Goal: Task Accomplishment & Management: Use online tool/utility

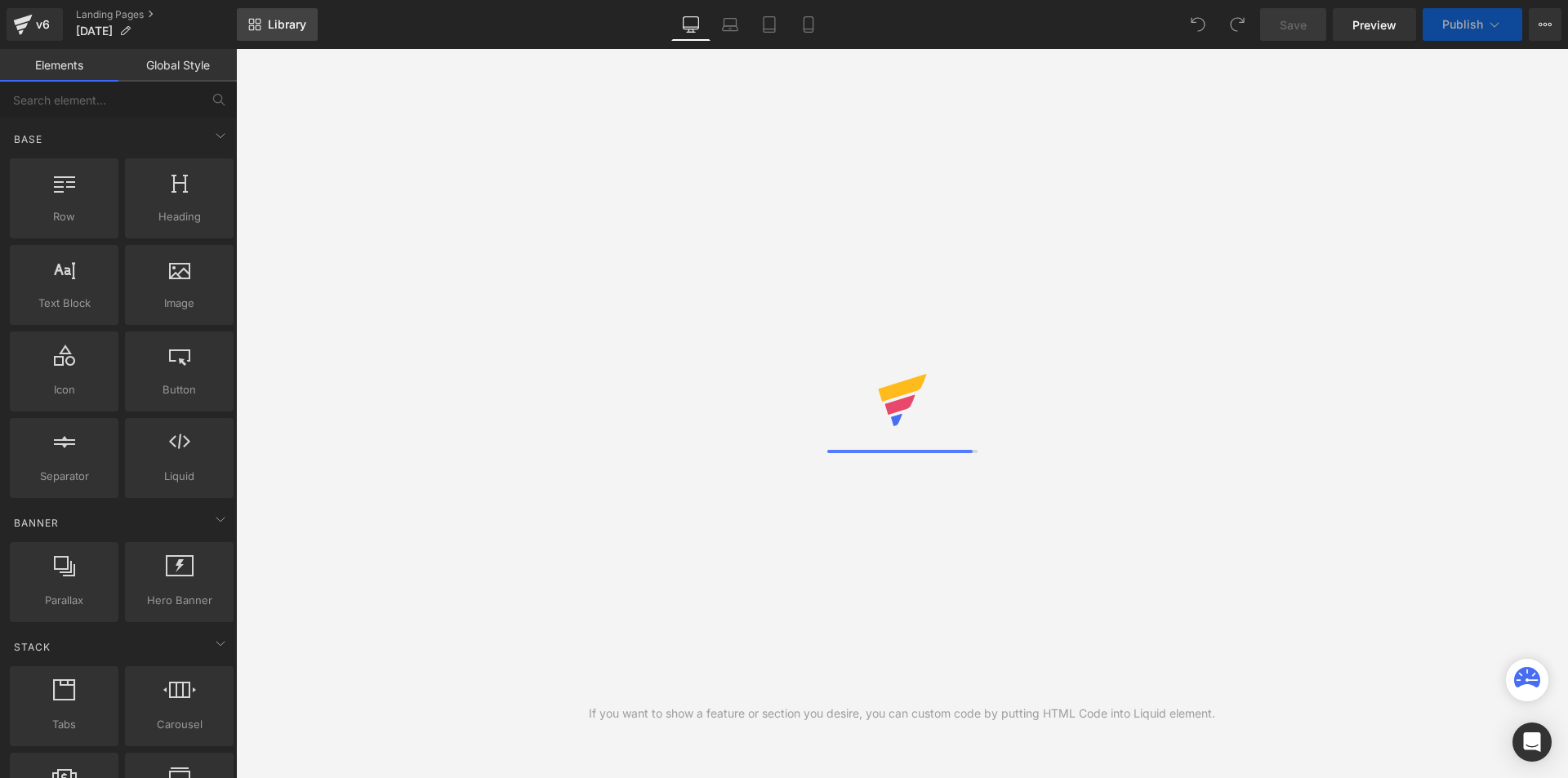
click at [291, 19] on span "Library" at bounding box center [286, 24] width 38 height 14
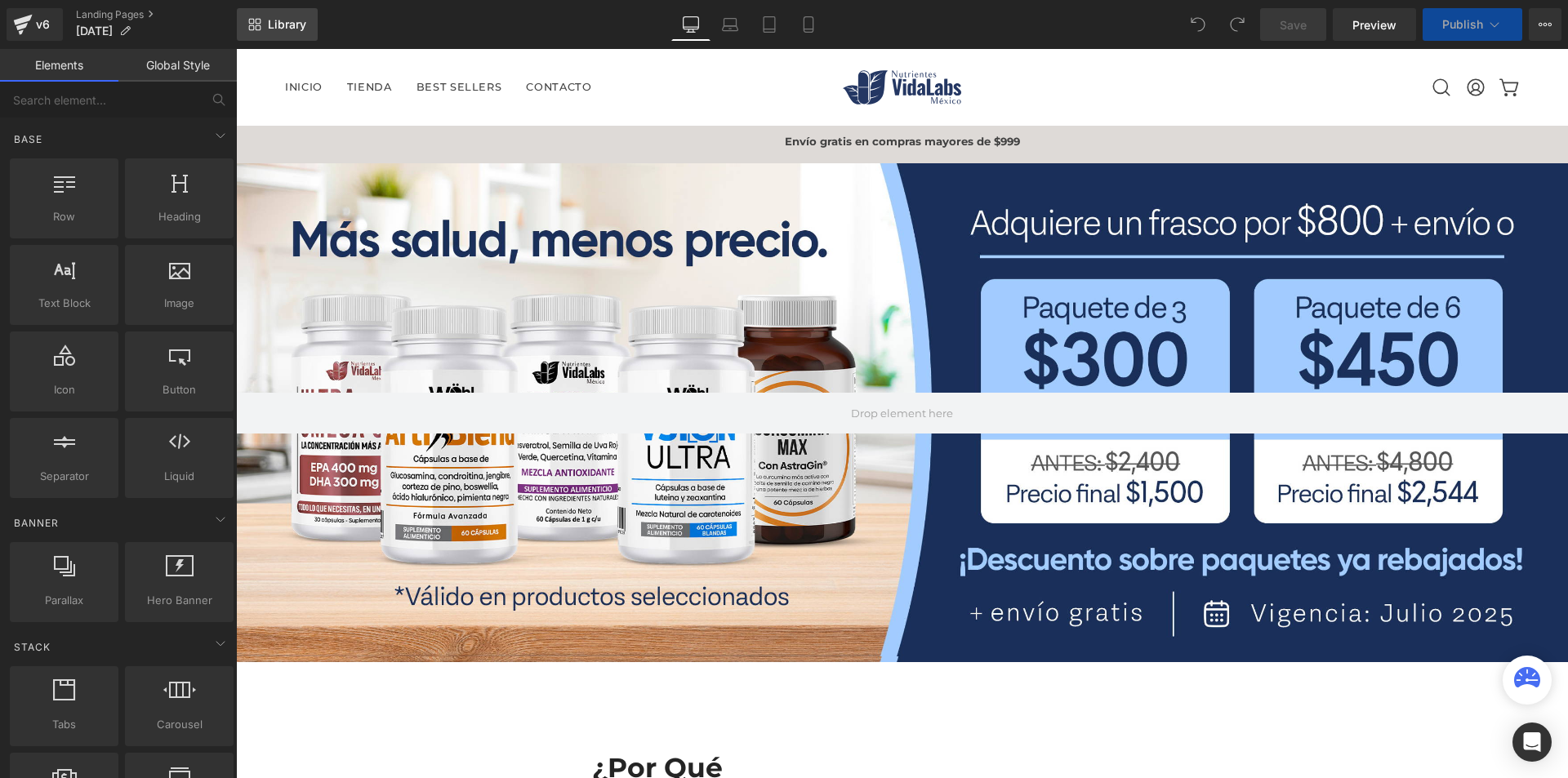
click at [291, 23] on span "Library" at bounding box center [286, 24] width 38 height 14
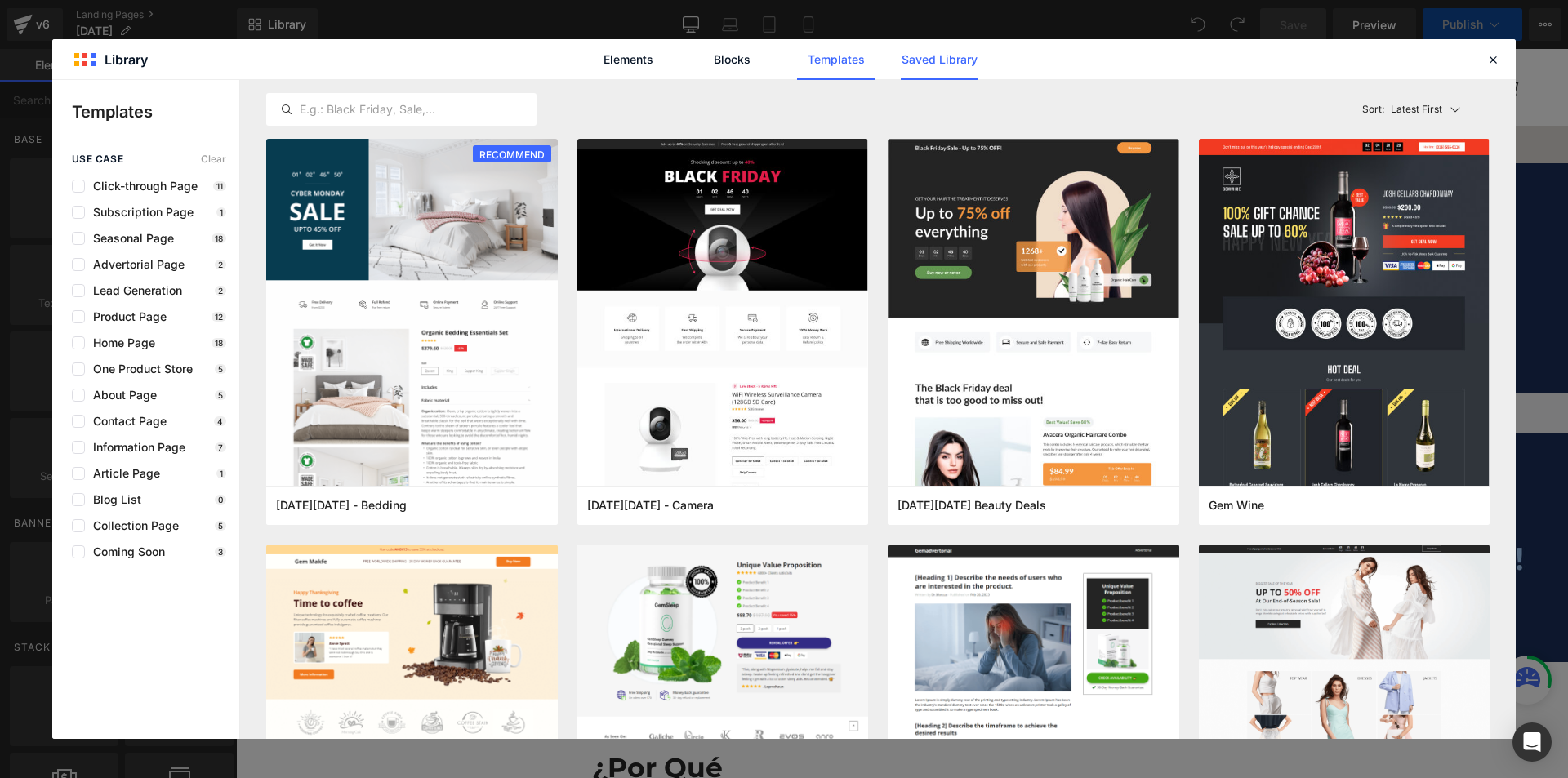
click at [0, 0] on link "Saved Library" at bounding box center [0, 0] width 0 height 0
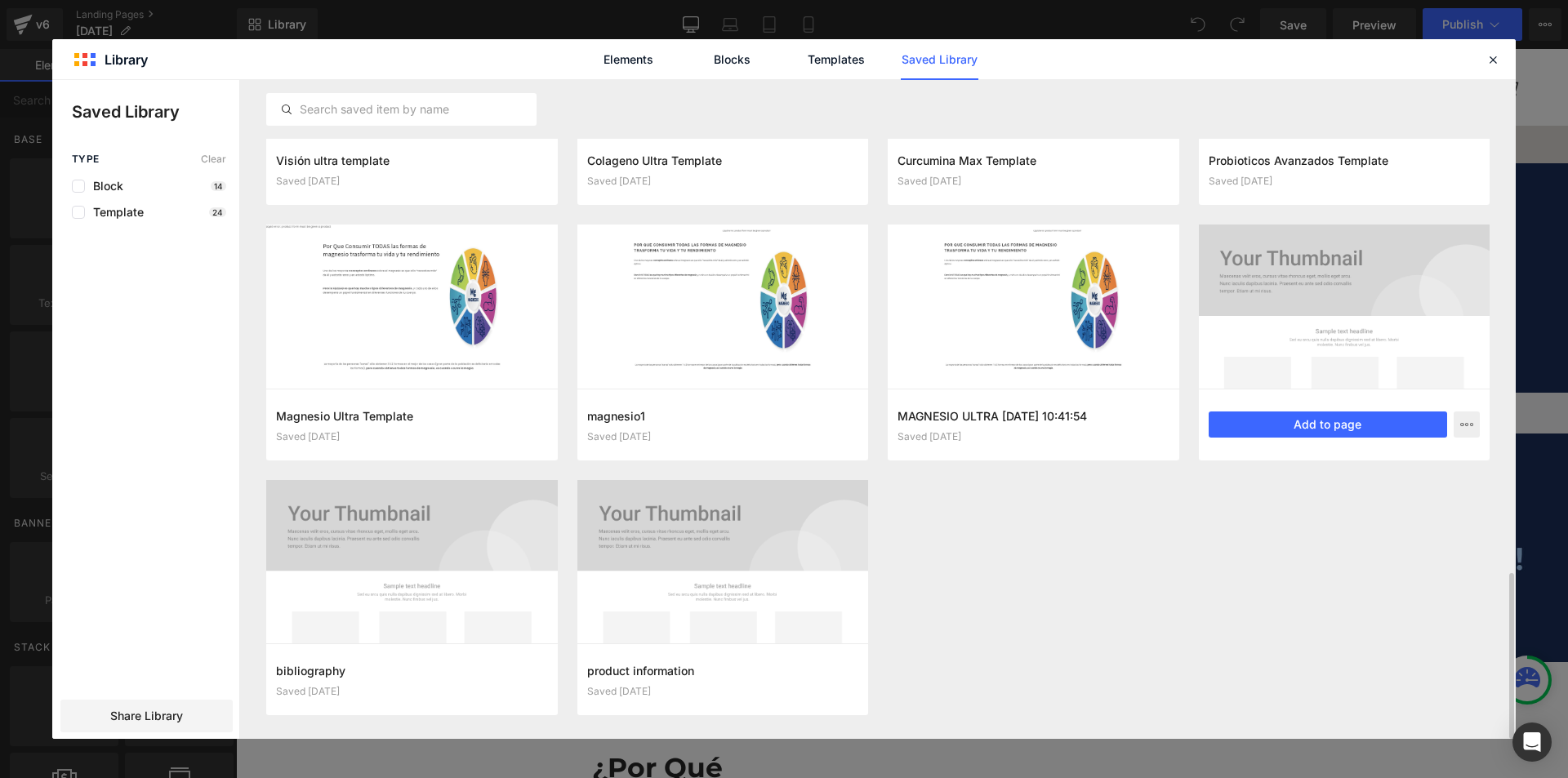
scroll to position [1957, 0]
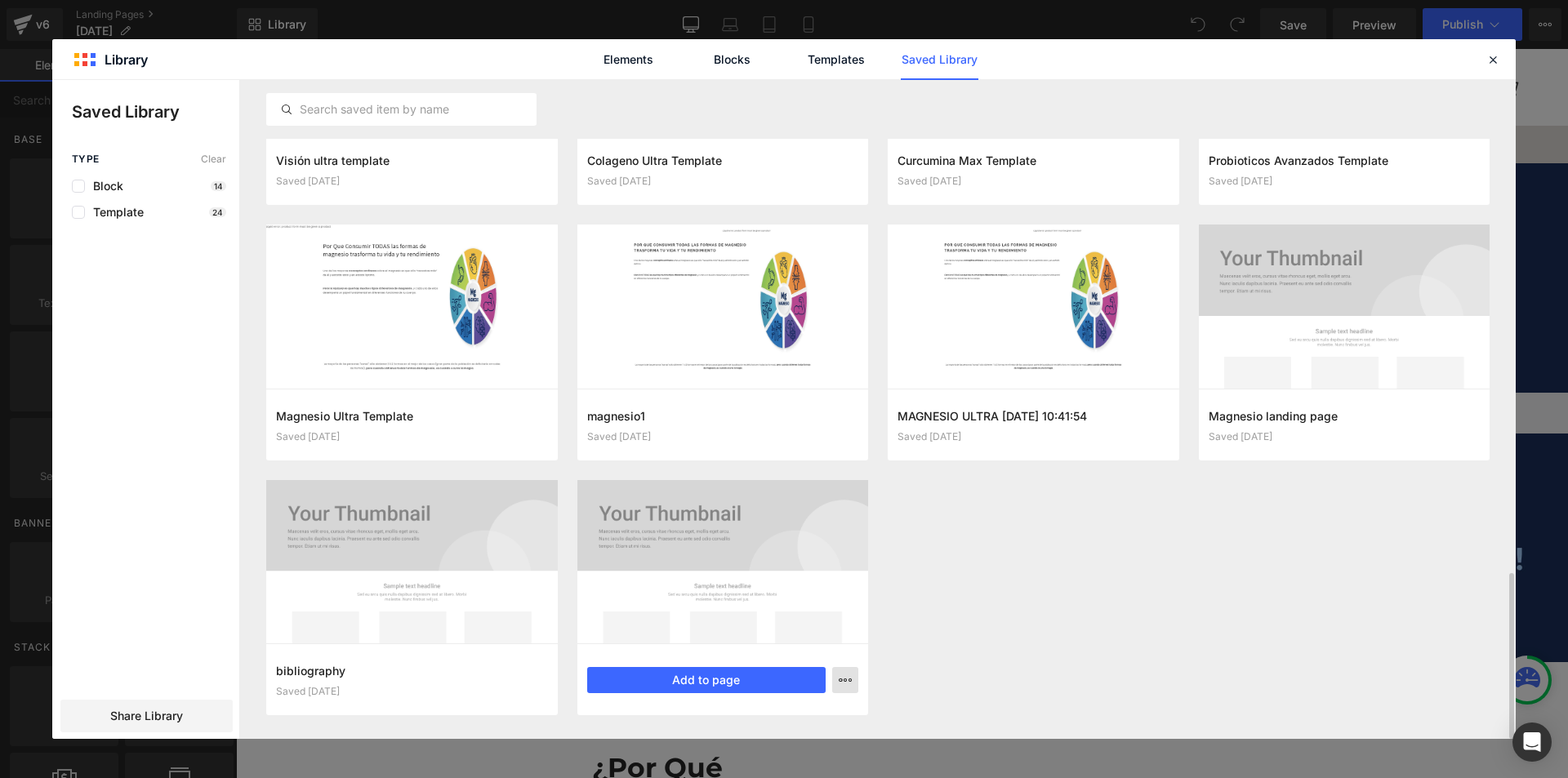
click at [845, 678] on icon "button" at bounding box center [845, 680] width 13 height 13
click at [805, 644] on div "Delete" at bounding box center [765, 643] width 187 height 34
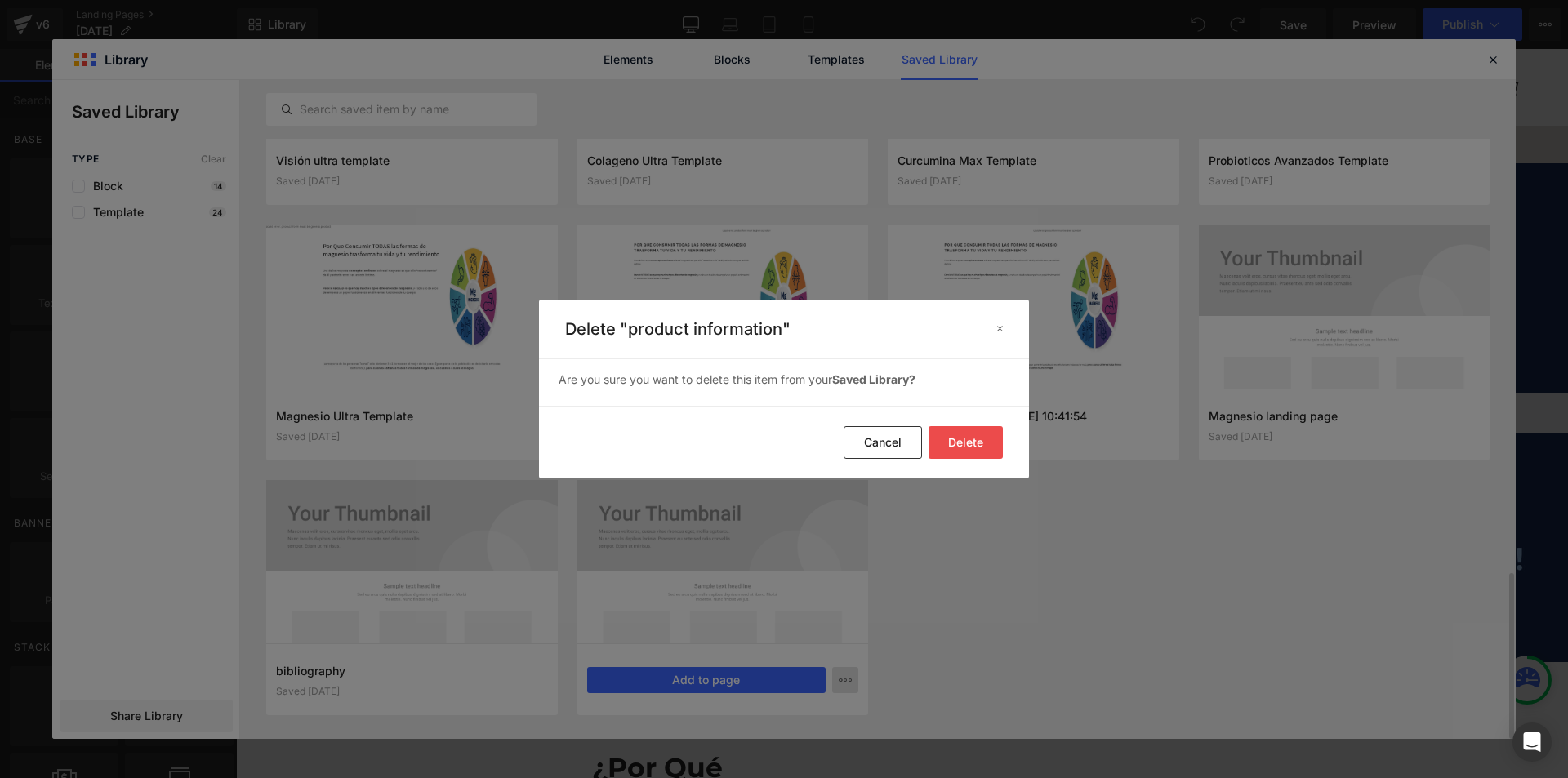
click at [960, 443] on button "Delete" at bounding box center [966, 442] width 74 height 32
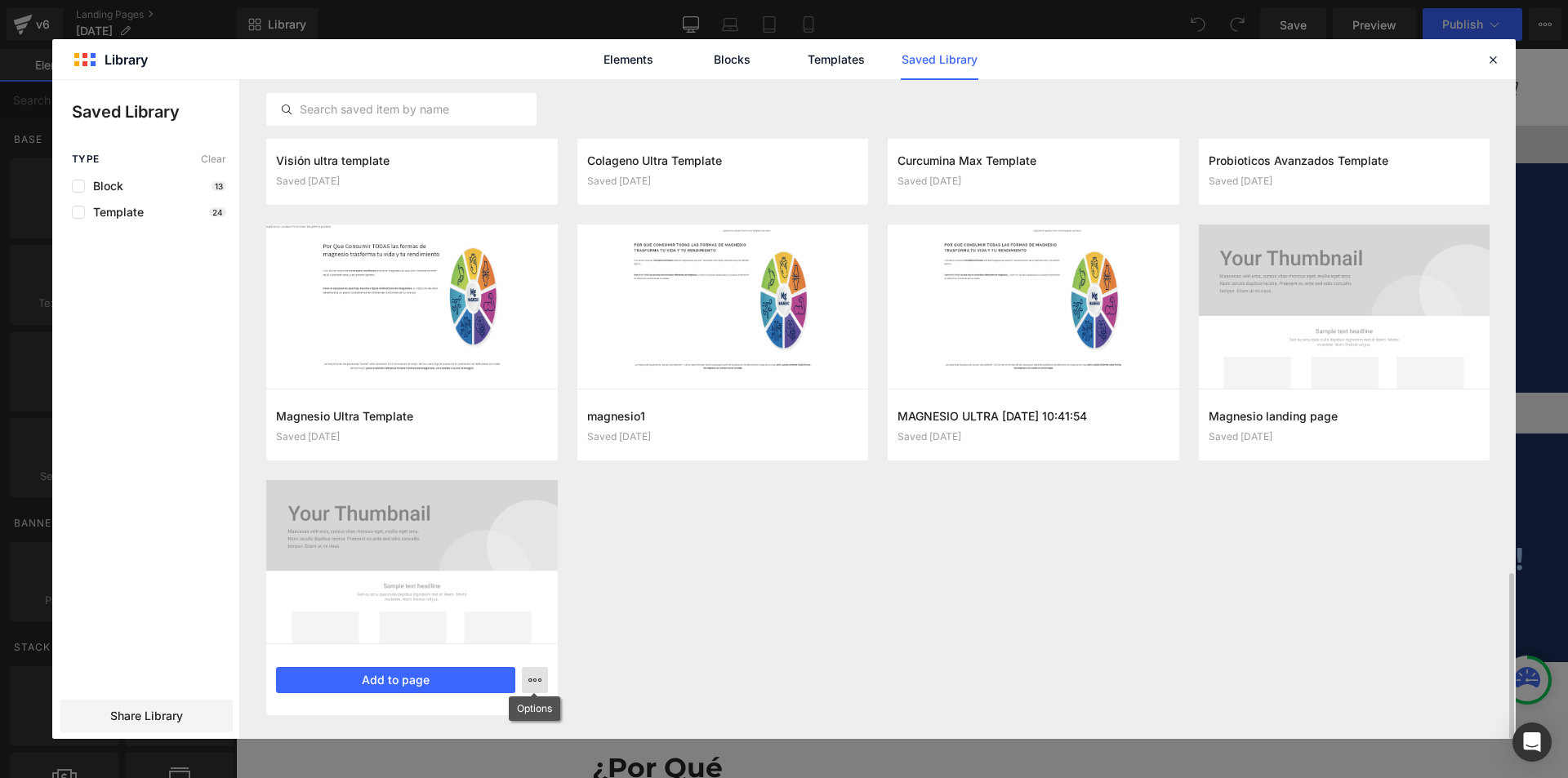
click at [538, 683] on icon "button" at bounding box center [534, 680] width 13 height 13
click at [470, 639] on div "Delete" at bounding box center [455, 643] width 187 height 34
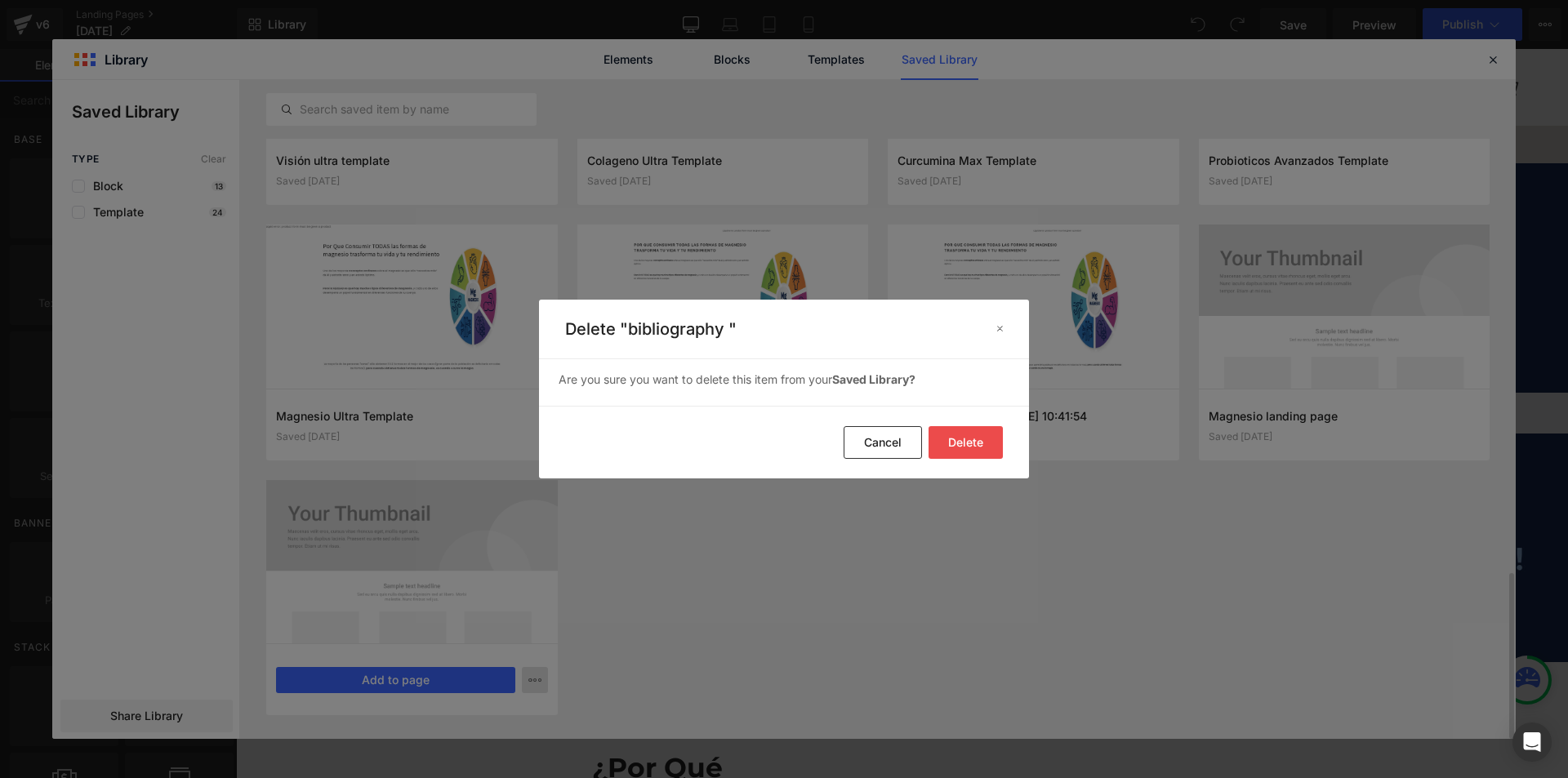
click at [954, 442] on button "Delete" at bounding box center [966, 442] width 74 height 32
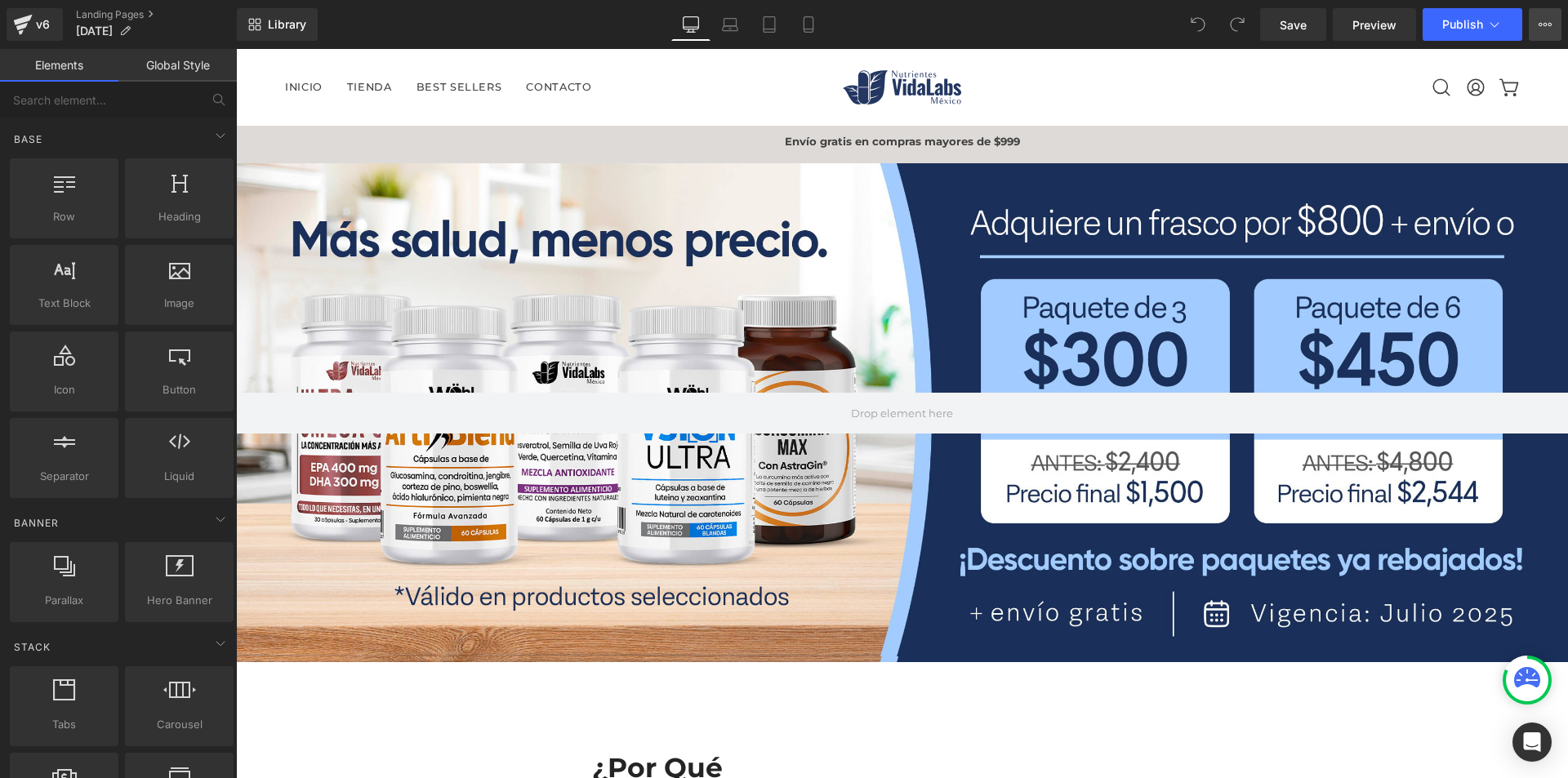
click at [1541, 20] on icon at bounding box center [1545, 24] width 13 height 13
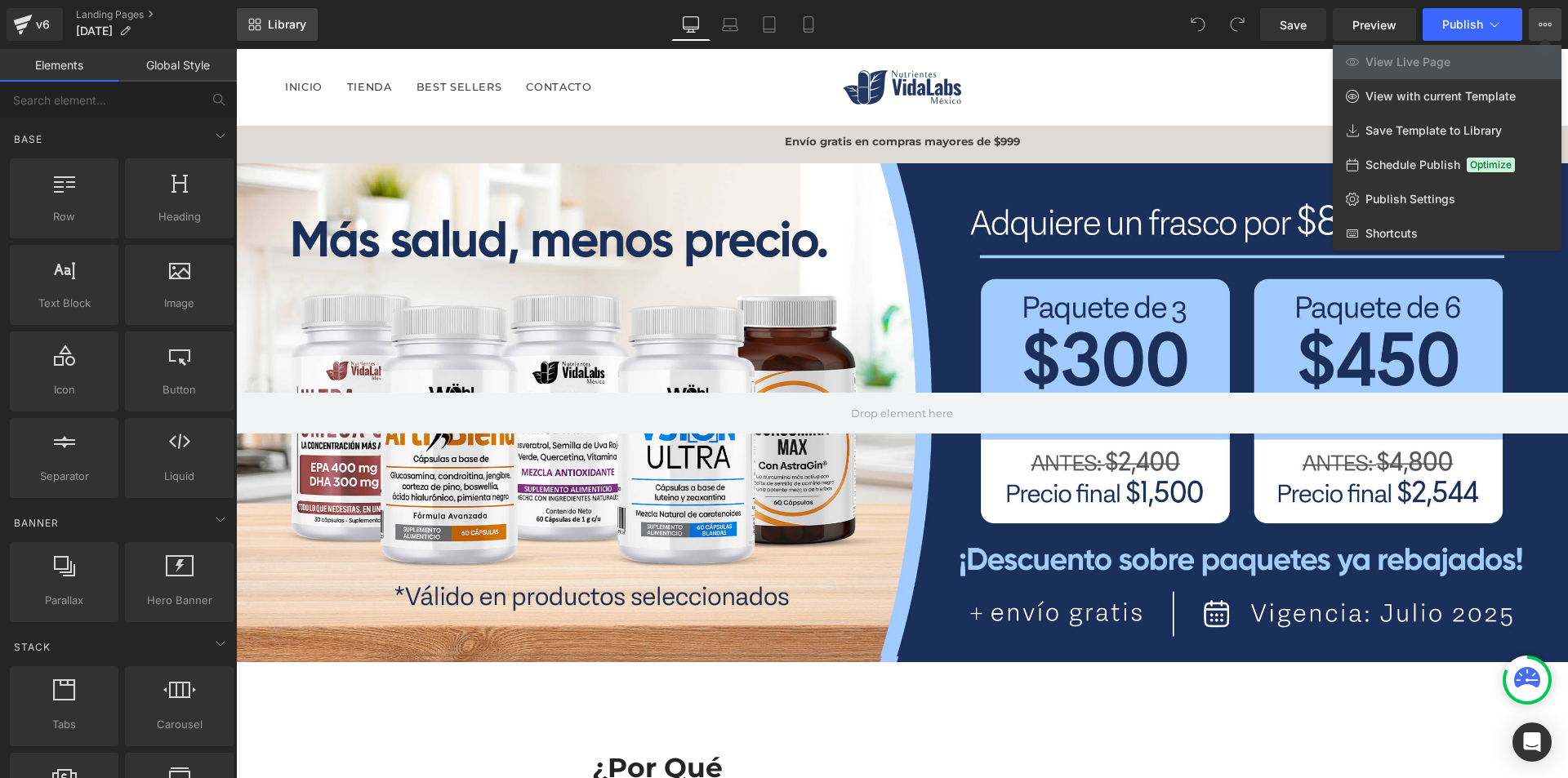
click at [292, 20] on span "Library" at bounding box center [286, 24] width 38 height 14
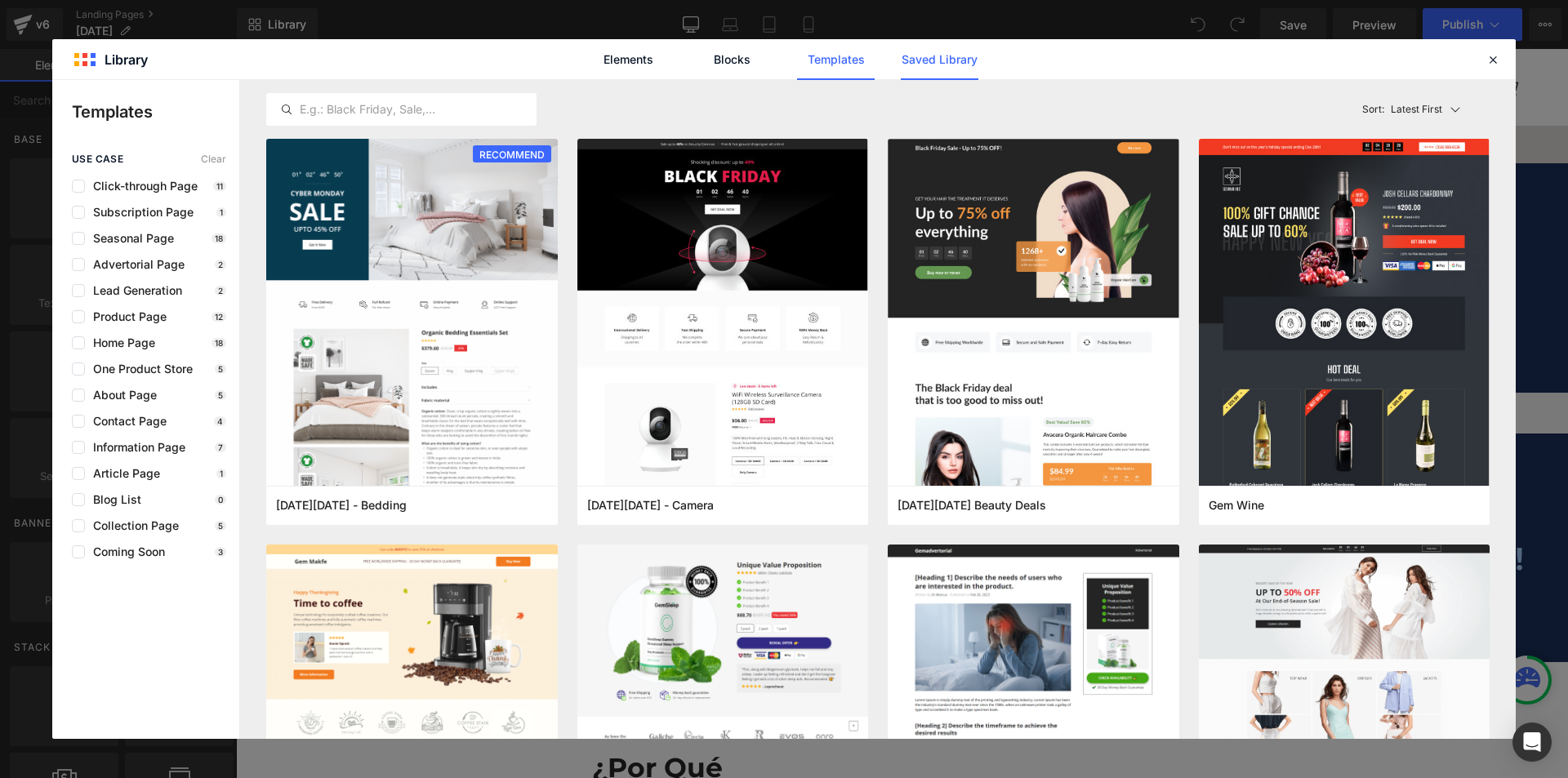
click at [943, 69] on link "Saved Library" at bounding box center [939, 60] width 78 height 41
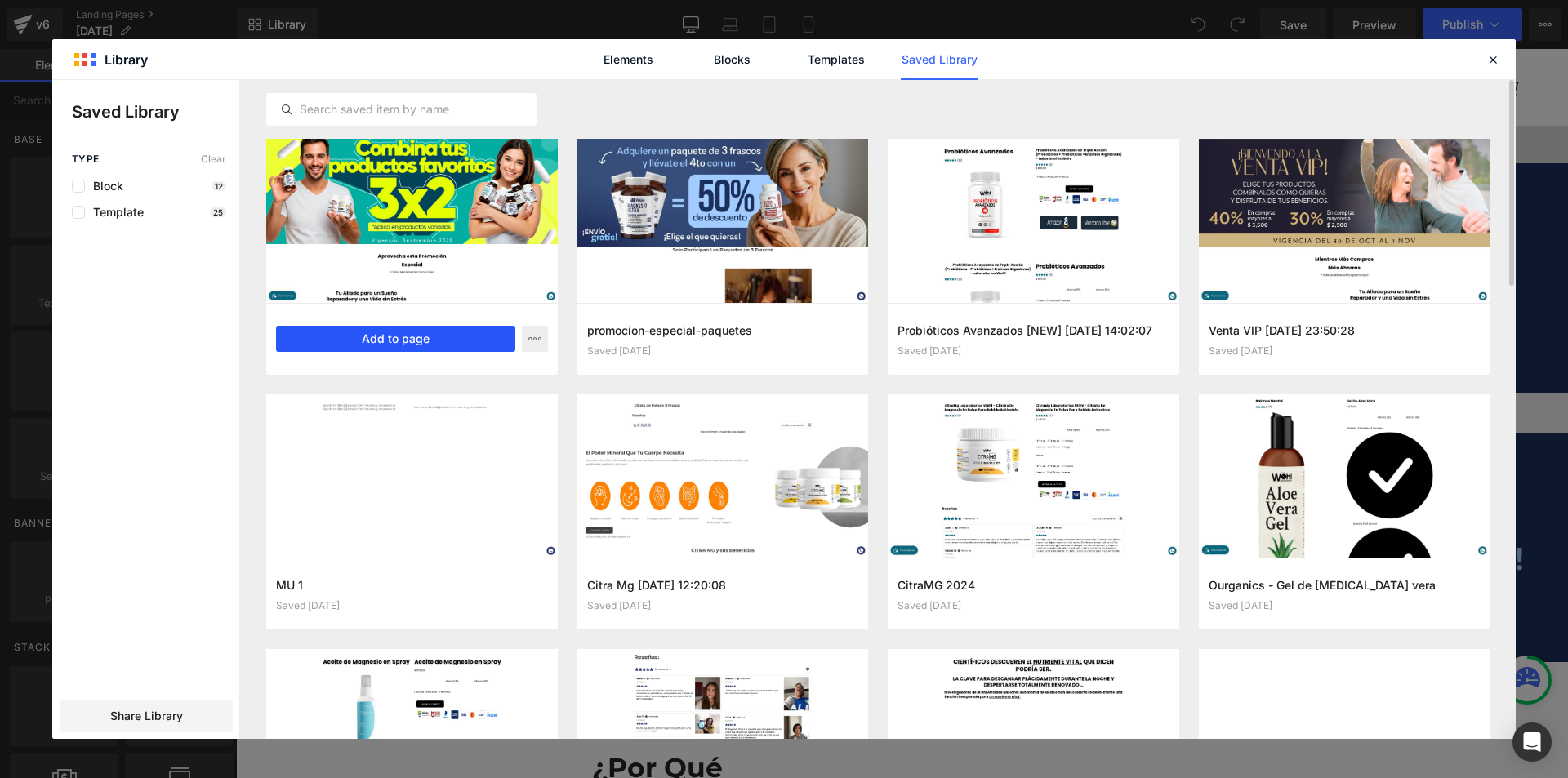
click at [464, 333] on button "Add to page" at bounding box center [395, 338] width 239 height 26
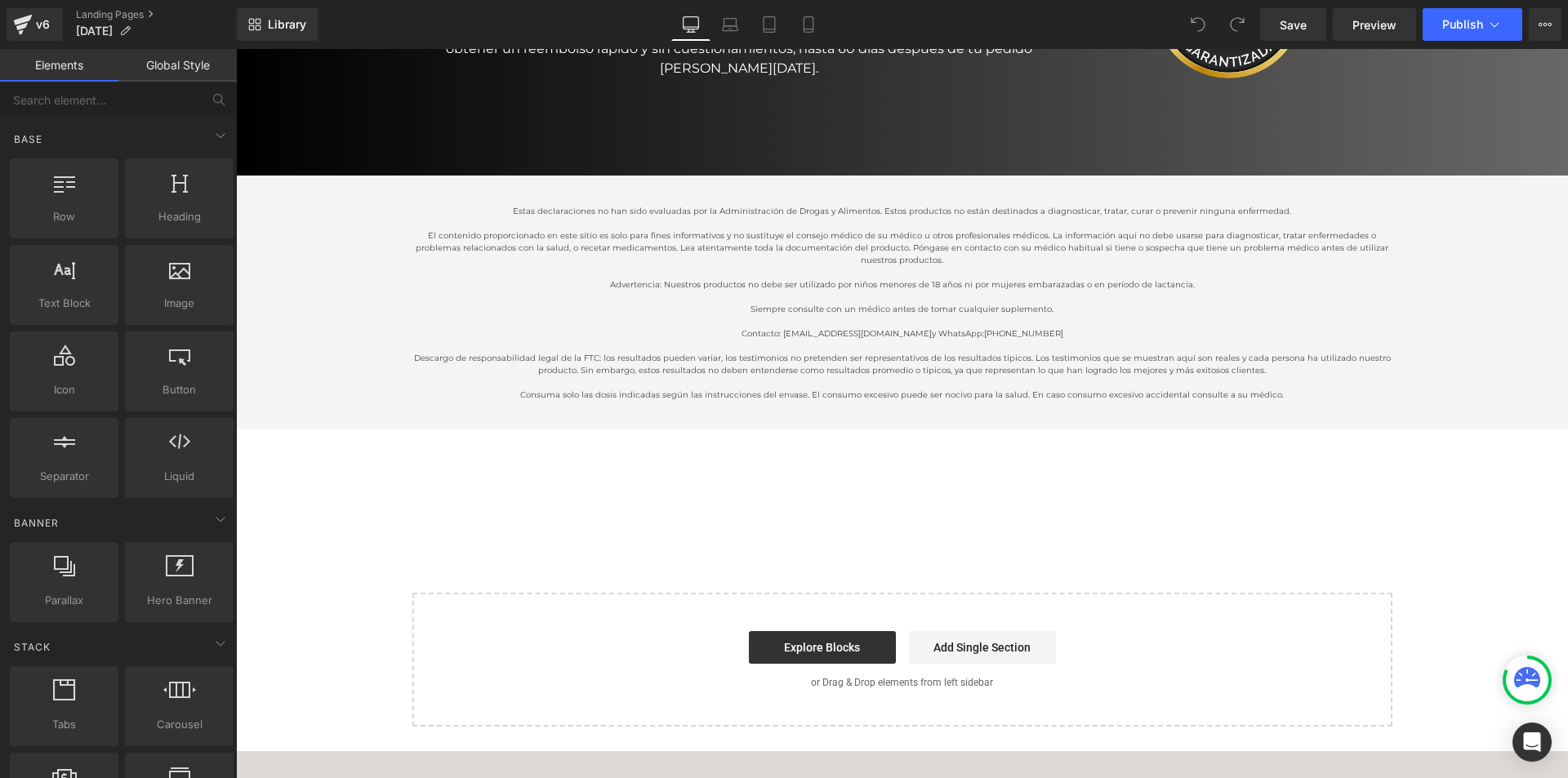
scroll to position [12595, 0]
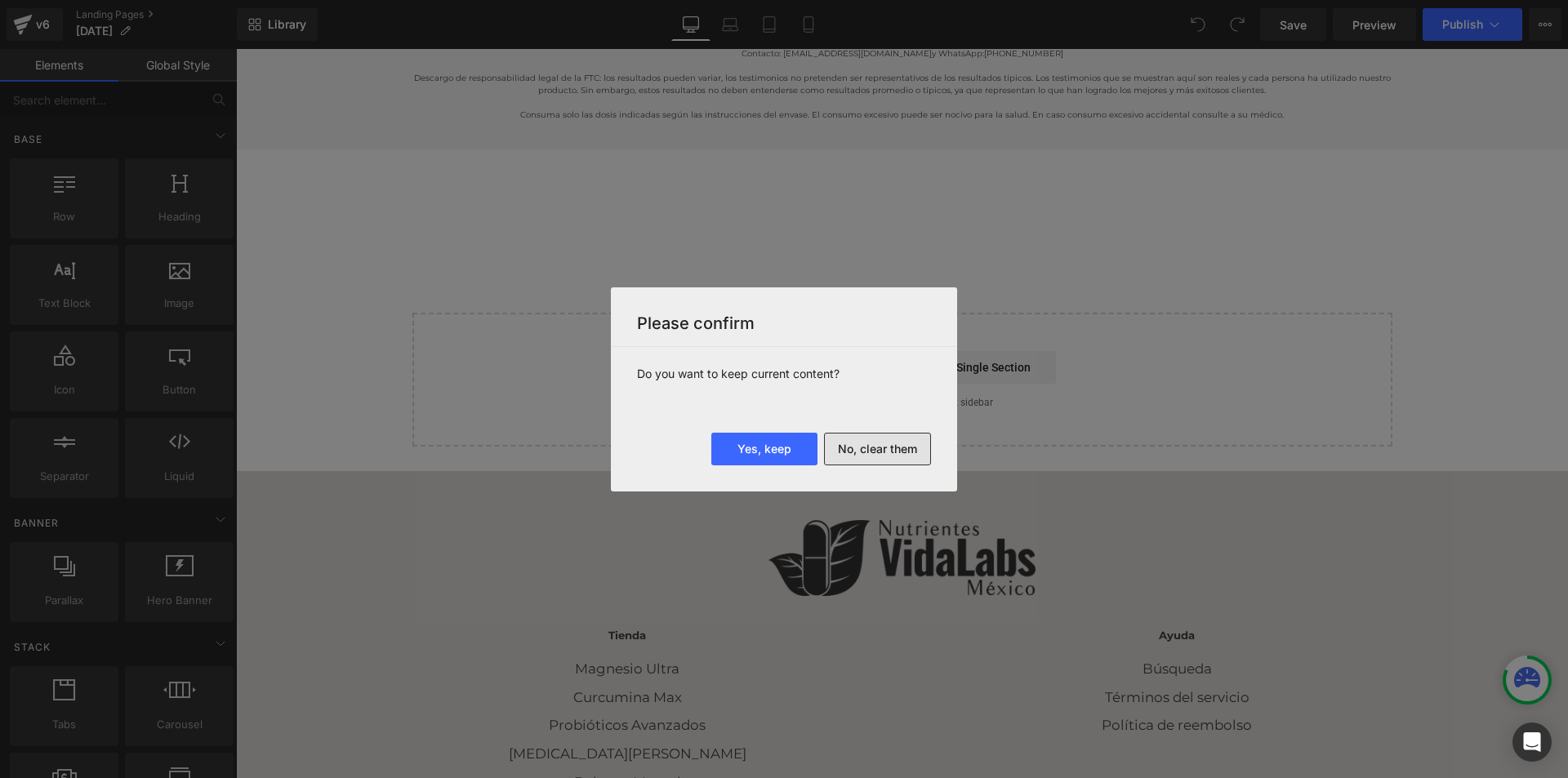
click at [874, 457] on button "No, clear them" at bounding box center [878, 449] width 107 height 32
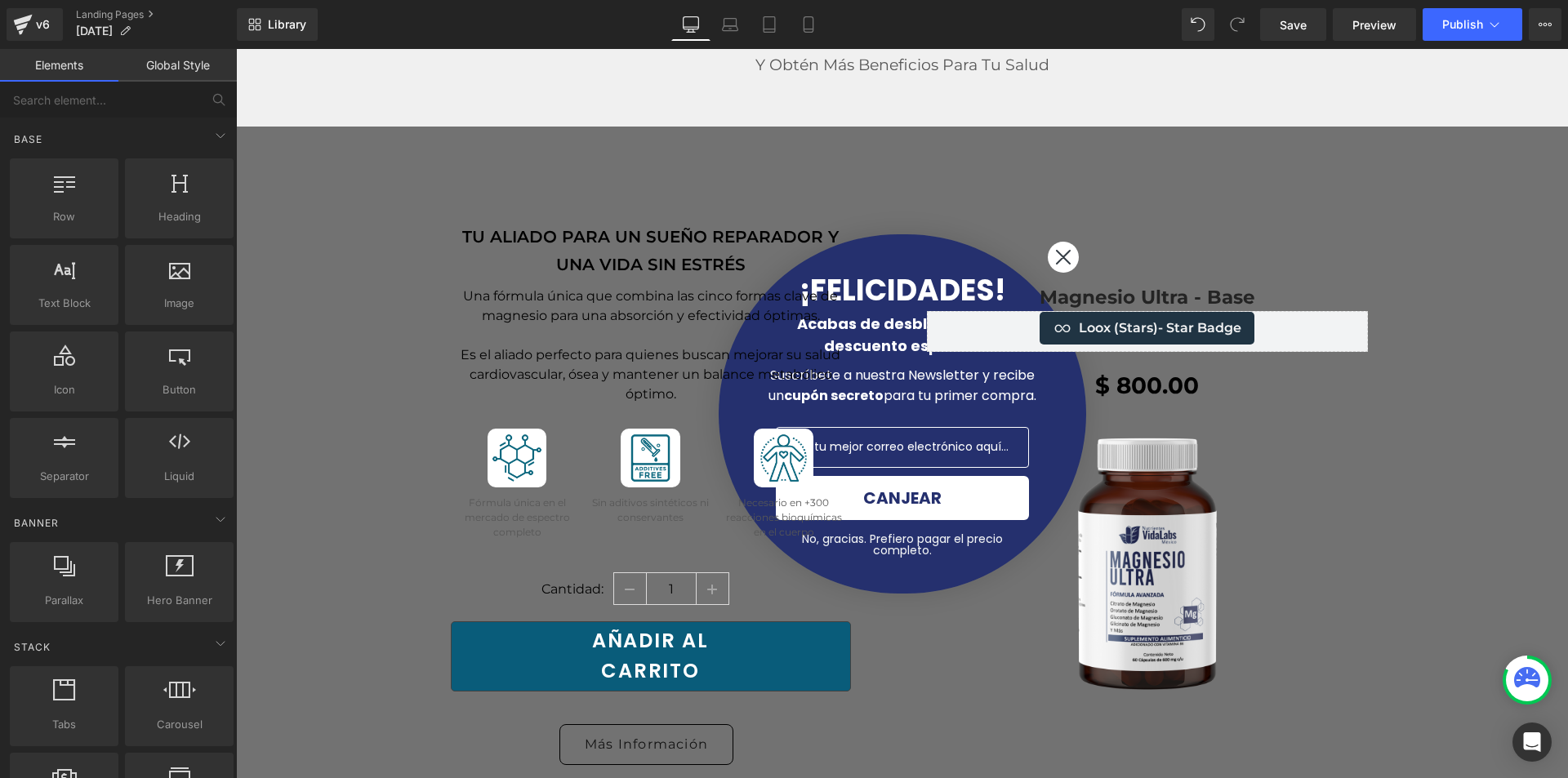
scroll to position [735, 0]
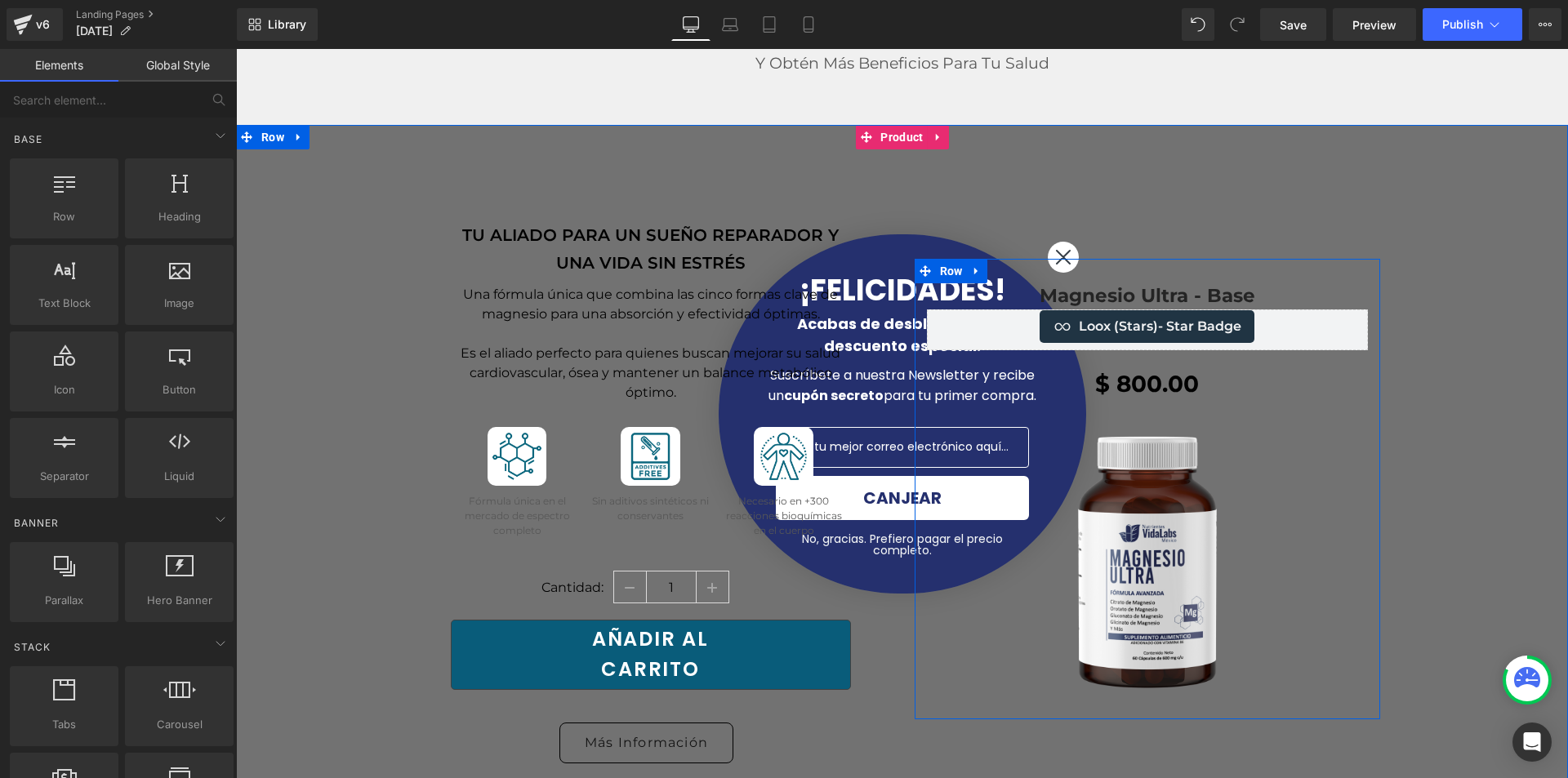
click at [1066, 259] on div "Magnesio Ultra - Base (P) Title Loox (Stars) - Star Badge Loox (Stars) $ 800.00…" at bounding box center [1148, 490] width 465 height 462
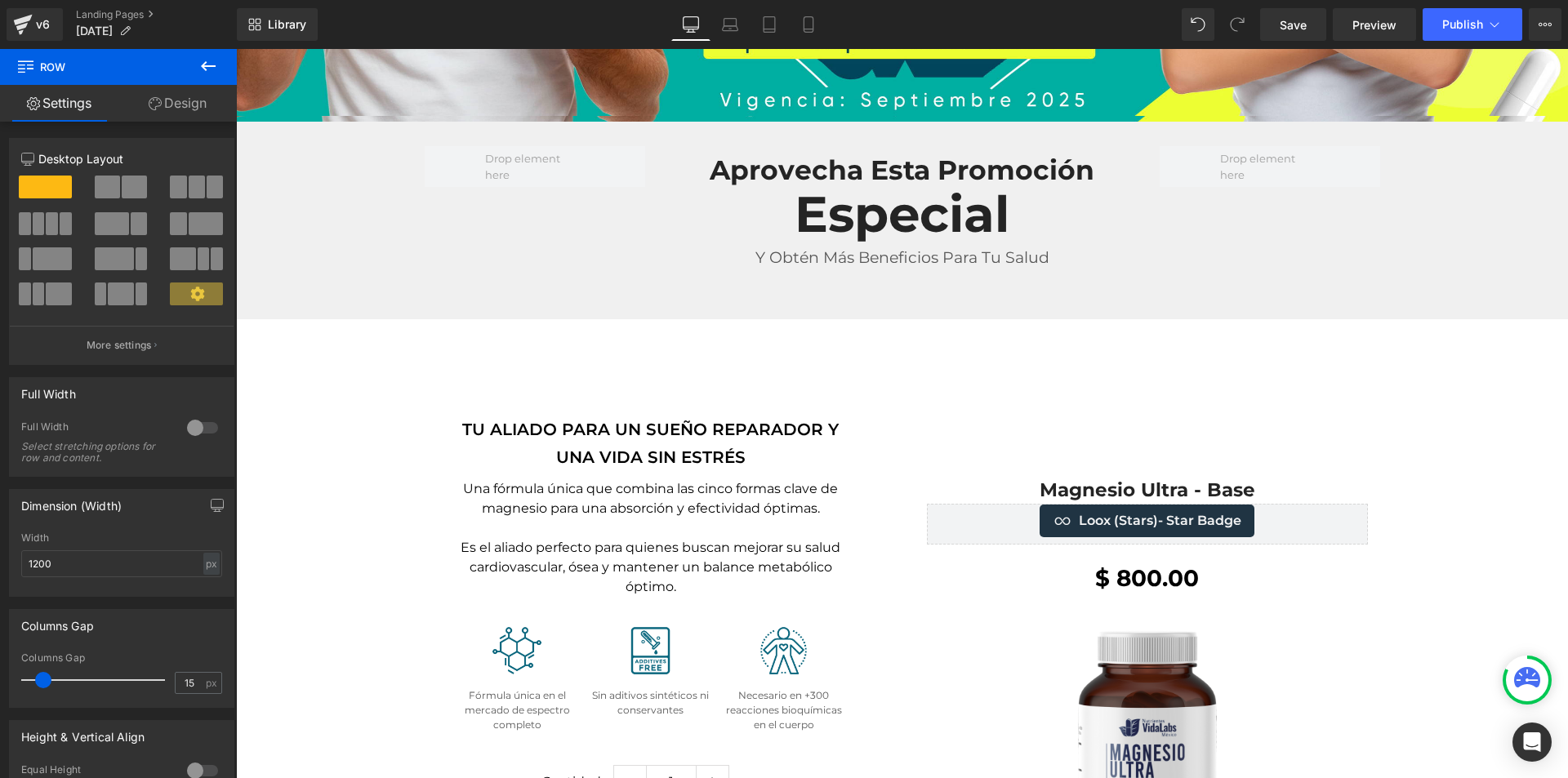
scroll to position [490, 0]
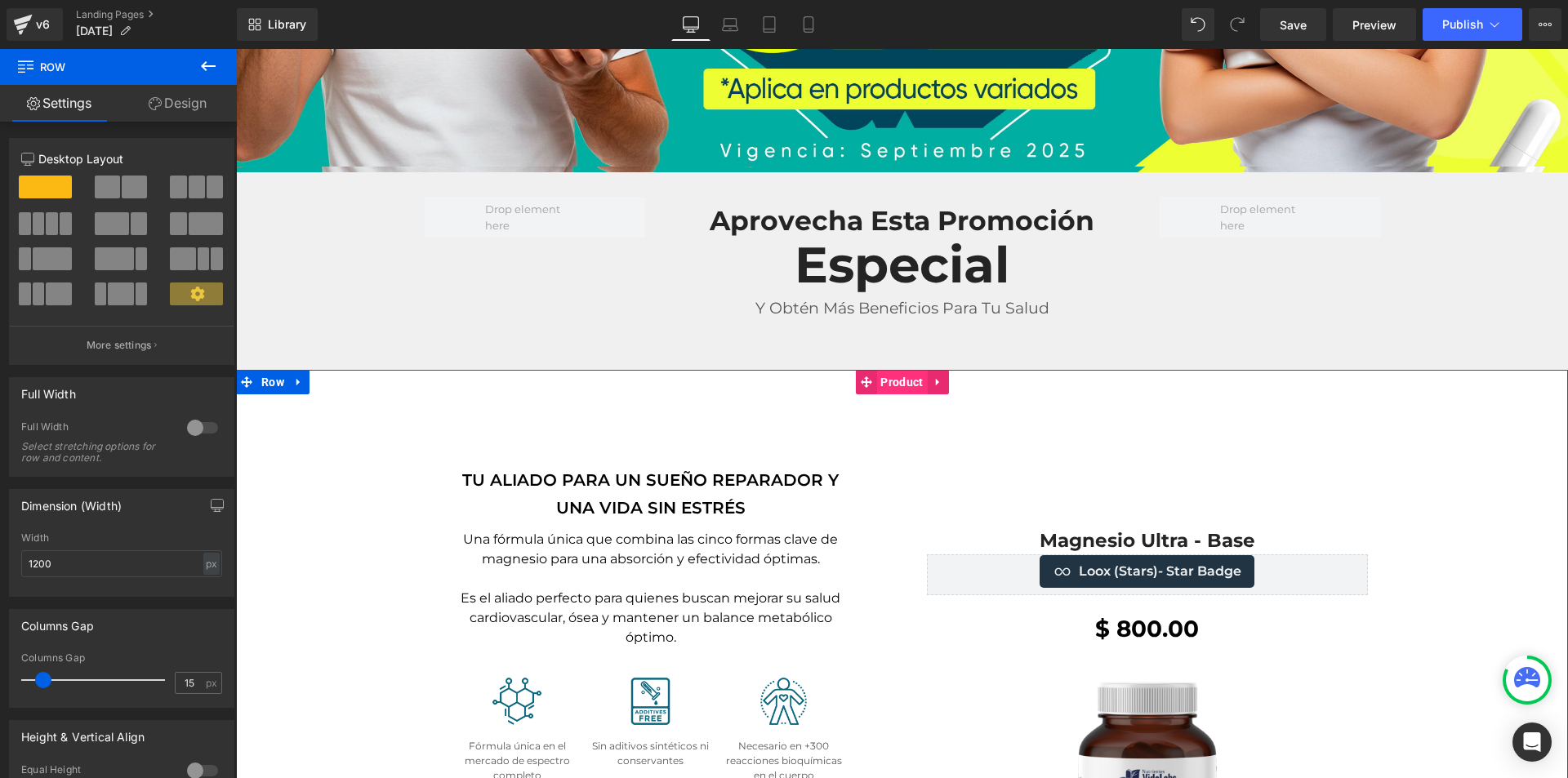
click at [893, 376] on span "Product" at bounding box center [902, 382] width 50 height 25
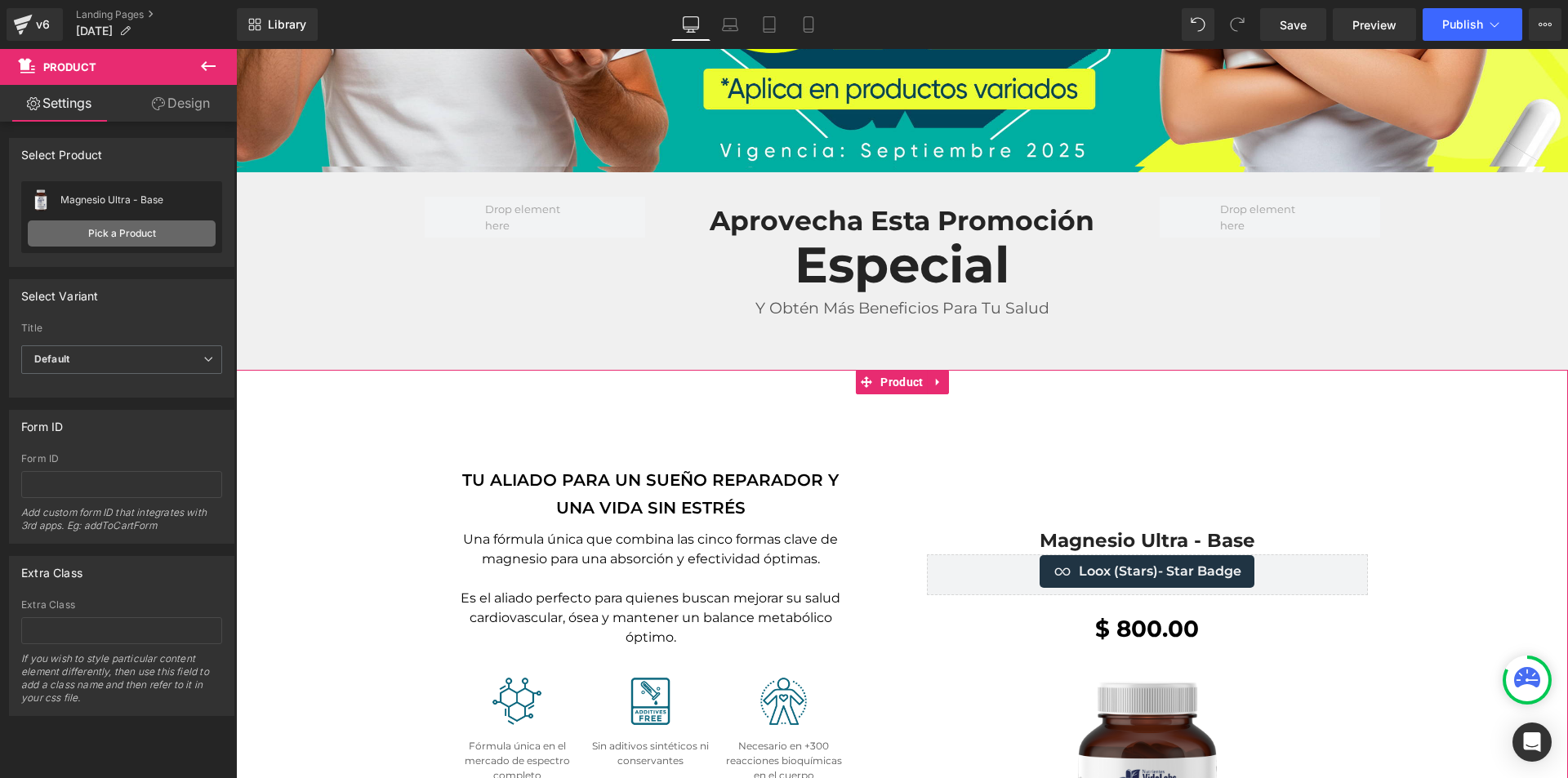
click at [166, 238] on link "Pick a Product" at bounding box center [122, 233] width 187 height 26
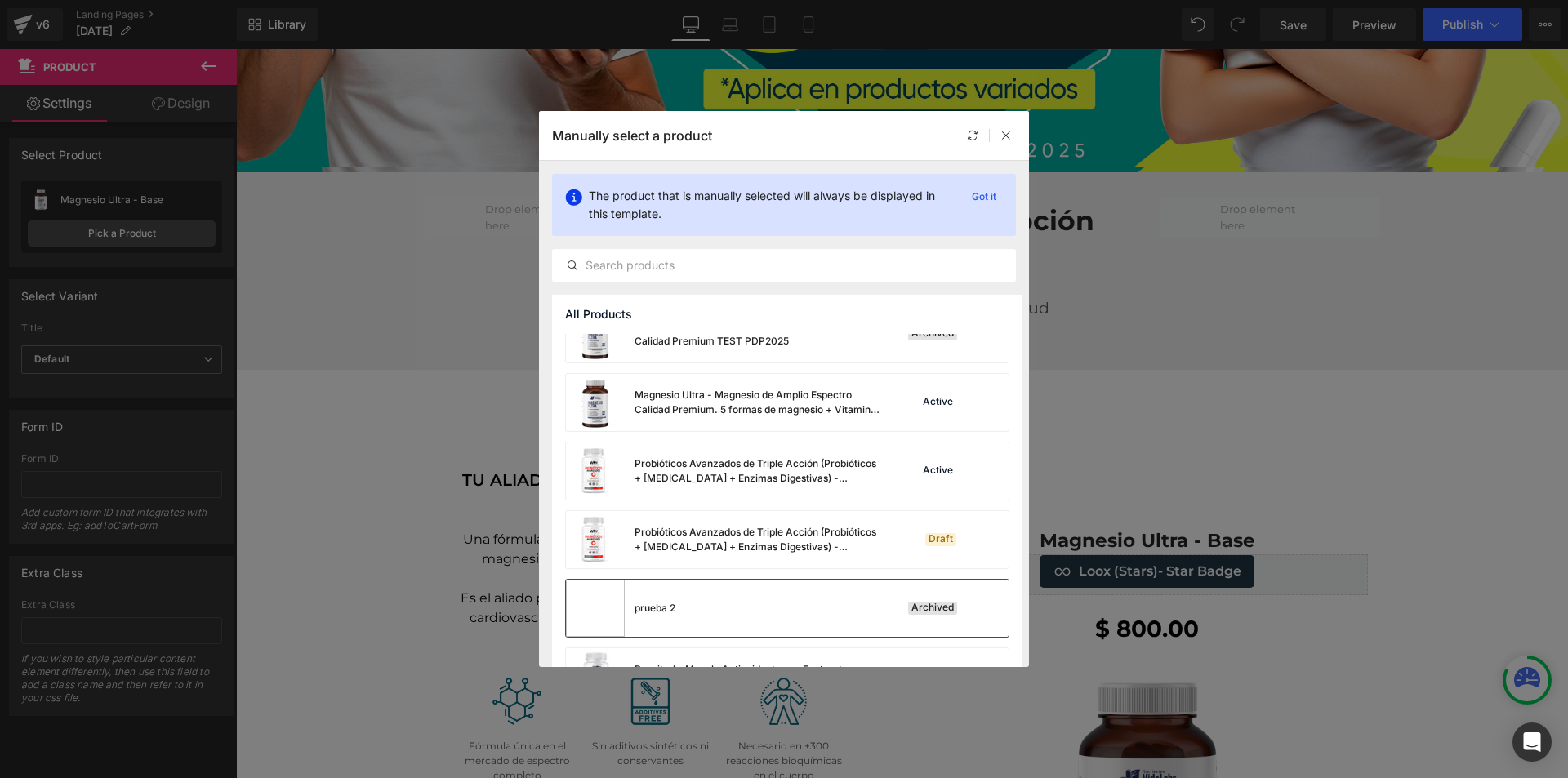
scroll to position [1526, 0]
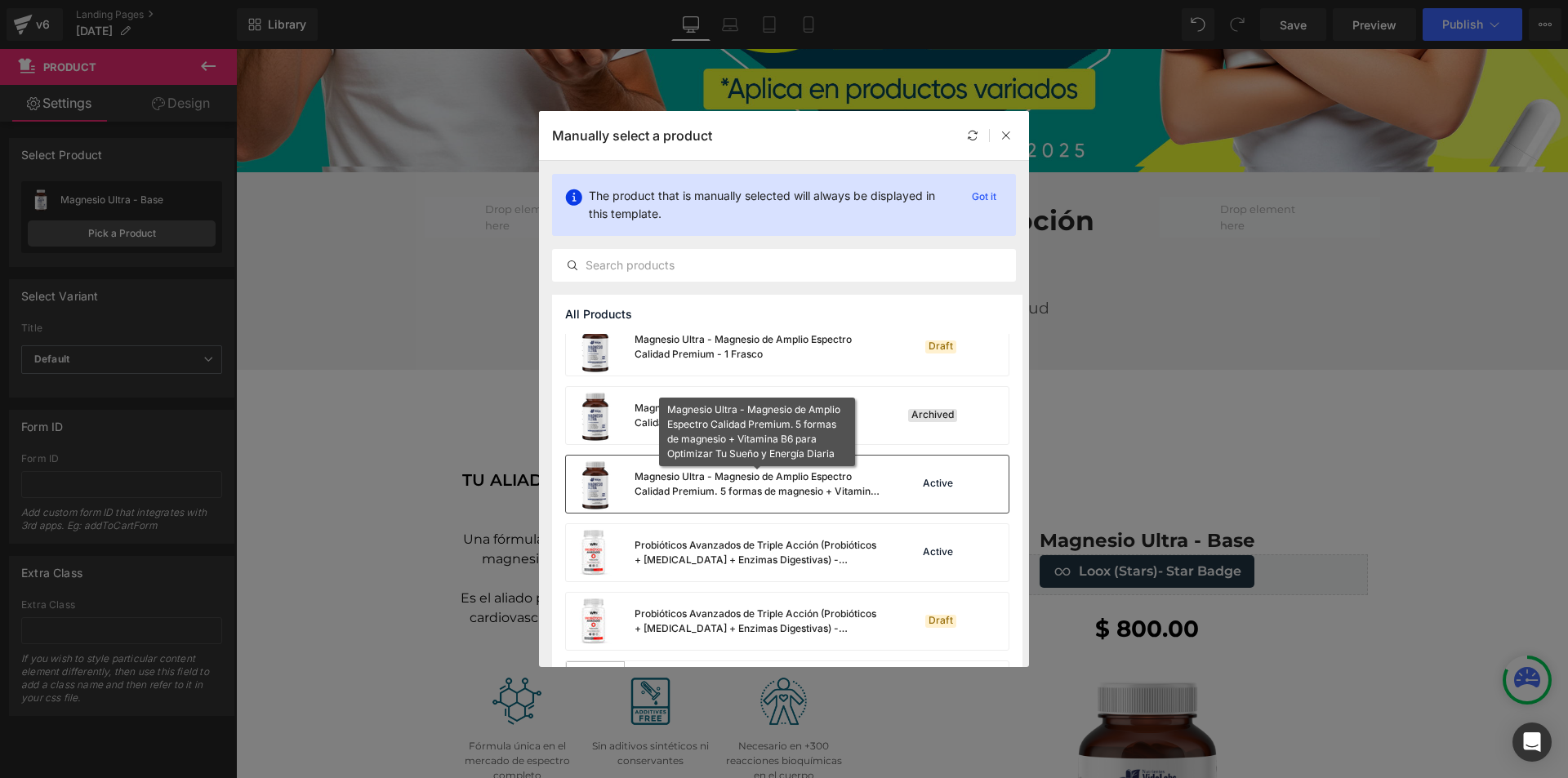
click at [825, 493] on div "Magnesio Ultra - Magnesio de Amplio Espectro Calidad Premium. 5 formas de magne…" at bounding box center [758, 484] width 245 height 30
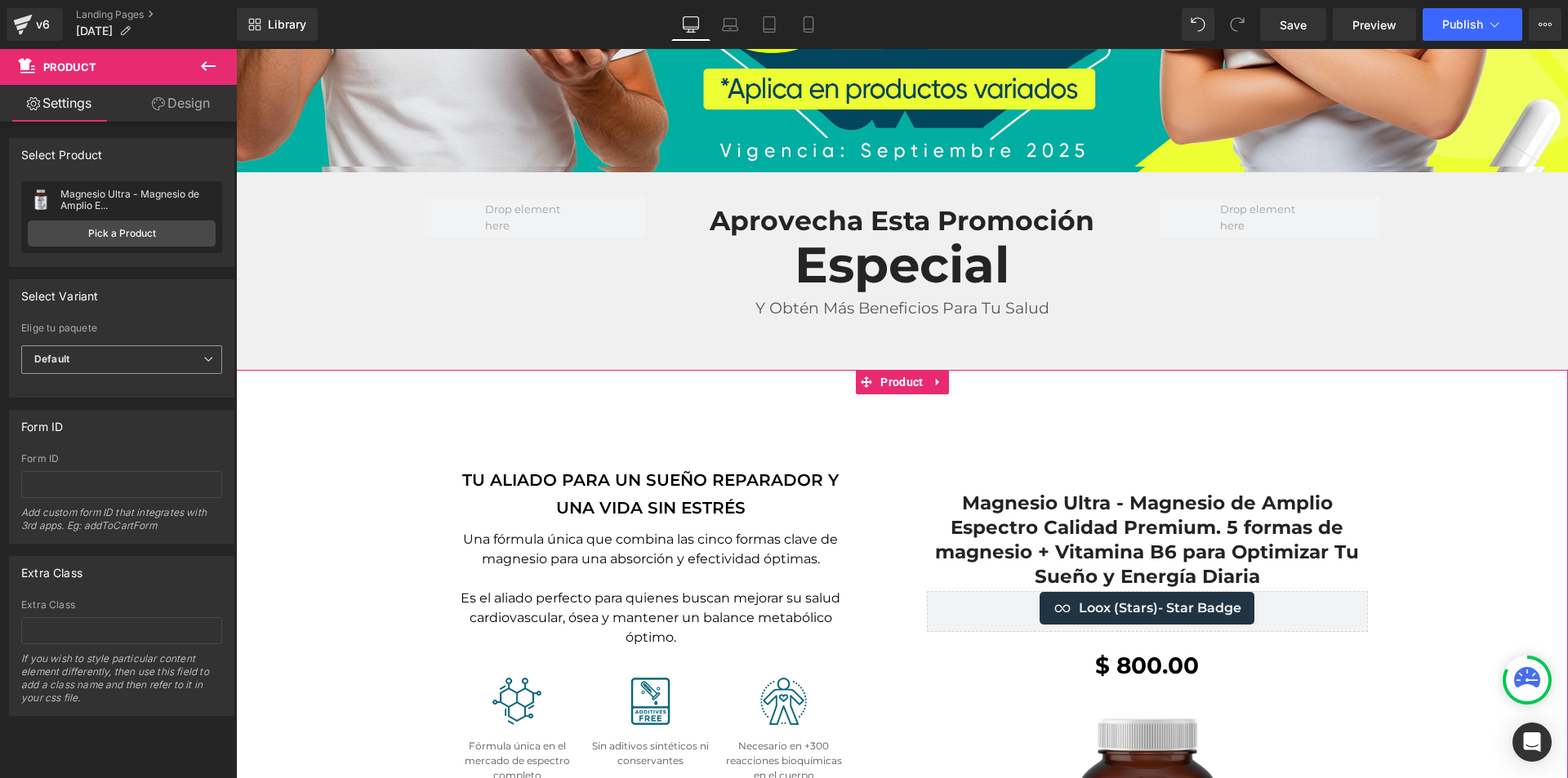
click at [160, 362] on span "Default" at bounding box center [122, 360] width 201 height 29
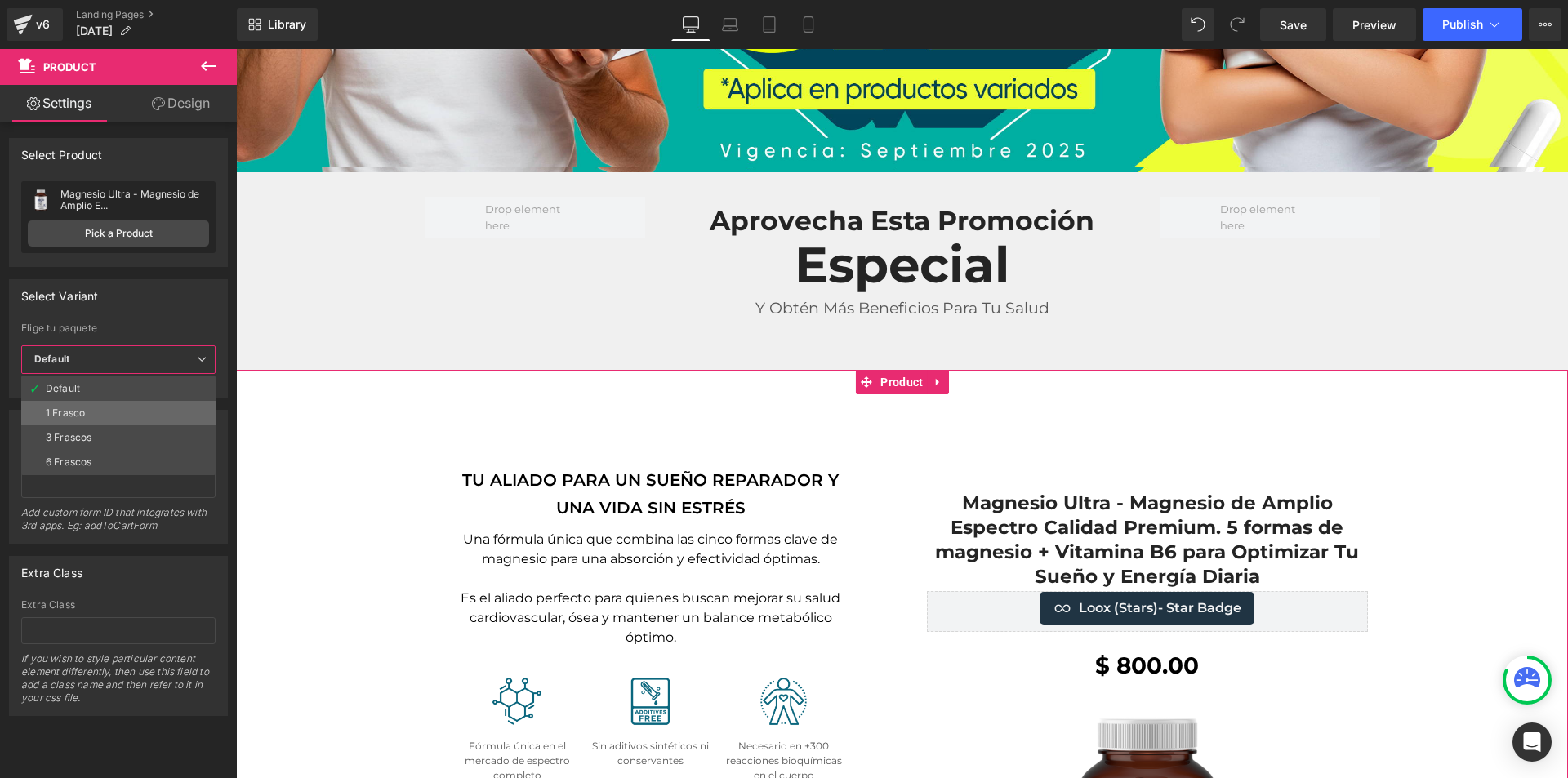
click at [147, 412] on li "1 Frasco" at bounding box center [118, 413] width 194 height 25
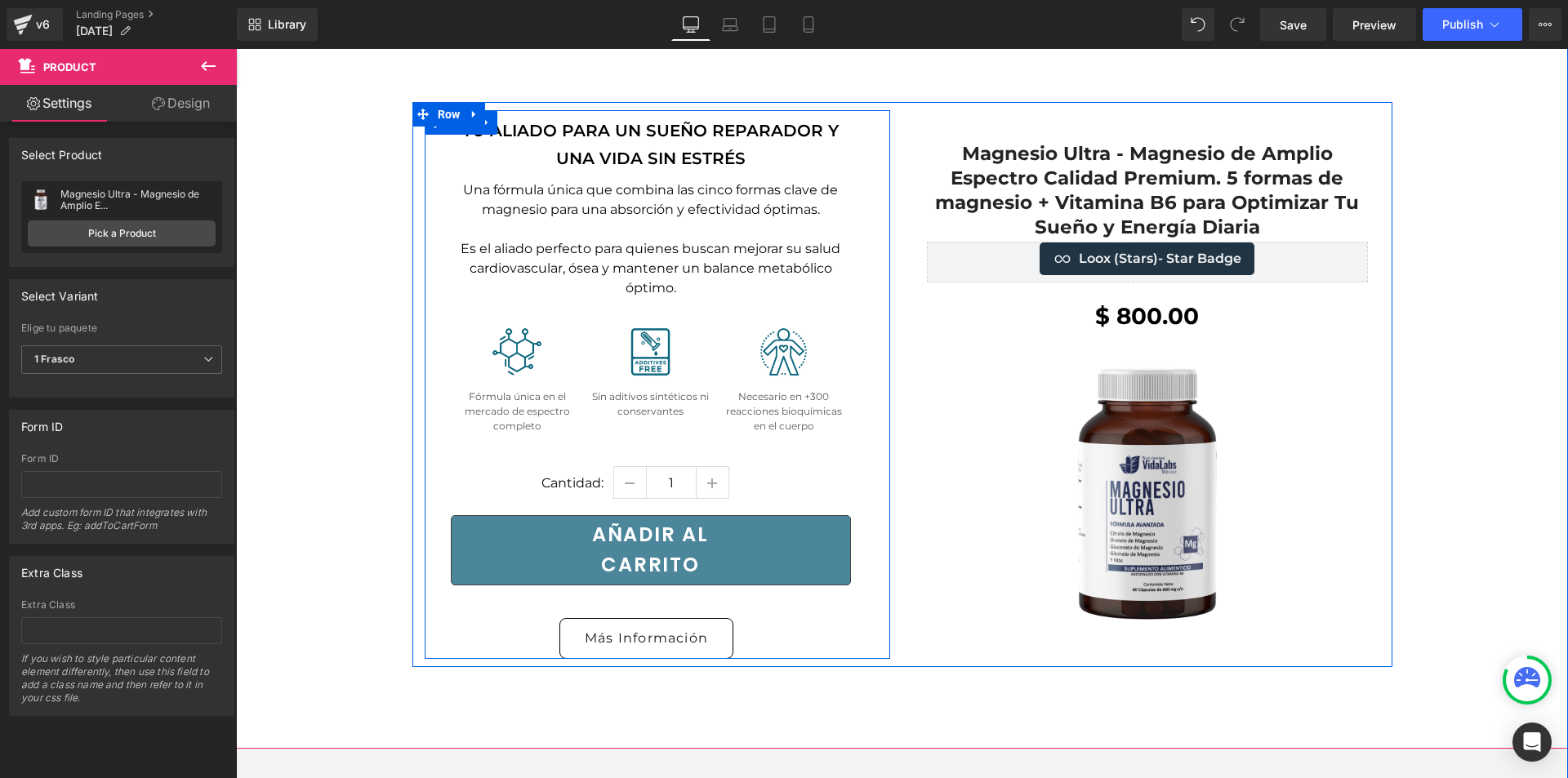
scroll to position [1144, 0]
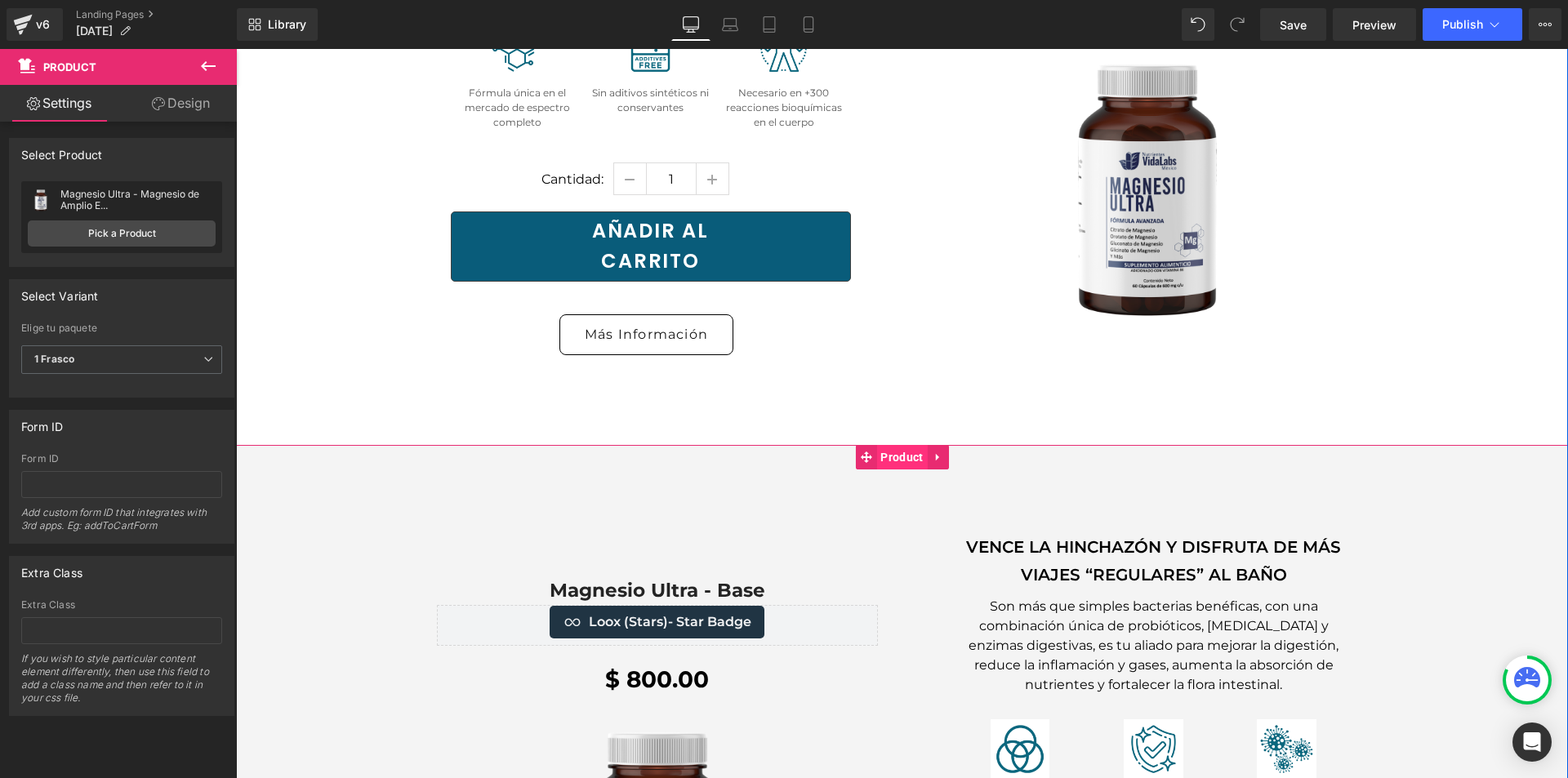
click at [891, 445] on span "Product" at bounding box center [902, 457] width 50 height 25
click at [895, 445] on span "Product" at bounding box center [902, 457] width 50 height 25
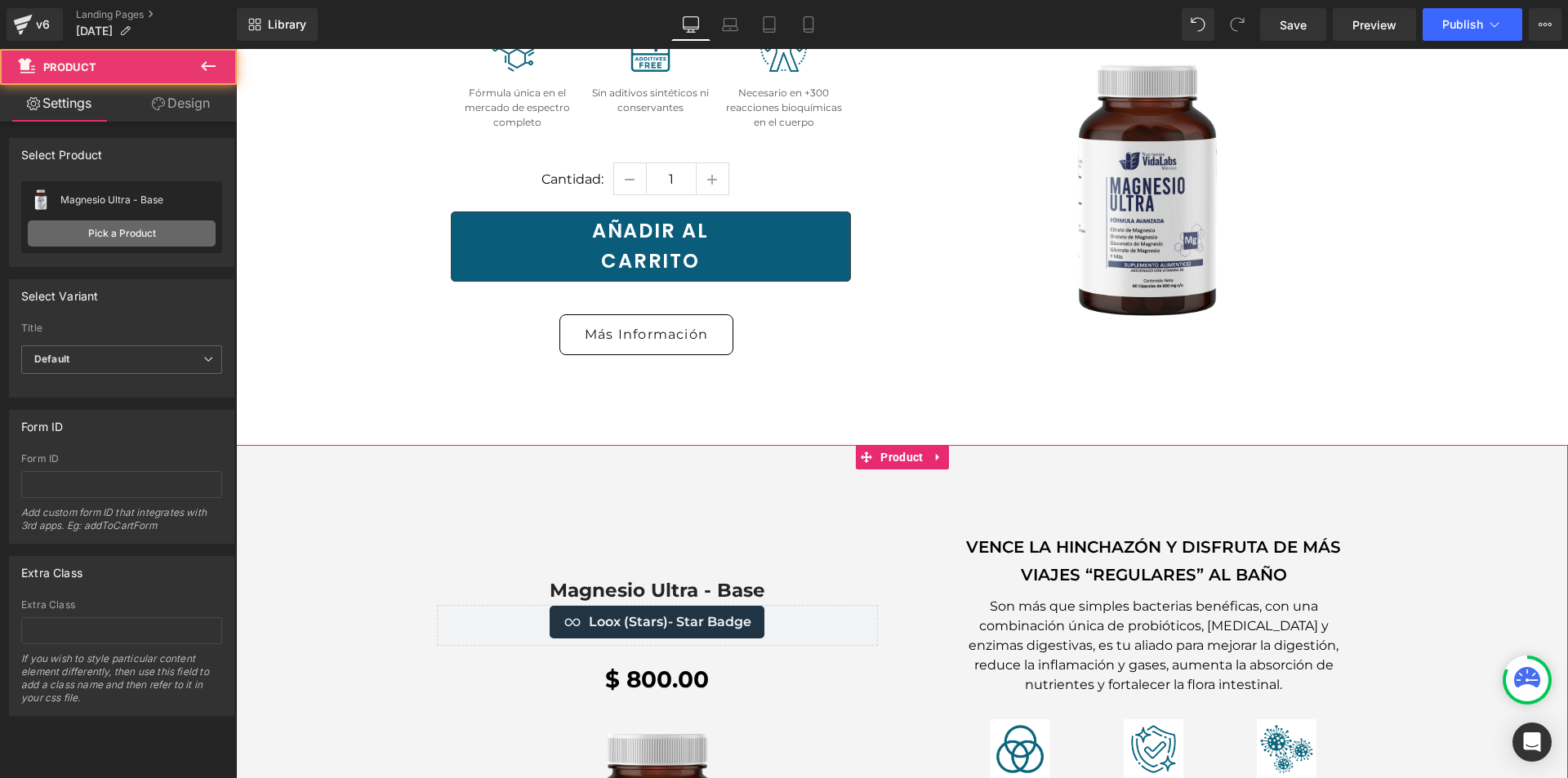
click at [105, 239] on link "Pick a Product" at bounding box center [122, 233] width 187 height 26
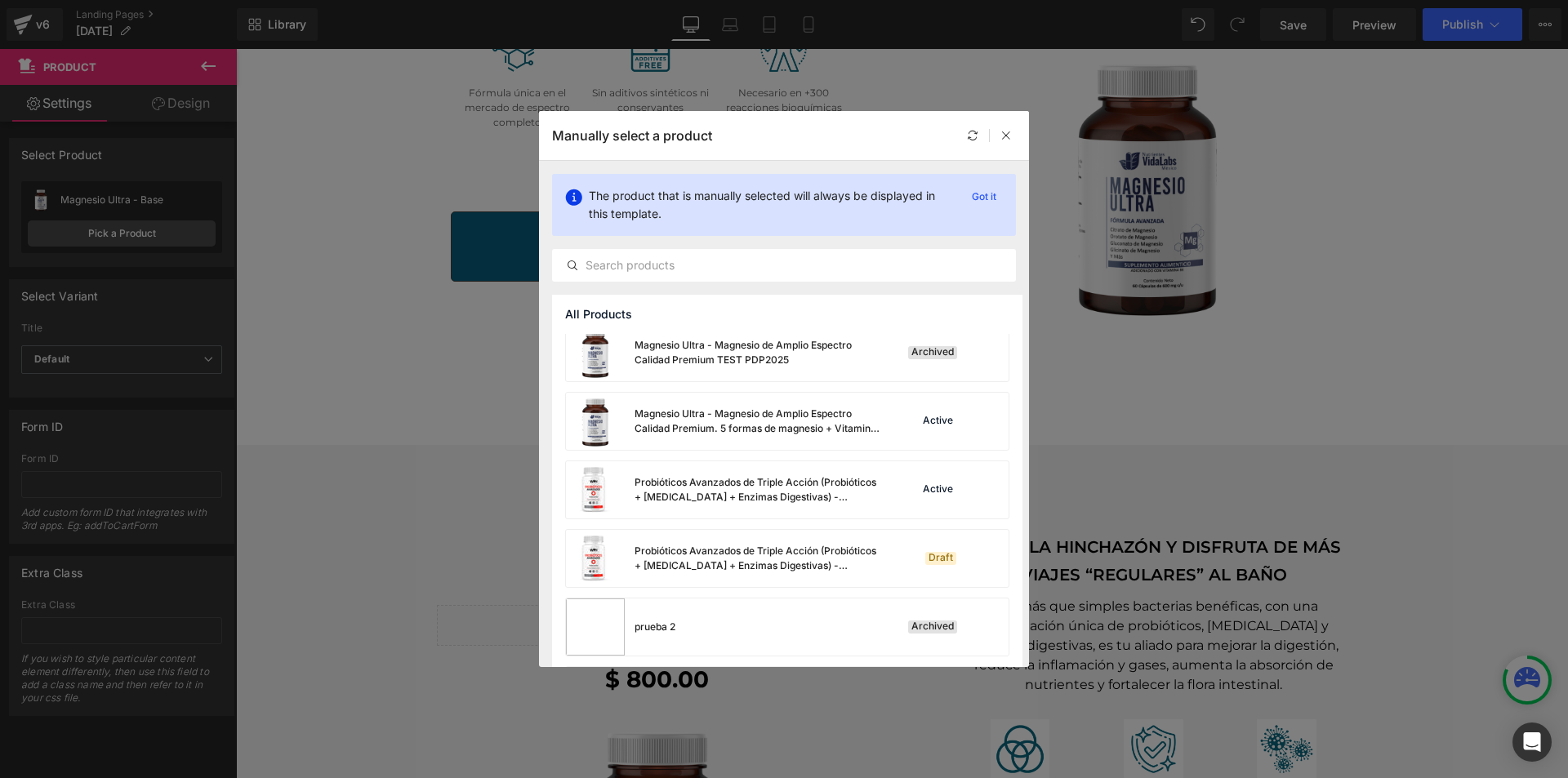
scroll to position [1685, 0]
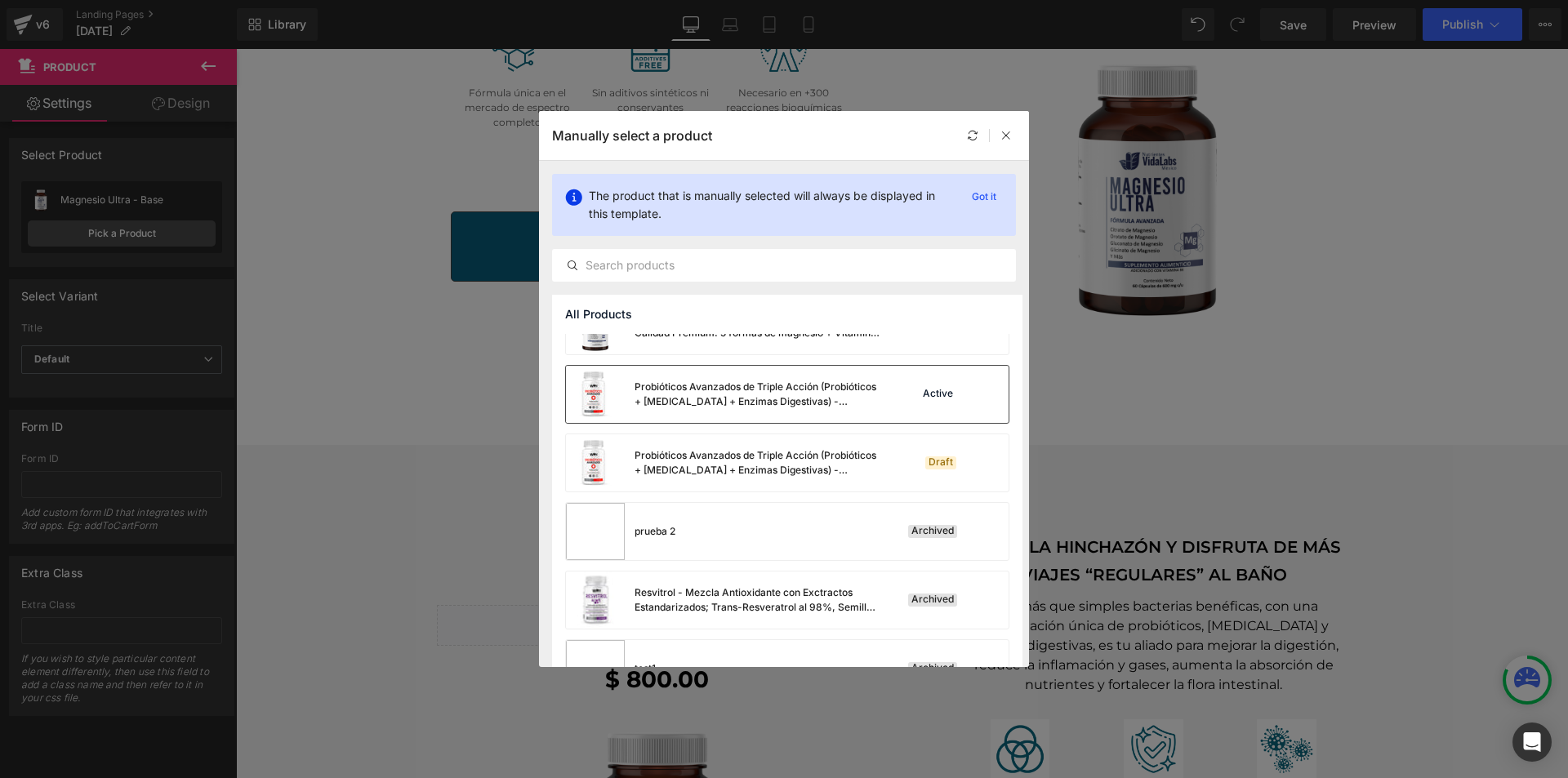
click at [842, 396] on div "Probióticos Avanzados de Triple Acción (Probióticos + [MEDICAL_DATA] + Enzimas …" at bounding box center [758, 395] width 245 height 30
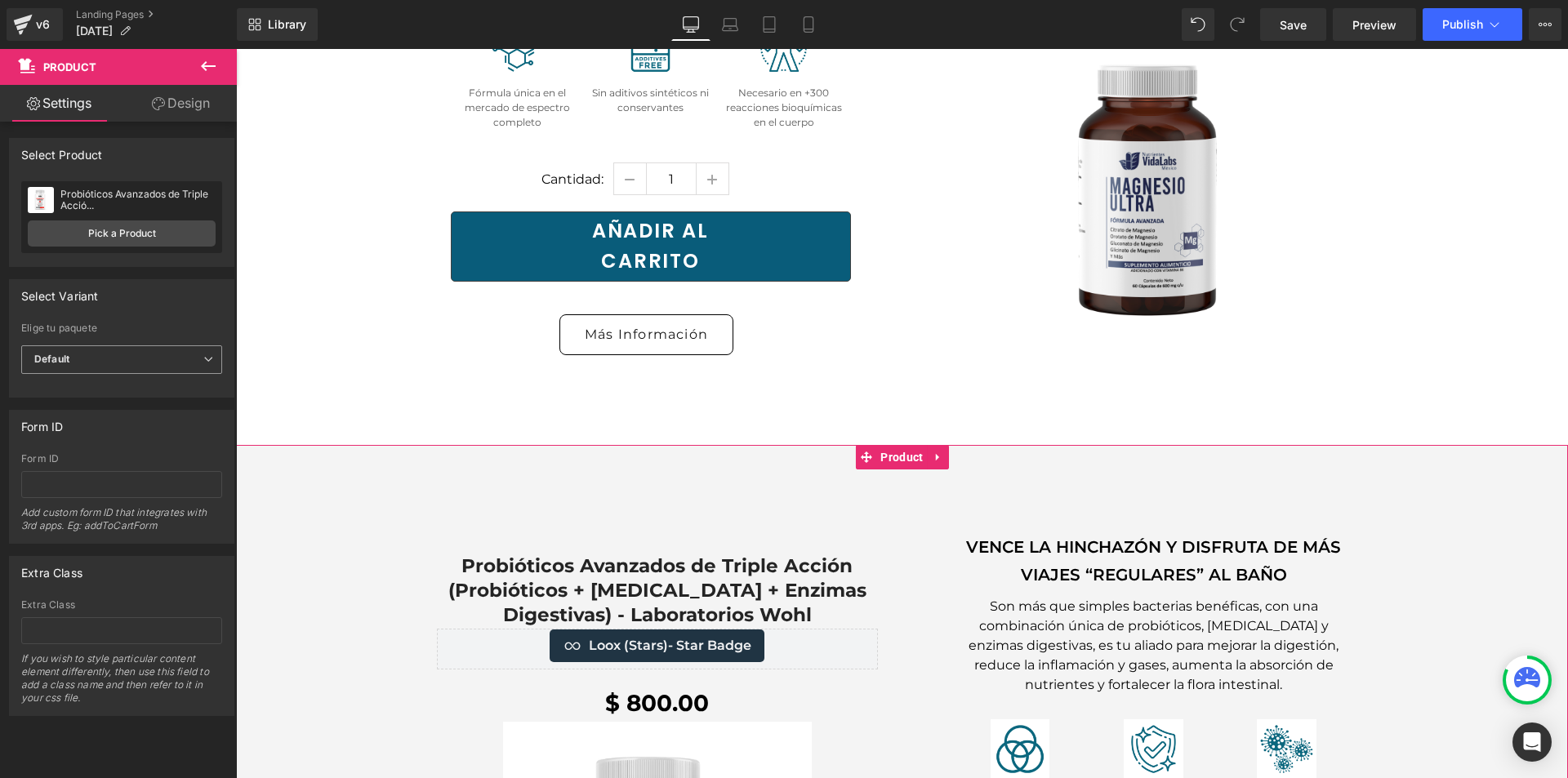
click at [131, 363] on span "Default" at bounding box center [122, 360] width 201 height 29
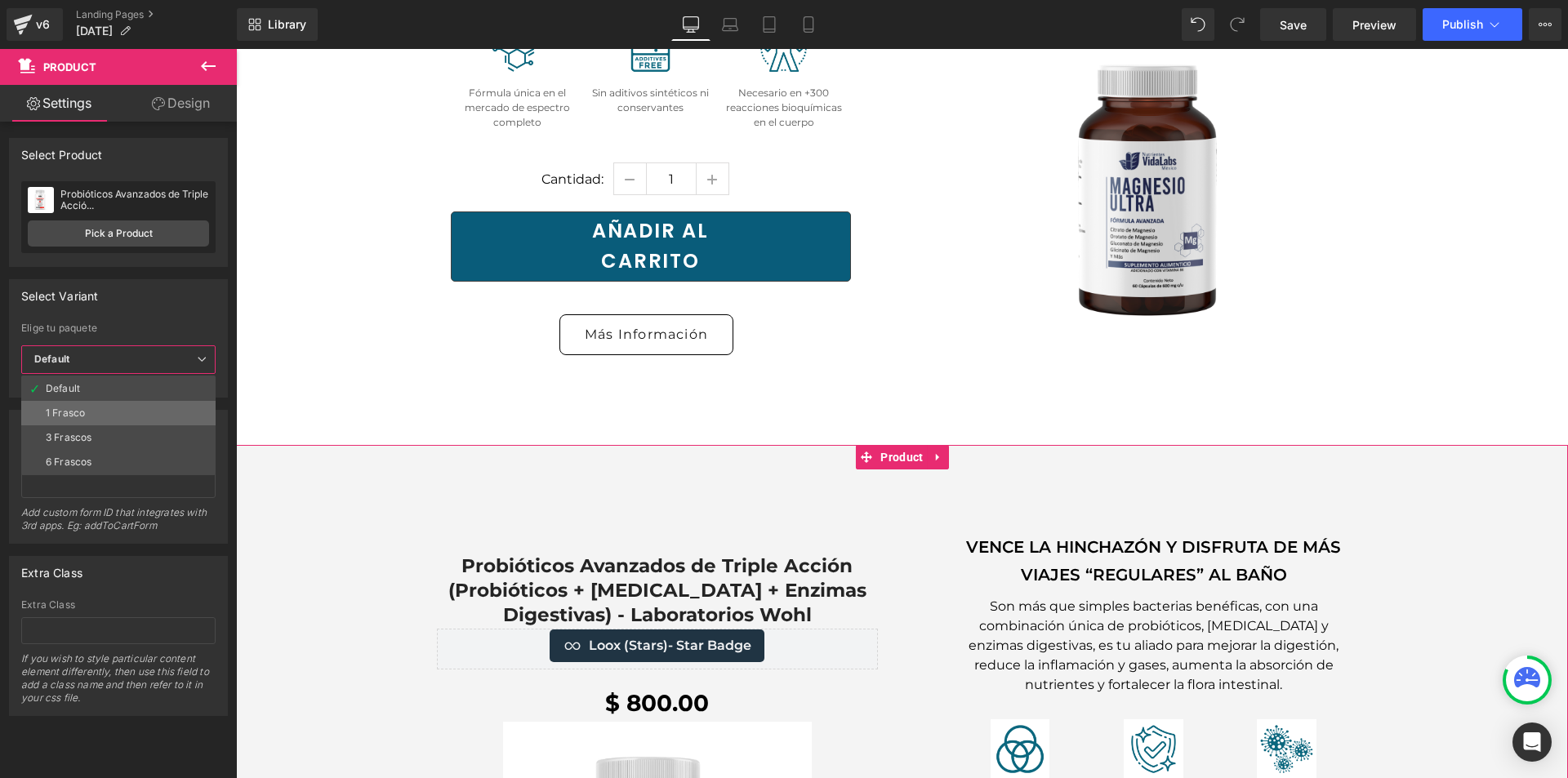
click at [110, 415] on li "1 Frasco" at bounding box center [118, 413] width 194 height 25
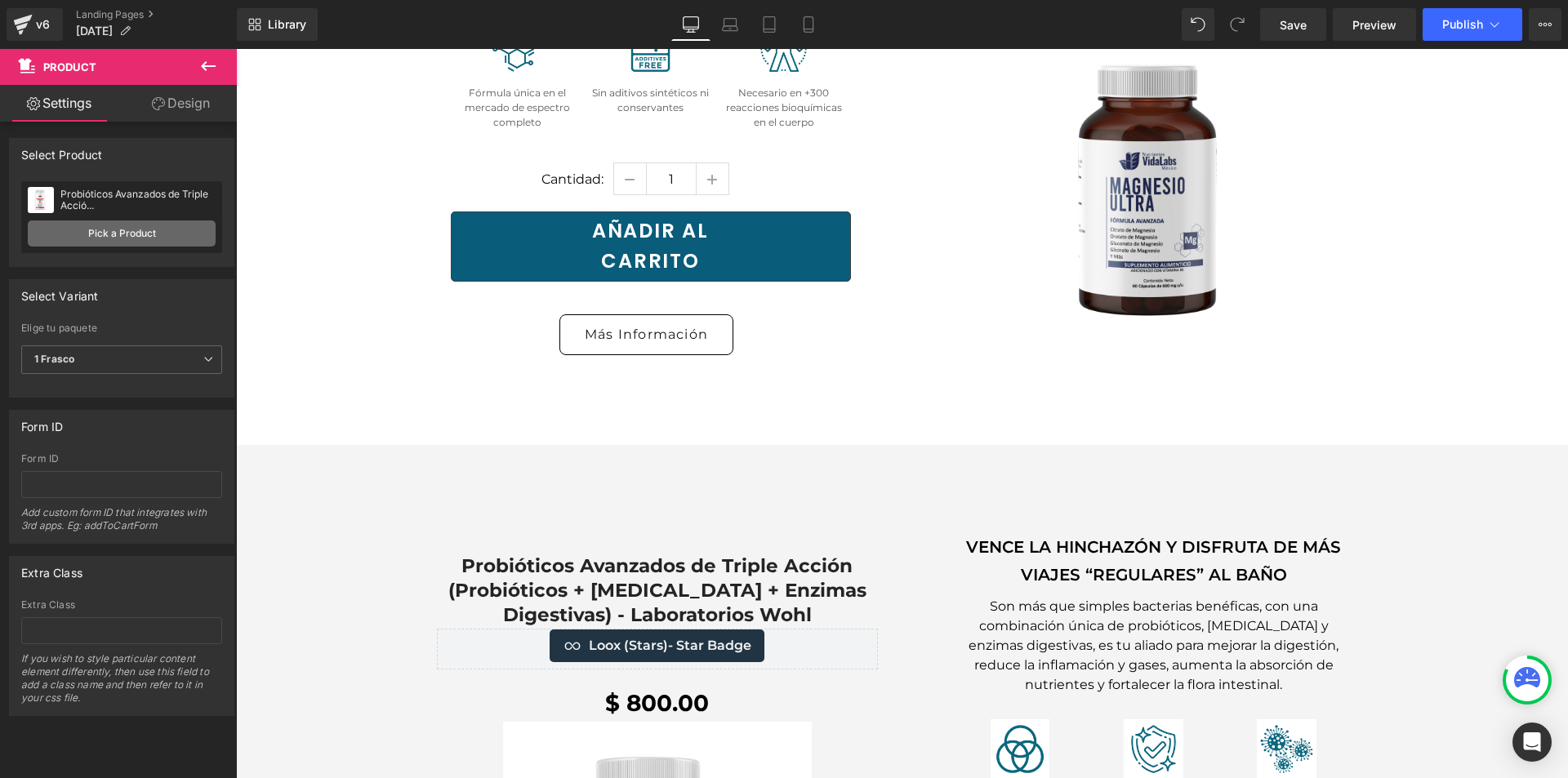
click at [151, 240] on link "Pick a Product" at bounding box center [122, 233] width 187 height 26
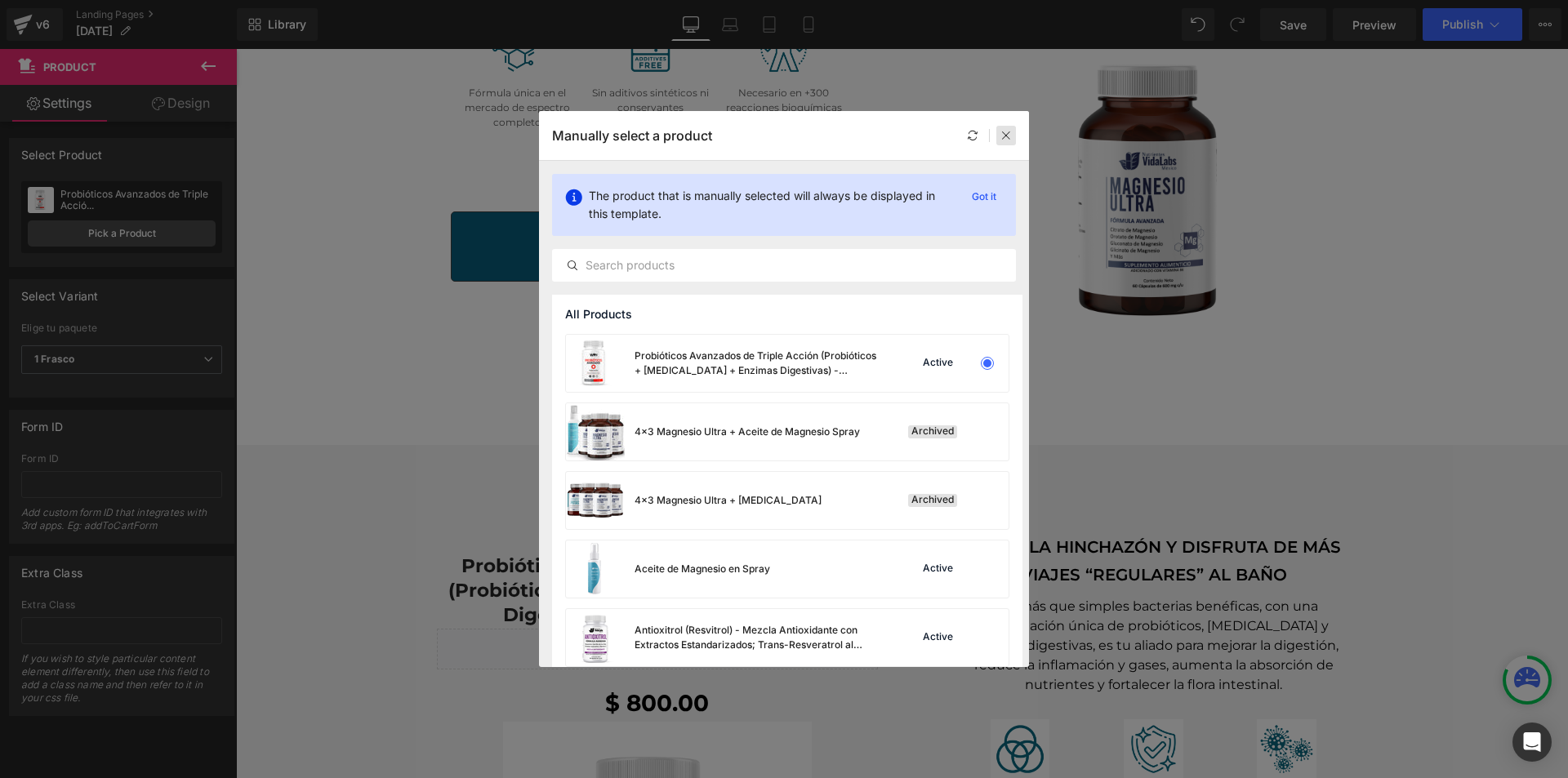
click at [1006, 136] on icon at bounding box center [1006, 135] width 11 height 11
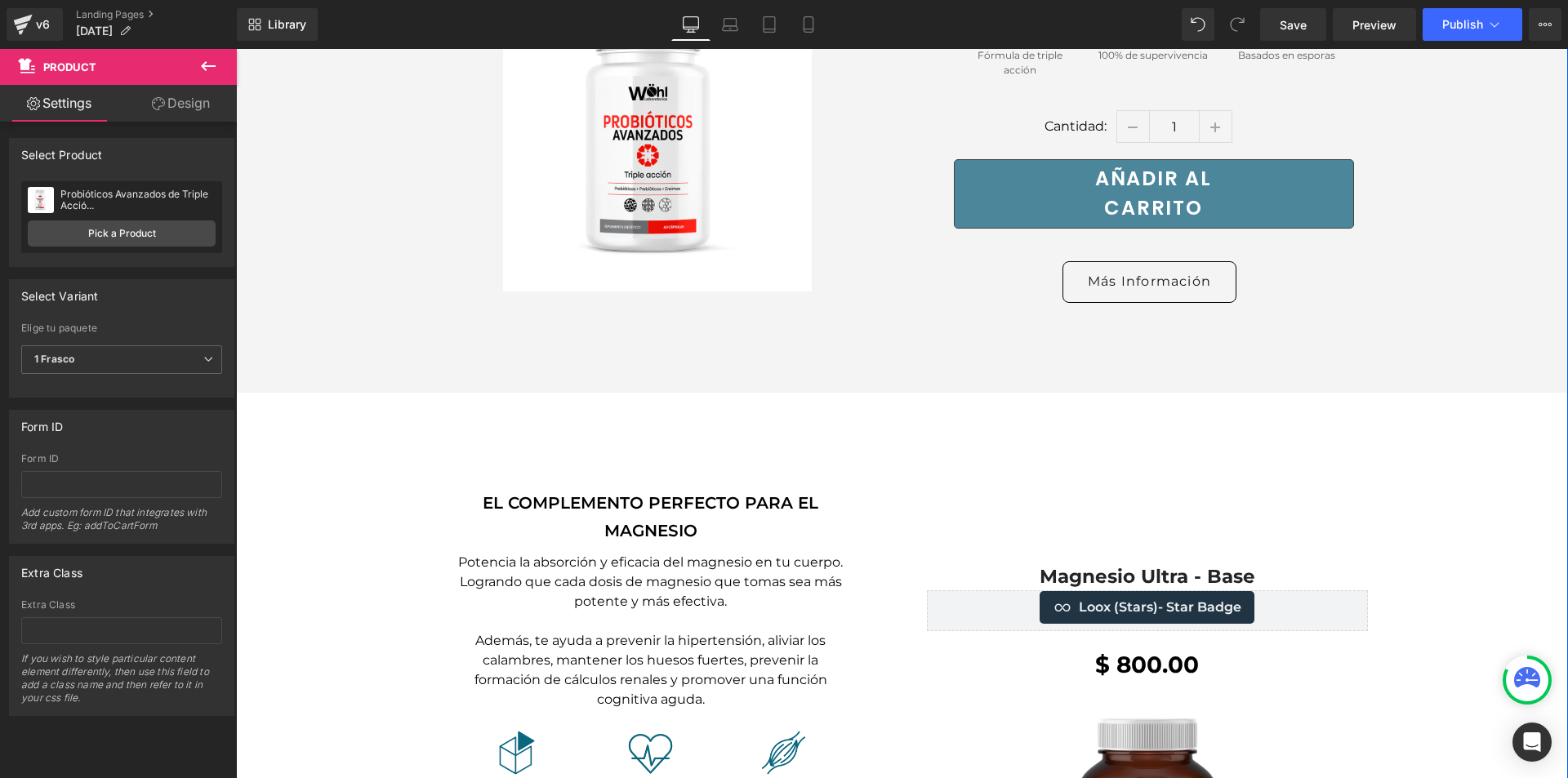
scroll to position [2124, 0]
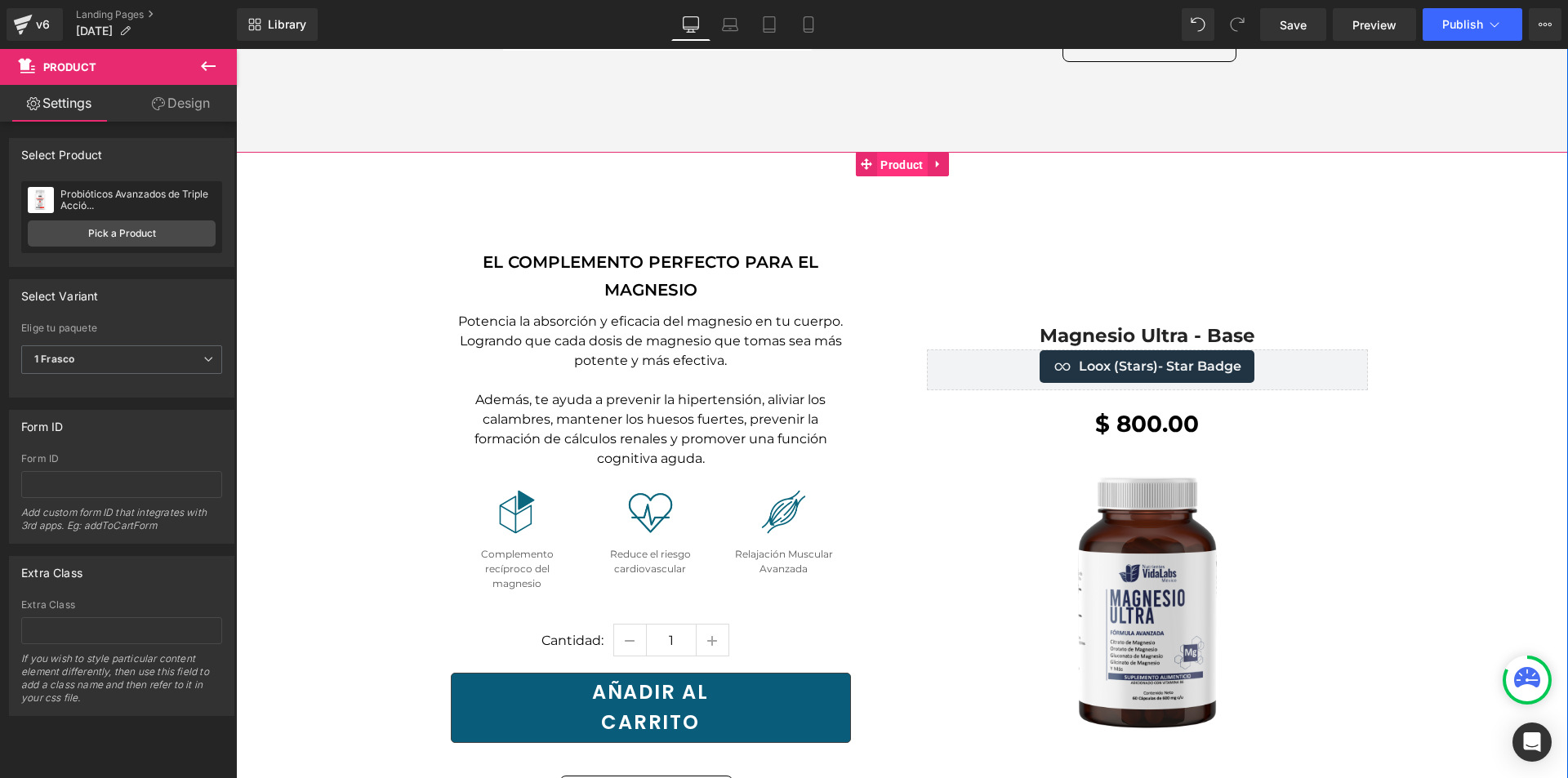
click at [896, 153] on span "Product" at bounding box center [902, 164] width 50 height 25
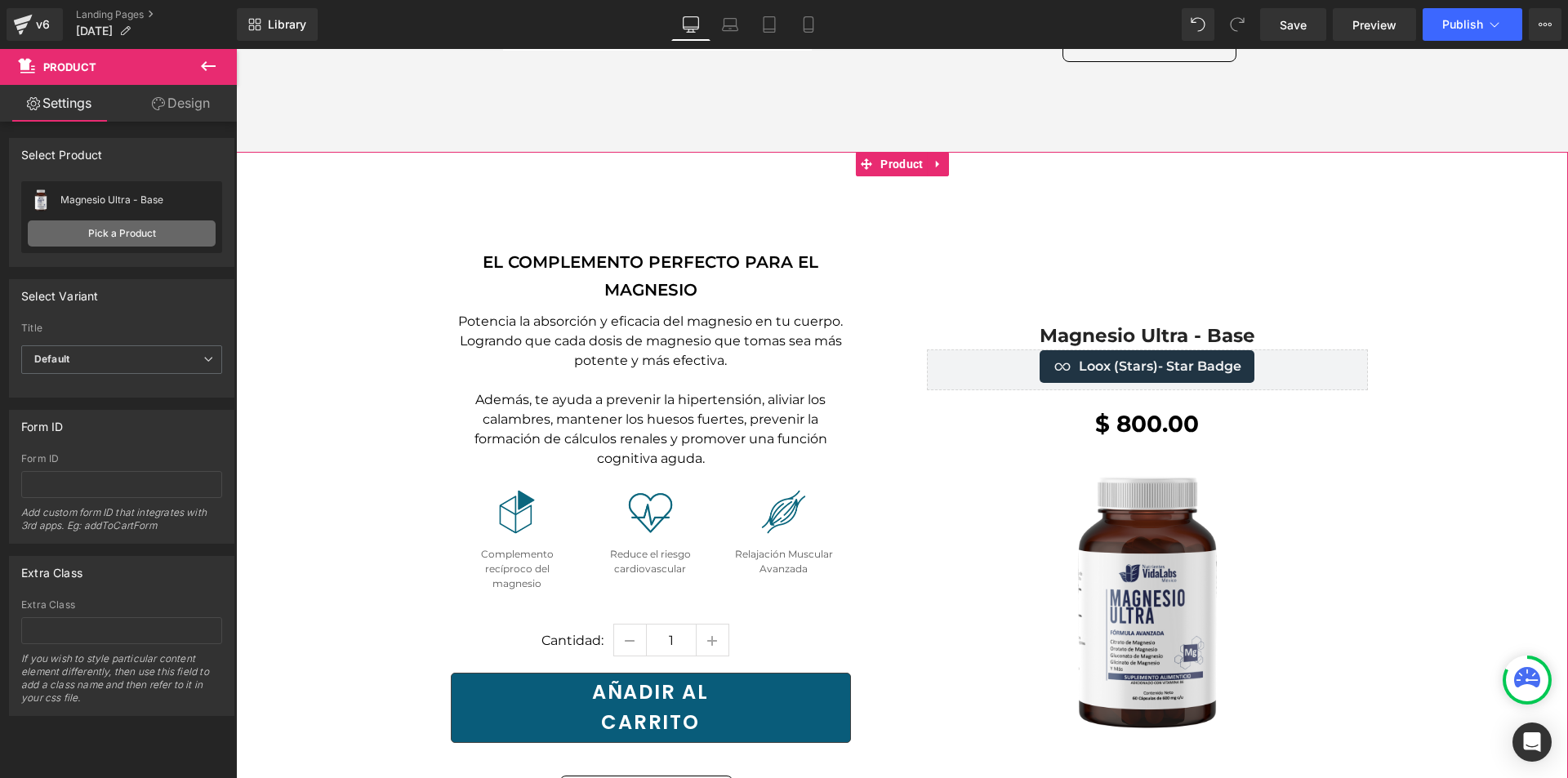
click at [153, 226] on link "Pick a Product" at bounding box center [122, 233] width 187 height 26
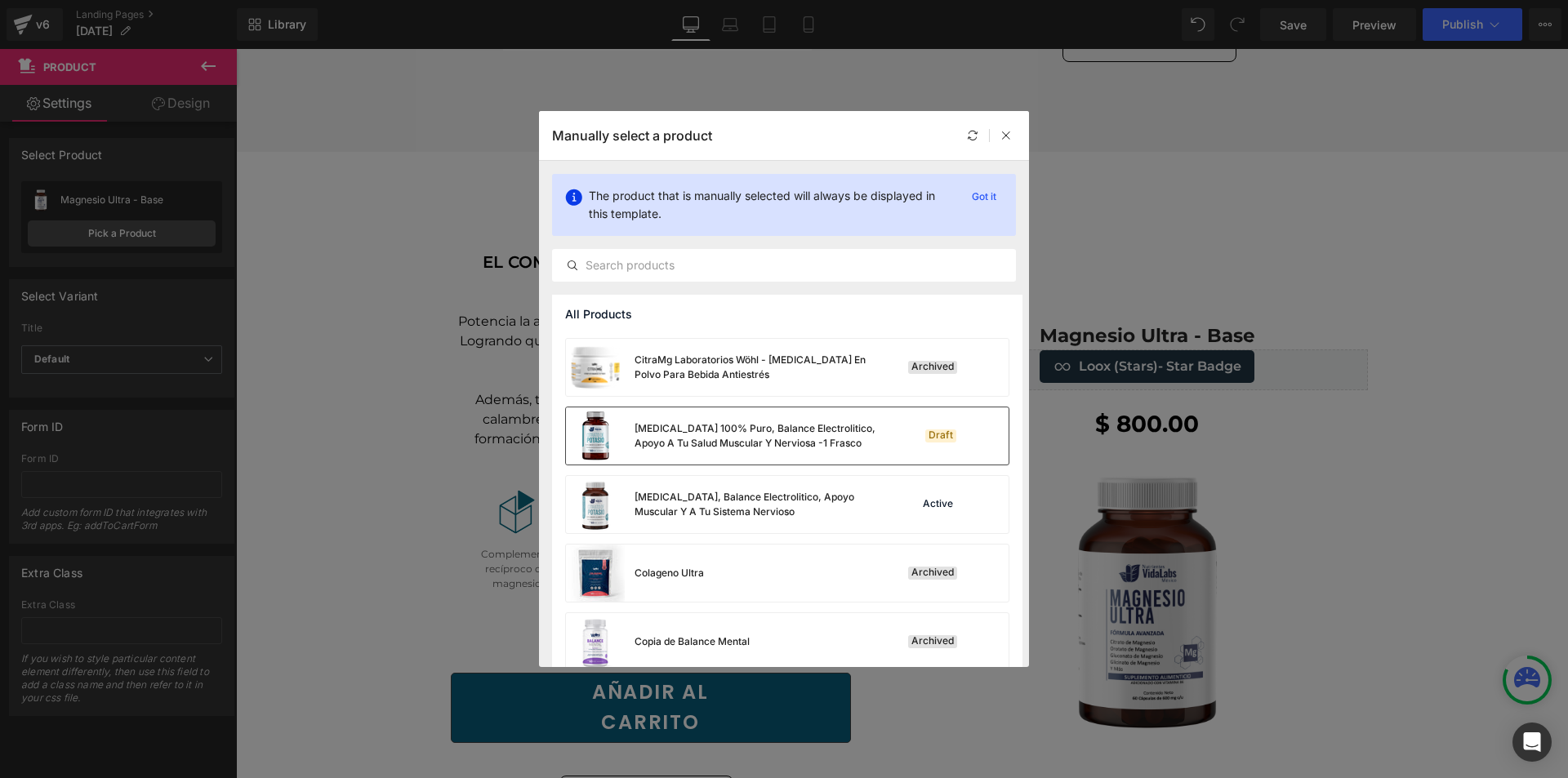
scroll to position [545, 0]
click at [757, 440] on div "Citrato De Potasio 100% Puro, Balance Electrolitico, Apoyo A Tu Salud Muscular …" at bounding box center [758, 435] width 245 height 30
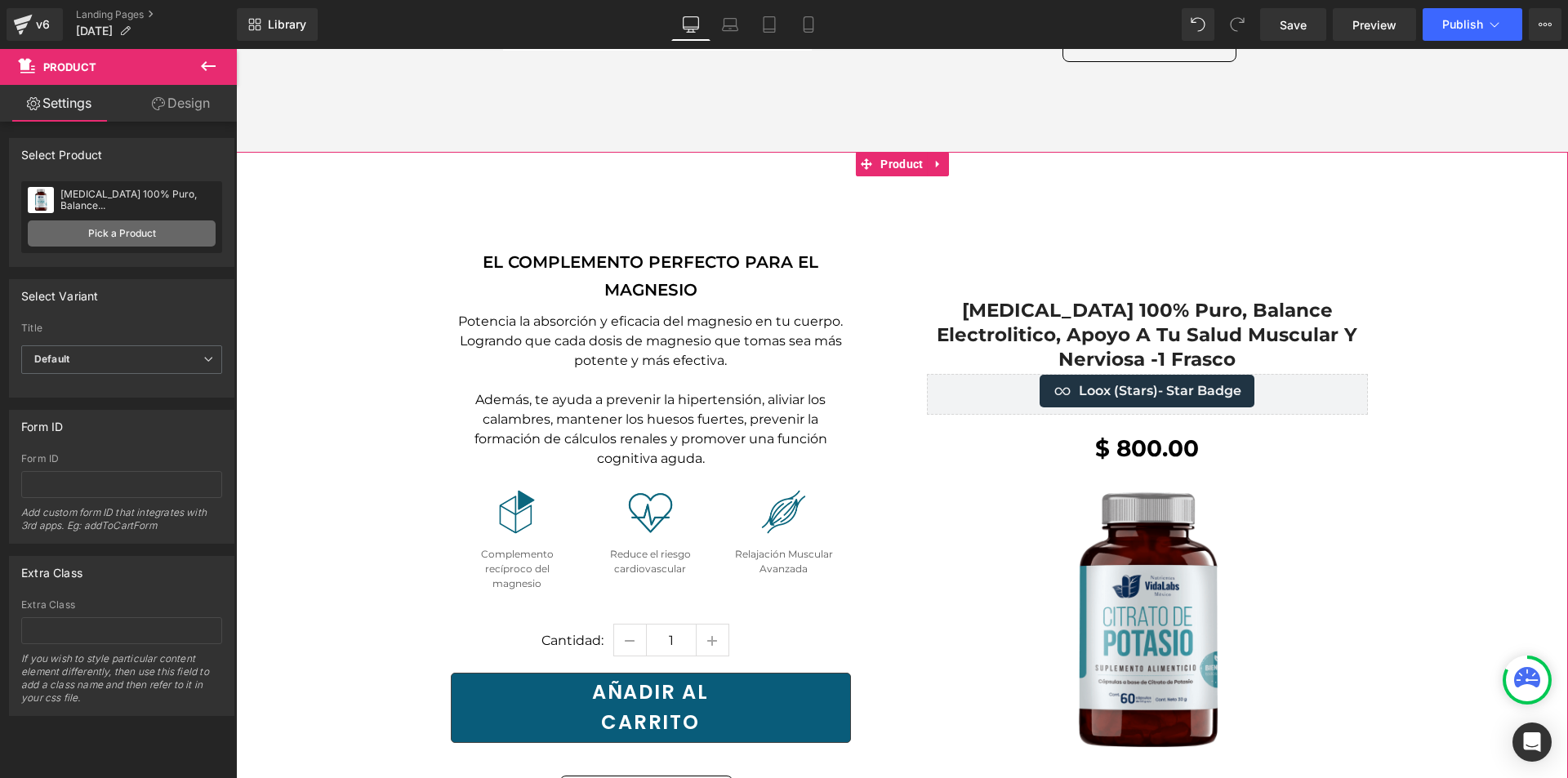
click at [130, 234] on link "Pick a Product" at bounding box center [122, 233] width 187 height 26
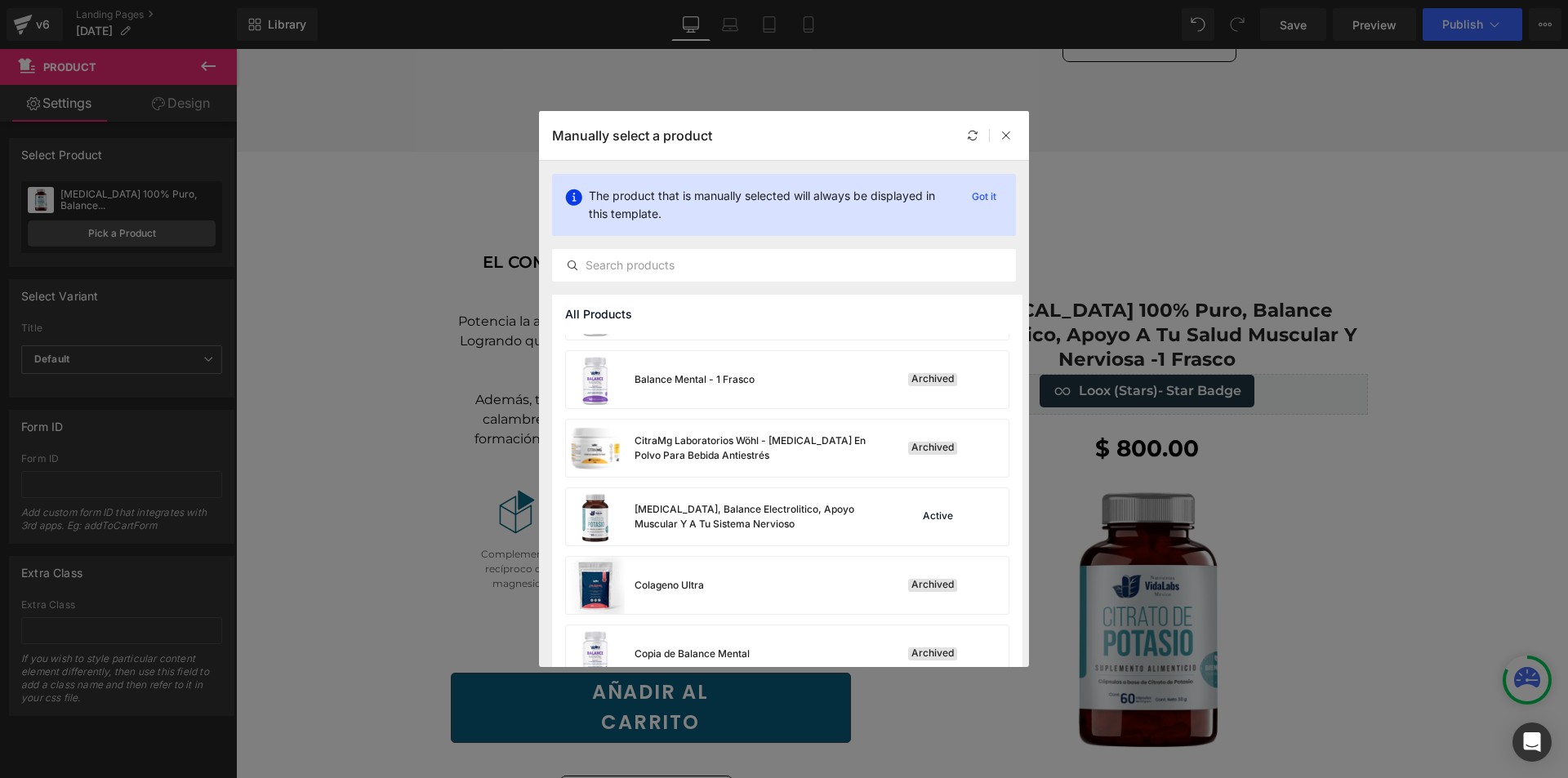
scroll to position [572, 0]
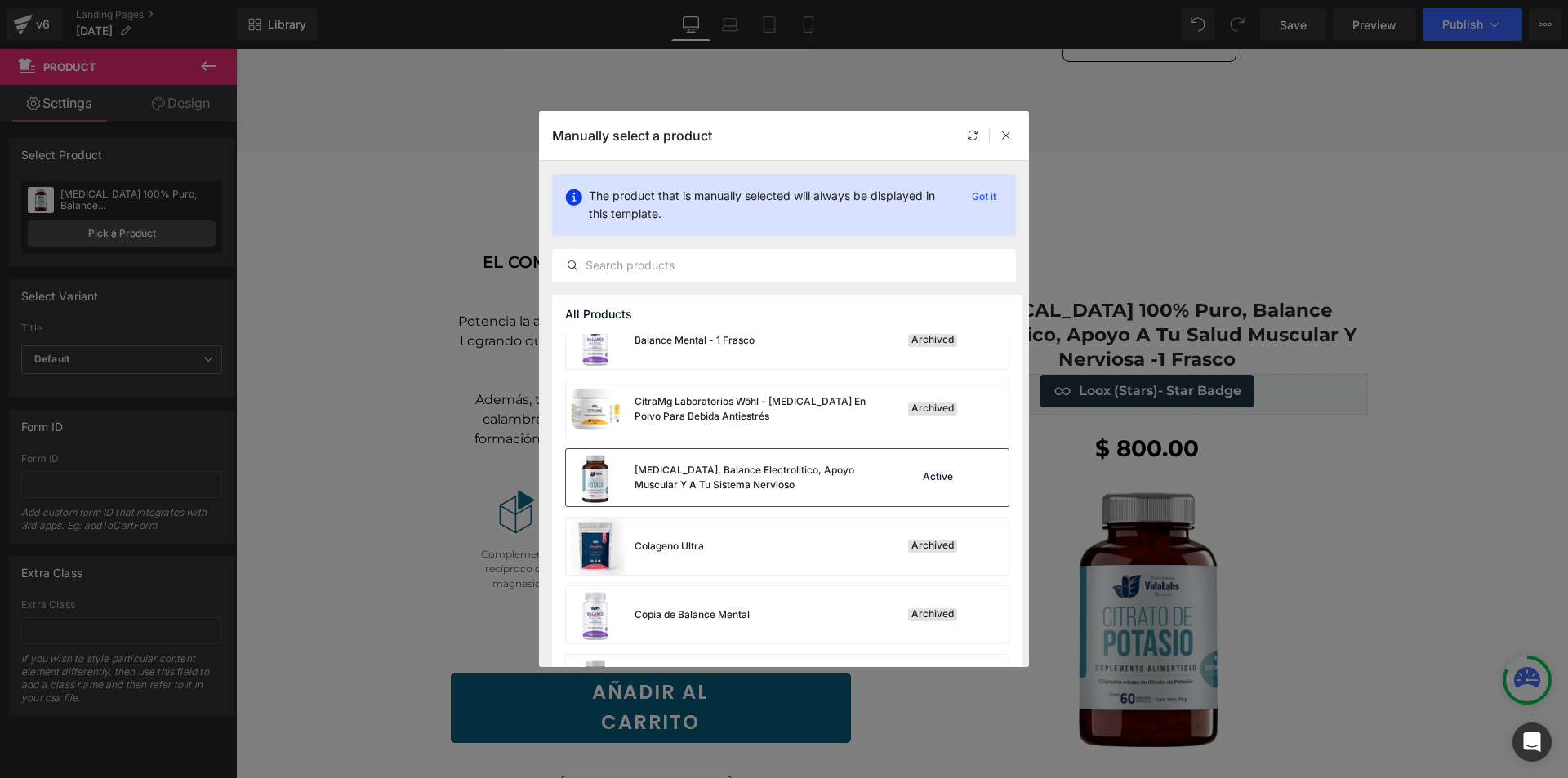
click at [814, 475] on div "[MEDICAL_DATA], Balance Electrolitico, Apoyo Muscular Y A Tu Sistema Nervioso" at bounding box center [758, 477] width 245 height 30
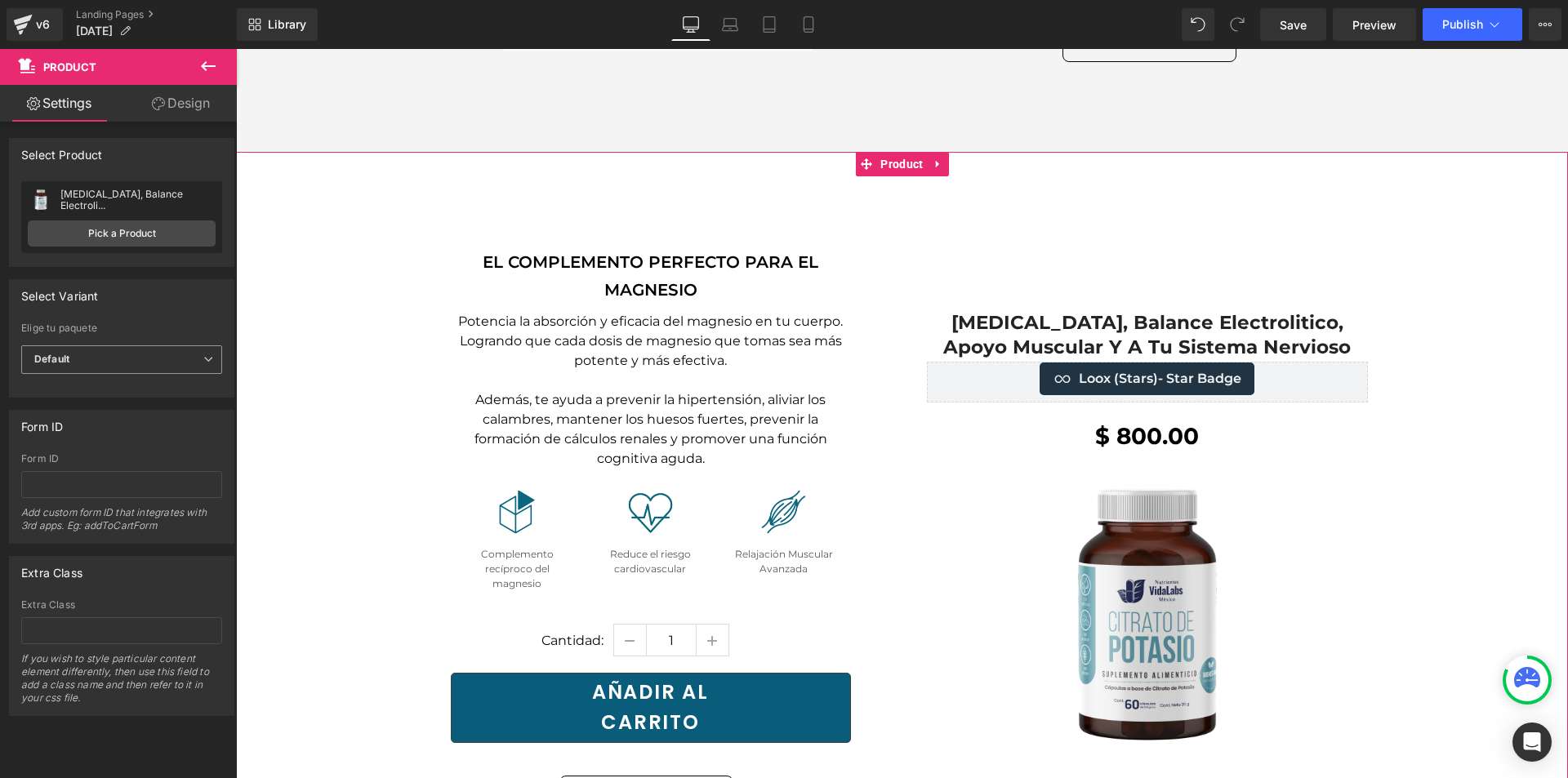
click at [147, 361] on span "Default" at bounding box center [122, 360] width 201 height 29
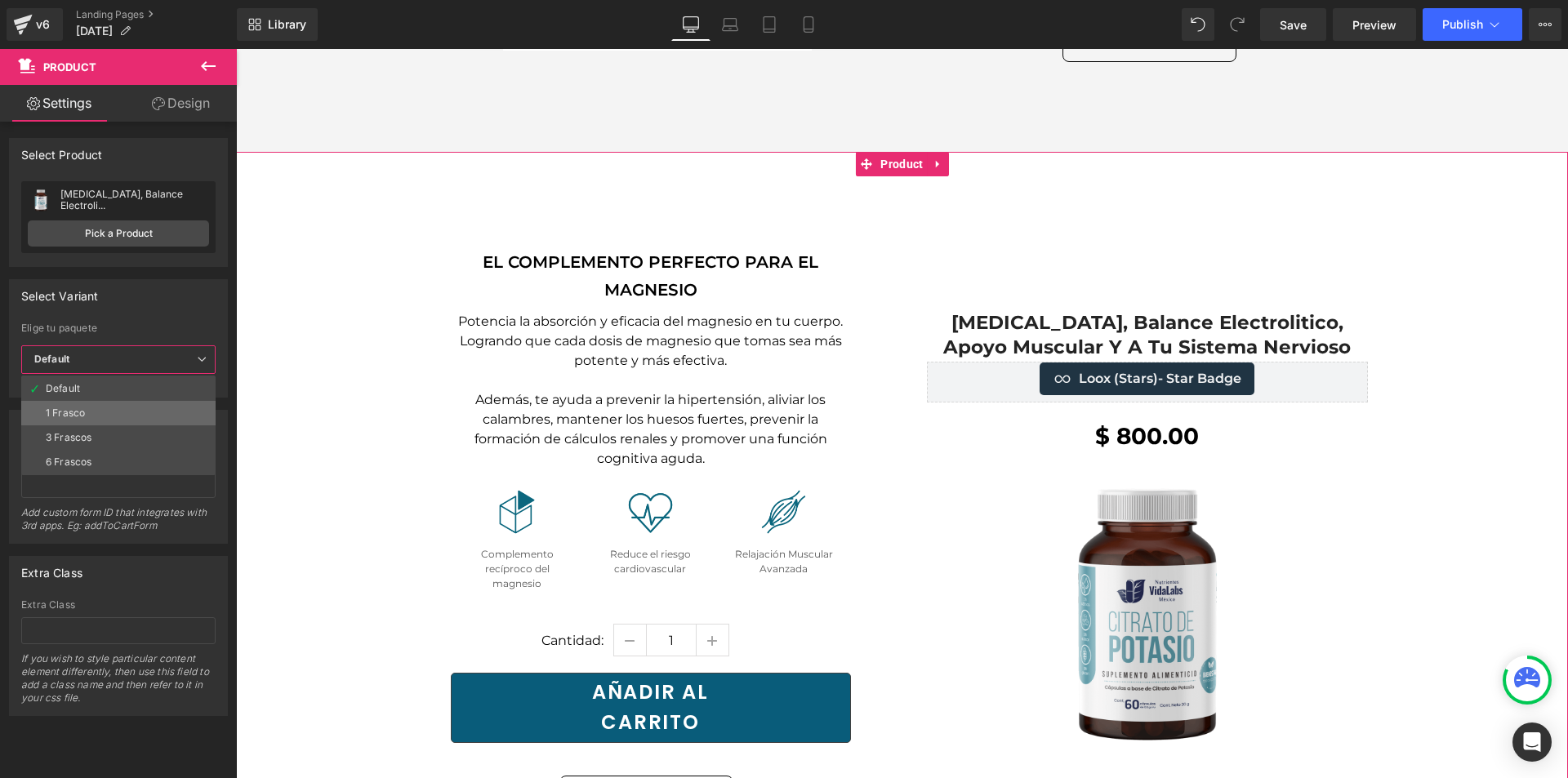
click at [119, 403] on li "1 Frasco" at bounding box center [118, 413] width 194 height 25
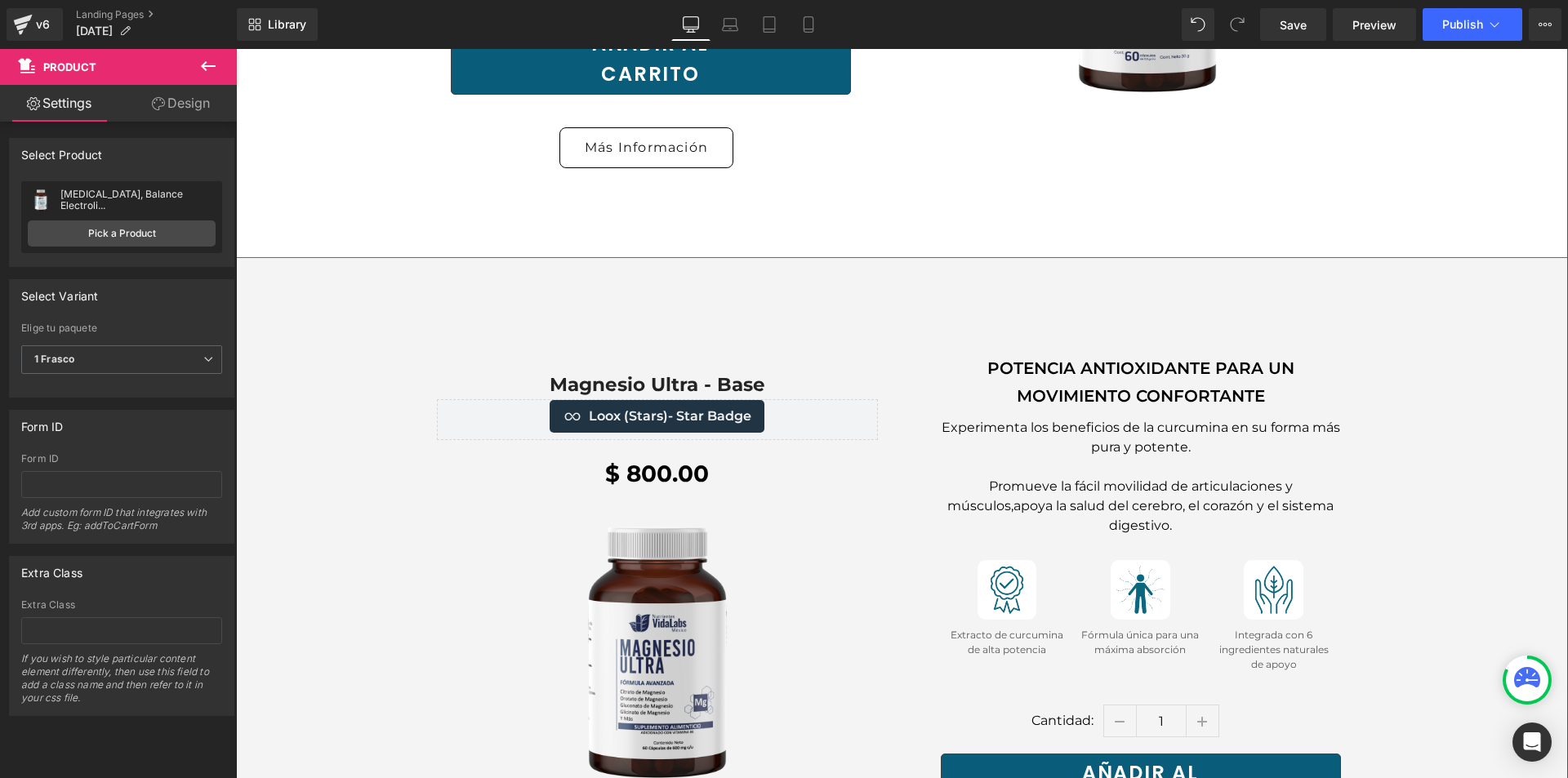
scroll to position [2777, 0]
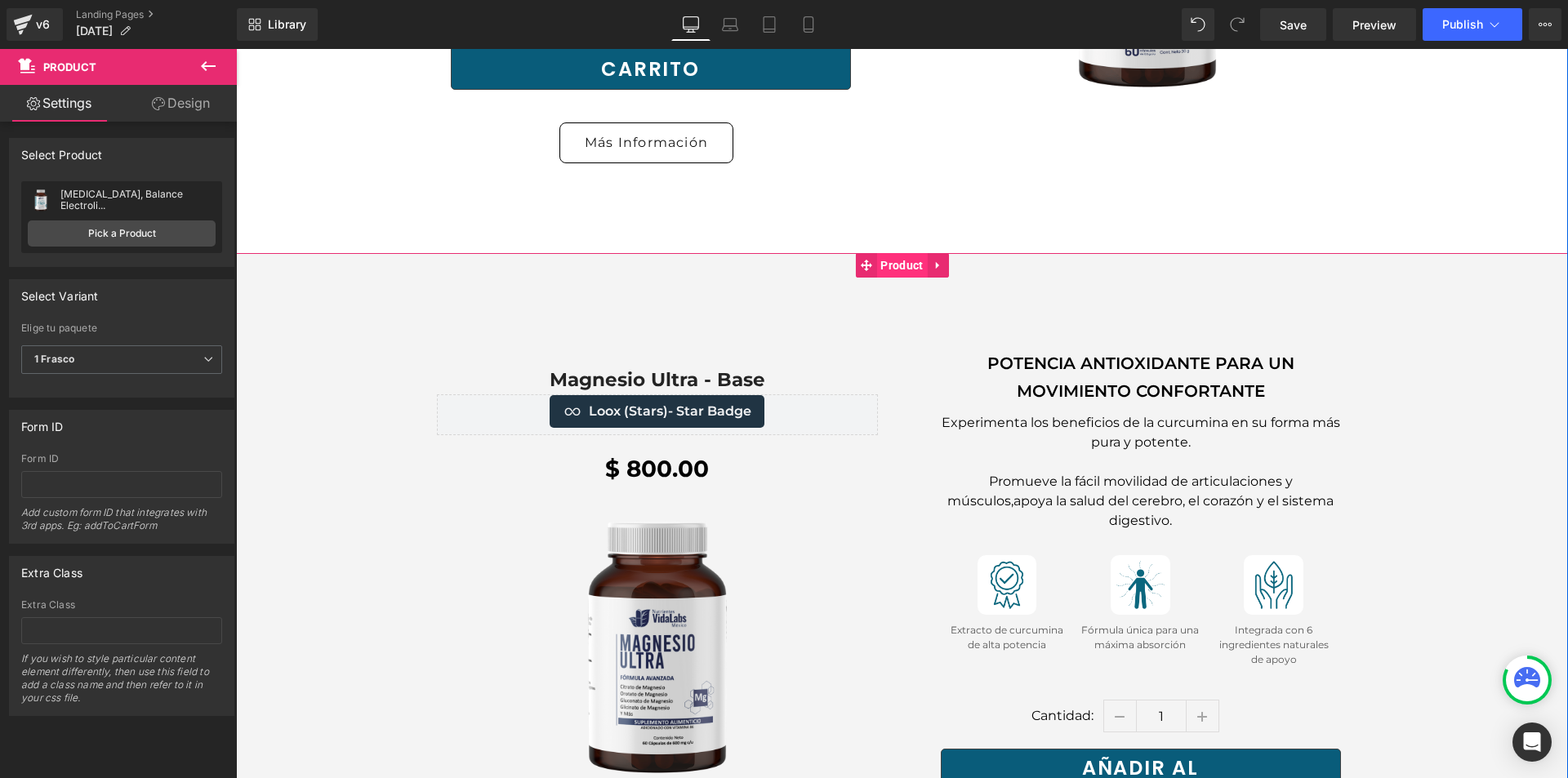
click at [888, 253] on span "Product" at bounding box center [902, 265] width 50 height 25
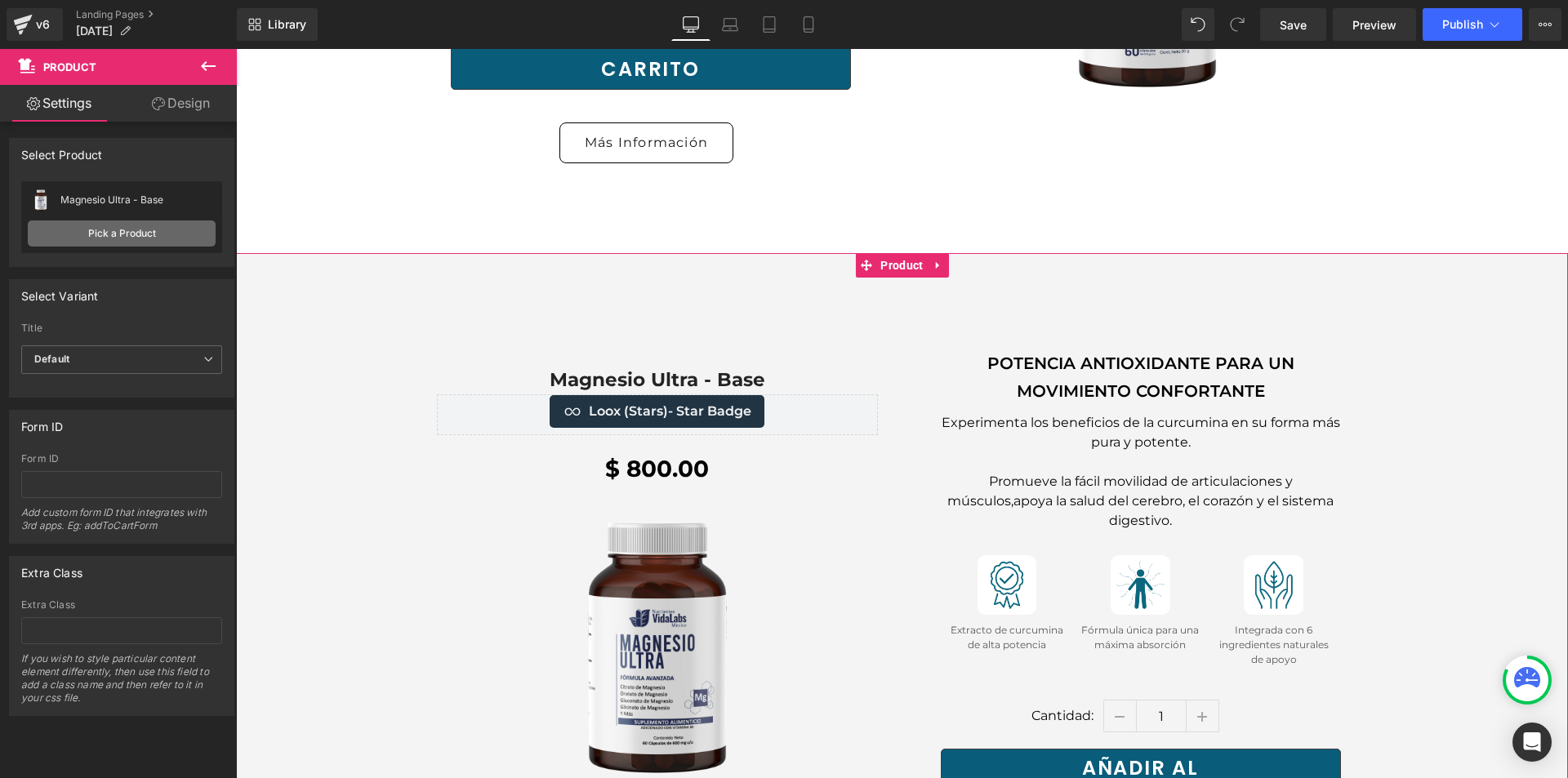
click at [100, 228] on link "Pick a Product" at bounding box center [122, 233] width 187 height 26
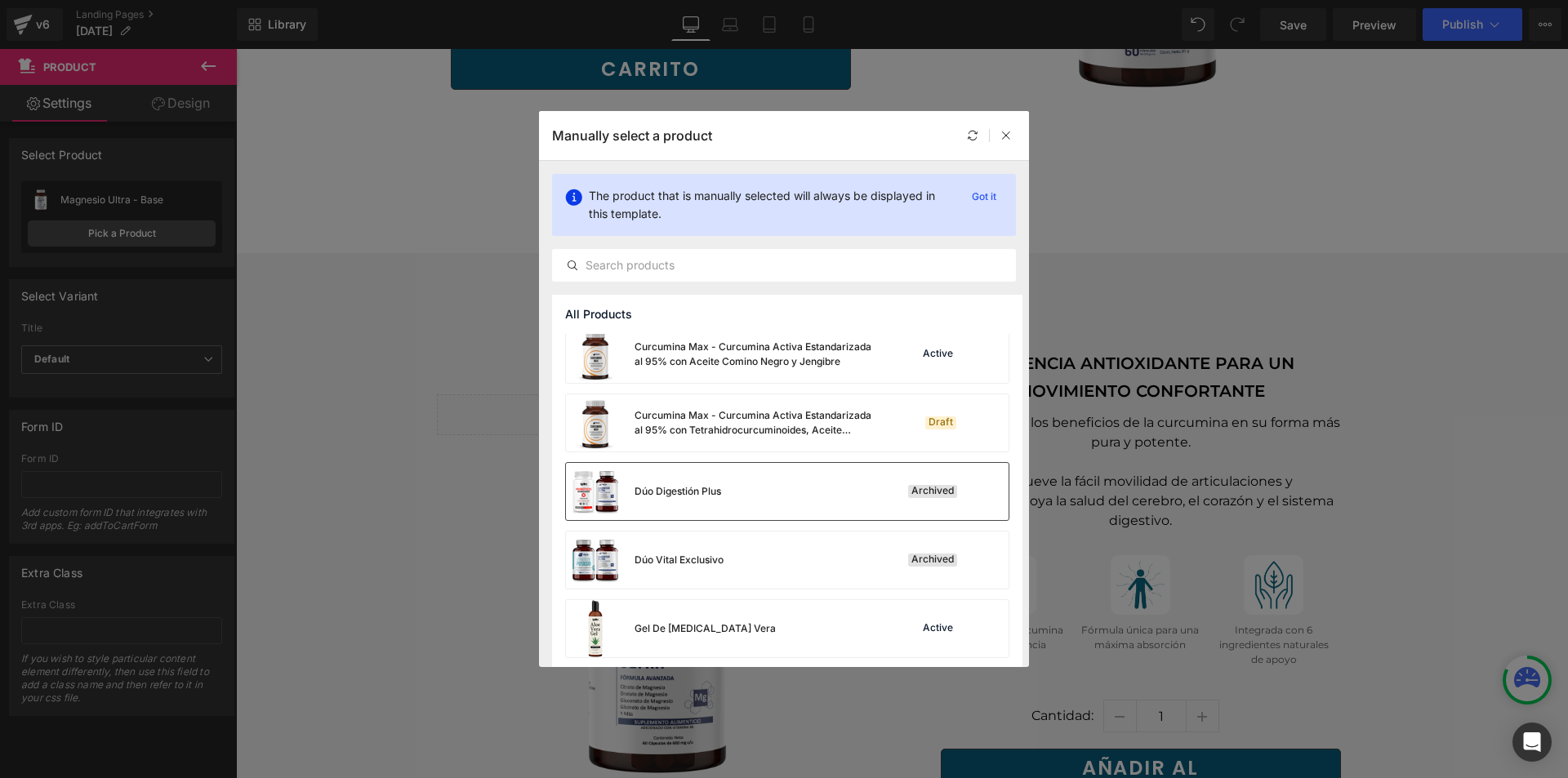
scroll to position [898, 0]
click at [798, 349] on div "Curcumina Max - Curcumina Activa Estandarizada al 95% con Aceite Comino Negro y…" at bounding box center [758, 357] width 245 height 30
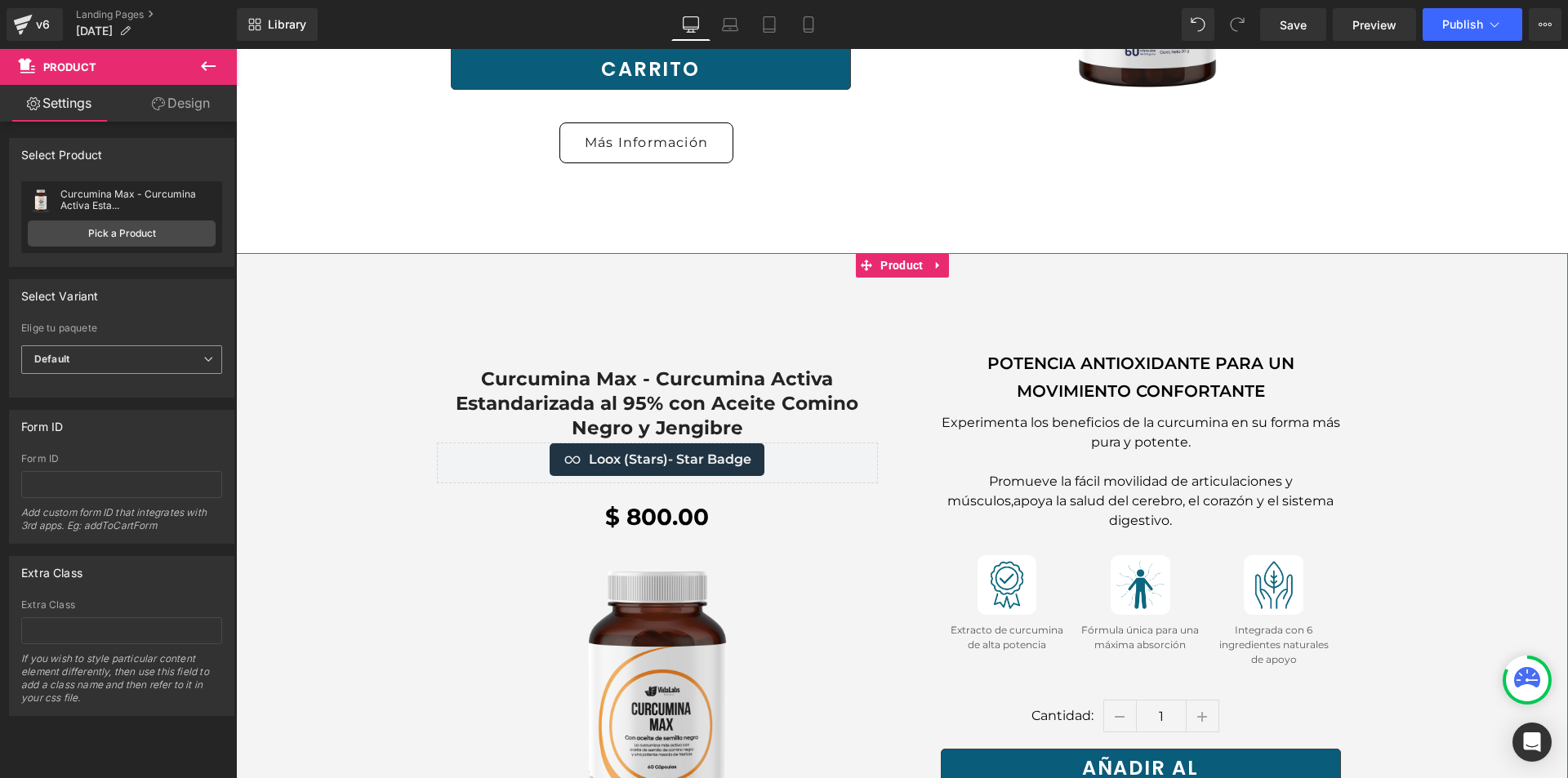
click at [143, 351] on span "Default" at bounding box center [122, 360] width 201 height 29
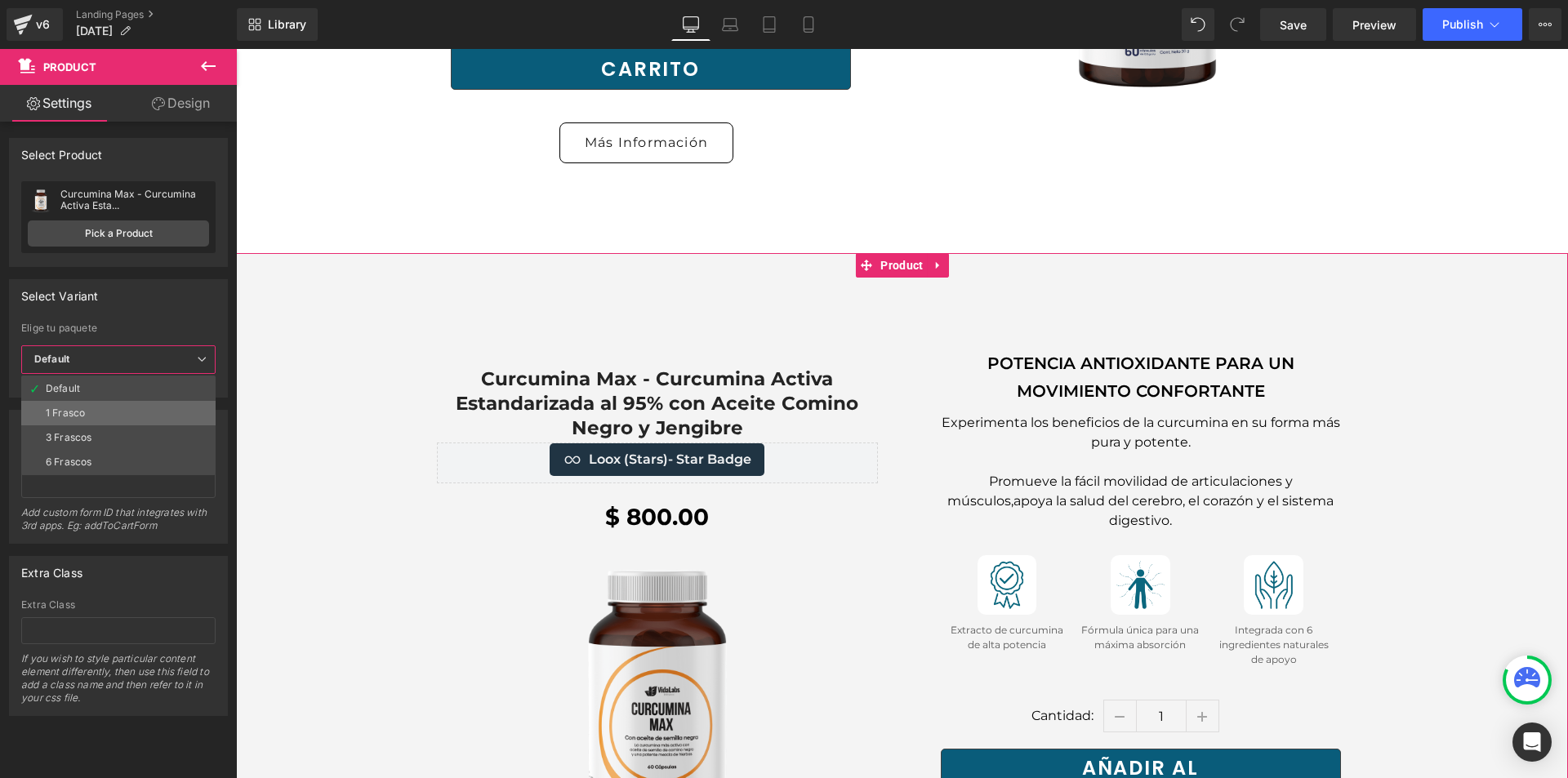
click at [125, 410] on li "1 Frasco" at bounding box center [118, 413] width 194 height 25
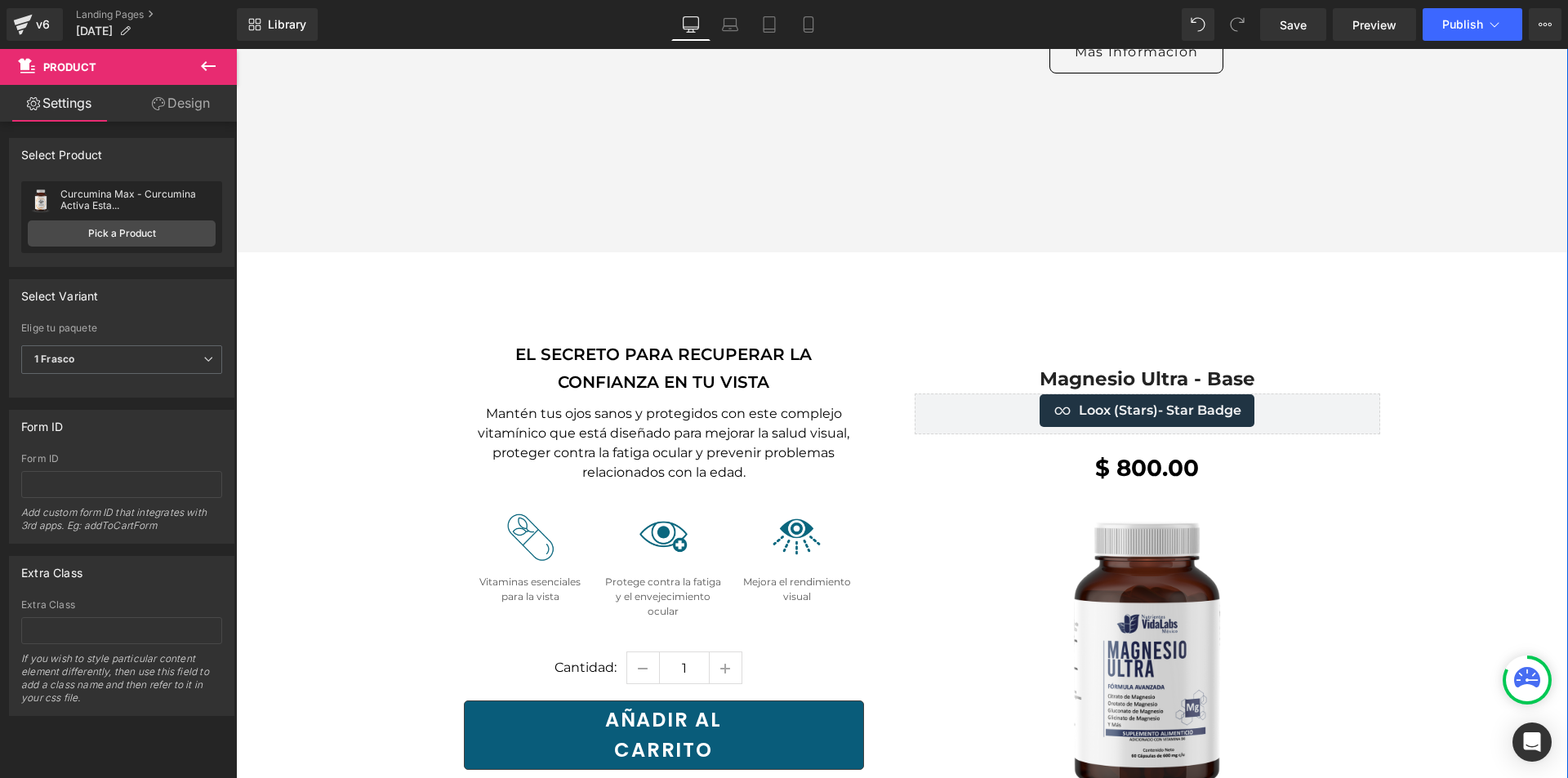
scroll to position [3594, 0]
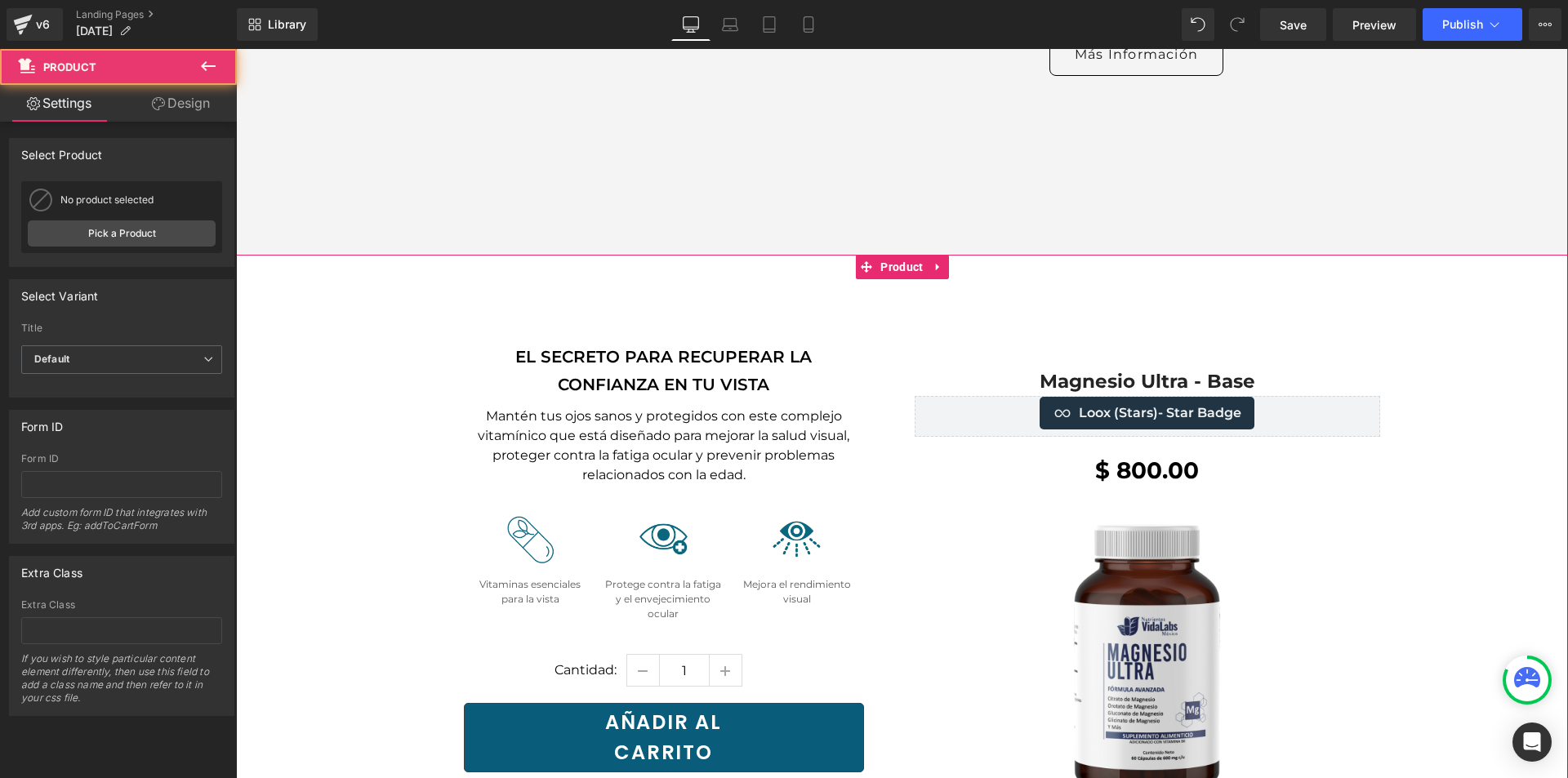
click at [879, 265] on div "Magnesio Ultra - Base (P) Title Loox (Stars) - Star Badge Loox (Stars) $ 800.00…" at bounding box center [902, 596] width 1332 height 682
click at [890, 255] on div "Magnesio Ultra - Base (P) Title Loox (Stars) - Star Badge Loox (Stars) $ 800.00…" at bounding box center [902, 596] width 1332 height 682
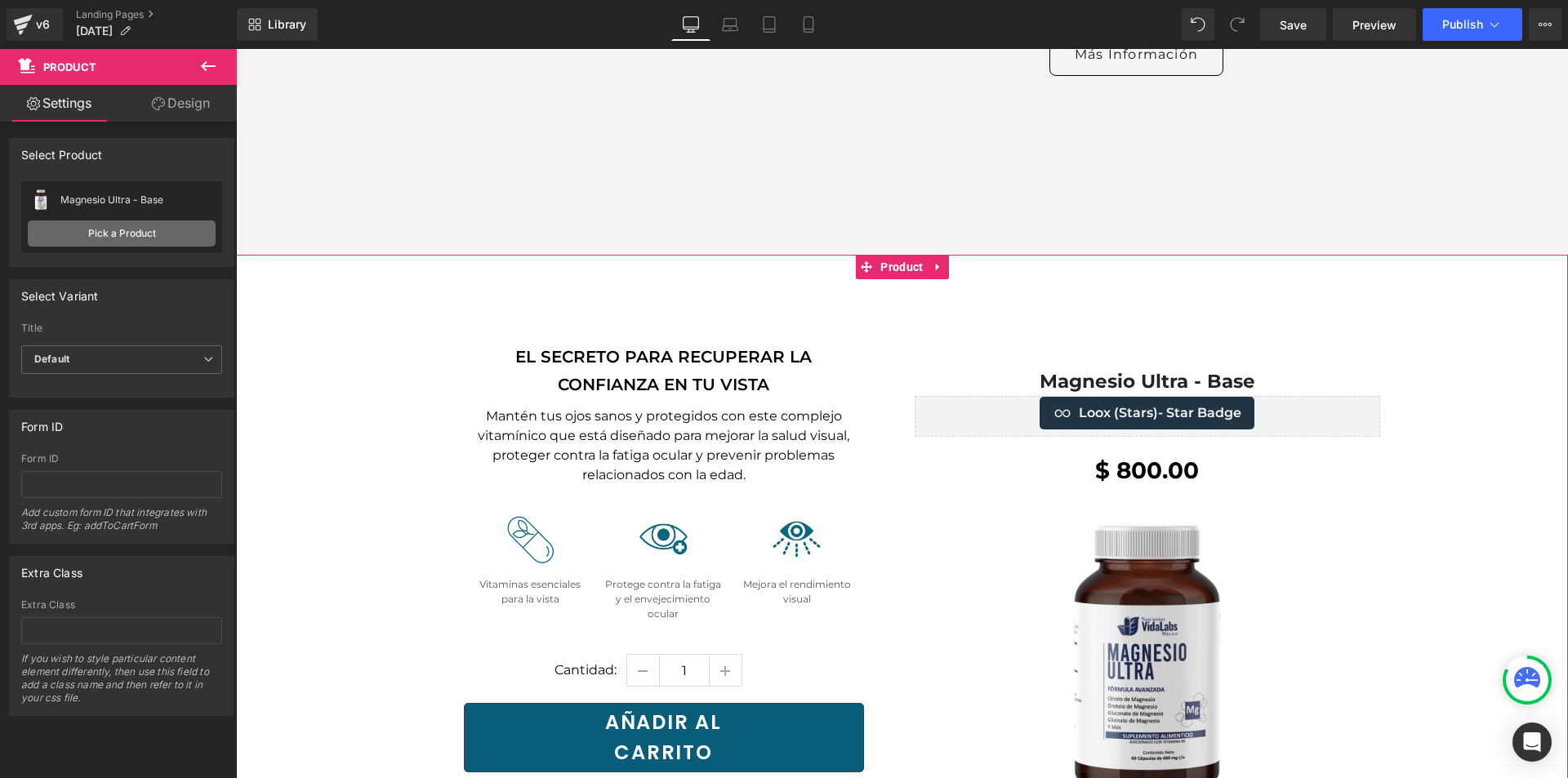
click at [156, 237] on link "Pick a Product" at bounding box center [122, 233] width 187 height 26
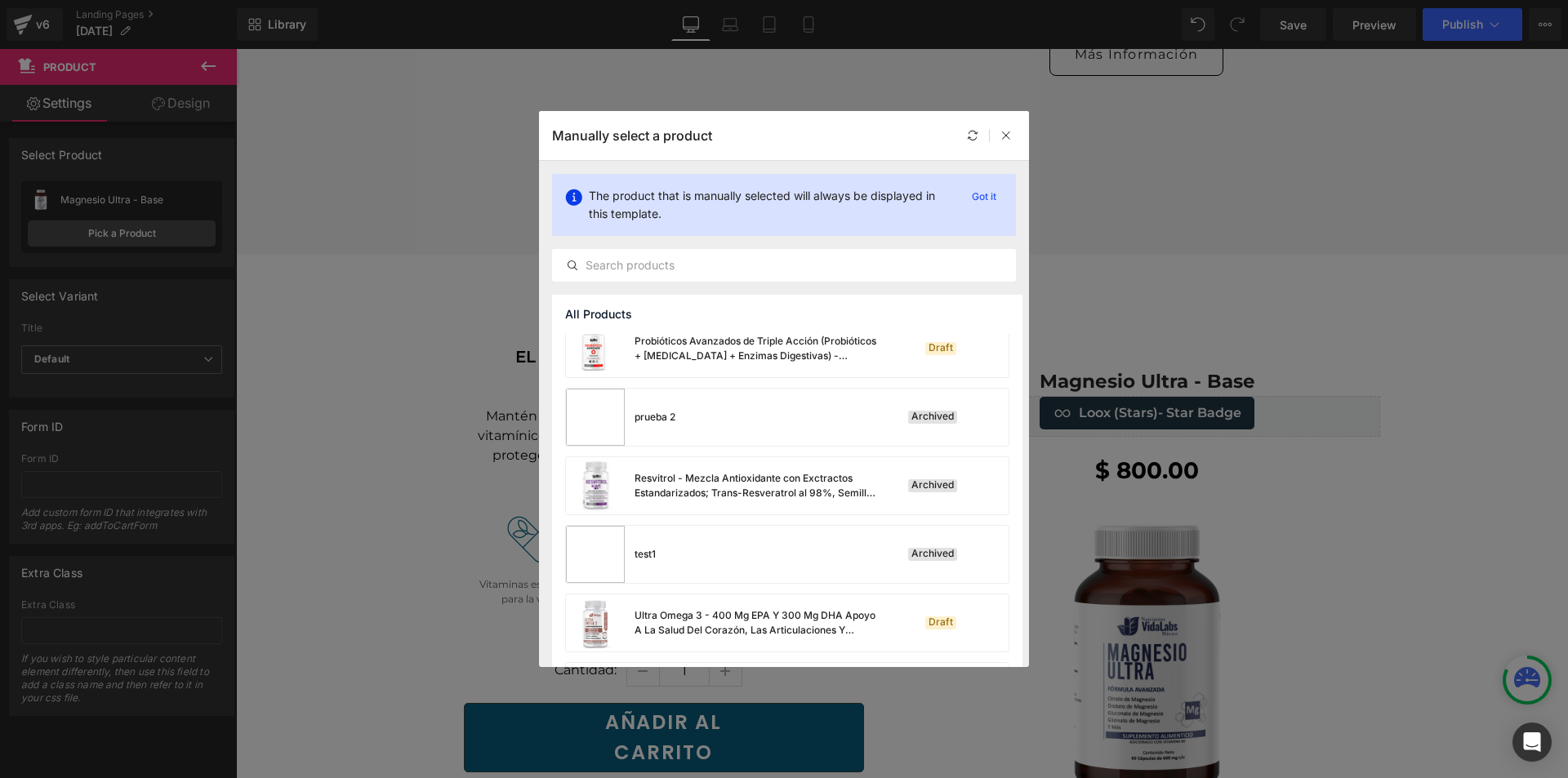
scroll to position [1934, 0]
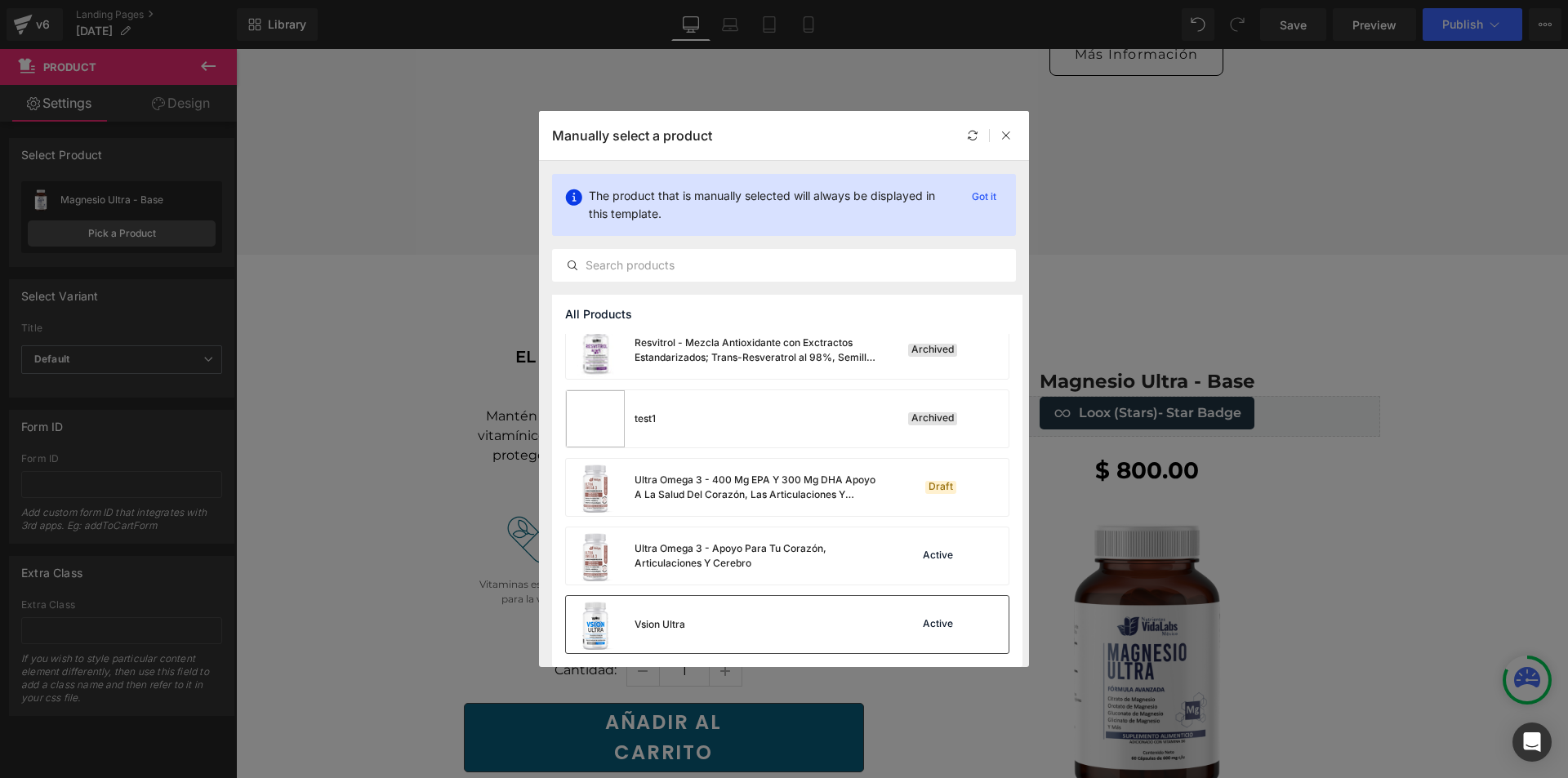
click at [781, 636] on div "Vsion Ultra Active" at bounding box center [787, 625] width 443 height 57
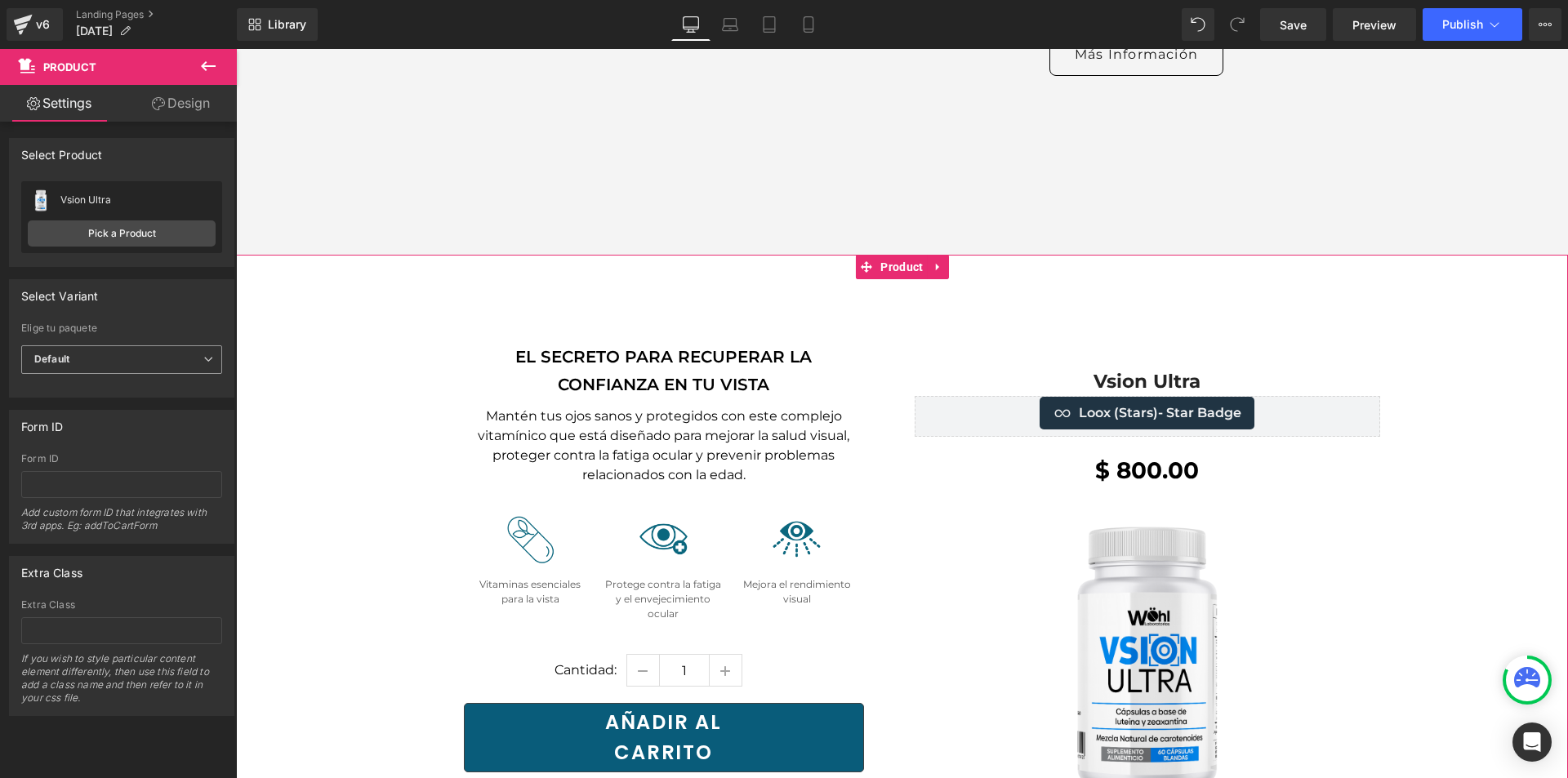
click at [114, 354] on span "Default" at bounding box center [122, 360] width 201 height 29
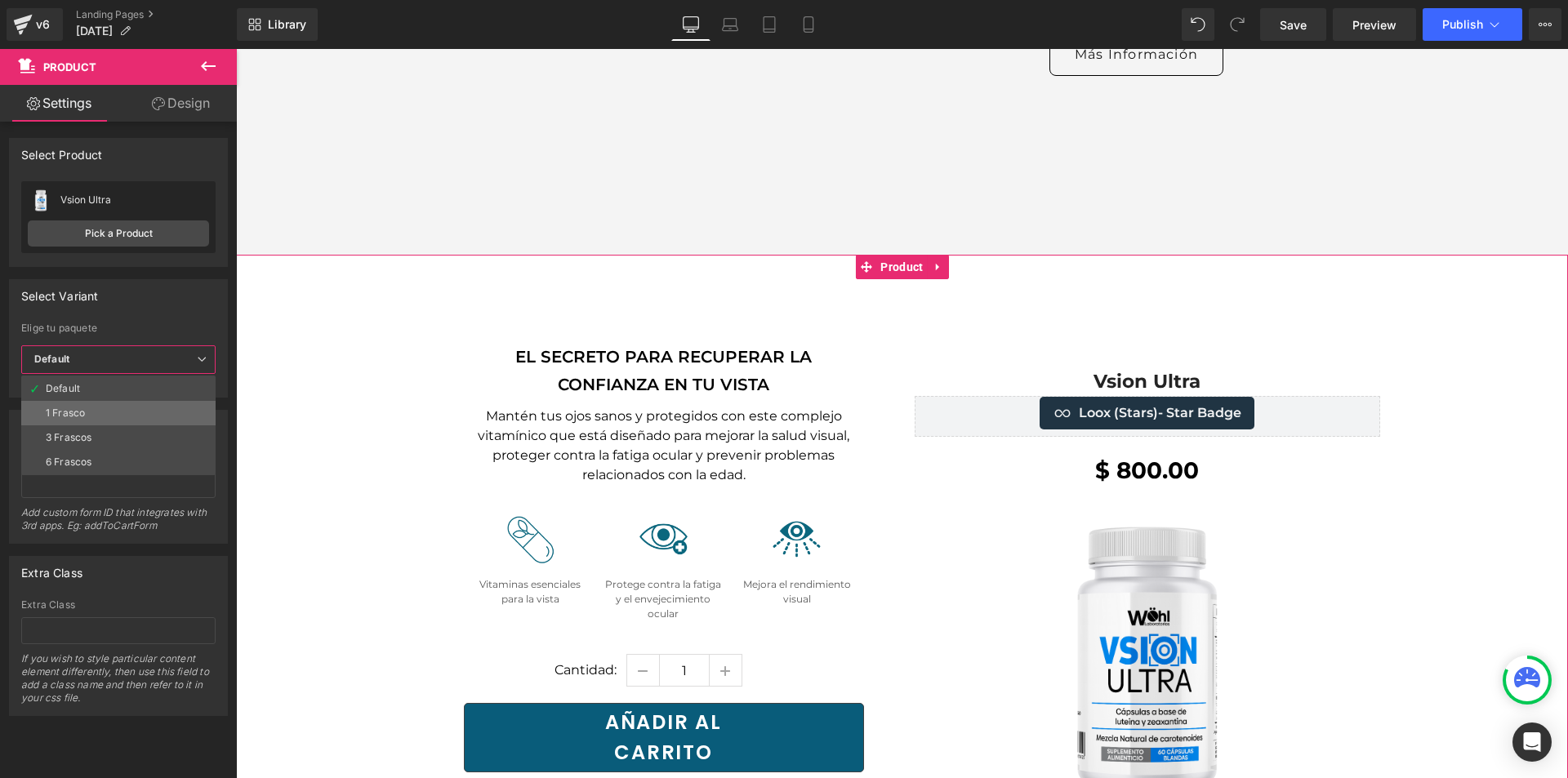
click at [115, 410] on li "1 Frasco" at bounding box center [118, 413] width 194 height 25
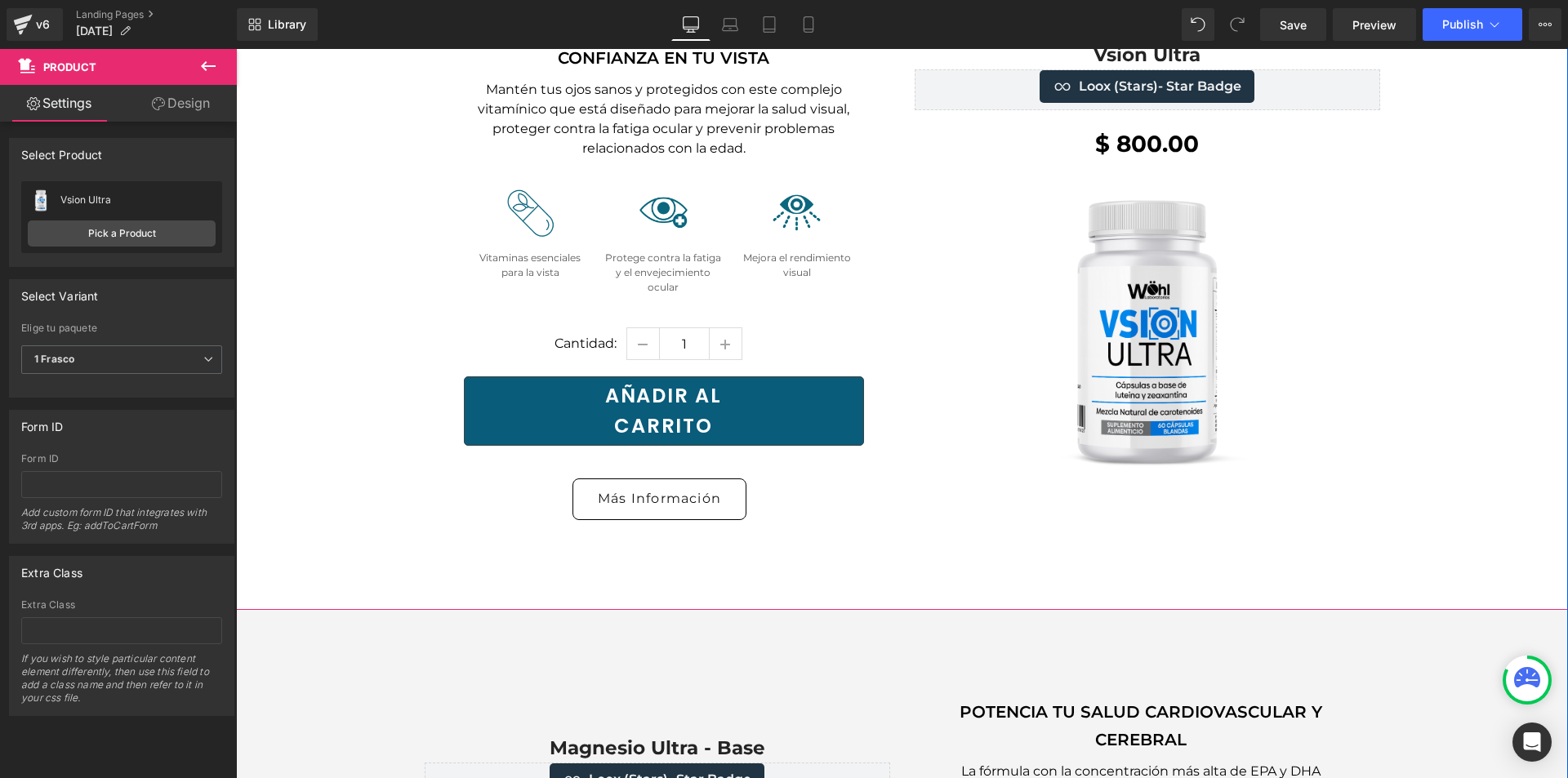
scroll to position [4166, 0]
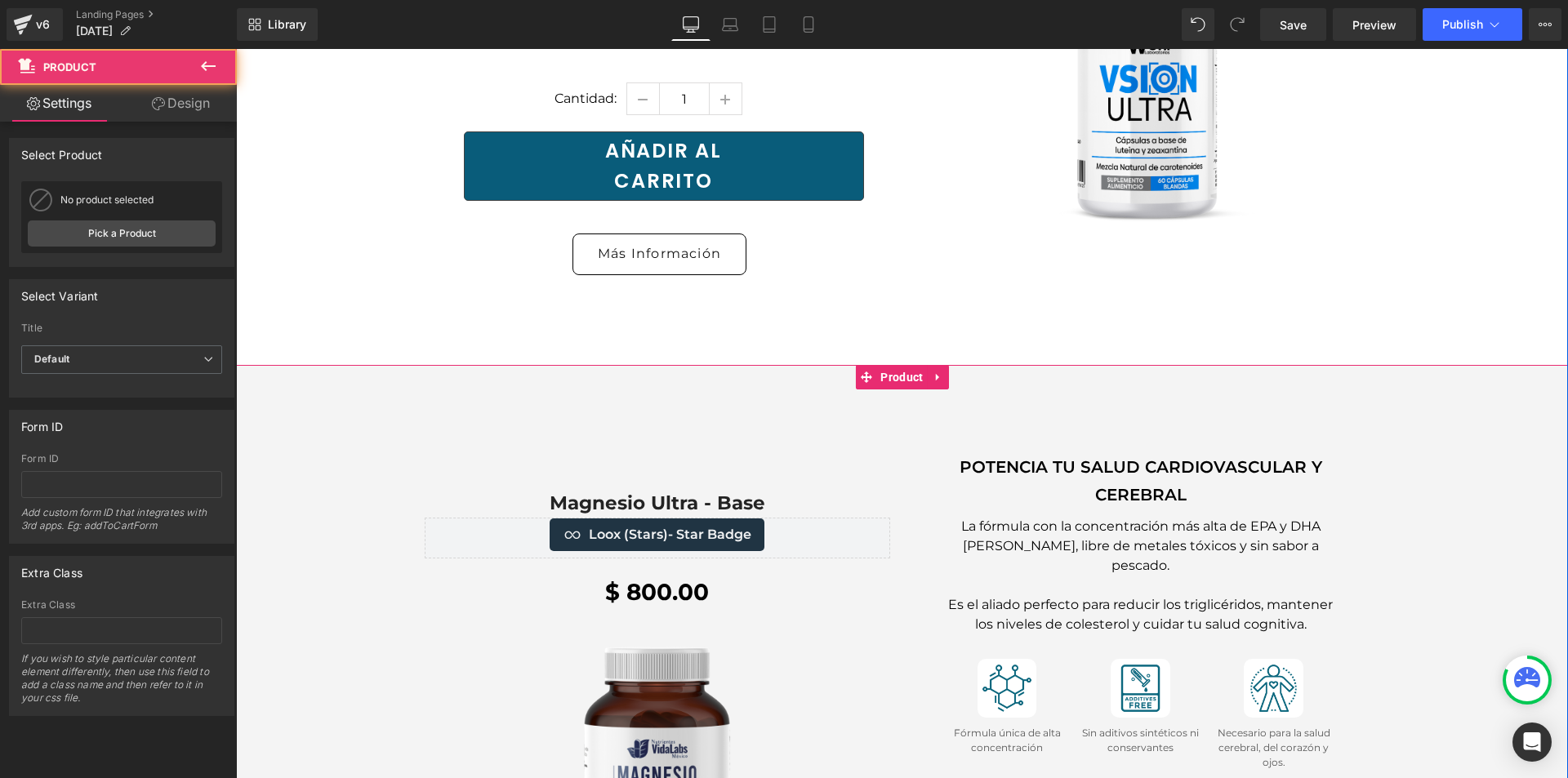
click at [874, 365] on div "Magnesio Ultra - Base (P) Title Loox (Stars) - Star Badge Loox (Stars) $ 800.00…" at bounding box center [902, 725] width 1332 height 721
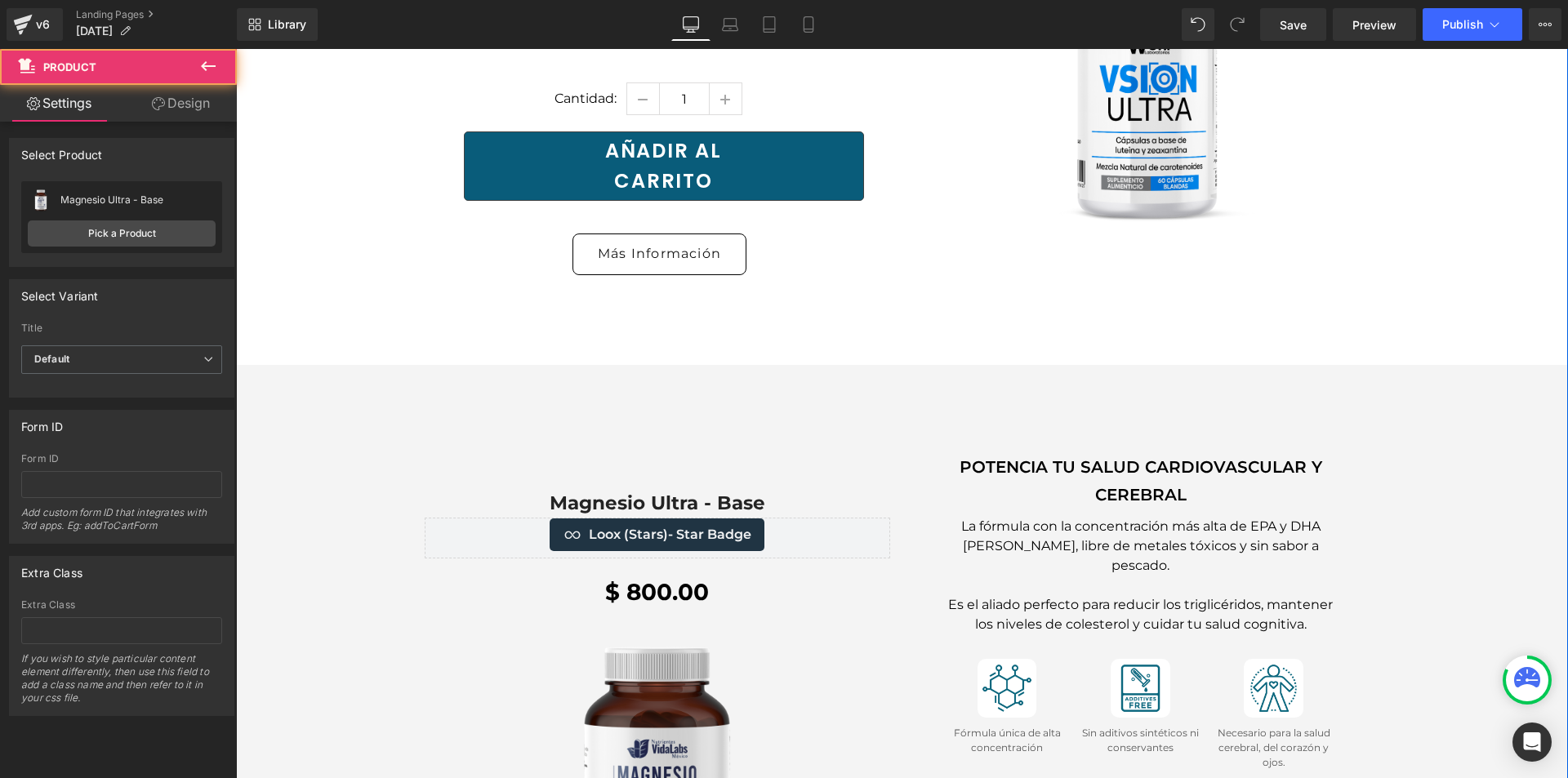
click at [895, 365] on div "Magnesio Ultra - Base (P) Title Loox (Stars) - Star Badge Loox (Stars) $ 800.00…" at bounding box center [902, 725] width 1332 height 721
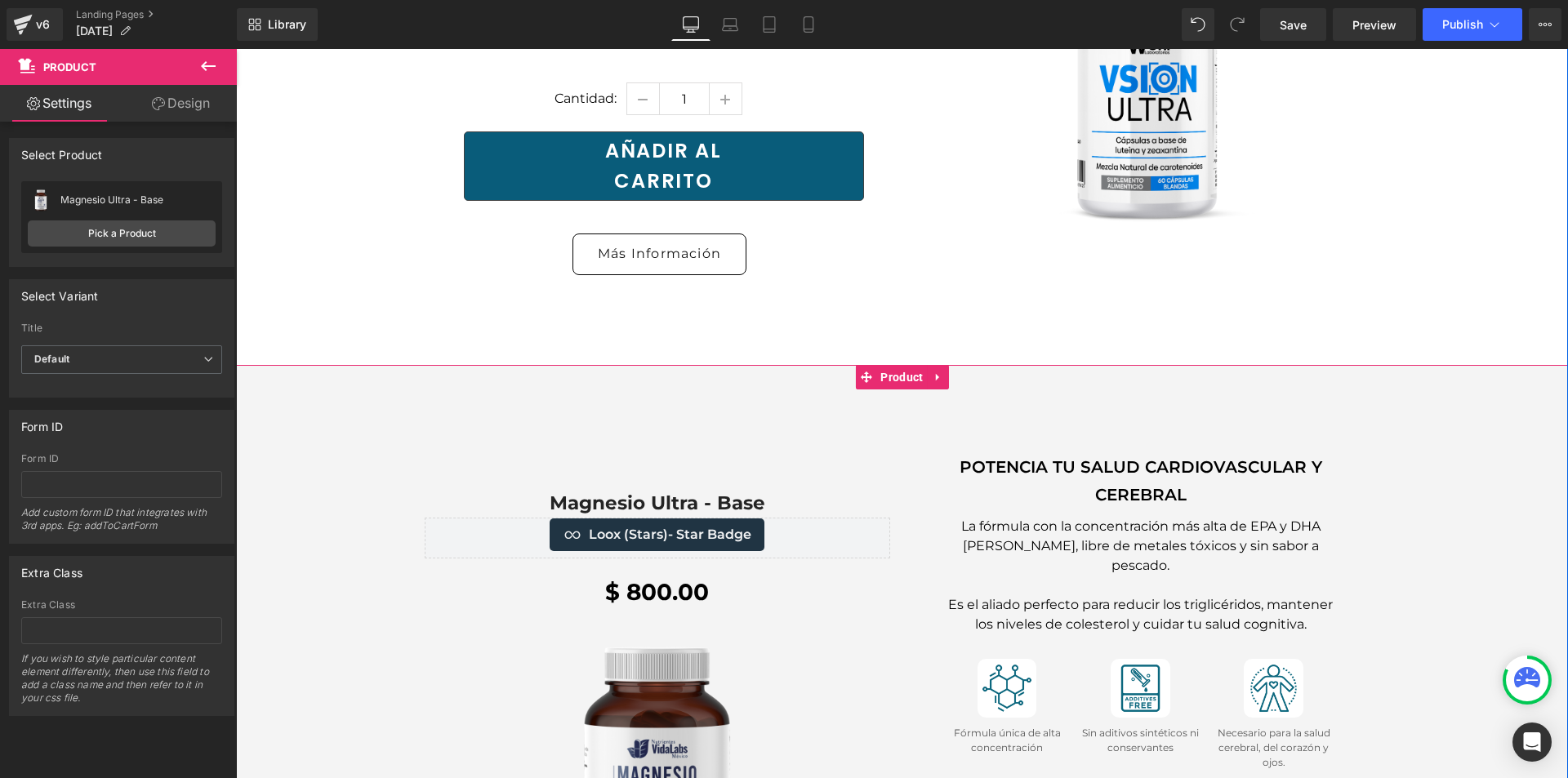
click at [895, 365] on span "Product" at bounding box center [902, 377] width 50 height 25
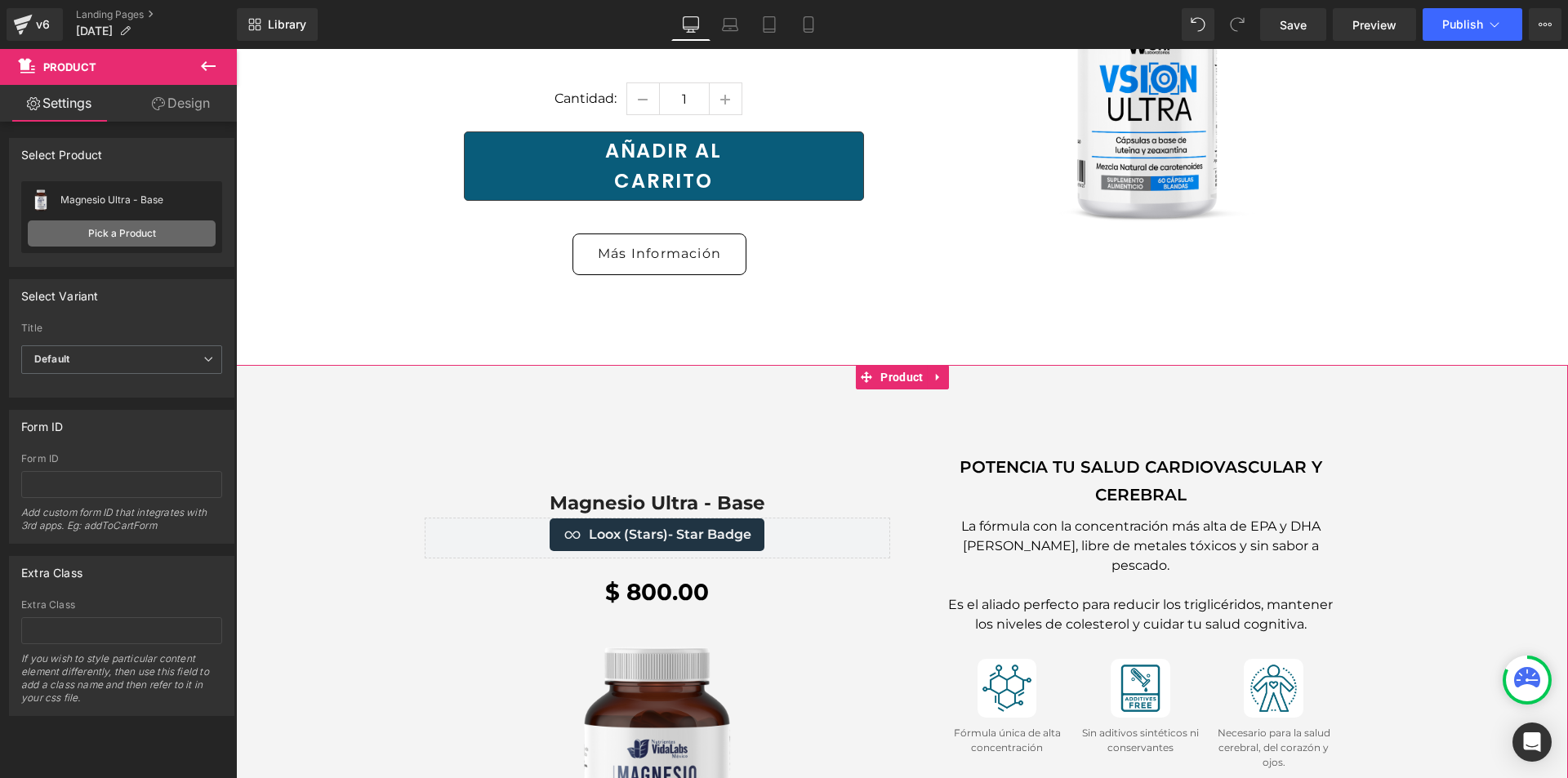
click at [155, 238] on link "Pick a Product" at bounding box center [122, 233] width 187 height 26
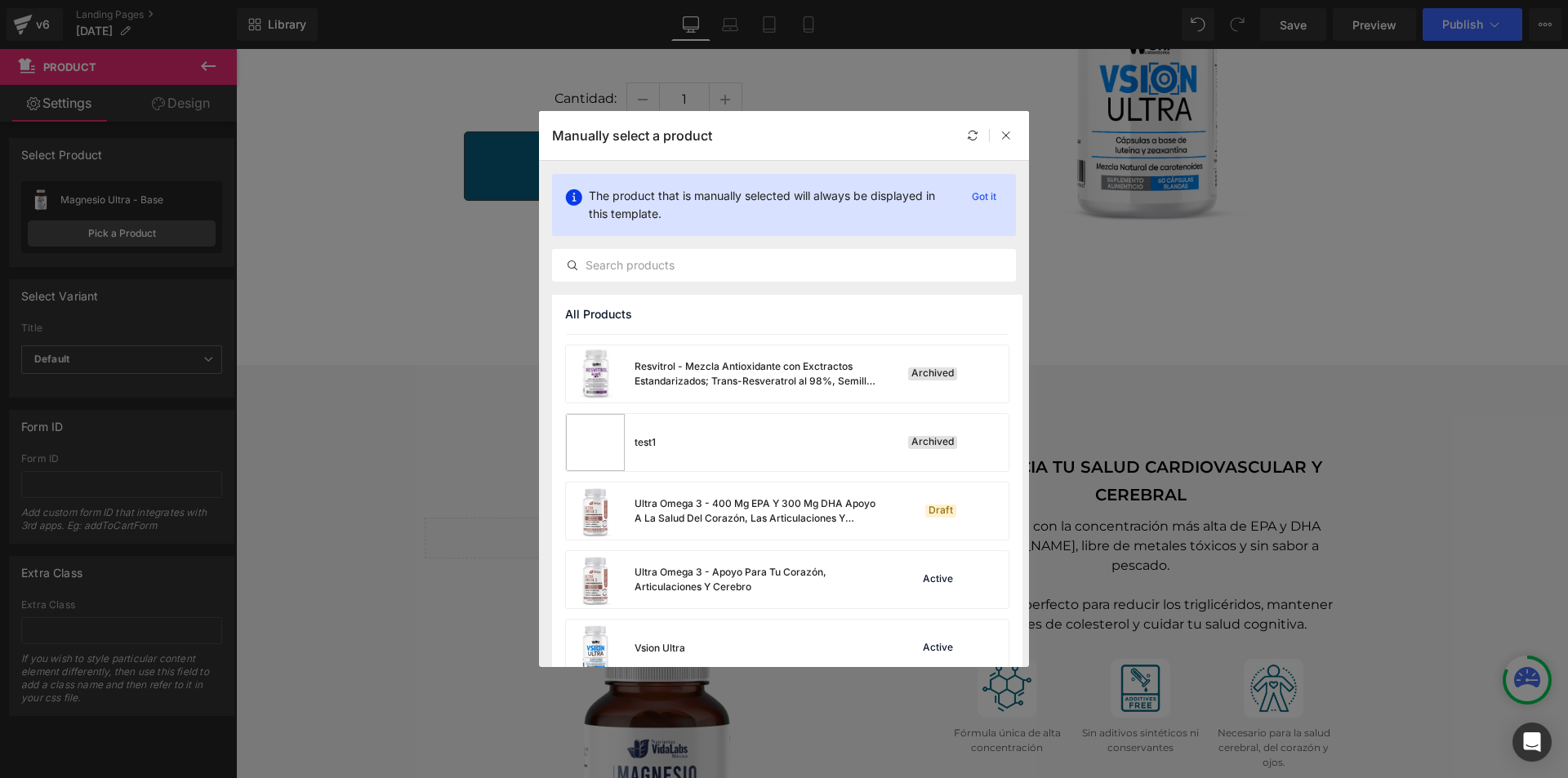
scroll to position [1934, 0]
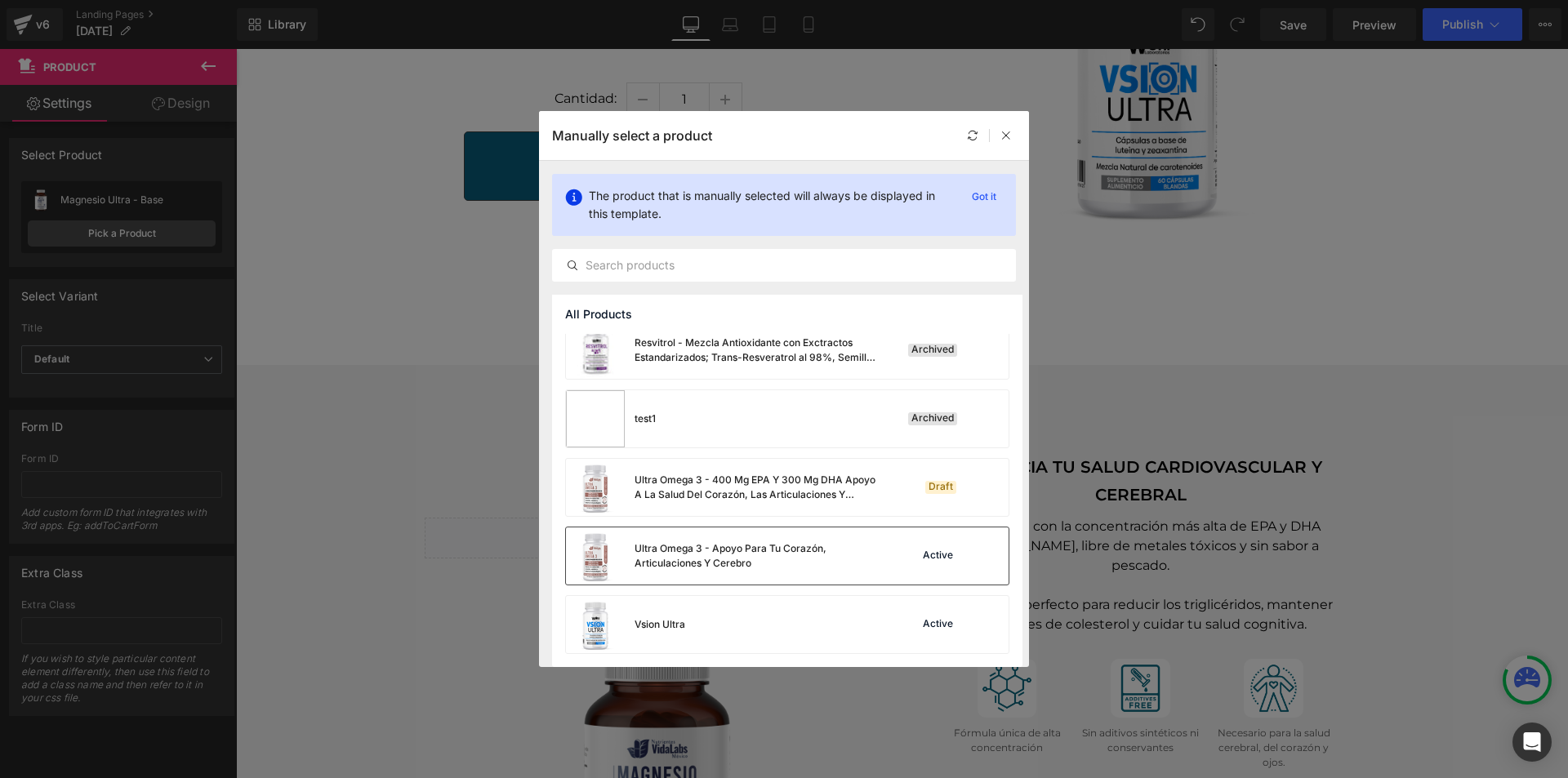
click at [764, 569] on div "Ultra Omega 3 - Apoyo Para Tu Corazón, Articulaciones Y Cerebro" at bounding box center [758, 556] width 245 height 30
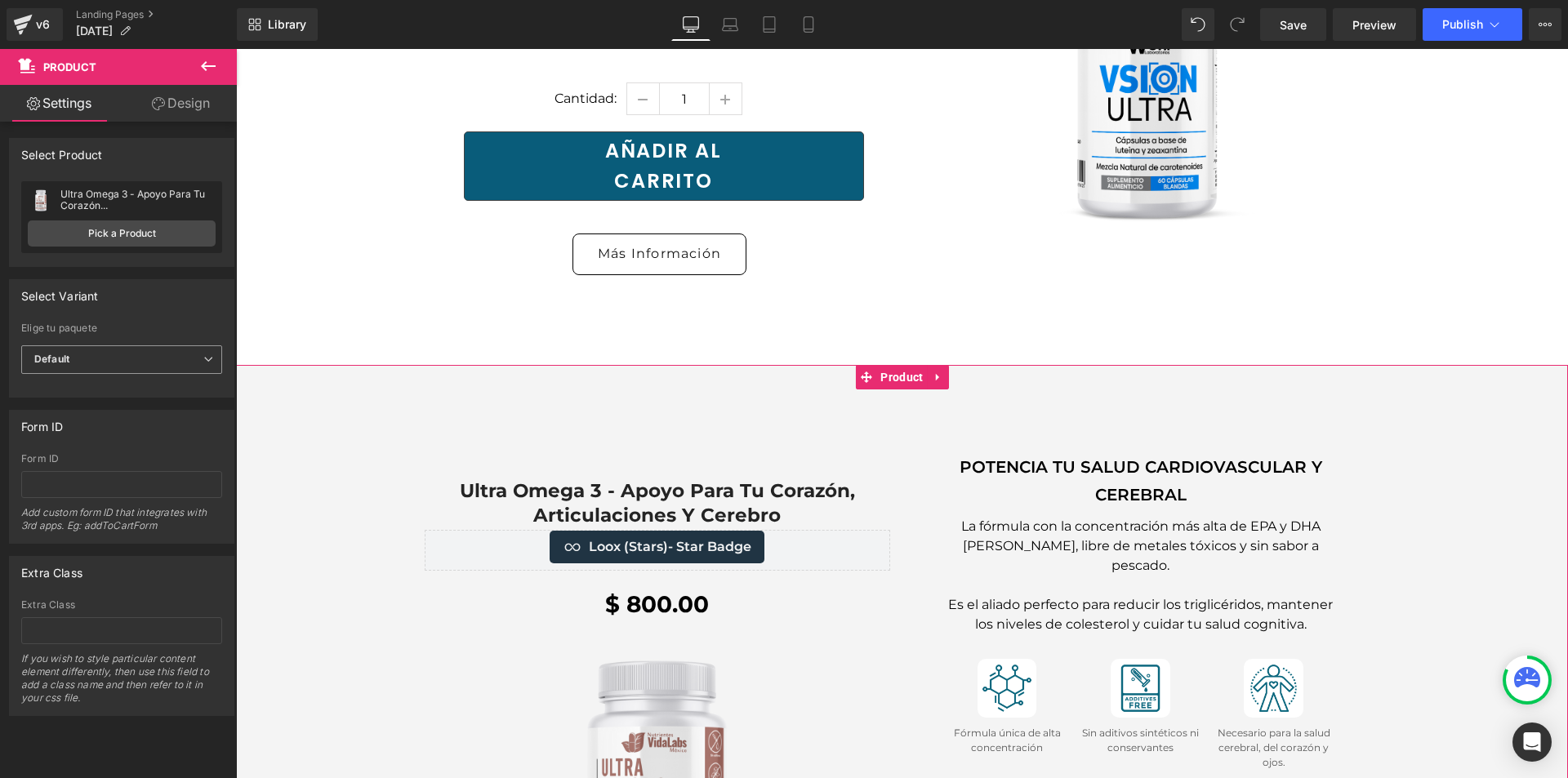
click at [155, 363] on span "Default" at bounding box center [122, 360] width 201 height 29
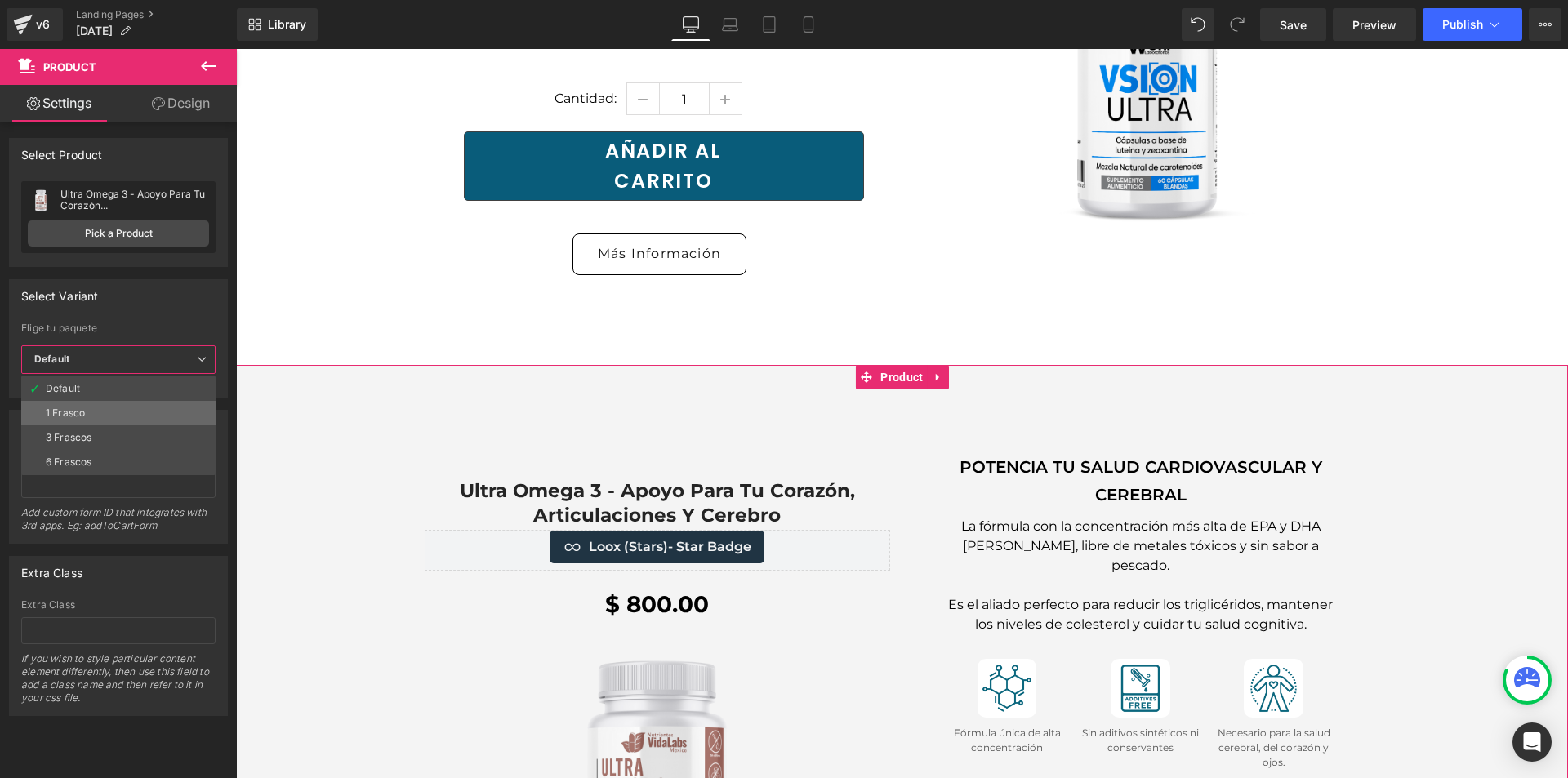
click at [107, 413] on li "1 Frasco" at bounding box center [118, 413] width 194 height 25
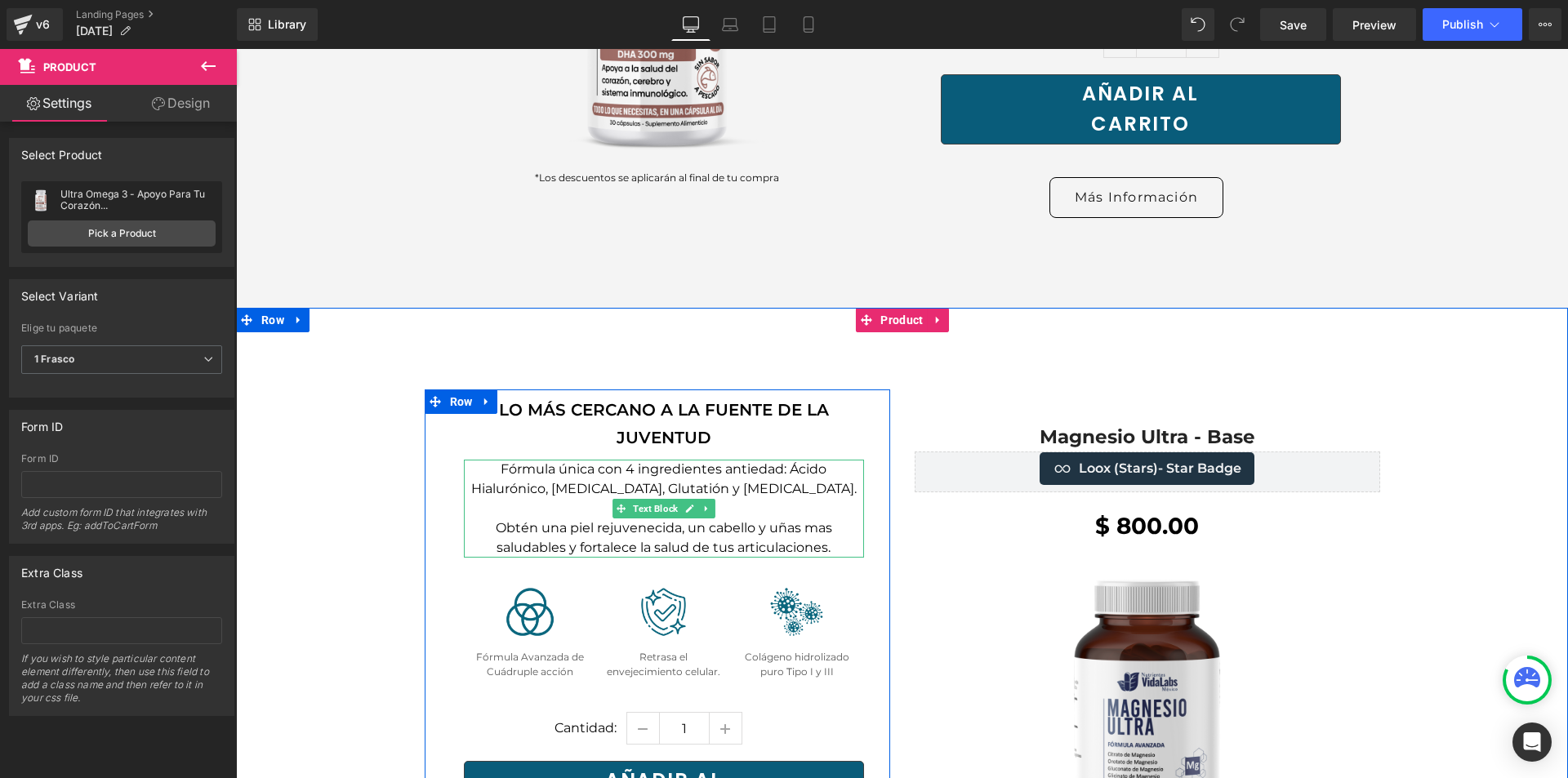
scroll to position [4901, 0]
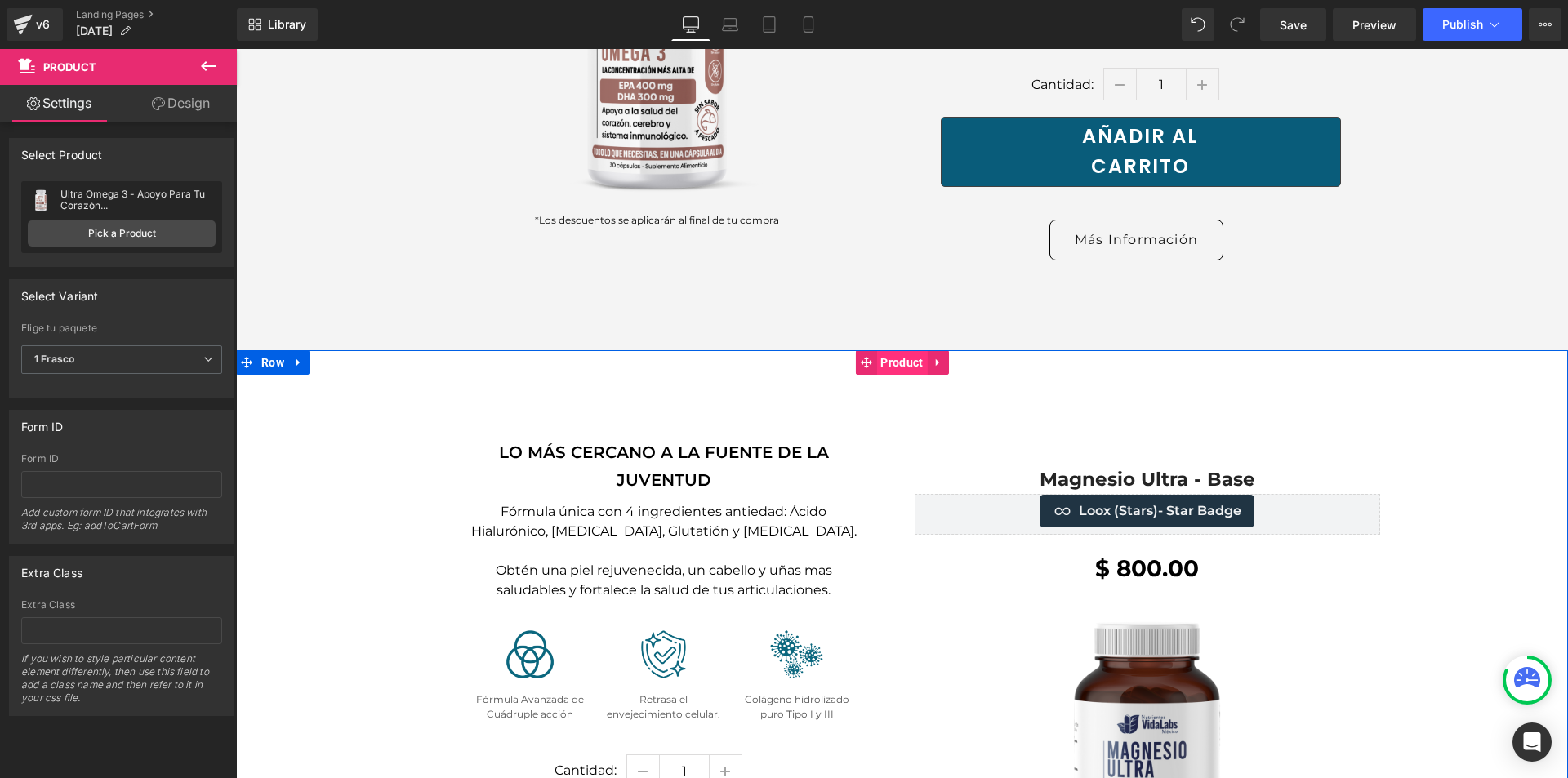
click at [886, 350] on span "Product" at bounding box center [902, 362] width 50 height 25
click at [124, 240] on link "Pick a Product" at bounding box center [122, 233] width 187 height 26
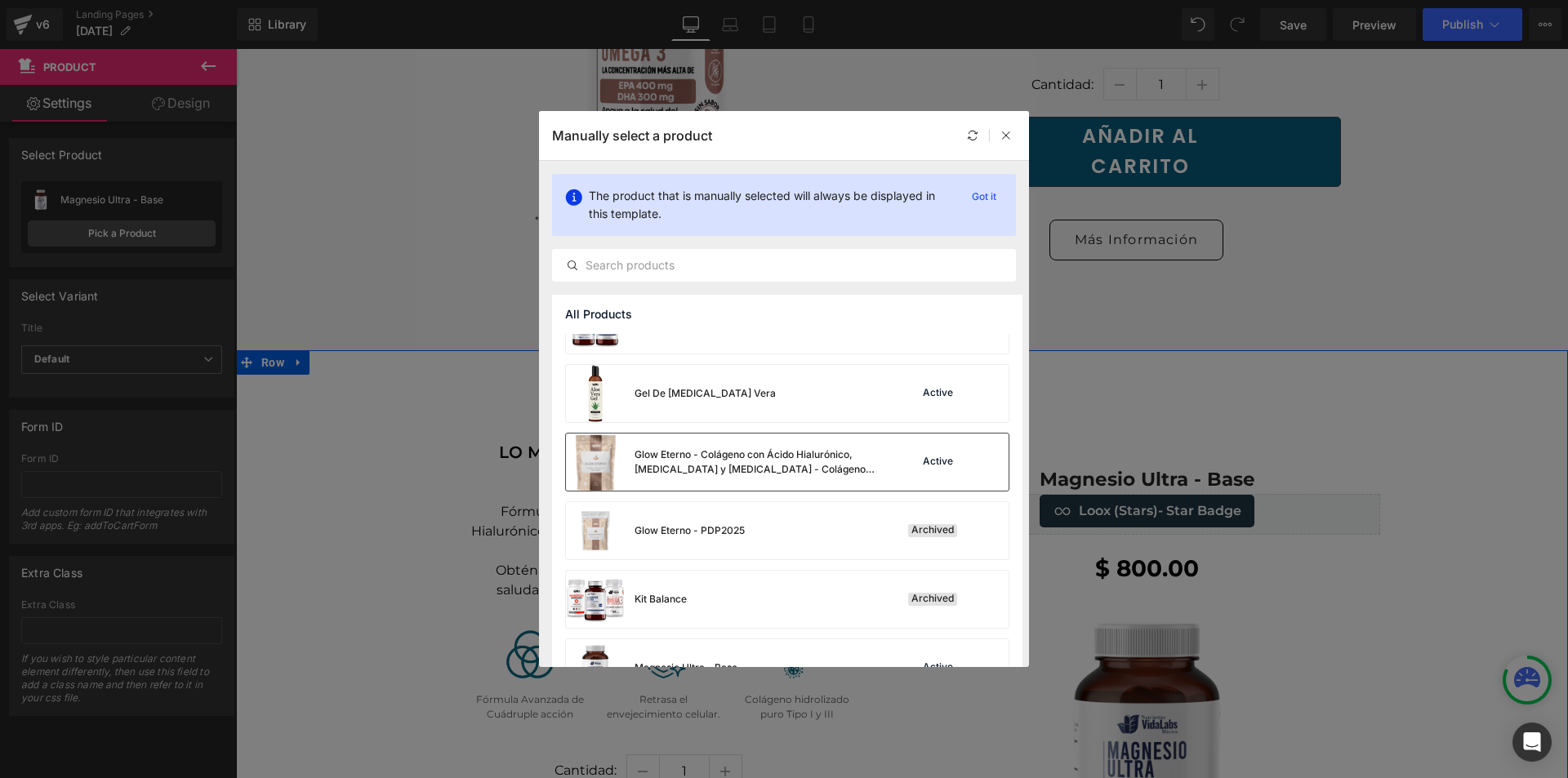
scroll to position [1117, 0]
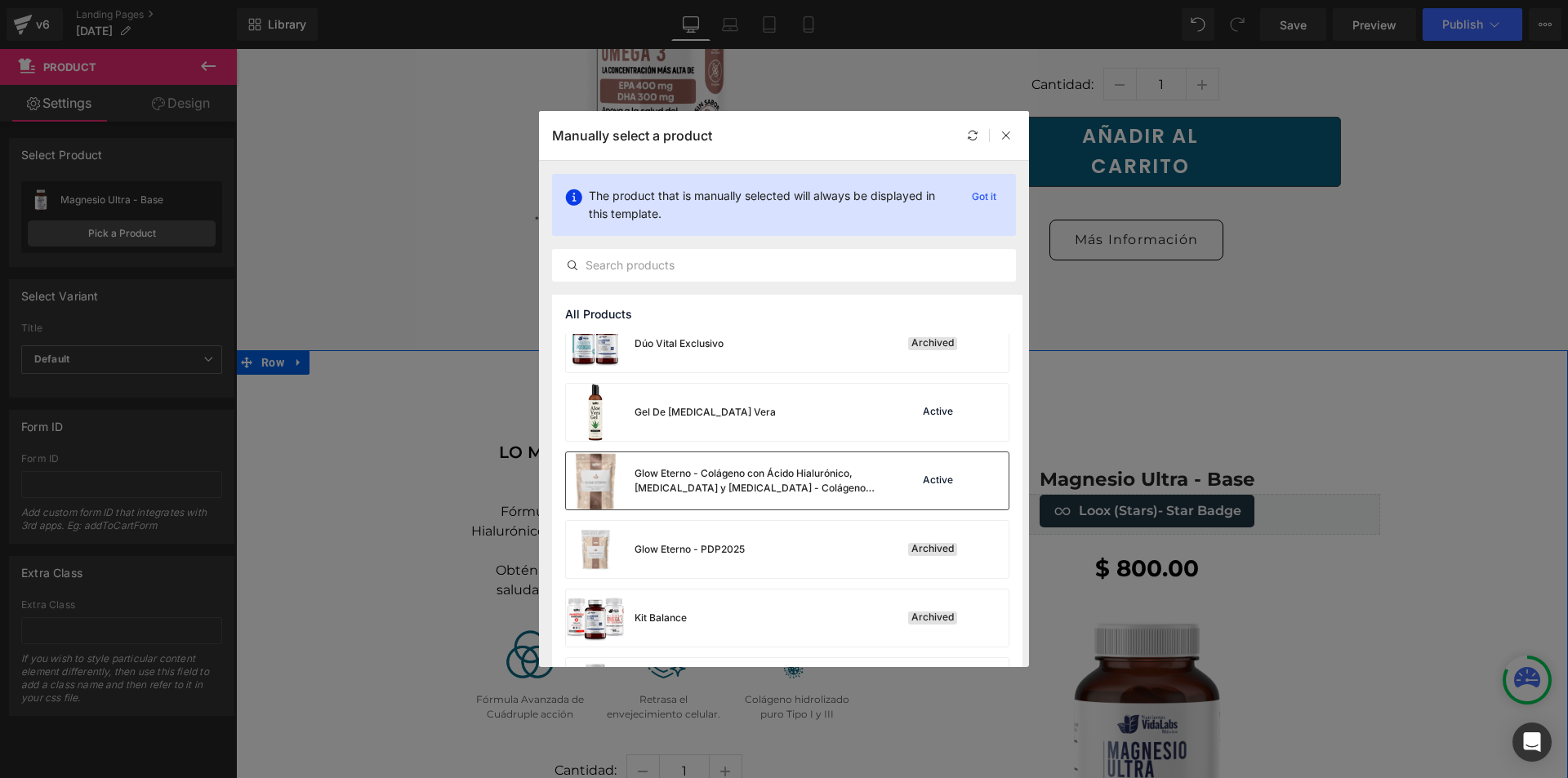
click at [796, 498] on div "Glow Eterno - Colágeno con Ácido Hialurónico, [MEDICAL_DATA] y [MEDICAL_DATA] -…" at bounding box center [723, 481] width 314 height 57
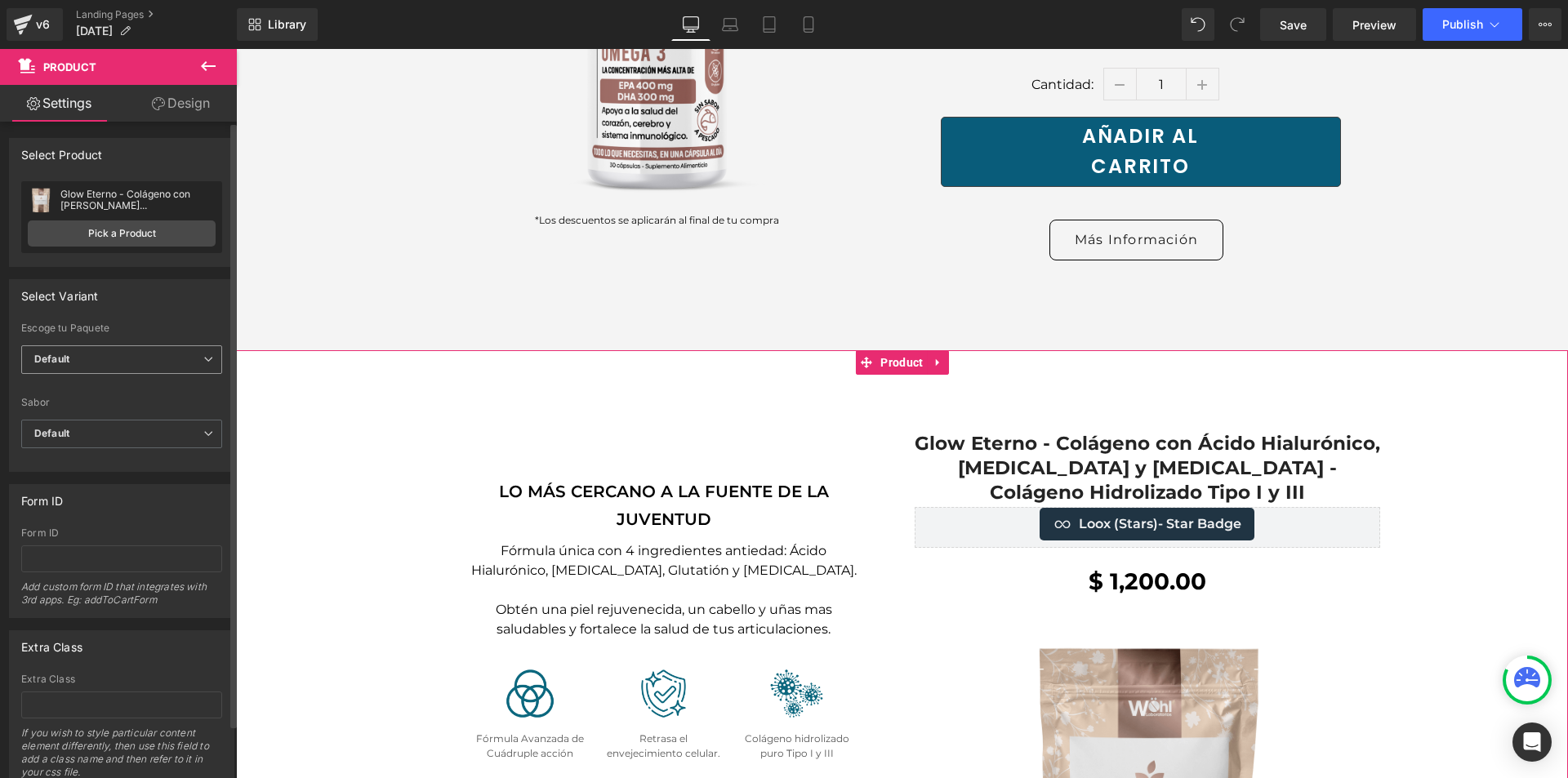
click at [157, 366] on span "Default" at bounding box center [122, 360] width 201 height 29
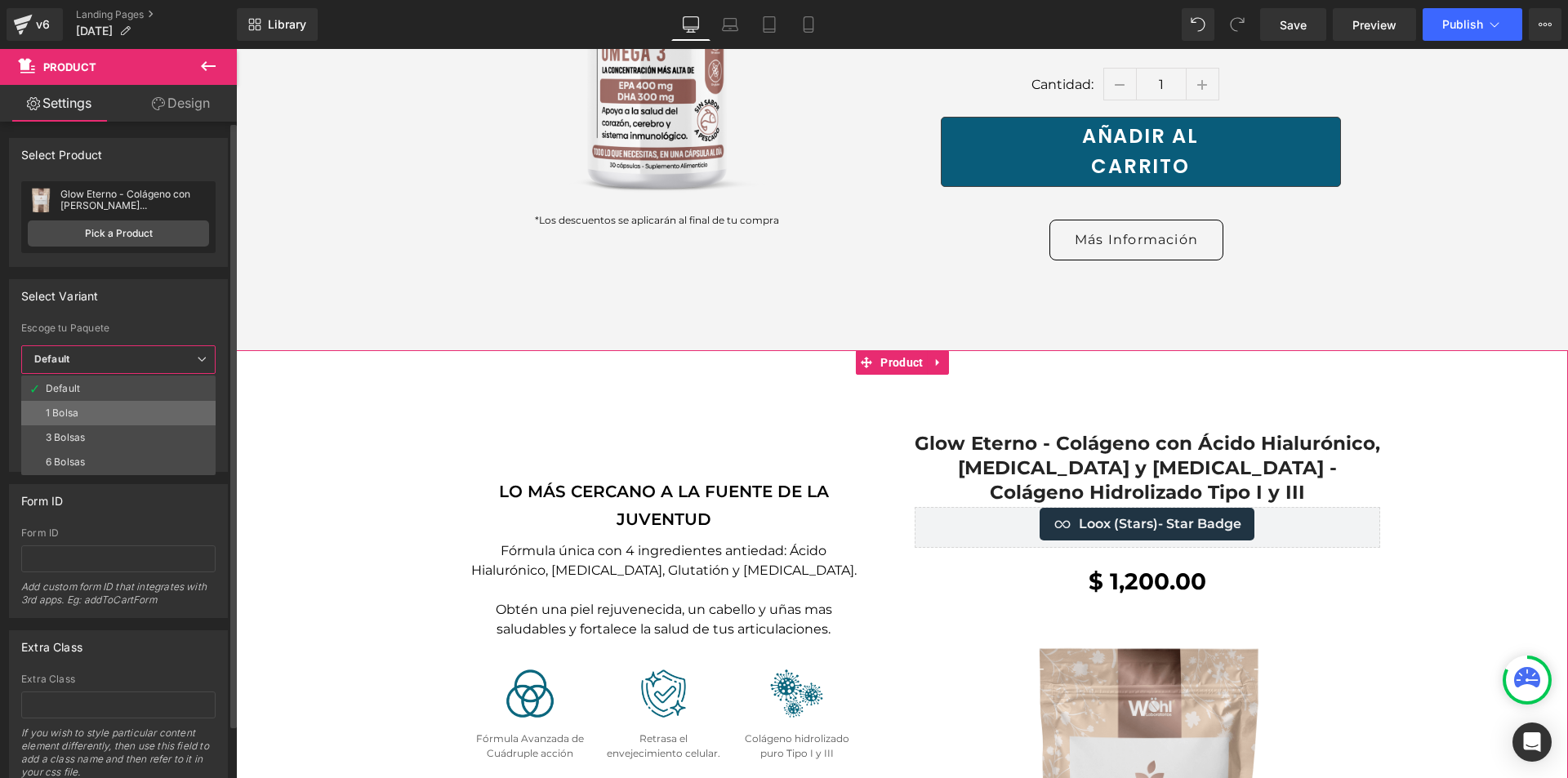
click at [141, 421] on li "1 Bolsa" at bounding box center [118, 413] width 194 height 25
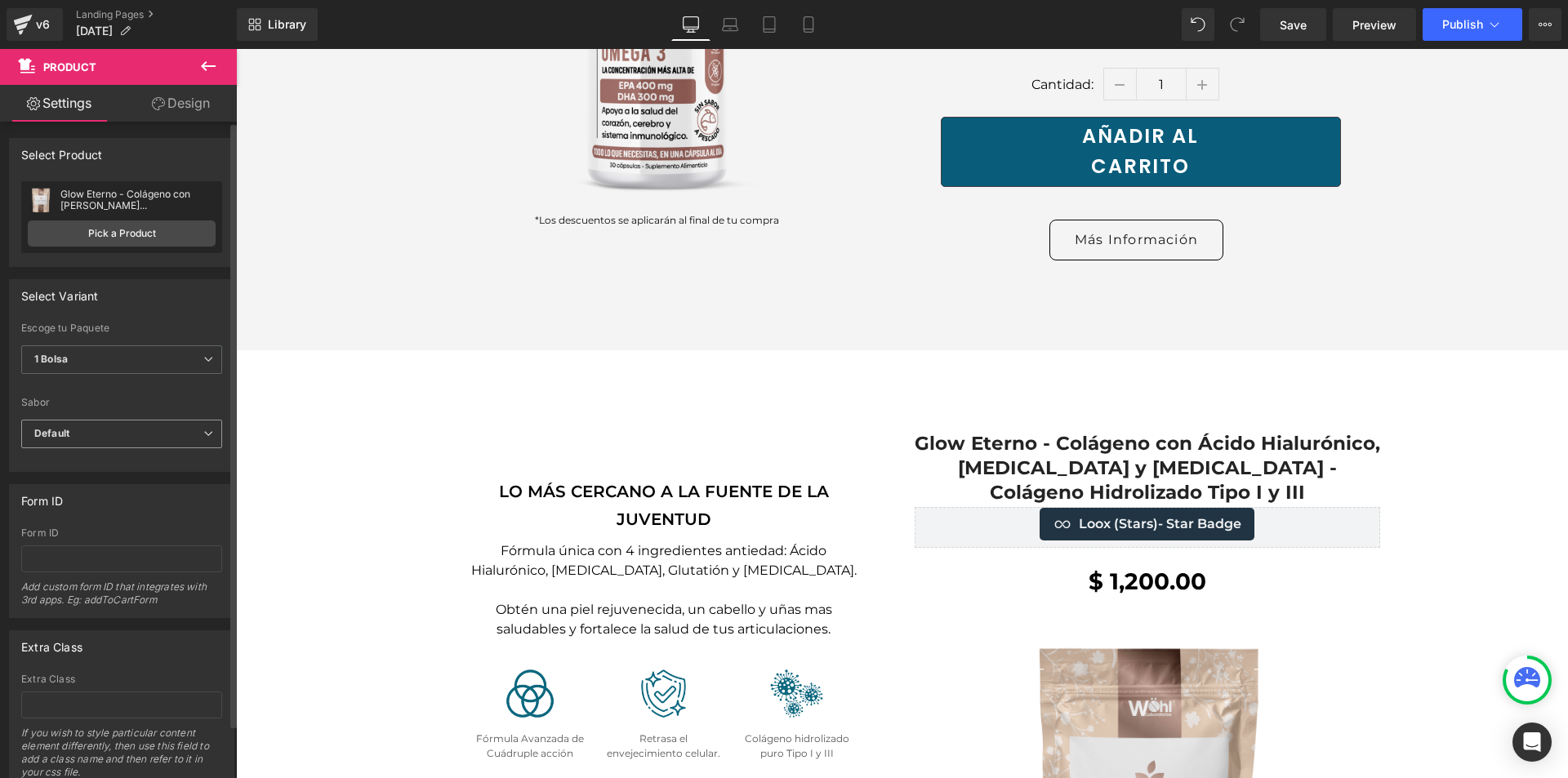
click at [143, 425] on span "Default" at bounding box center [122, 435] width 201 height 29
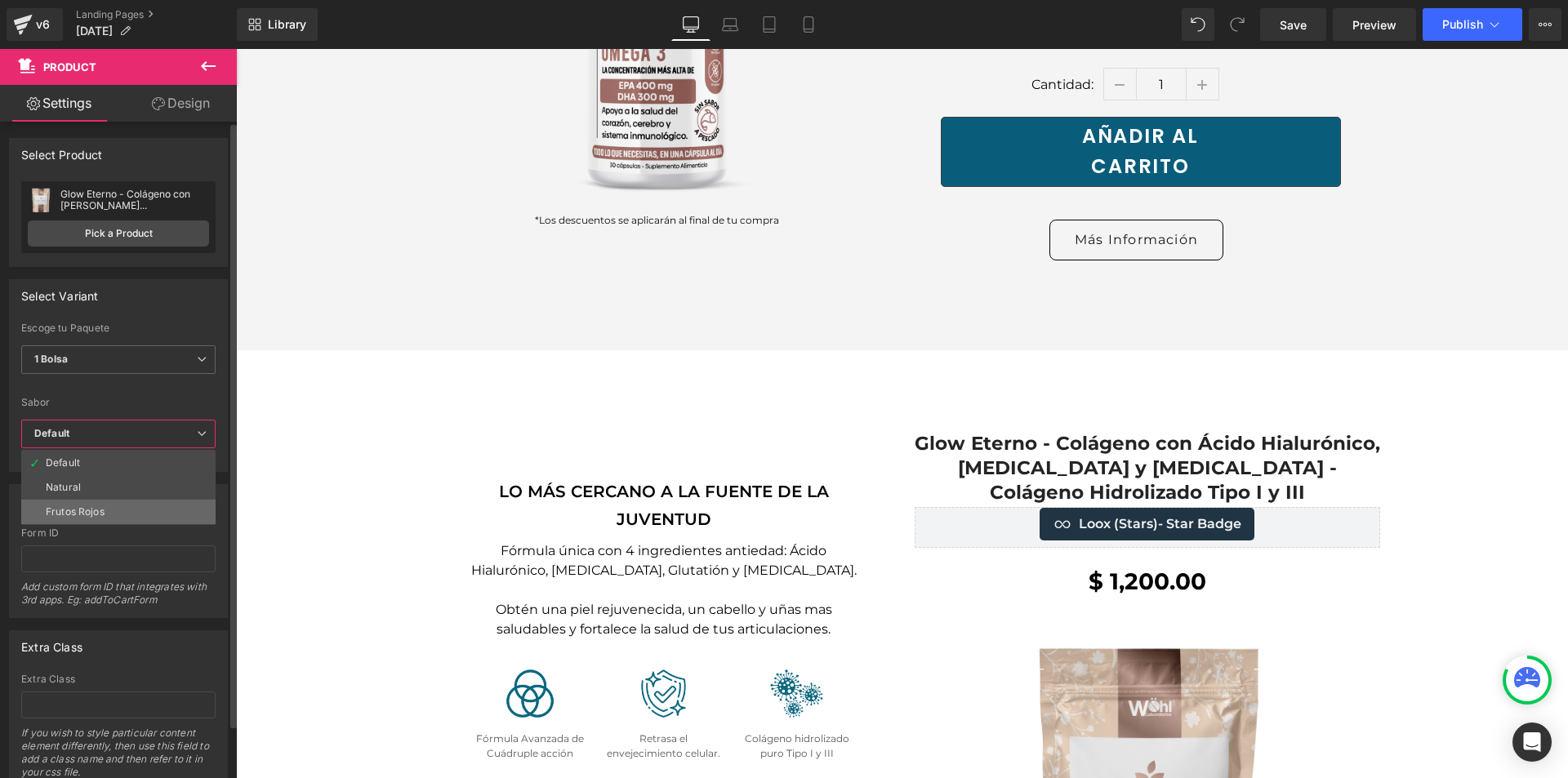
click at [139, 506] on li "Frutos Rojos" at bounding box center [118, 512] width 194 height 25
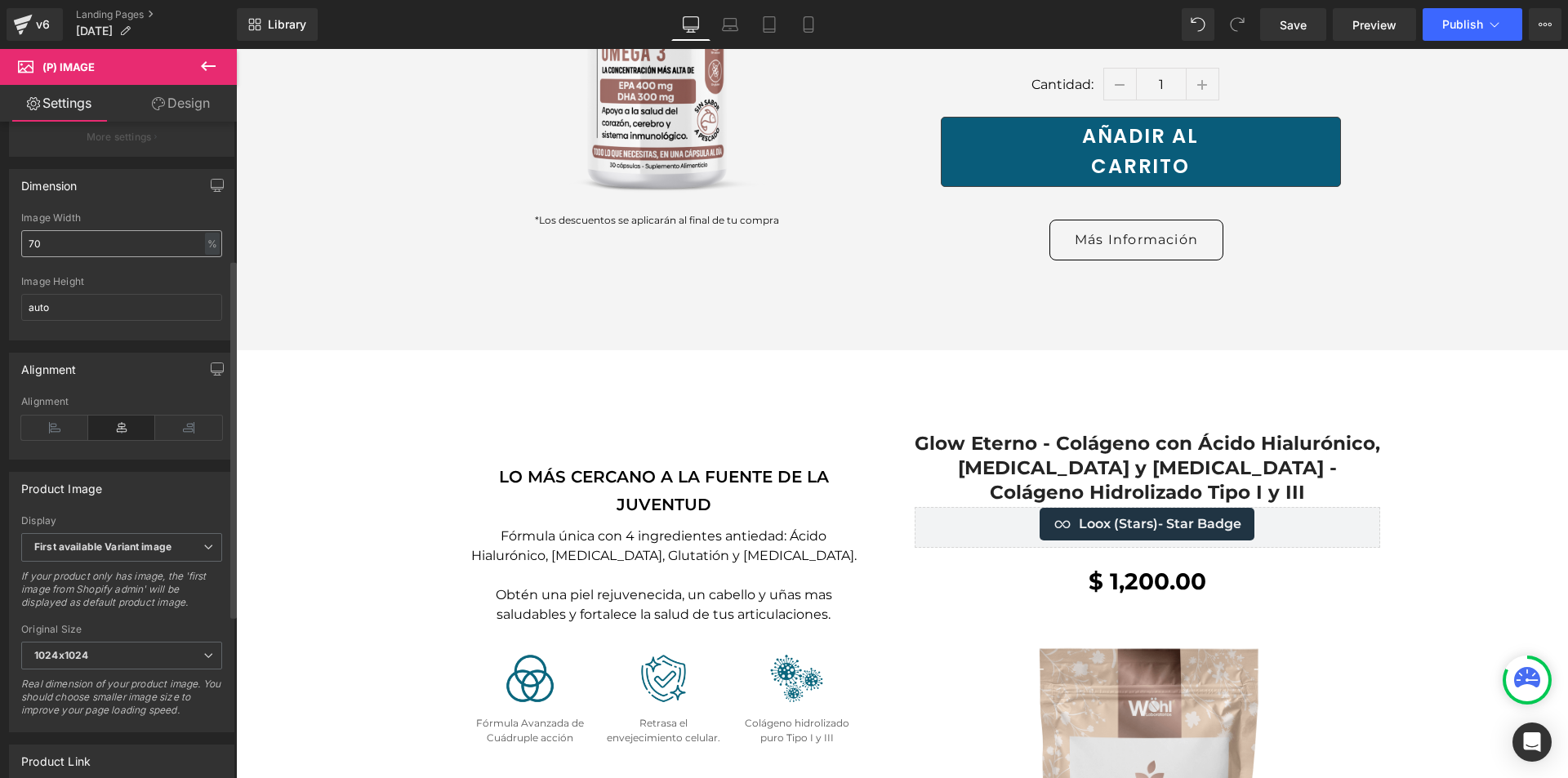
scroll to position [326, 0]
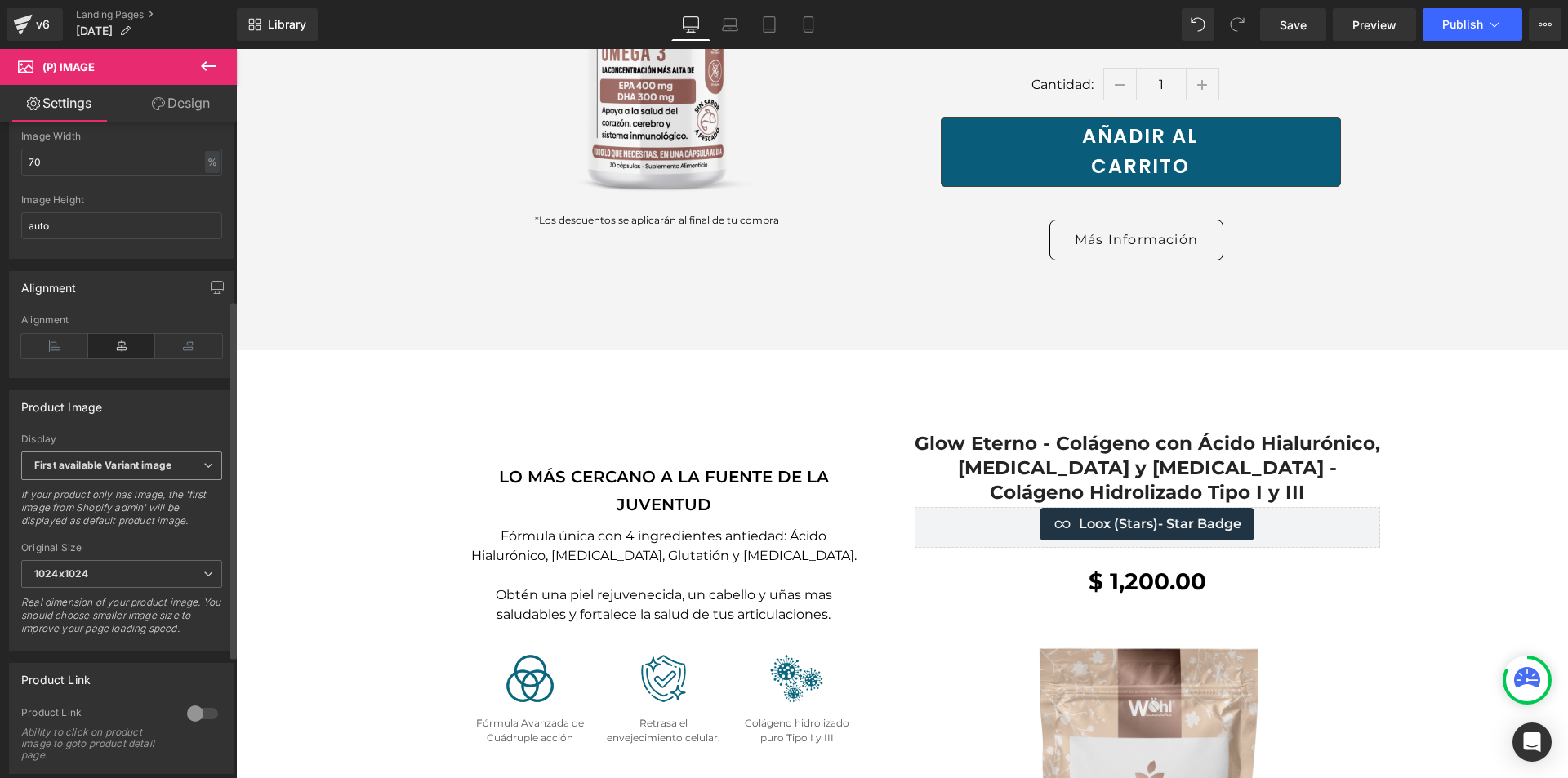
click at [164, 481] on span "First available Variant image" at bounding box center [122, 466] width 201 height 29
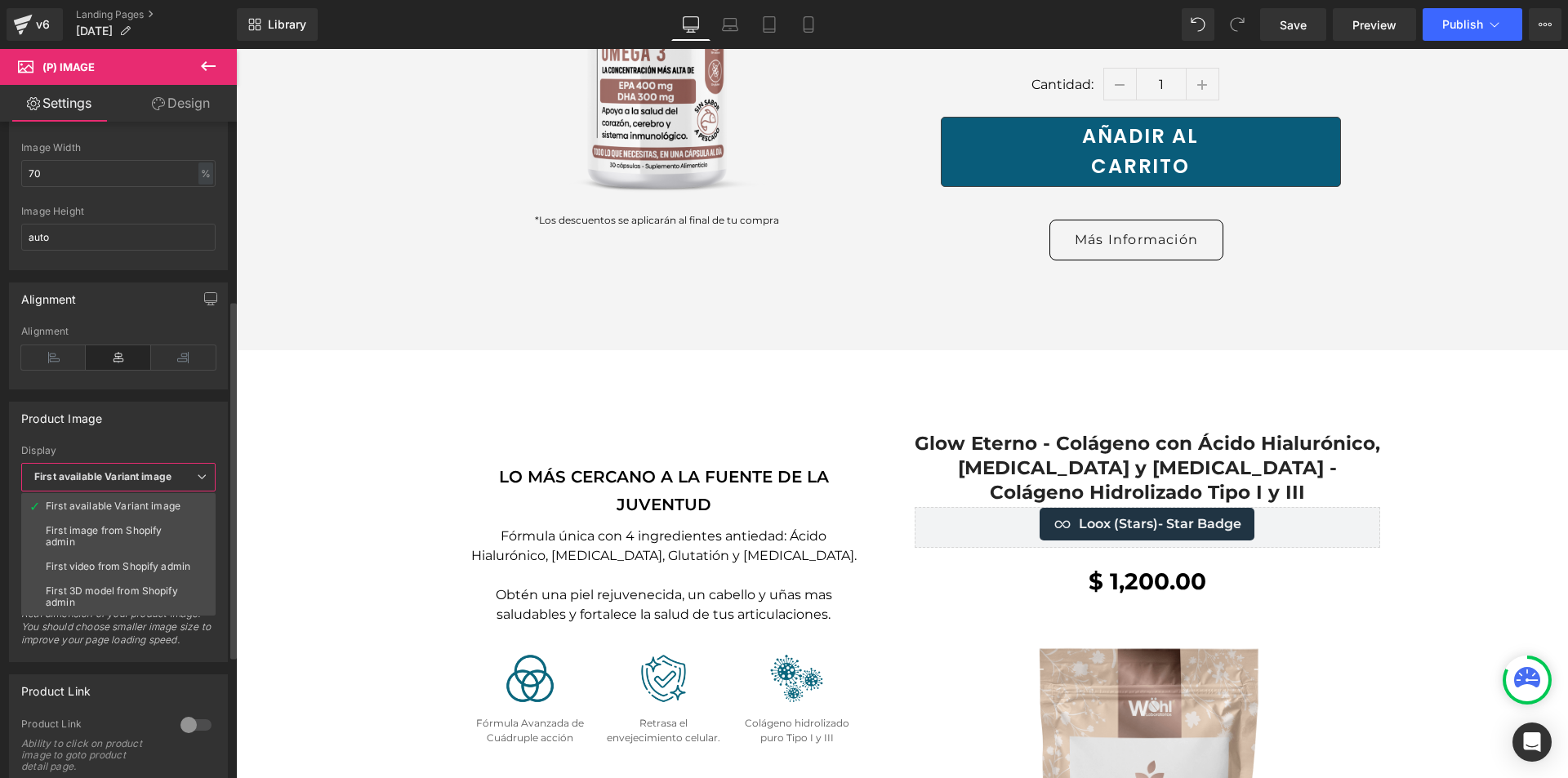
click at [164, 489] on span "First available Variant image" at bounding box center [118, 477] width 194 height 29
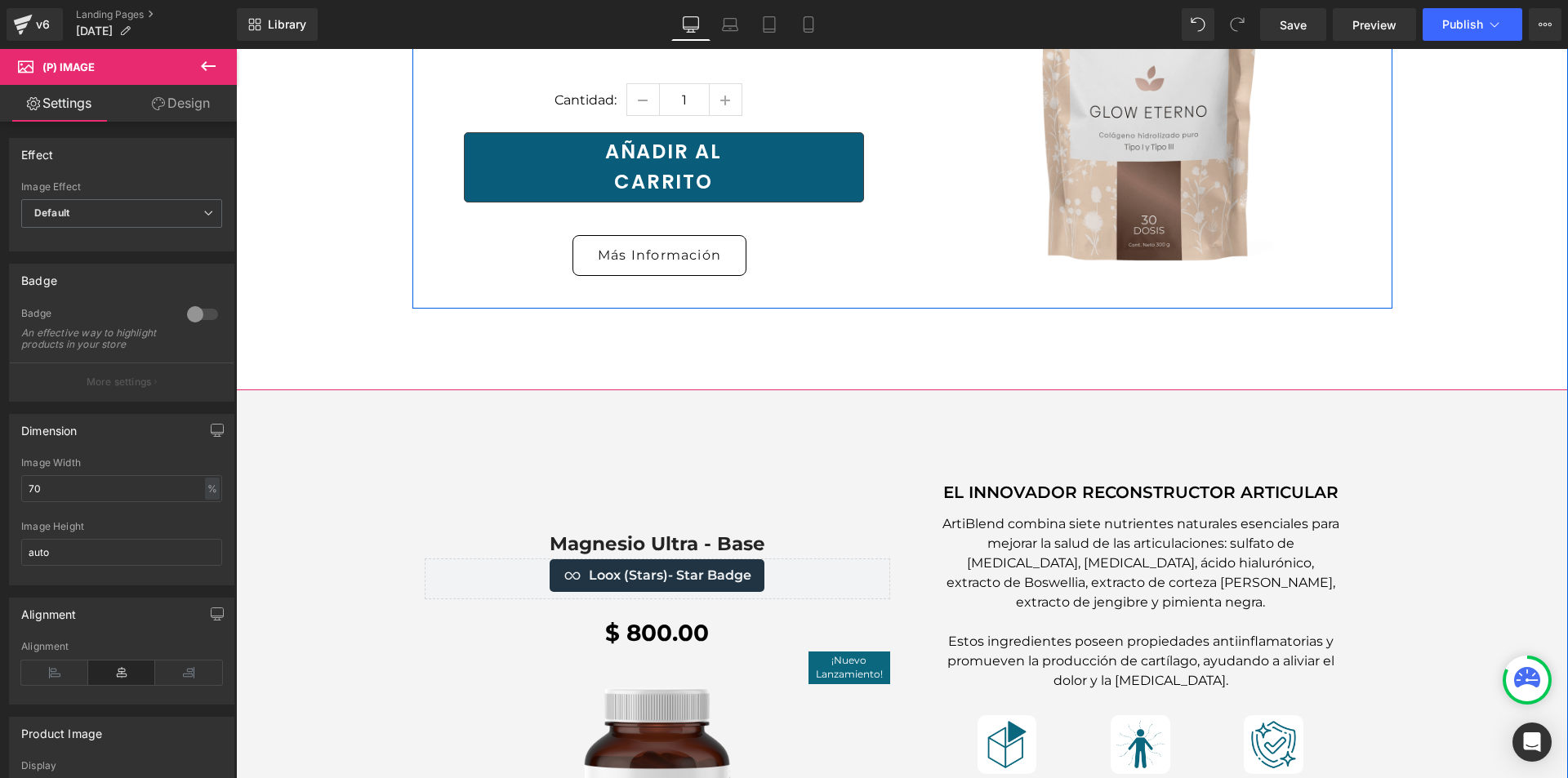
scroll to position [5718, 0]
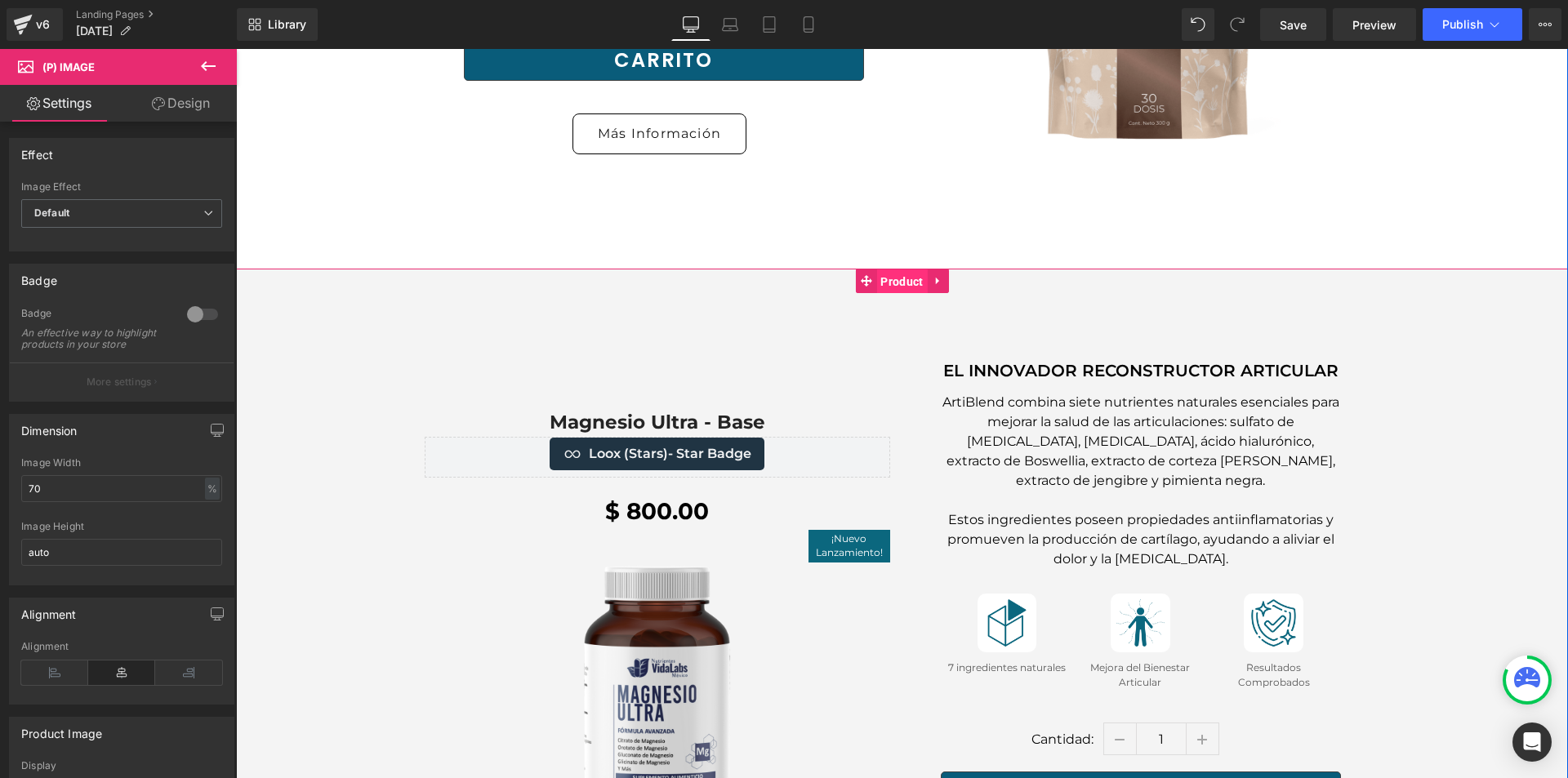
click at [897, 269] on span "Product" at bounding box center [902, 281] width 50 height 25
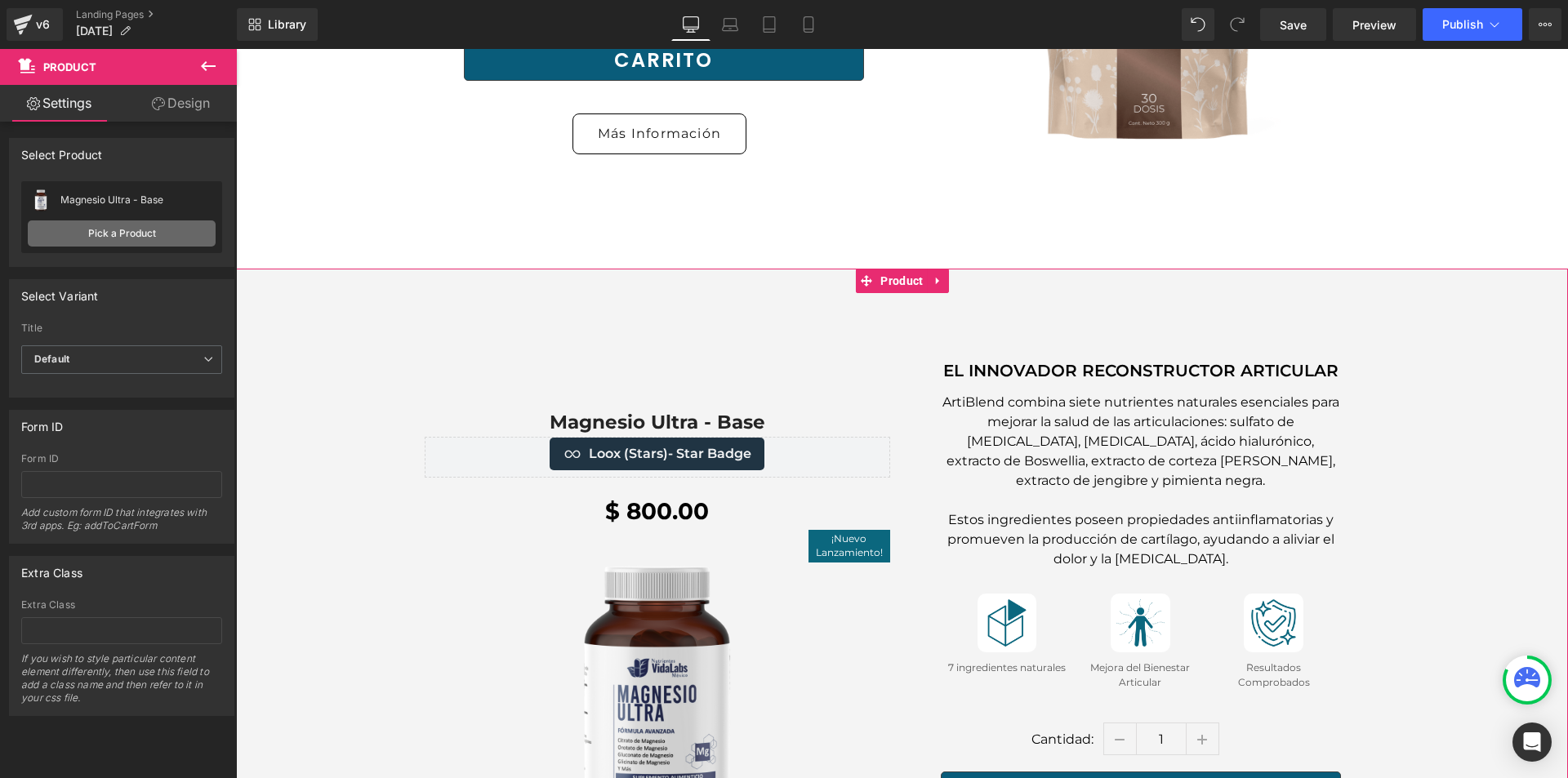
click at [143, 233] on link "Pick a Product" at bounding box center [122, 233] width 187 height 26
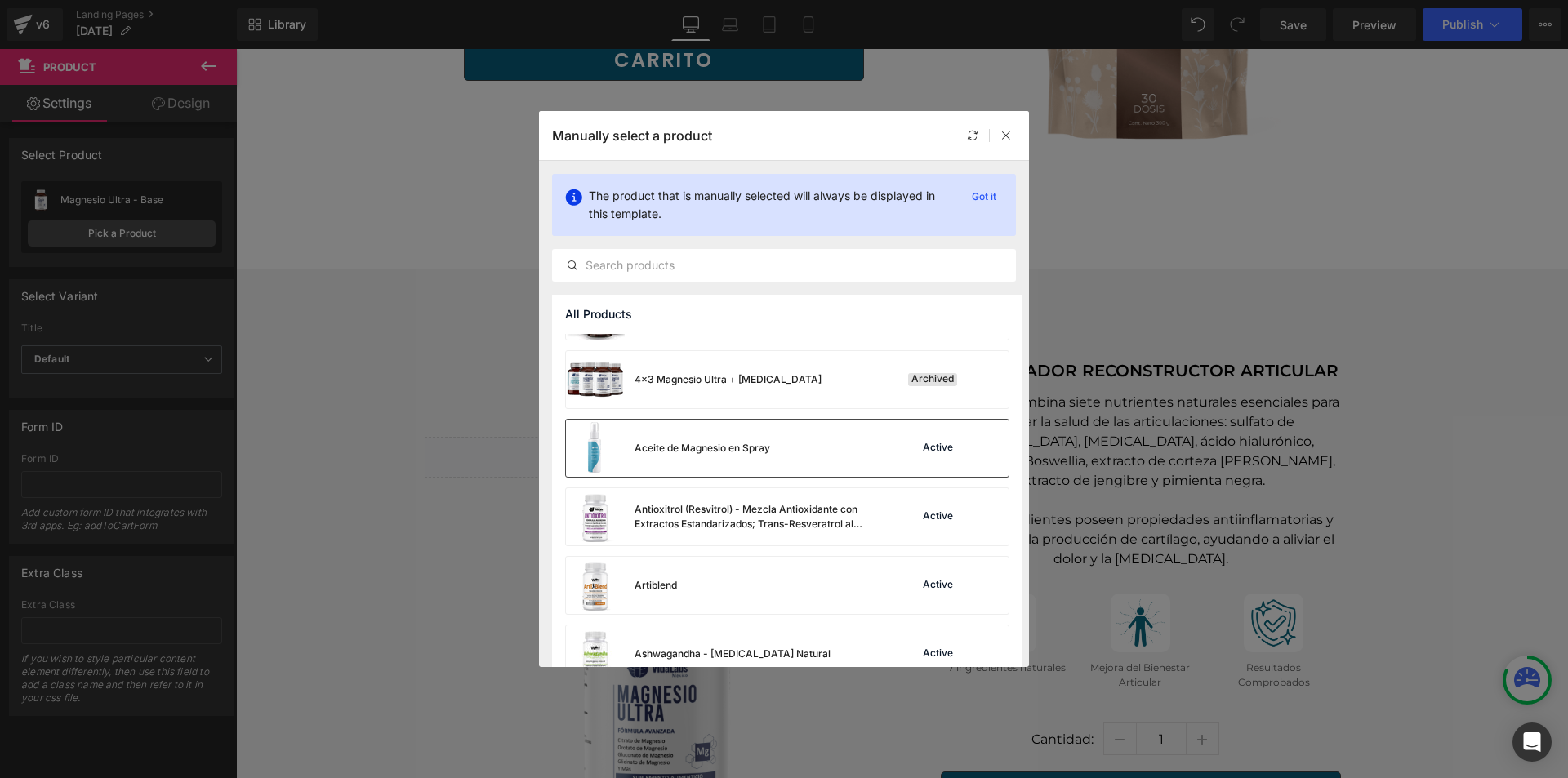
scroll to position [82, 0]
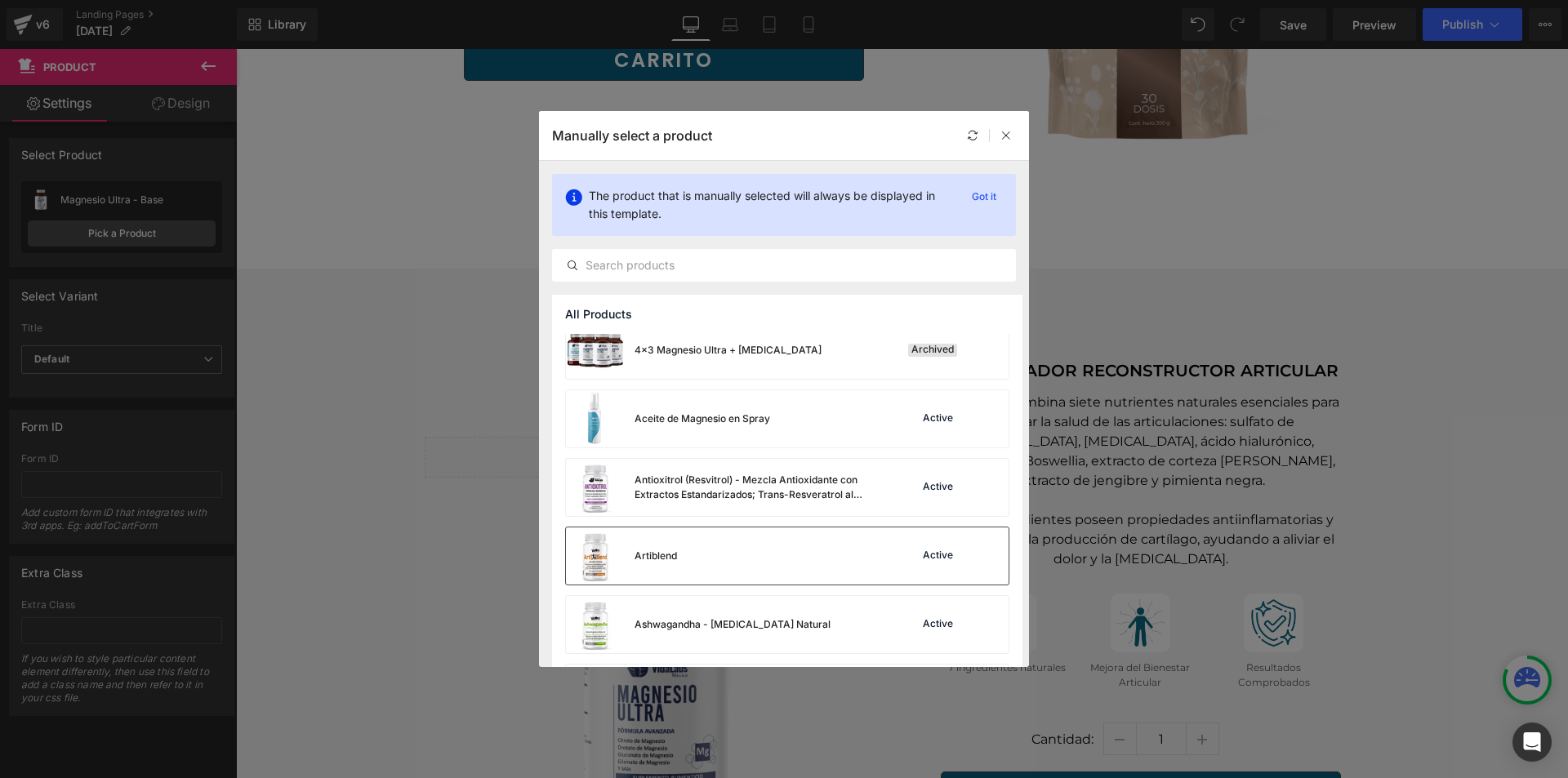
click at [794, 545] on div "Artiblend Active" at bounding box center [787, 556] width 443 height 57
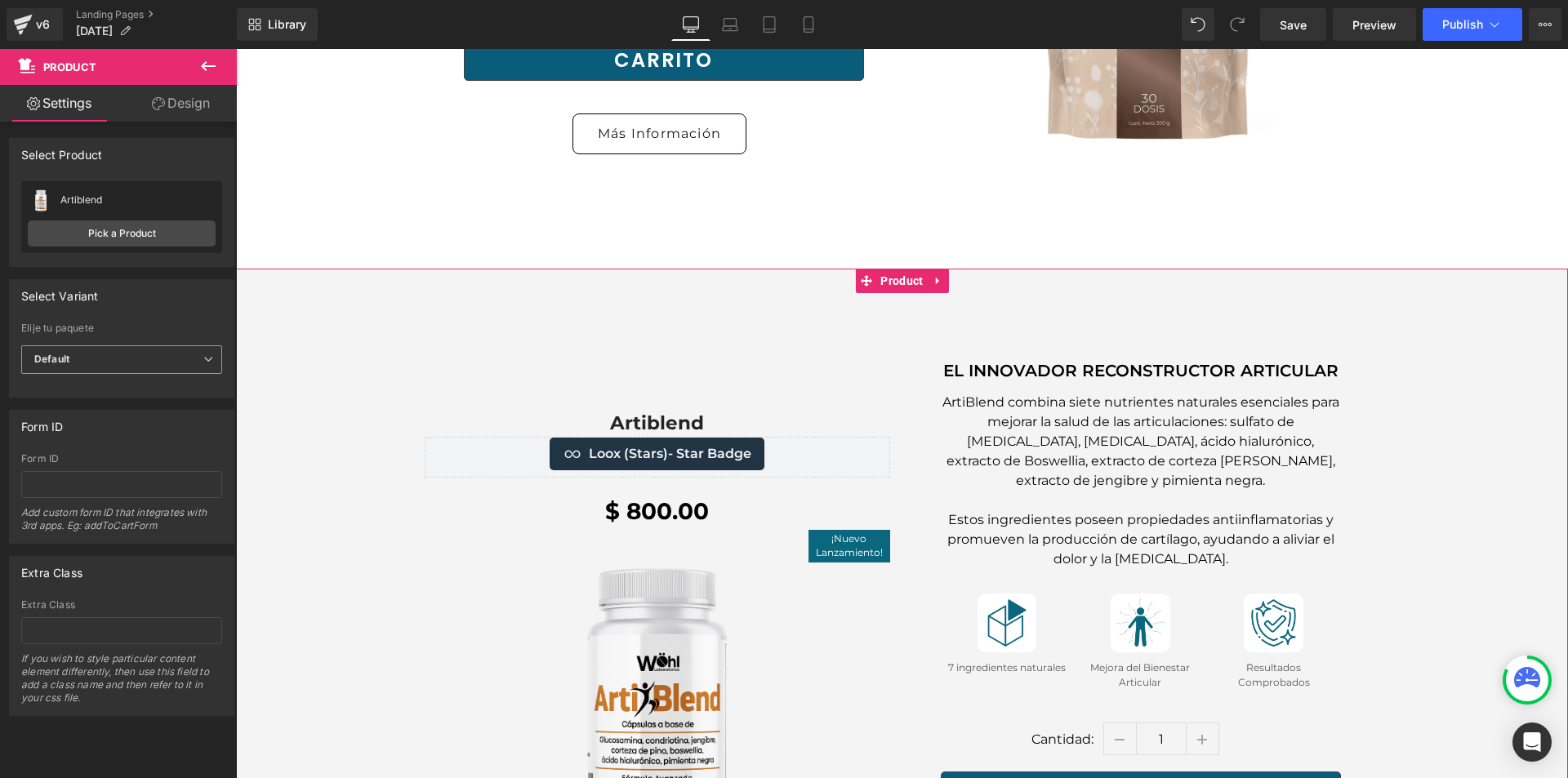
click at [171, 364] on span "Default" at bounding box center [122, 360] width 201 height 29
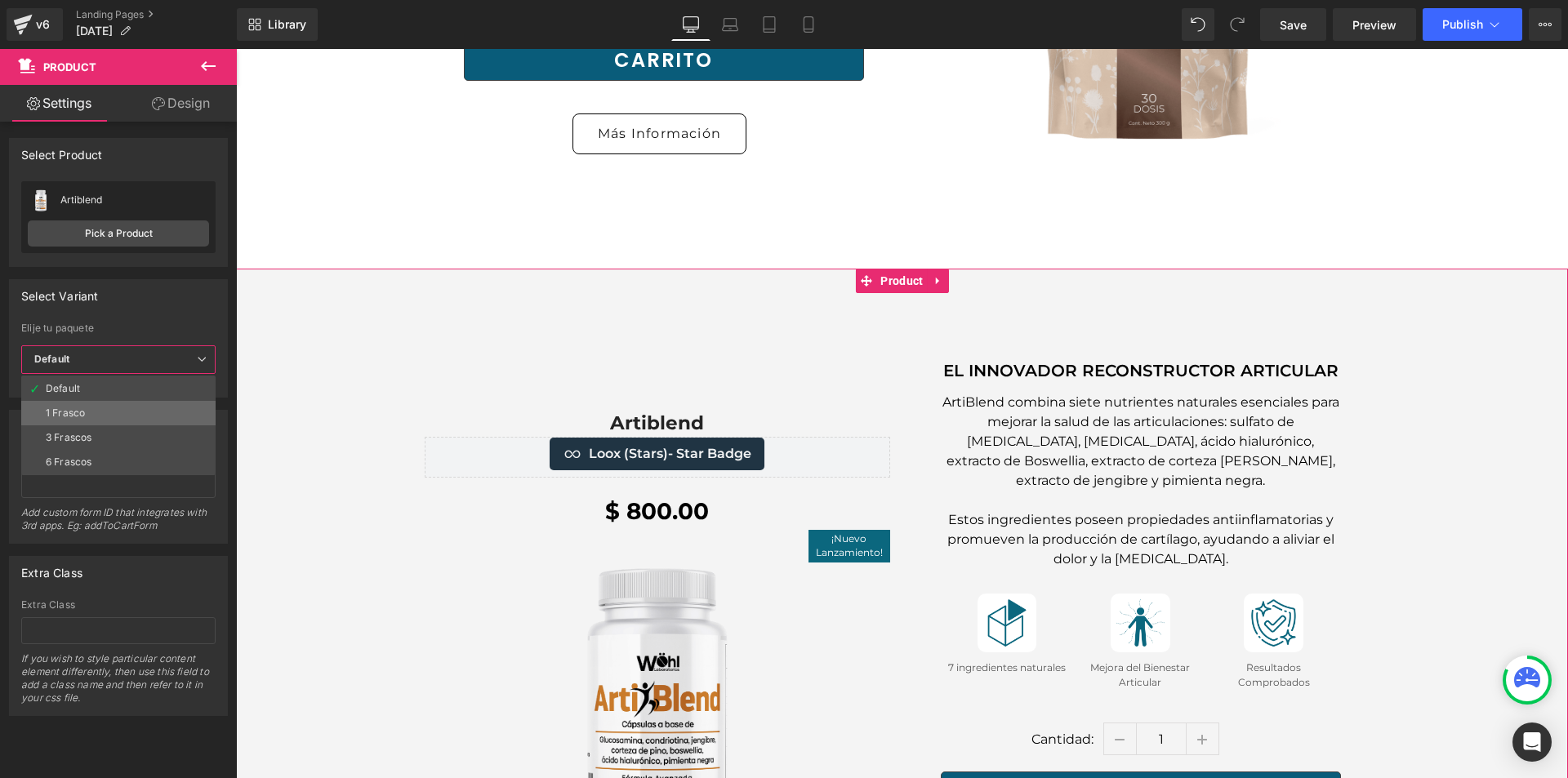
click at [156, 415] on li "1 Frasco" at bounding box center [118, 413] width 194 height 25
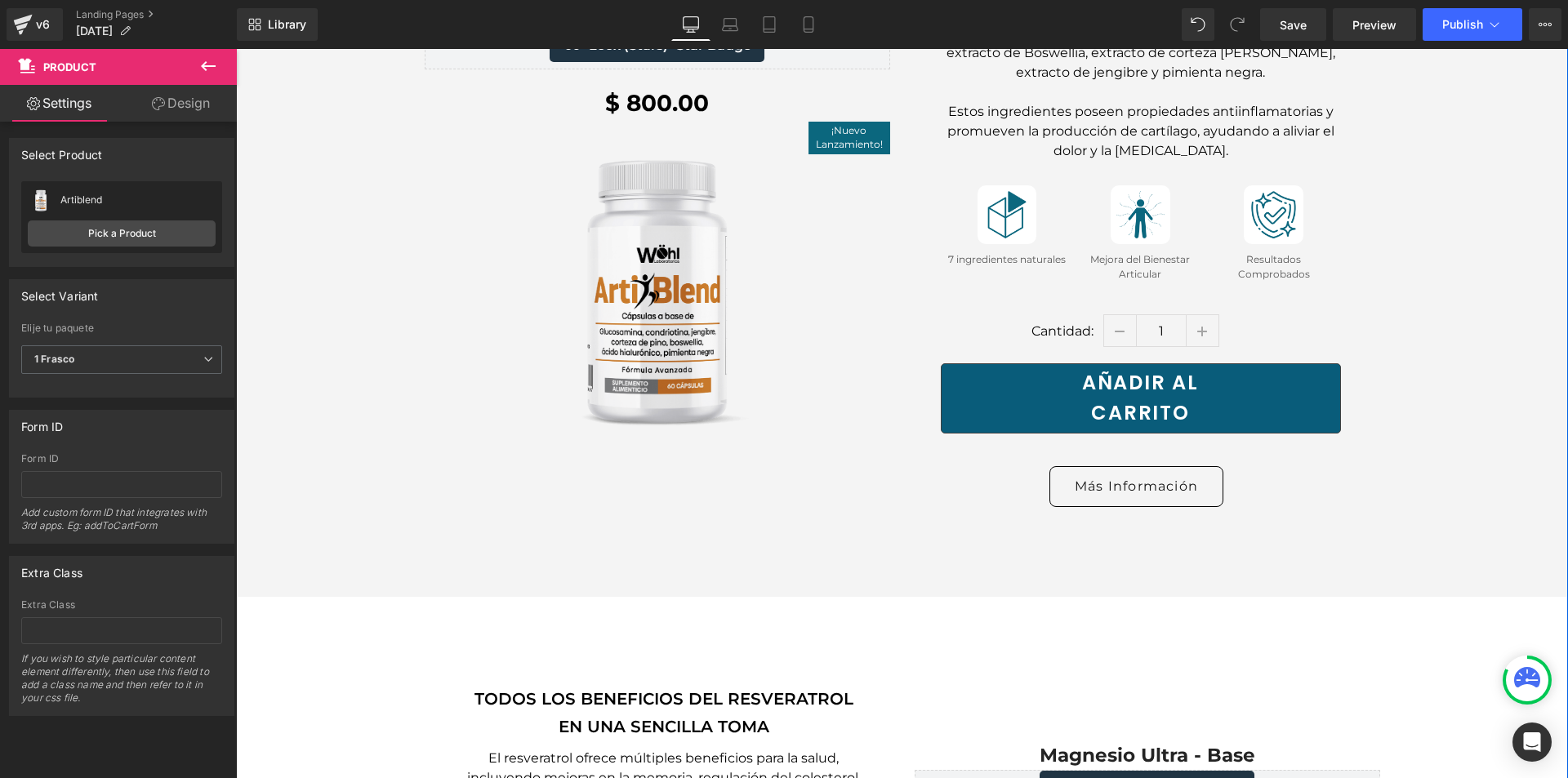
scroll to position [6290, 0]
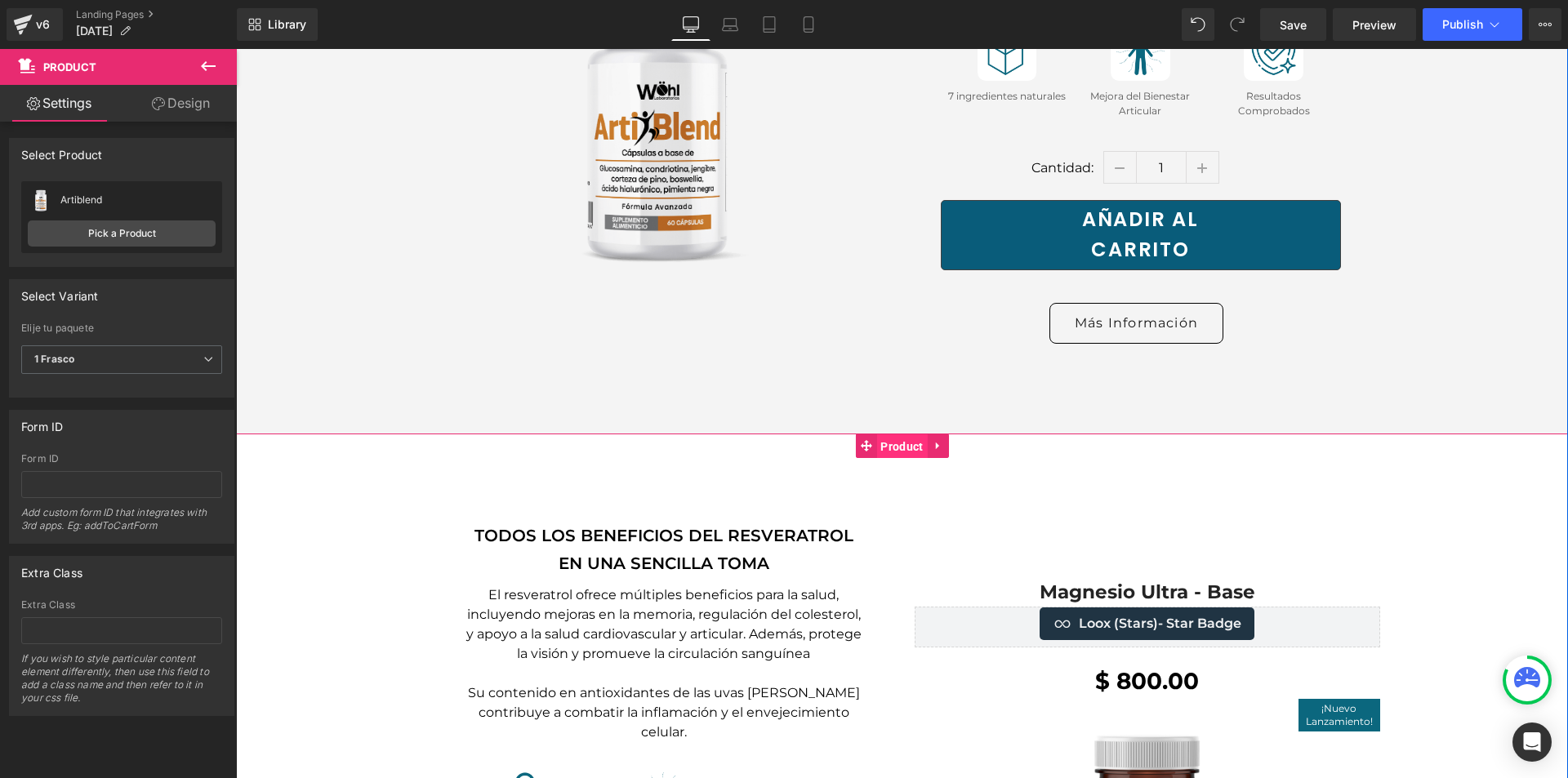
click at [896, 435] on span "Product" at bounding box center [902, 447] width 50 height 25
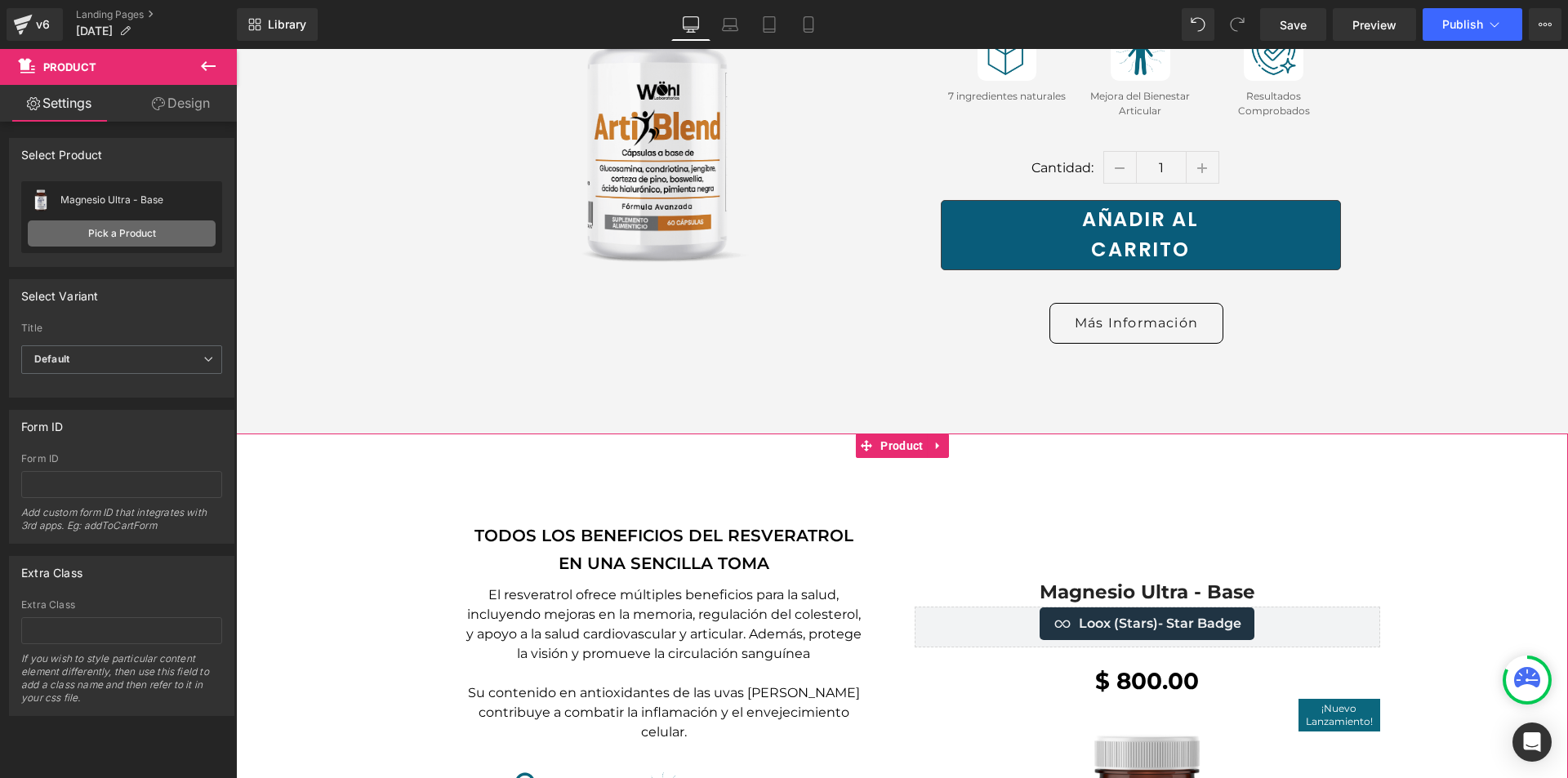
click at [153, 242] on link "Pick a Product" at bounding box center [122, 233] width 187 height 26
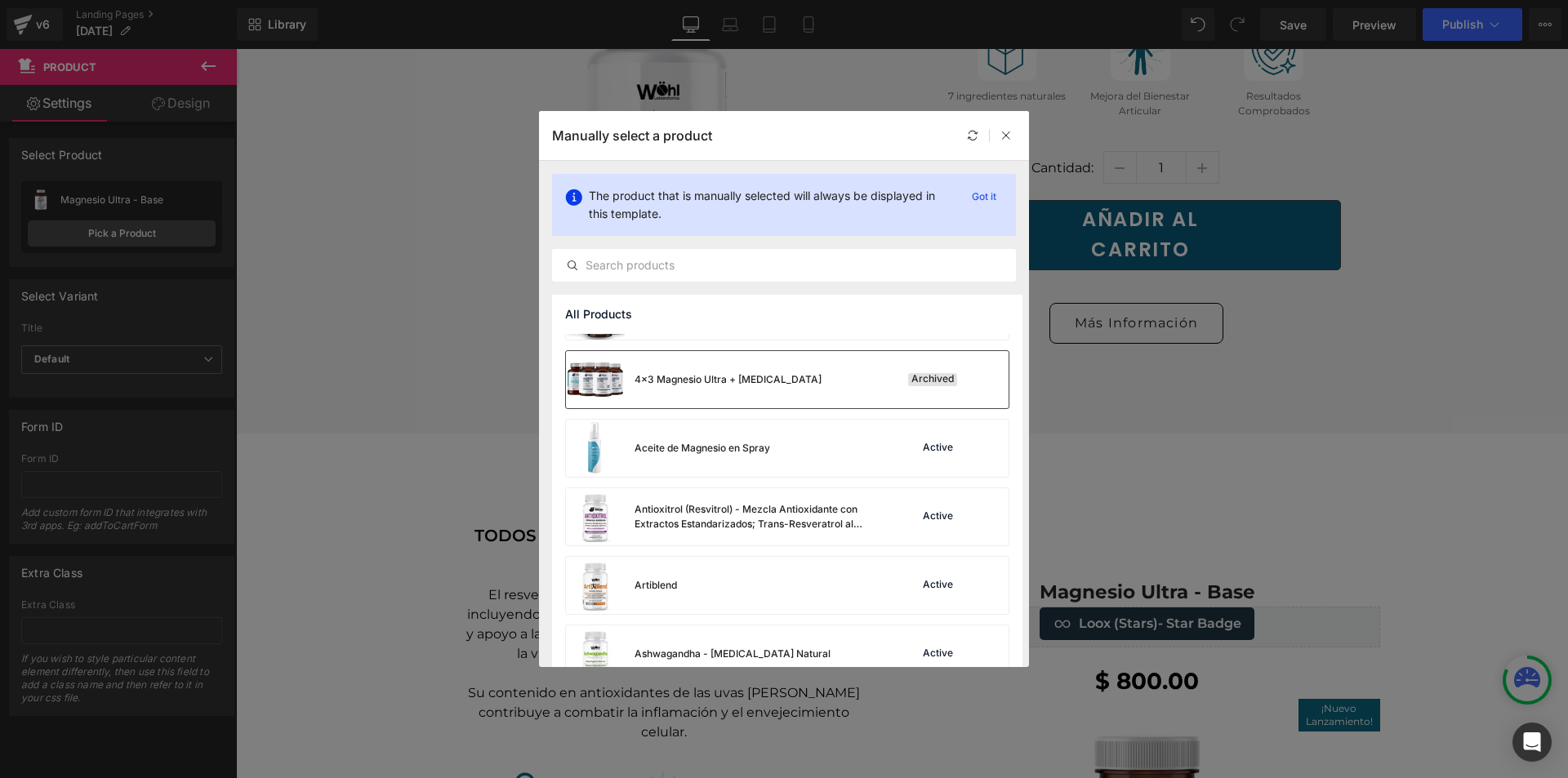
scroll to position [82, 0]
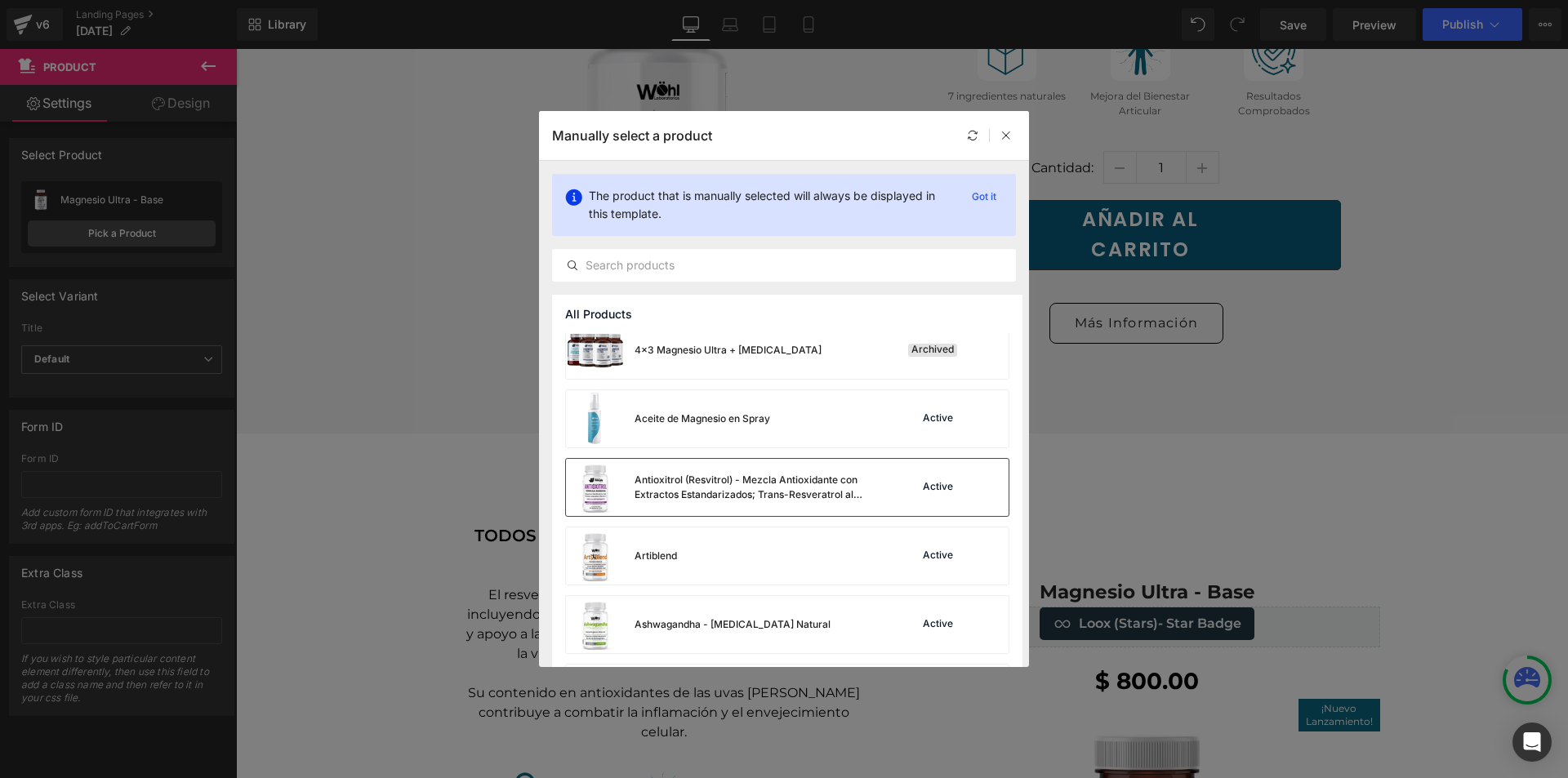
click at [815, 490] on div "Antioxitrol (Resvitrol) - Mezcla Antioxidante con Extractos Estandarizados; Tra…" at bounding box center [758, 487] width 245 height 30
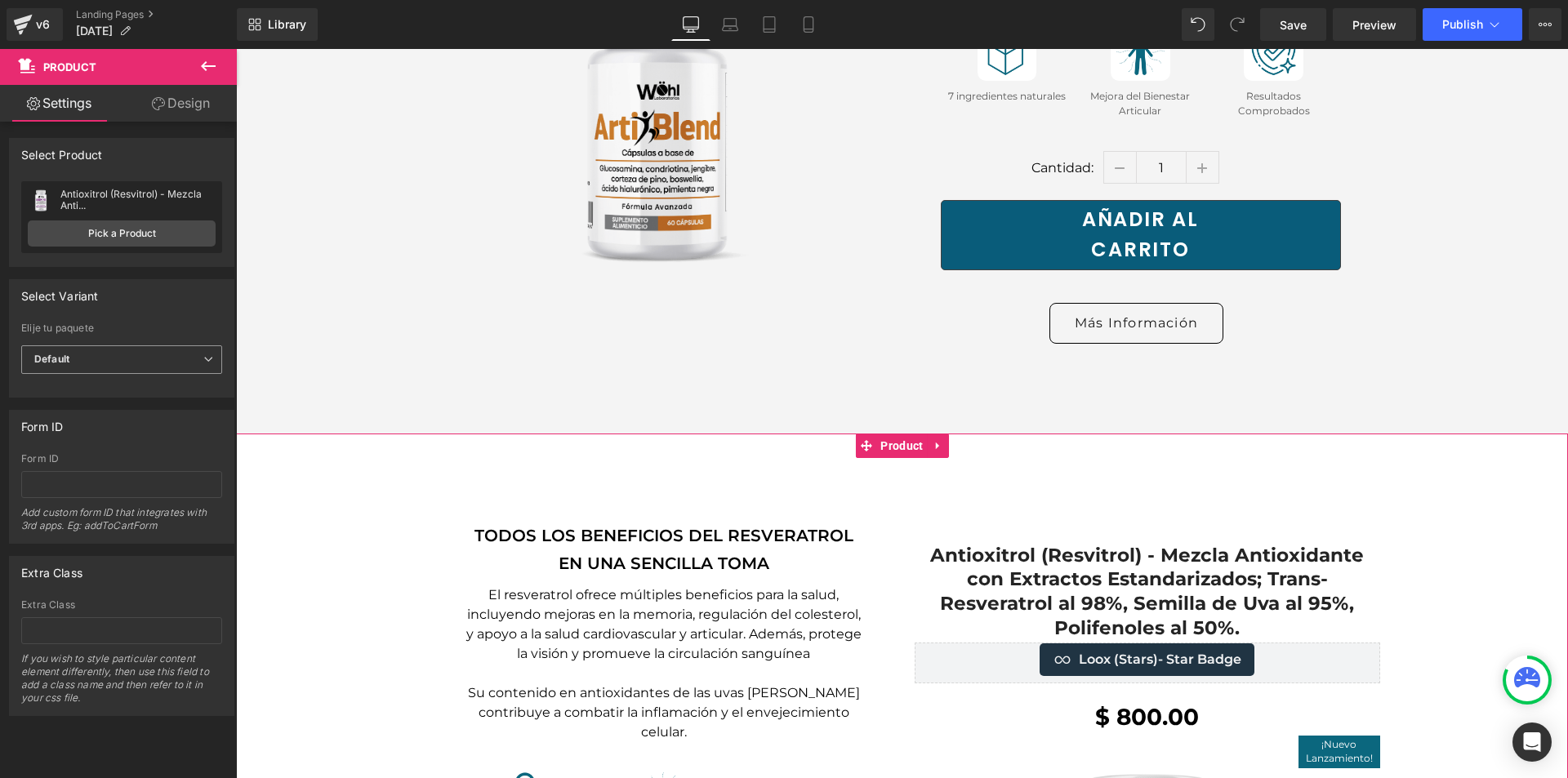
click at [123, 354] on span "Default" at bounding box center [122, 360] width 201 height 29
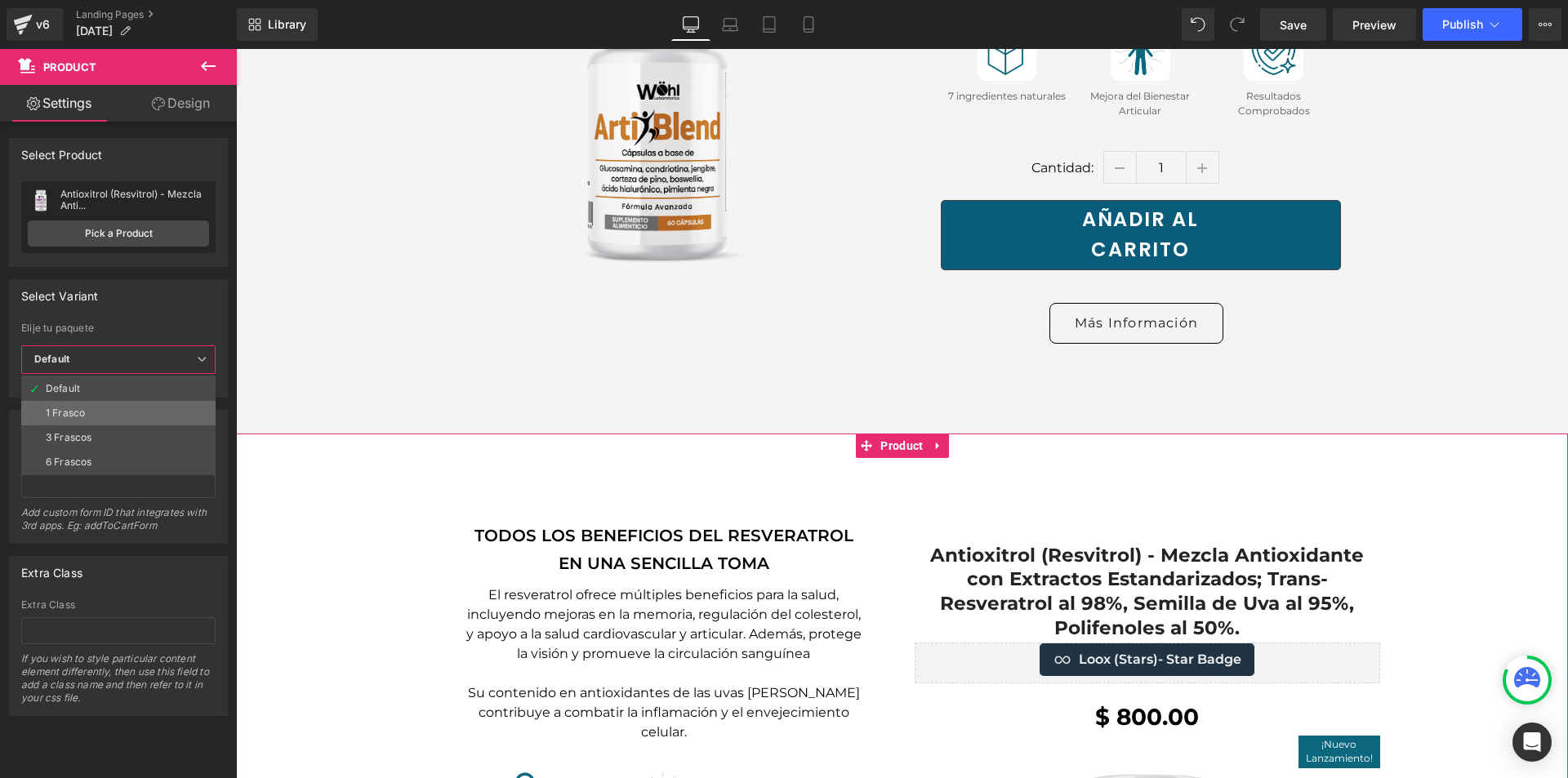
click at [108, 414] on li "1 Frasco" at bounding box center [118, 413] width 194 height 25
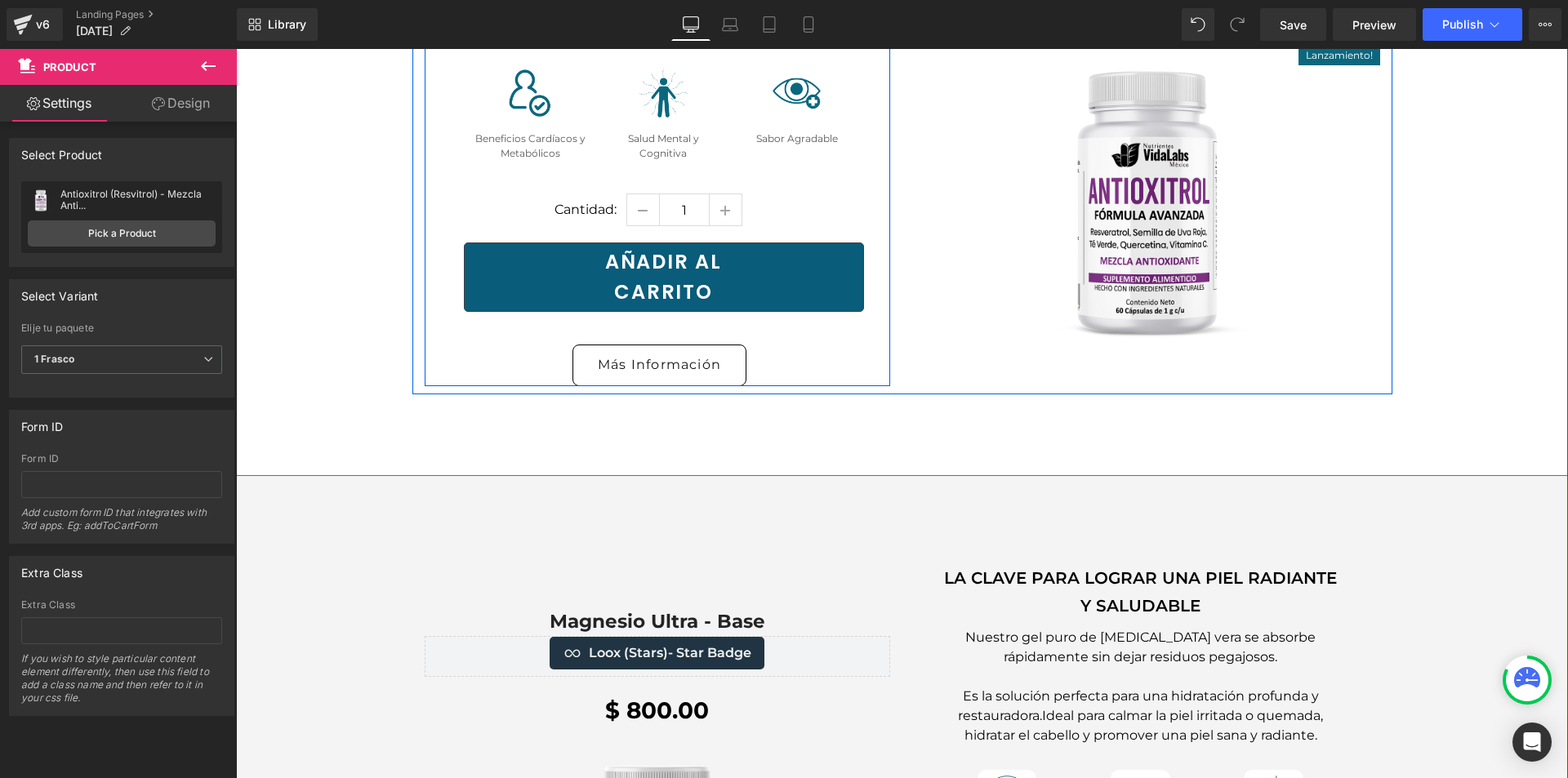
scroll to position [7024, 0]
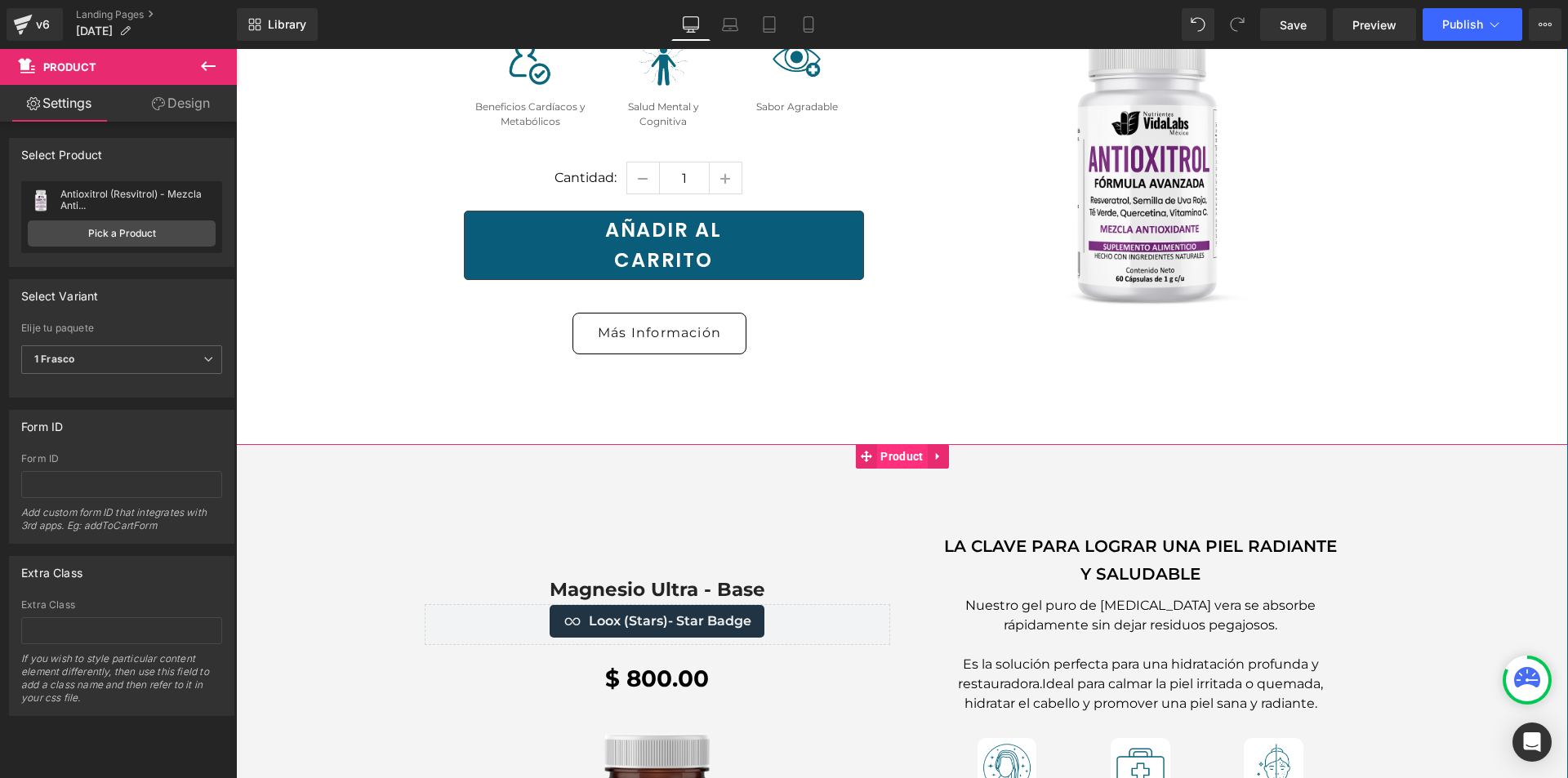
click at [891, 444] on span "Product" at bounding box center [902, 456] width 50 height 25
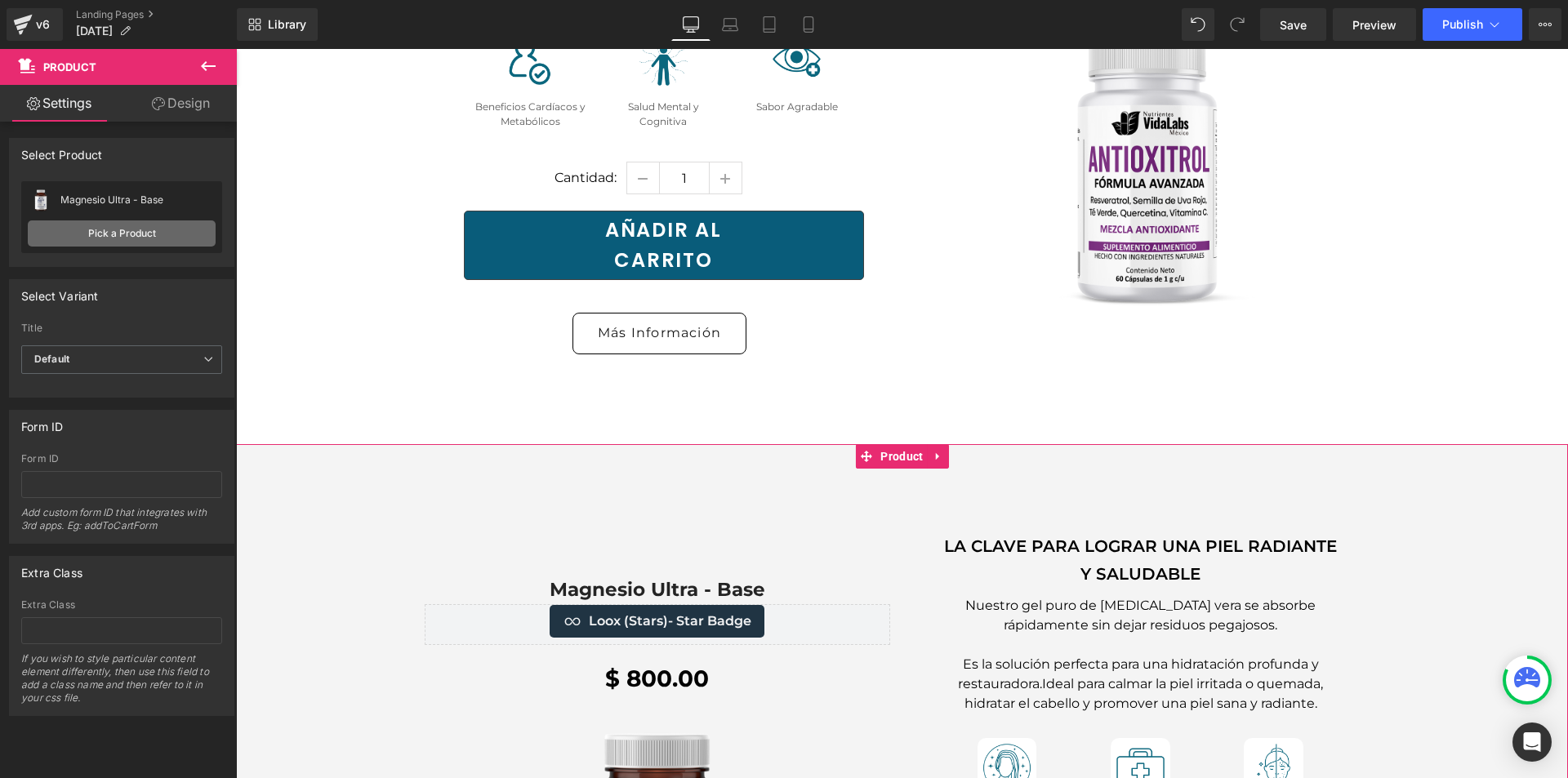
click at [162, 236] on link "Pick a Product" at bounding box center [122, 233] width 187 height 26
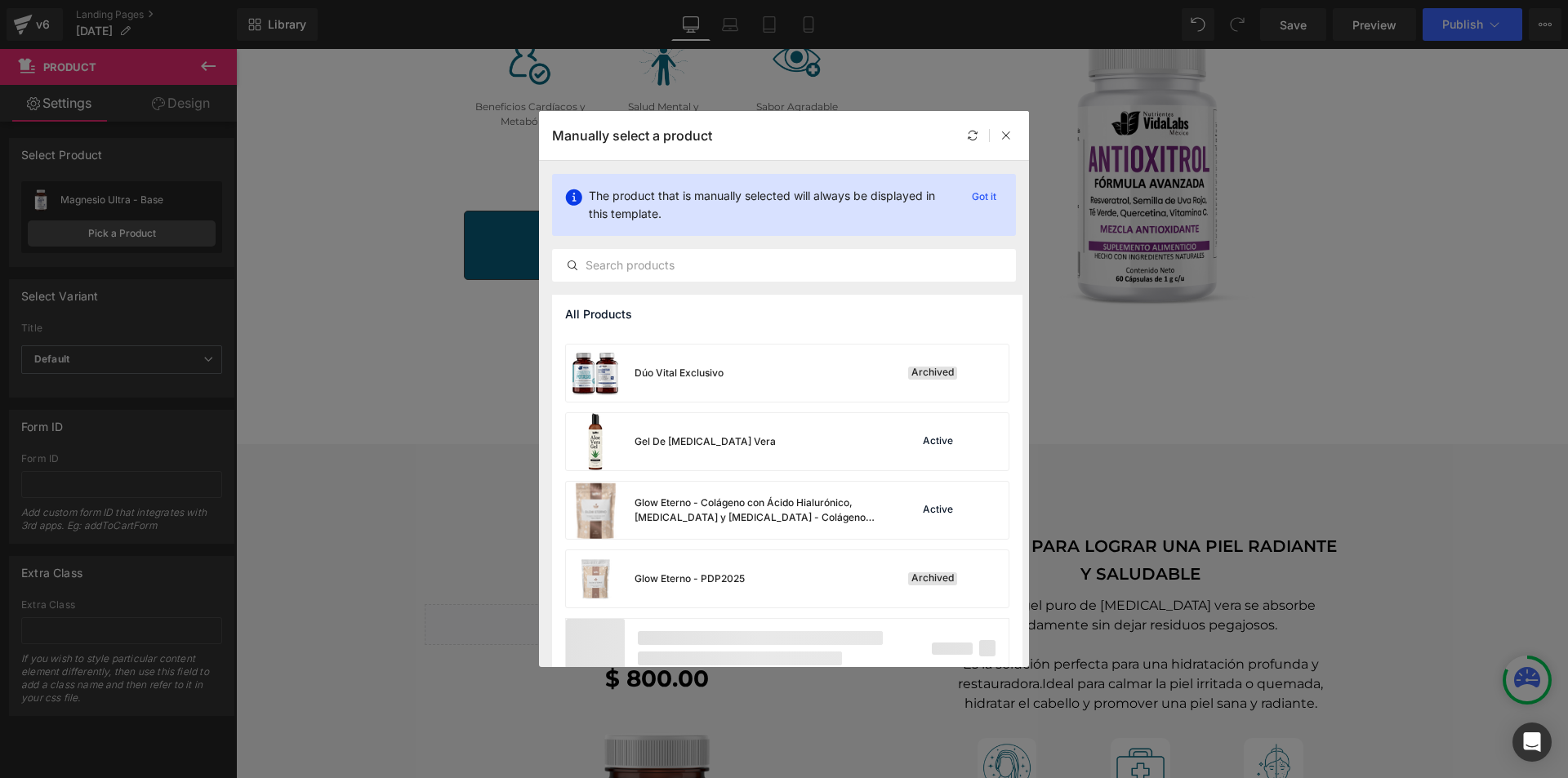
scroll to position [1113, 0]
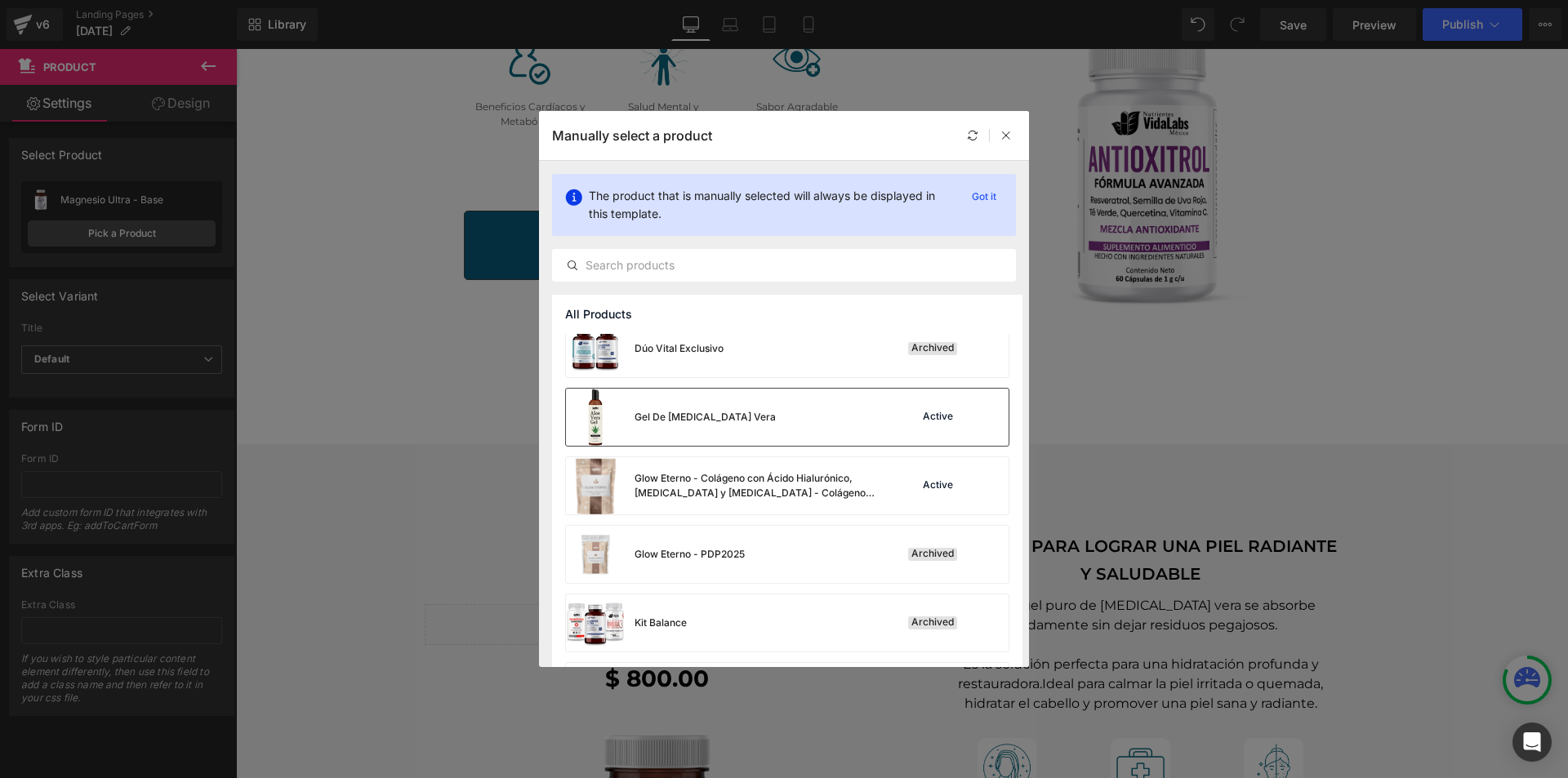
click at [818, 432] on div "Gel De Aloe Vera Active" at bounding box center [787, 417] width 443 height 57
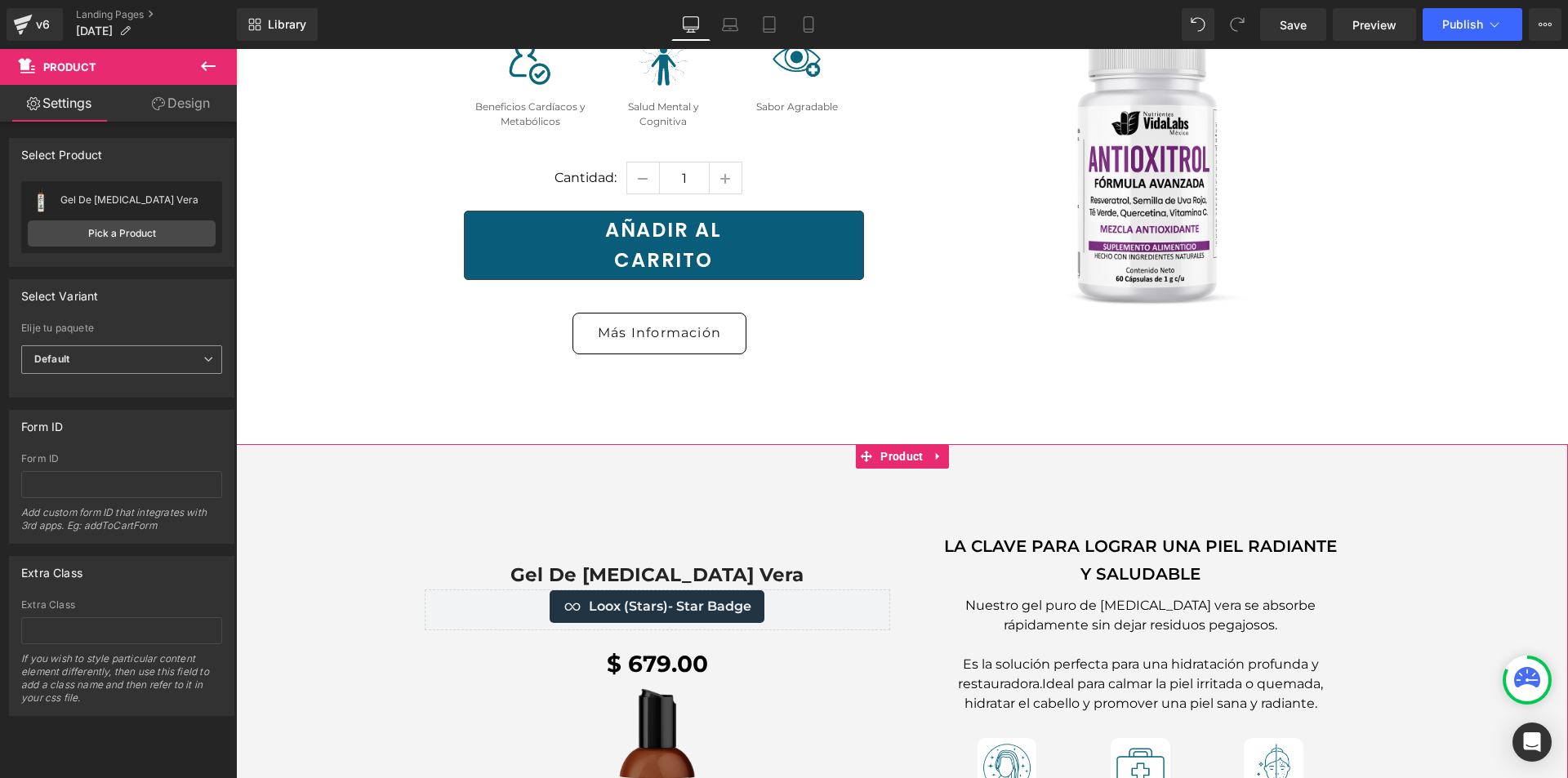
click at [132, 365] on span "Default" at bounding box center [122, 360] width 201 height 29
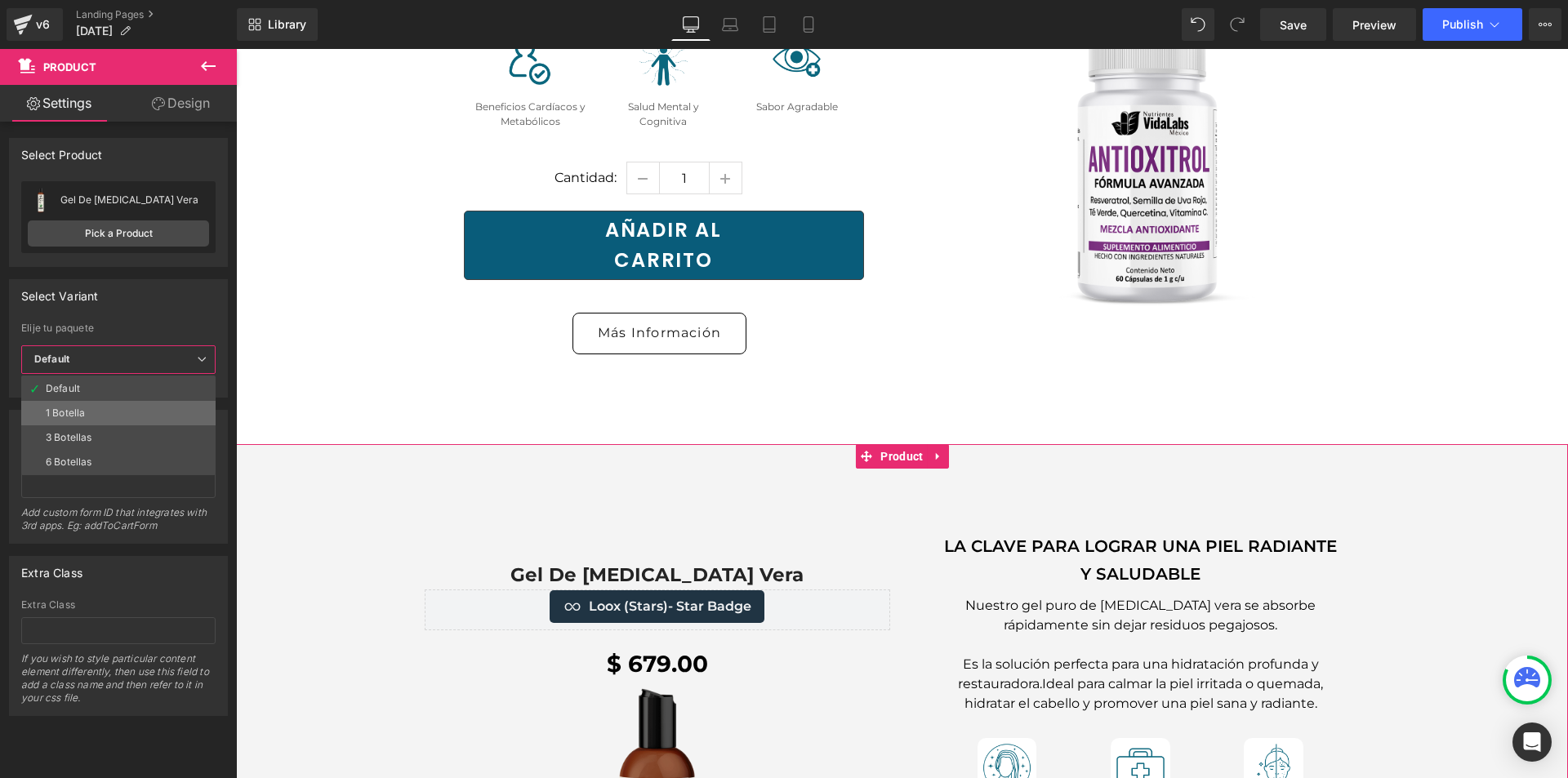
click at [120, 416] on li "1 Botella" at bounding box center [118, 413] width 194 height 25
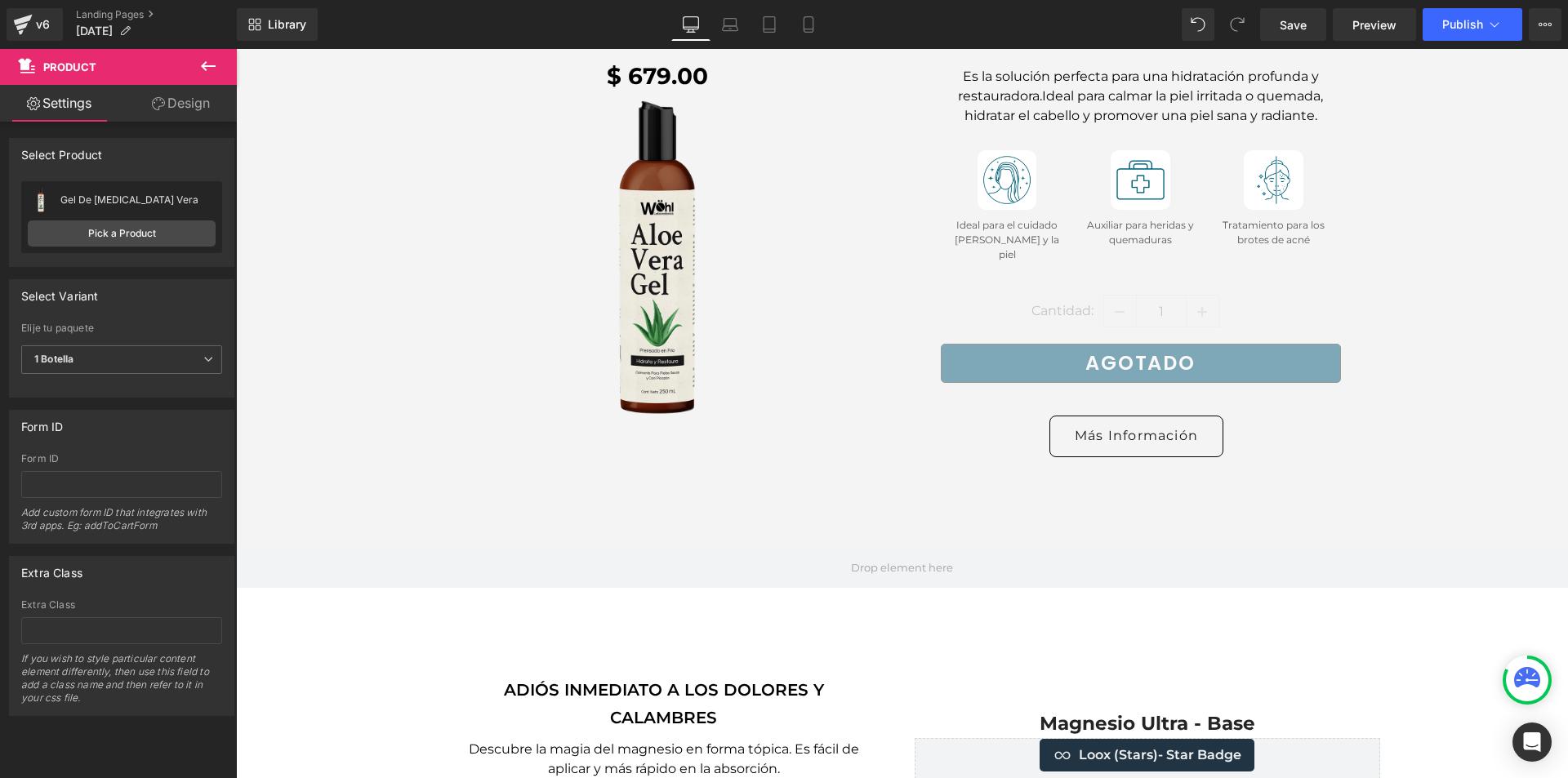
scroll to position [7678, 0]
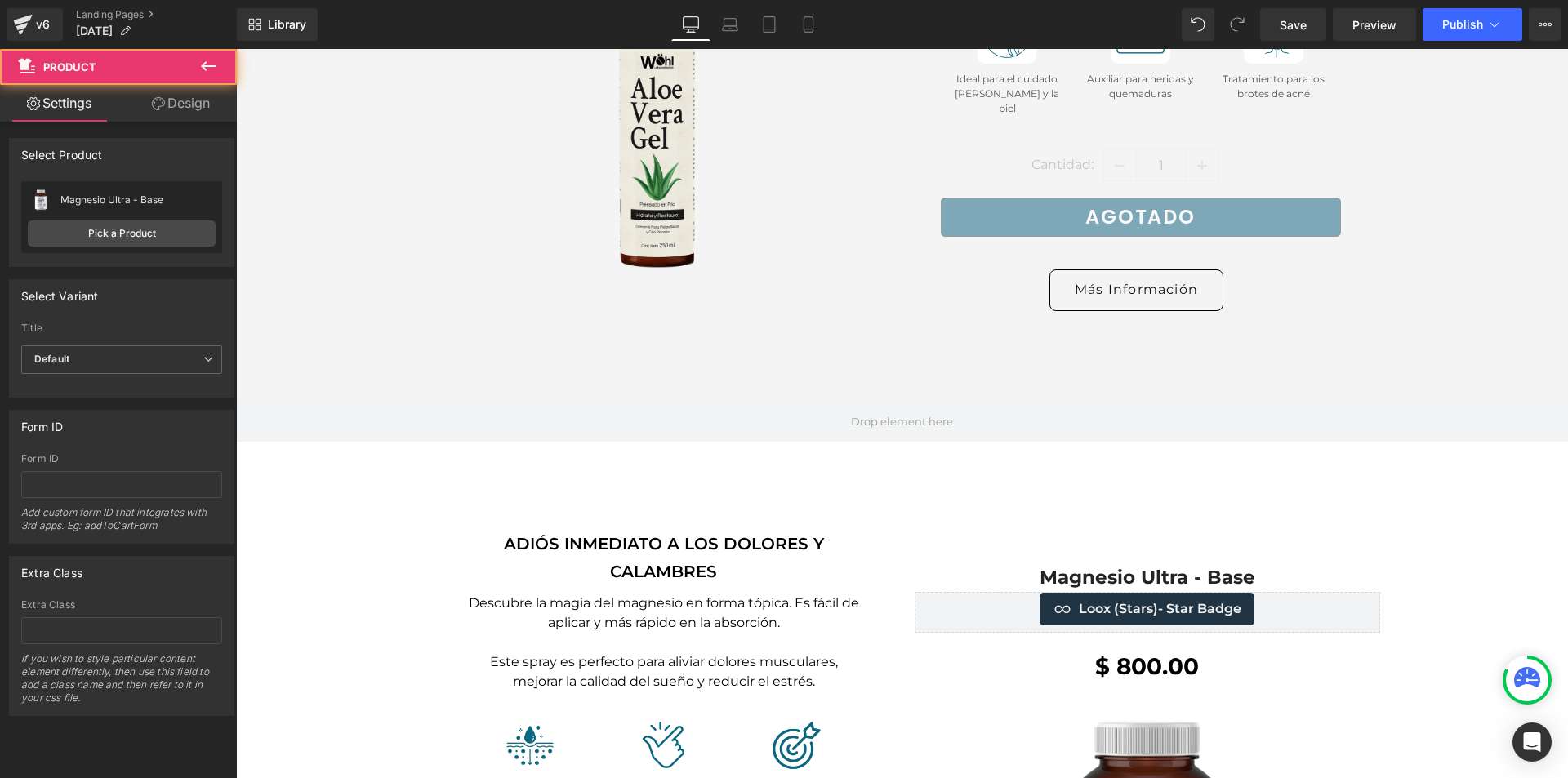
scroll to position [7760, 0]
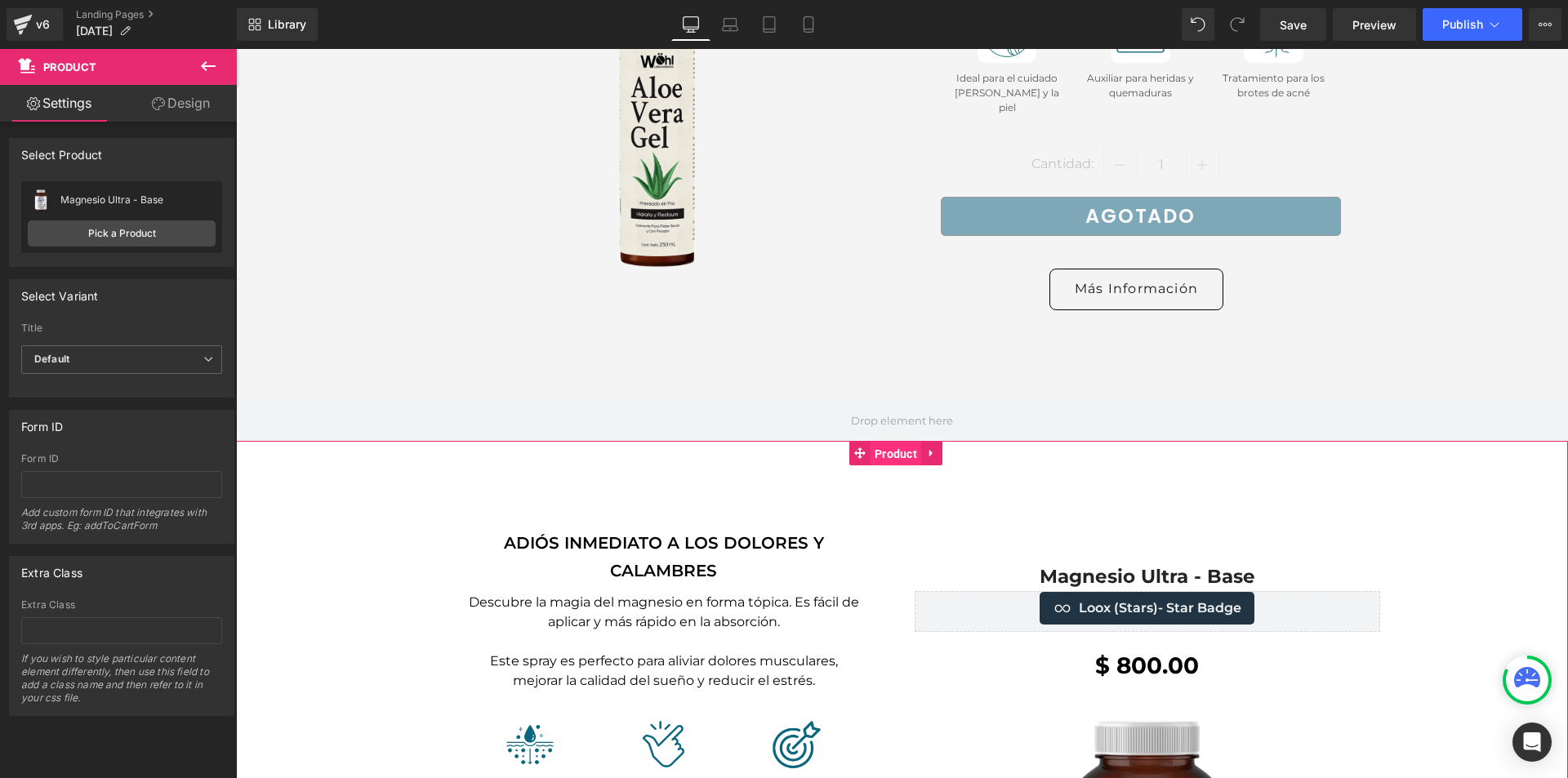
click at [897, 442] on span "Product" at bounding box center [896, 454] width 50 height 25
click at [117, 232] on link "Pick a Product" at bounding box center [122, 233] width 187 height 26
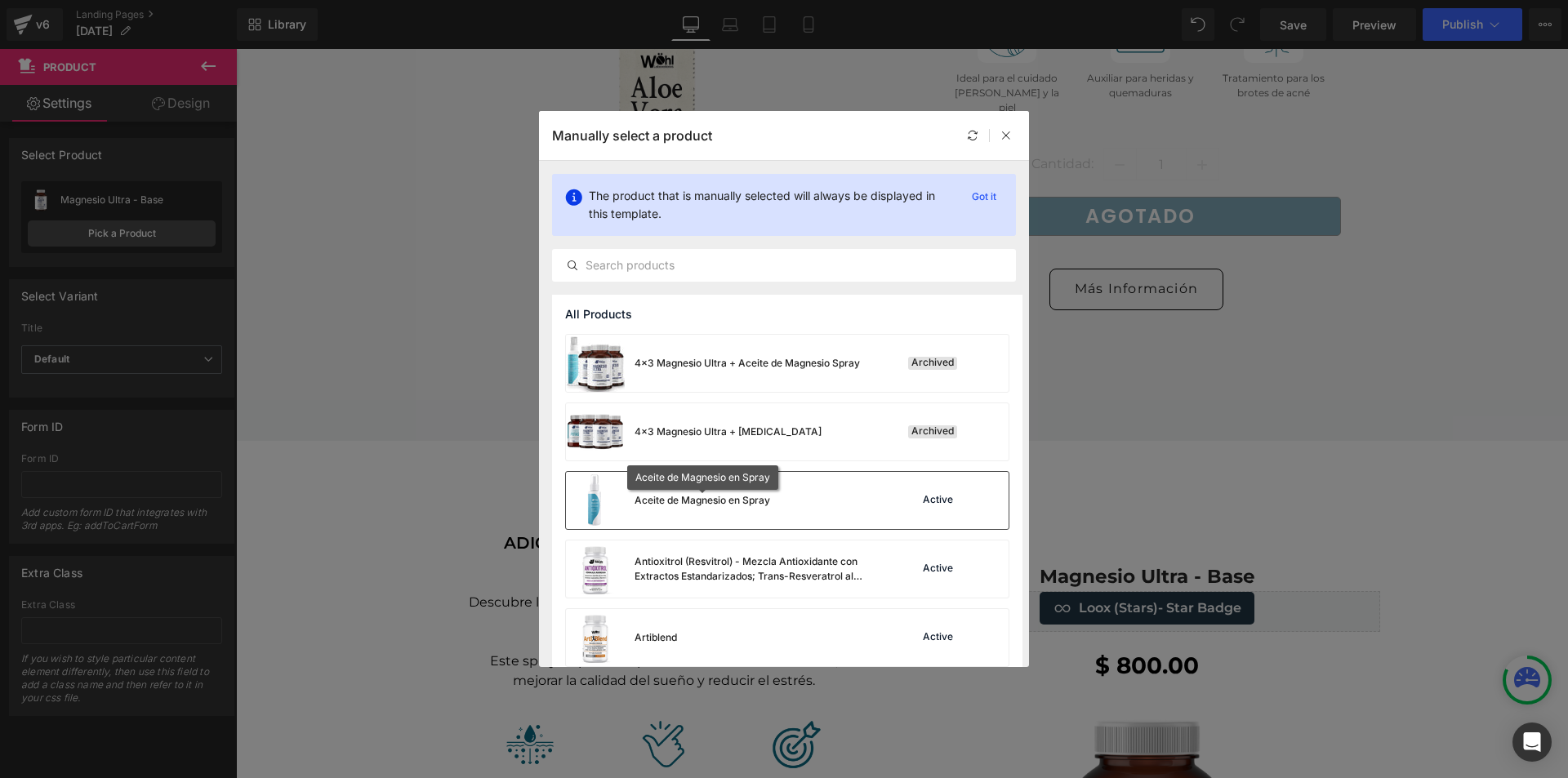
click at [744, 507] on div "Aceite de Magnesio en Spray" at bounding box center [702, 500] width 135 height 14
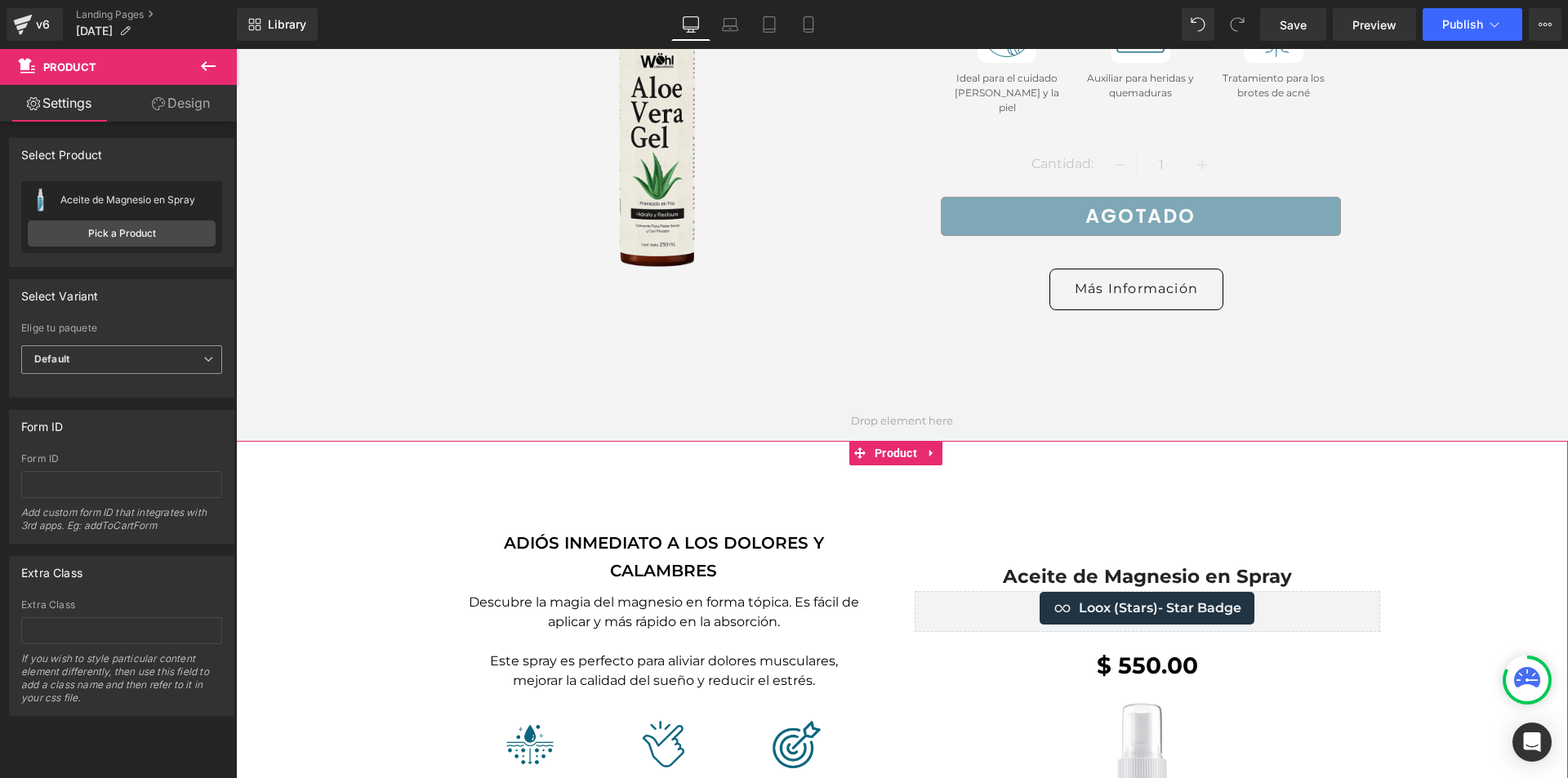
click at [127, 365] on span "Default" at bounding box center [122, 360] width 201 height 29
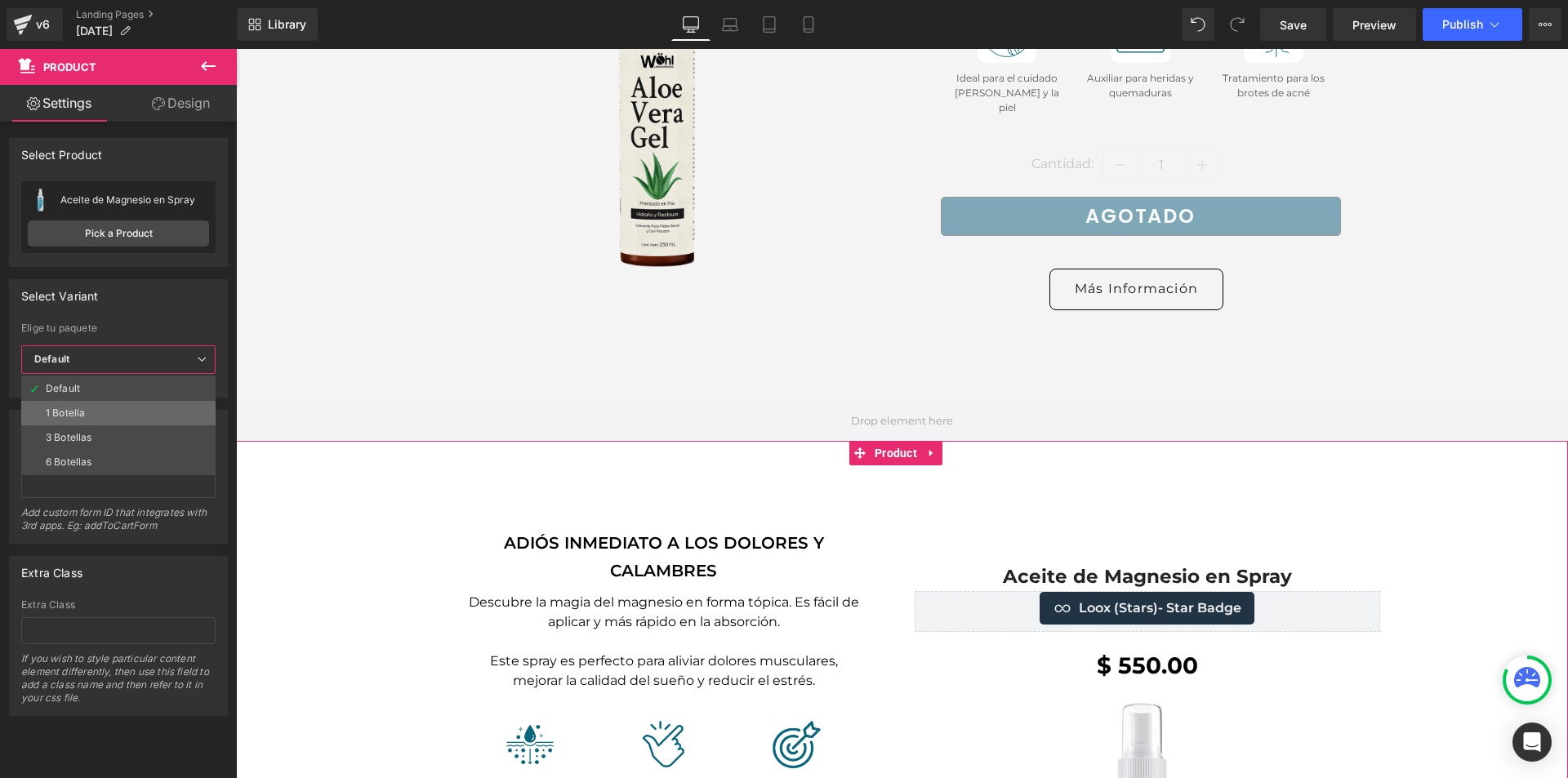
click at [113, 405] on li "1 Botella" at bounding box center [118, 413] width 194 height 25
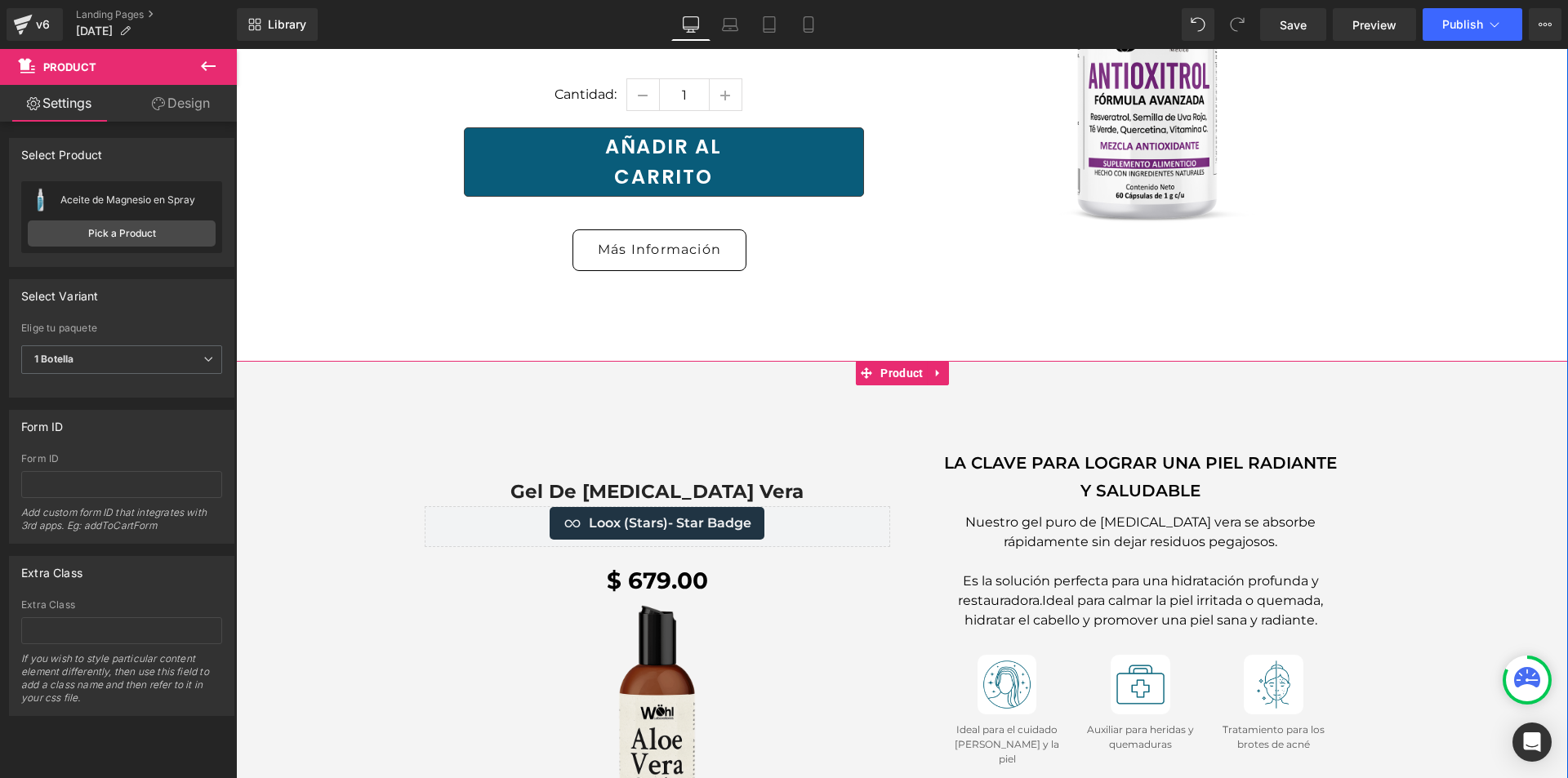
scroll to position [7106, 0]
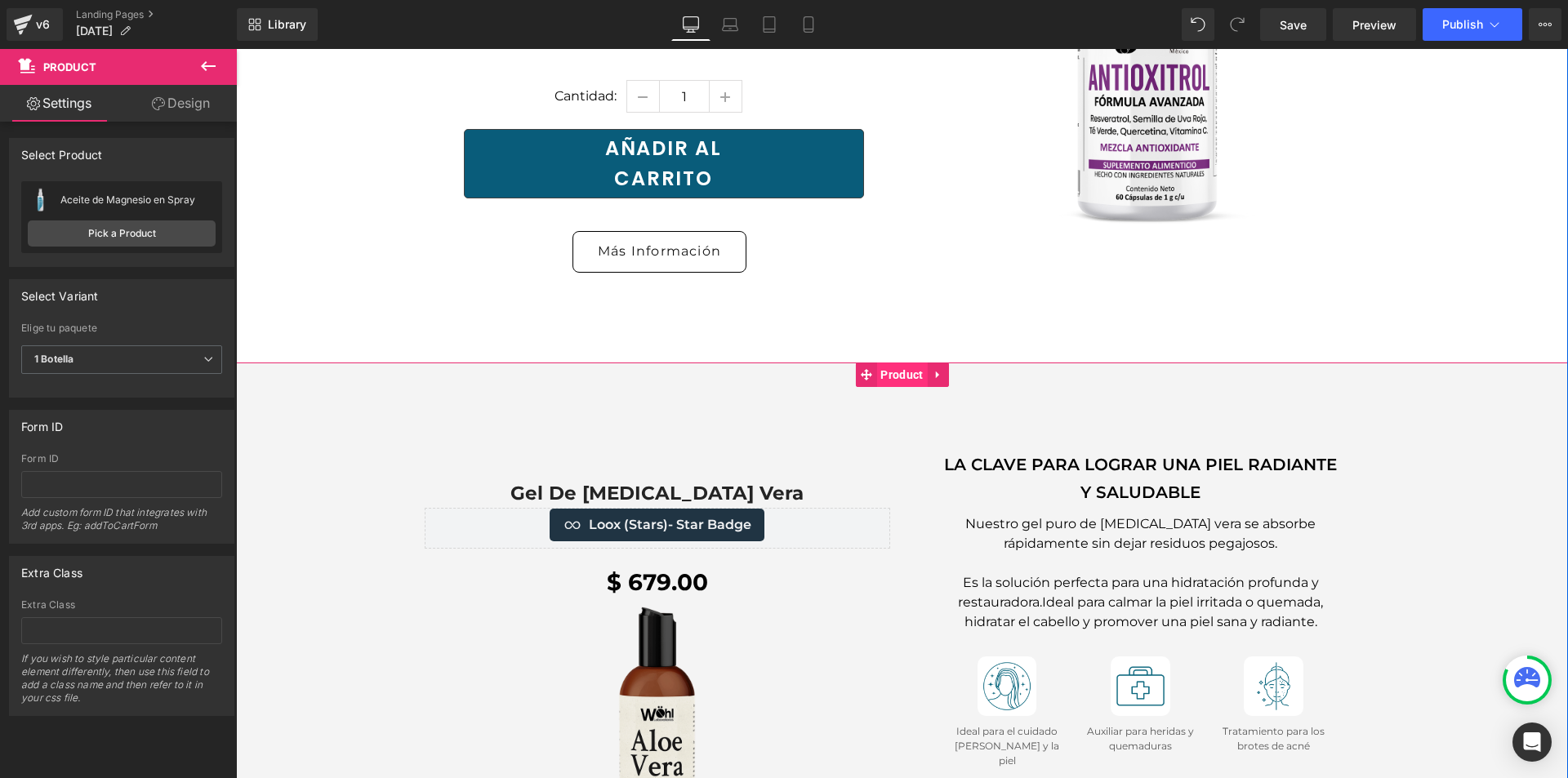
click at [899, 363] on span "Product" at bounding box center [902, 375] width 50 height 25
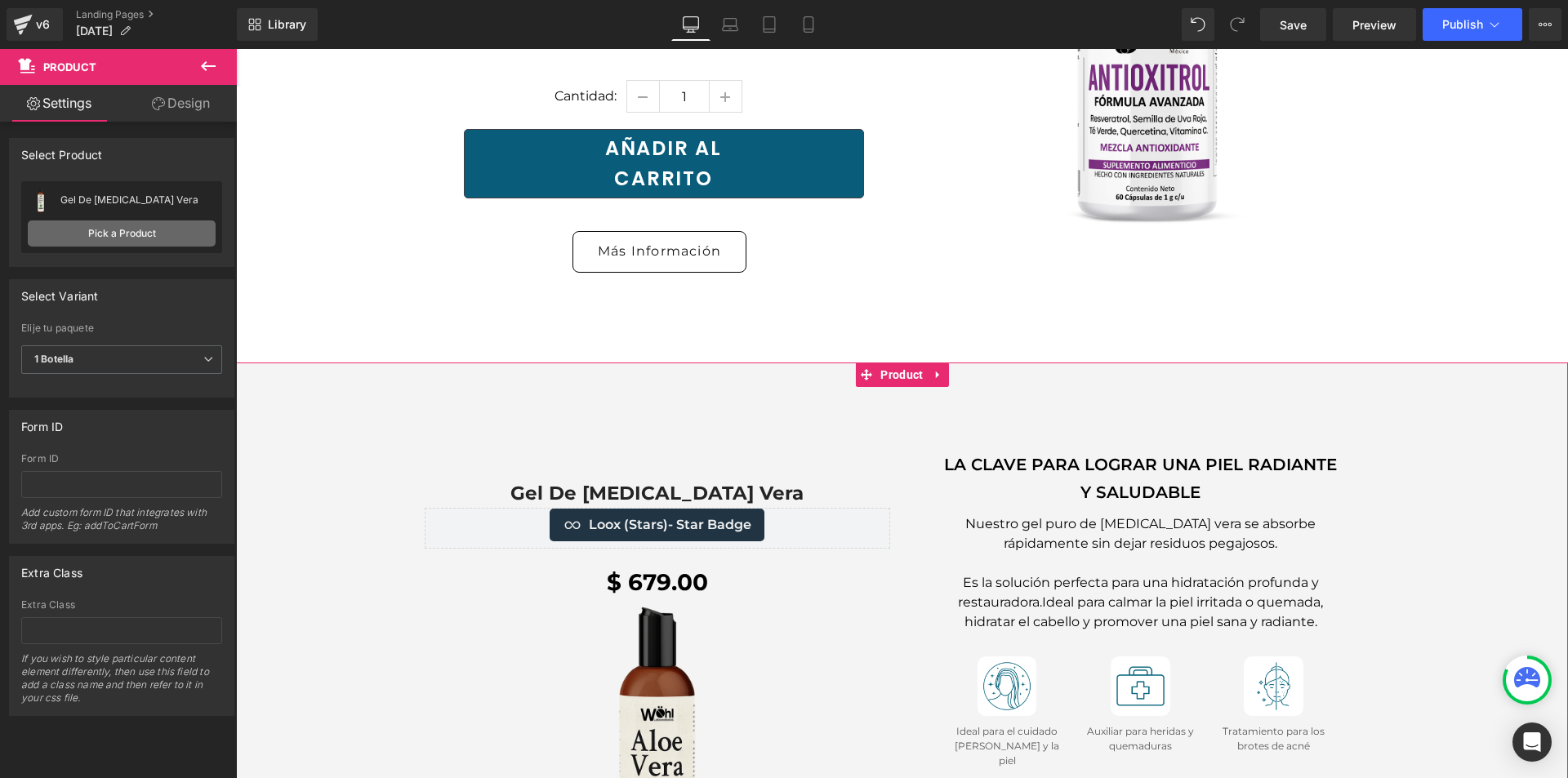
click at [78, 240] on link "Pick a Product" at bounding box center [122, 233] width 187 height 26
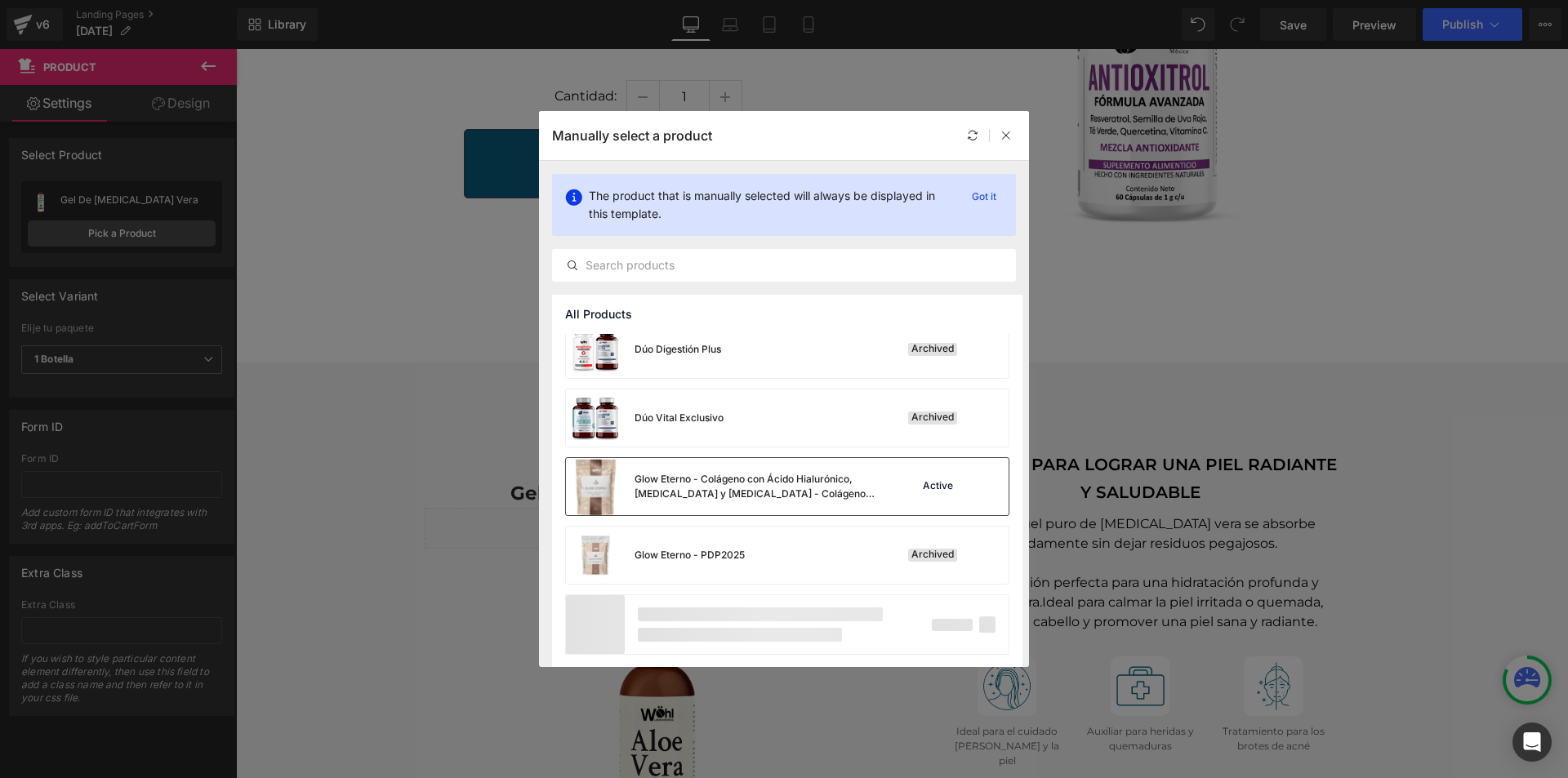
scroll to position [1113, 0]
click at [1005, 133] on icon at bounding box center [1006, 135] width 11 height 11
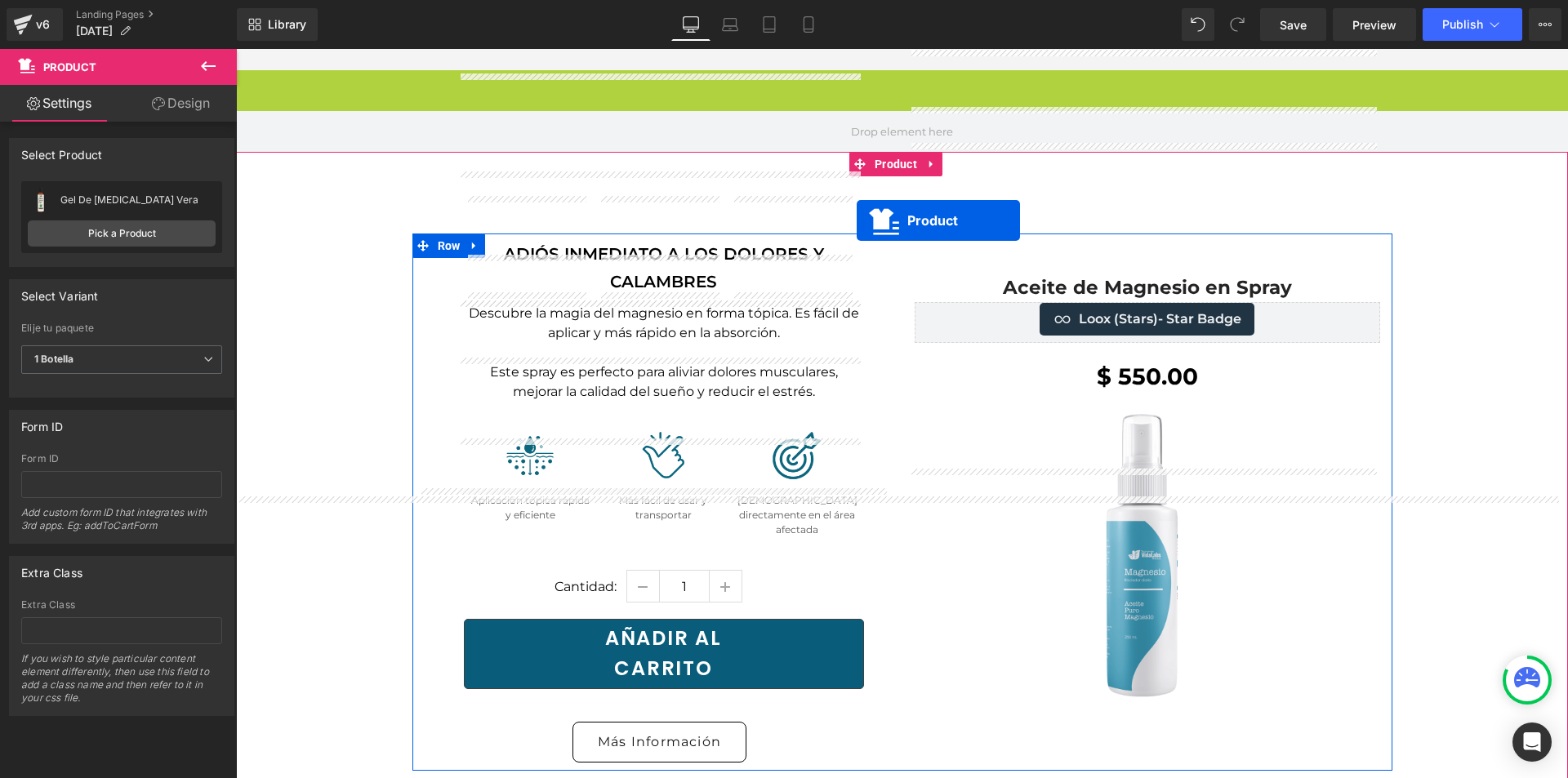
scroll to position [8142, 0]
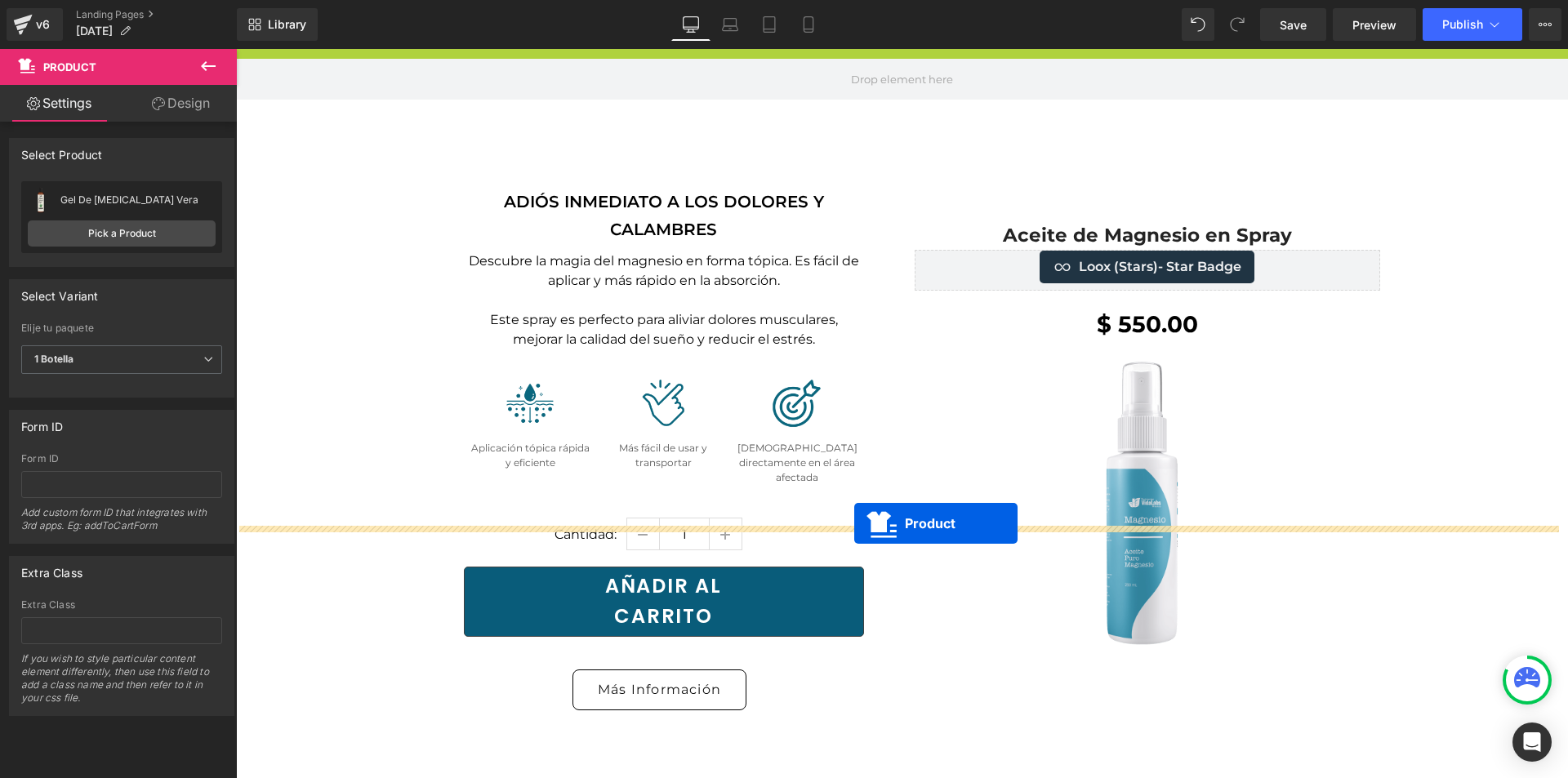
drag, startPoint x: 896, startPoint y: 206, endPoint x: 855, endPoint y: 523, distance: 319.6
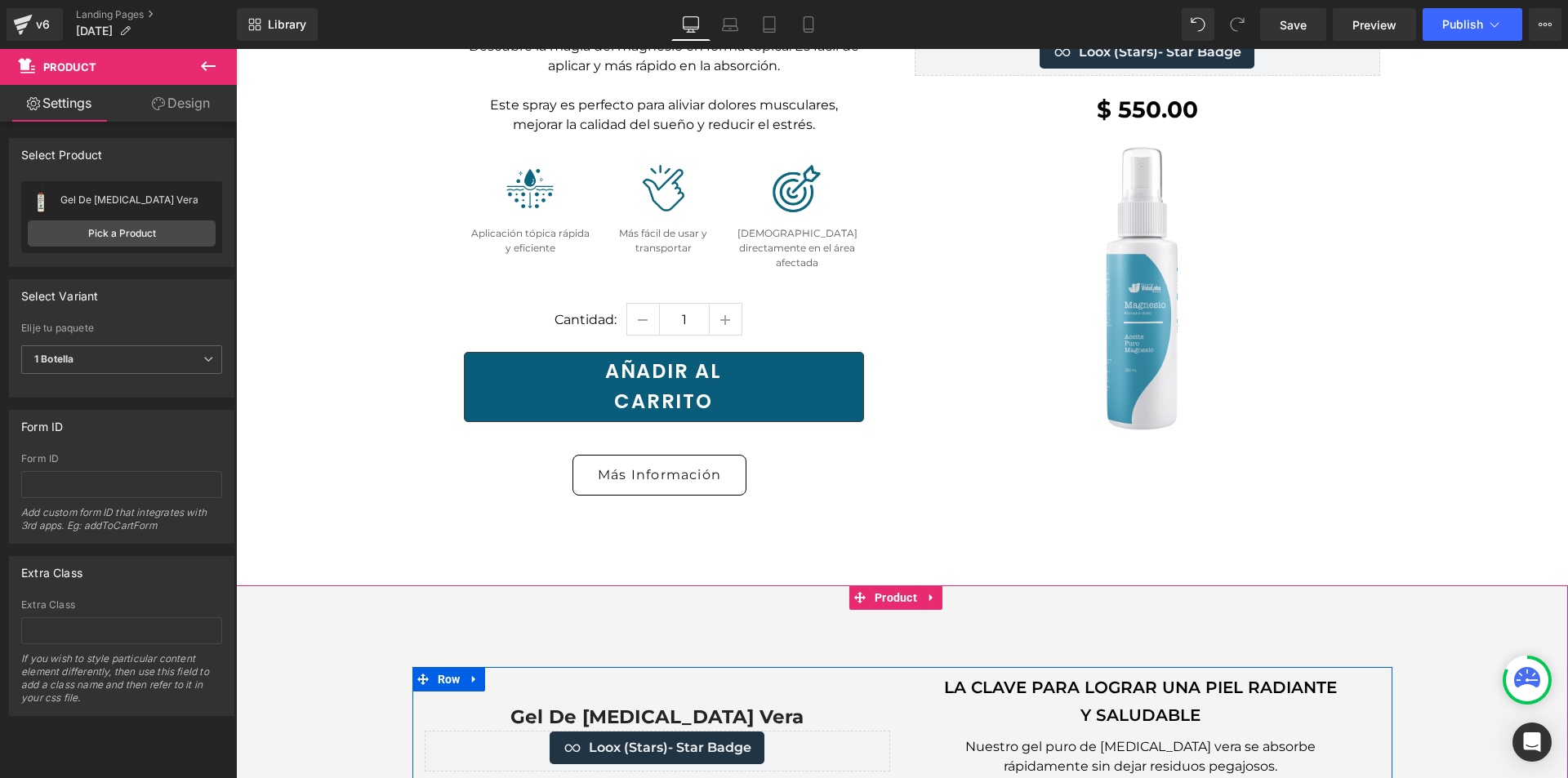
scroll to position [8346, 0]
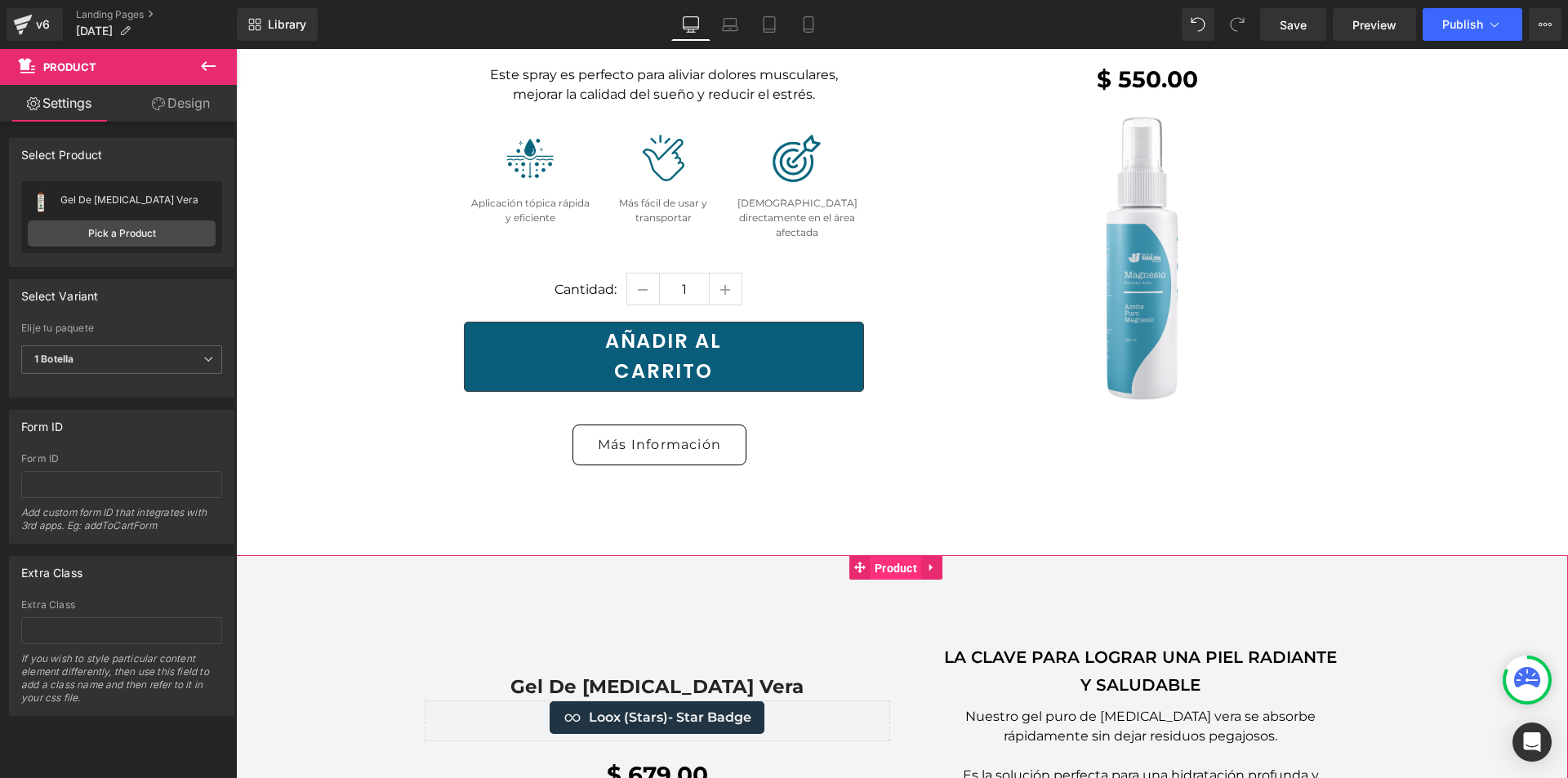
click at [898, 556] on span "Product" at bounding box center [896, 568] width 50 height 25
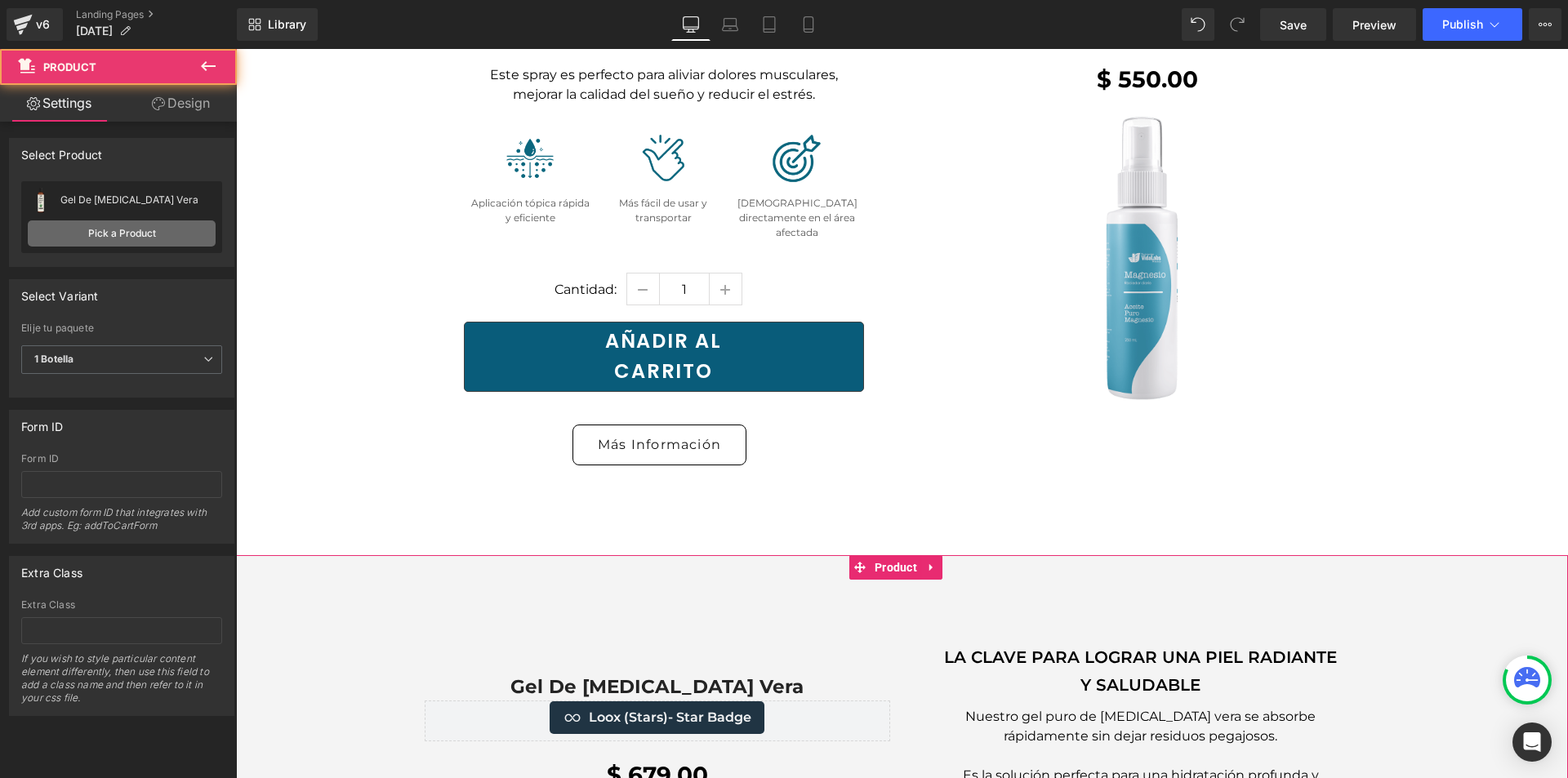
click at [149, 231] on link "Pick a Product" at bounding box center [122, 233] width 187 height 26
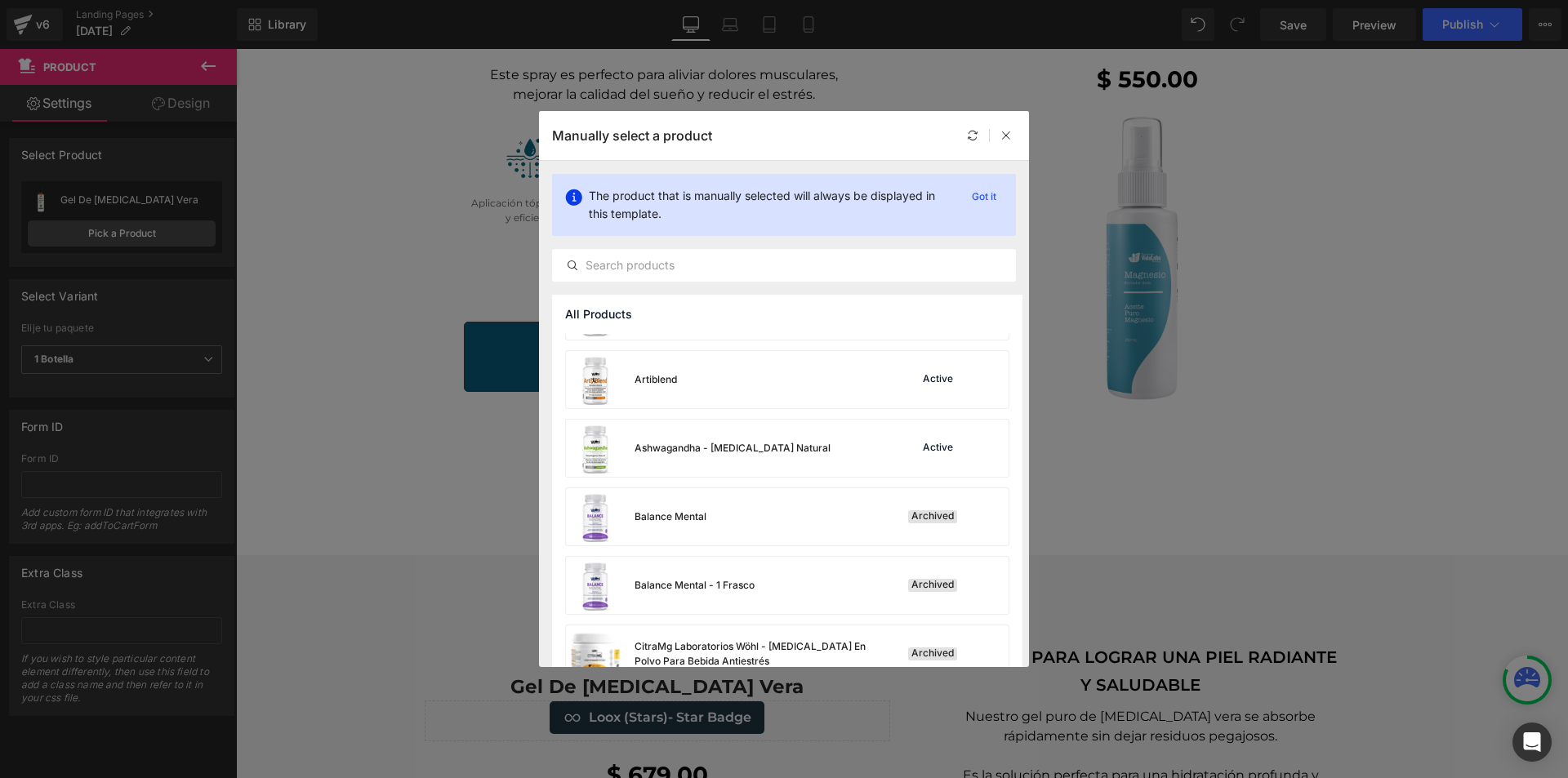
scroll to position [408, 0]
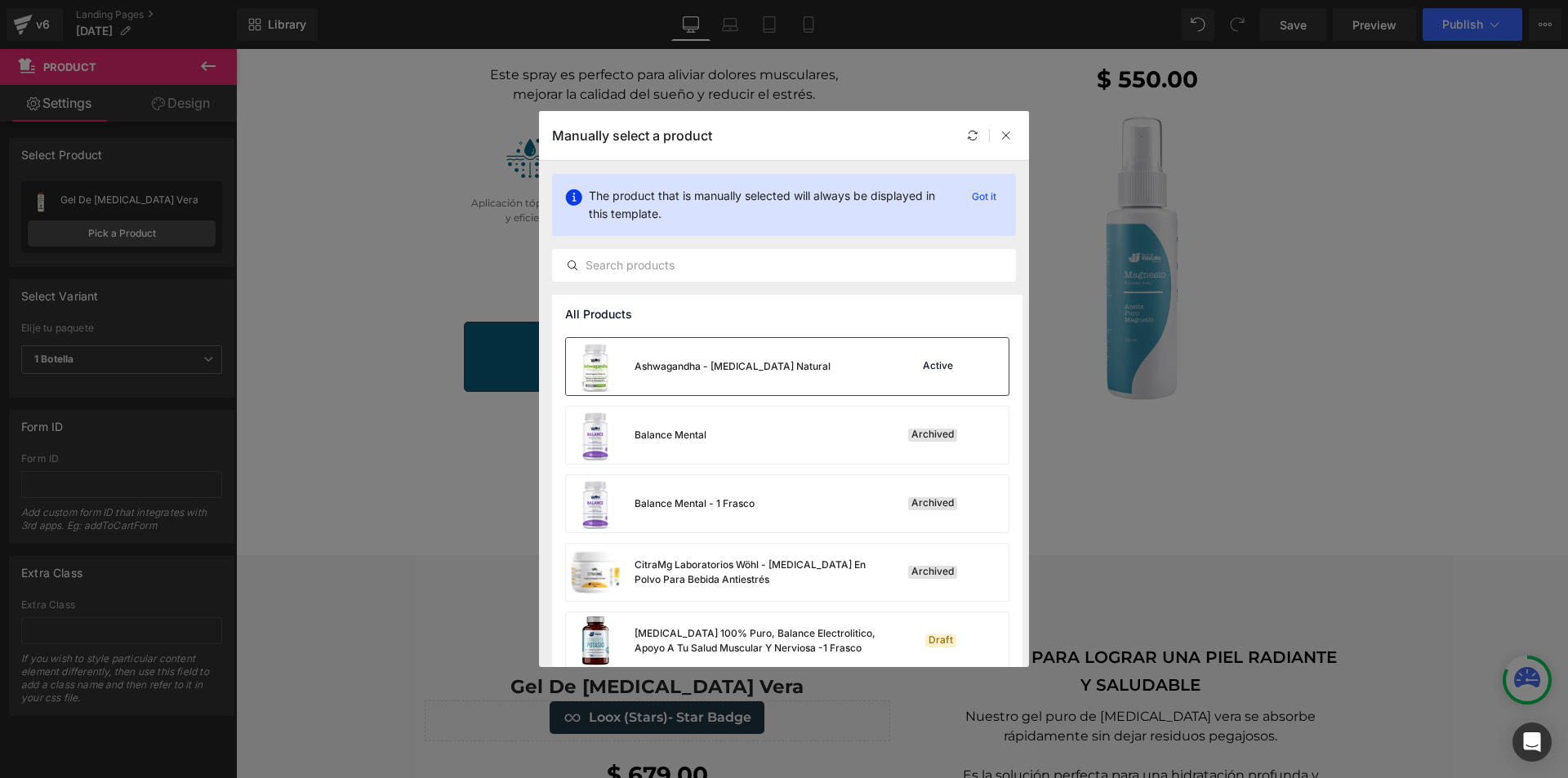
click at [807, 366] on div "Ashwagandha - Adaptógeno Natural Active" at bounding box center [787, 366] width 443 height 57
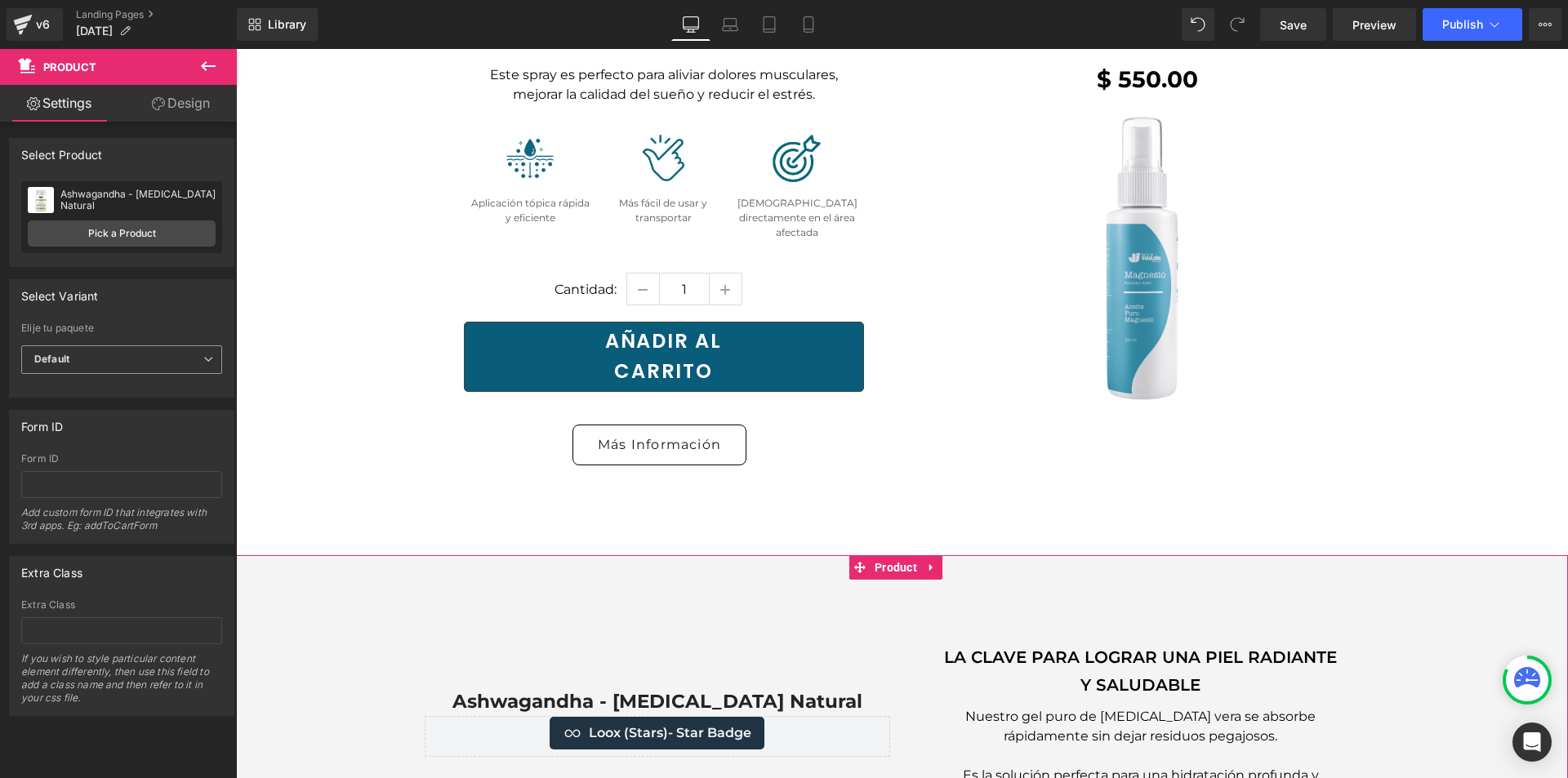
click at [156, 353] on span "Default" at bounding box center [122, 360] width 201 height 29
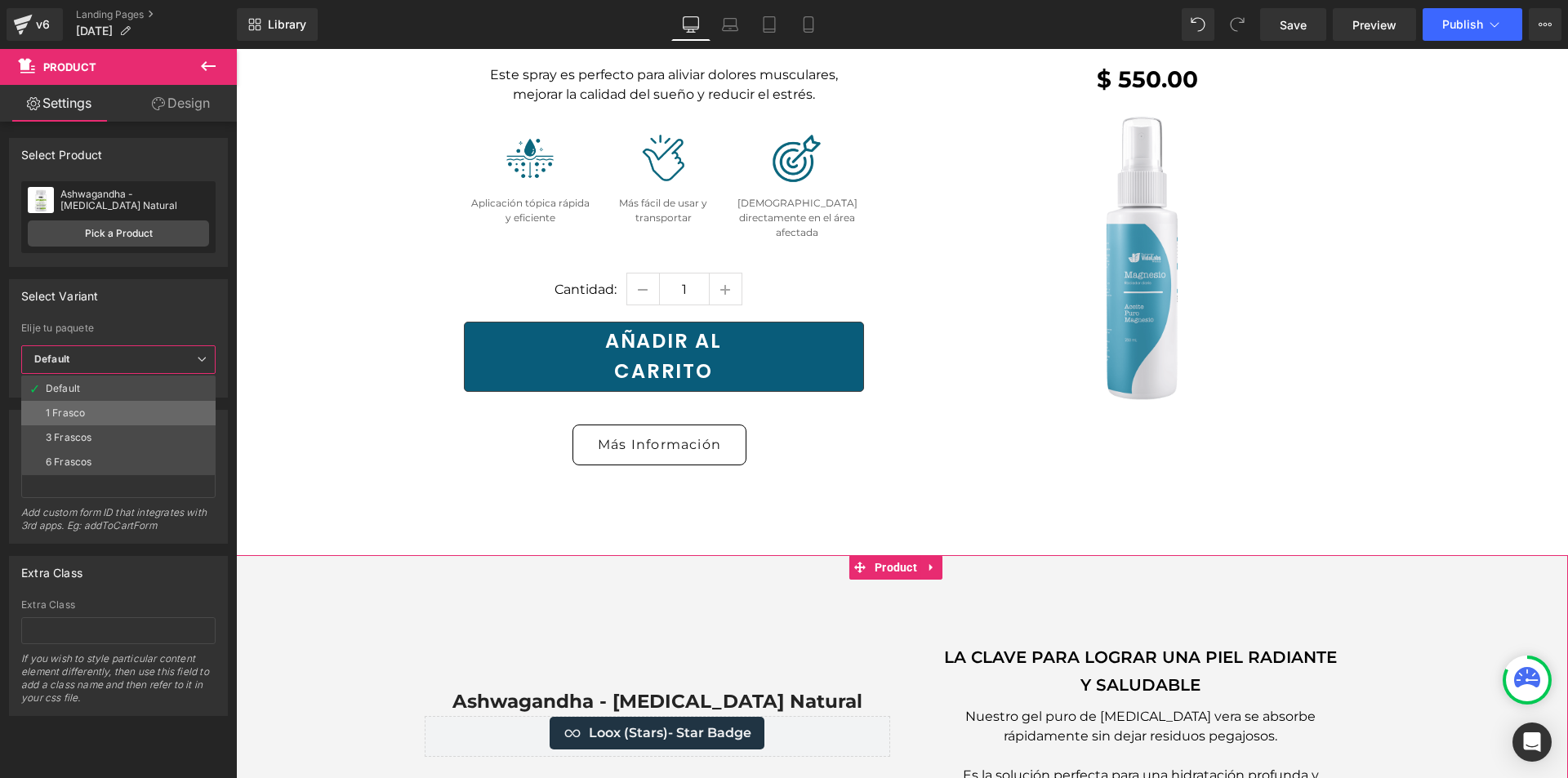
click at [119, 408] on li "1 Frasco" at bounding box center [118, 413] width 194 height 25
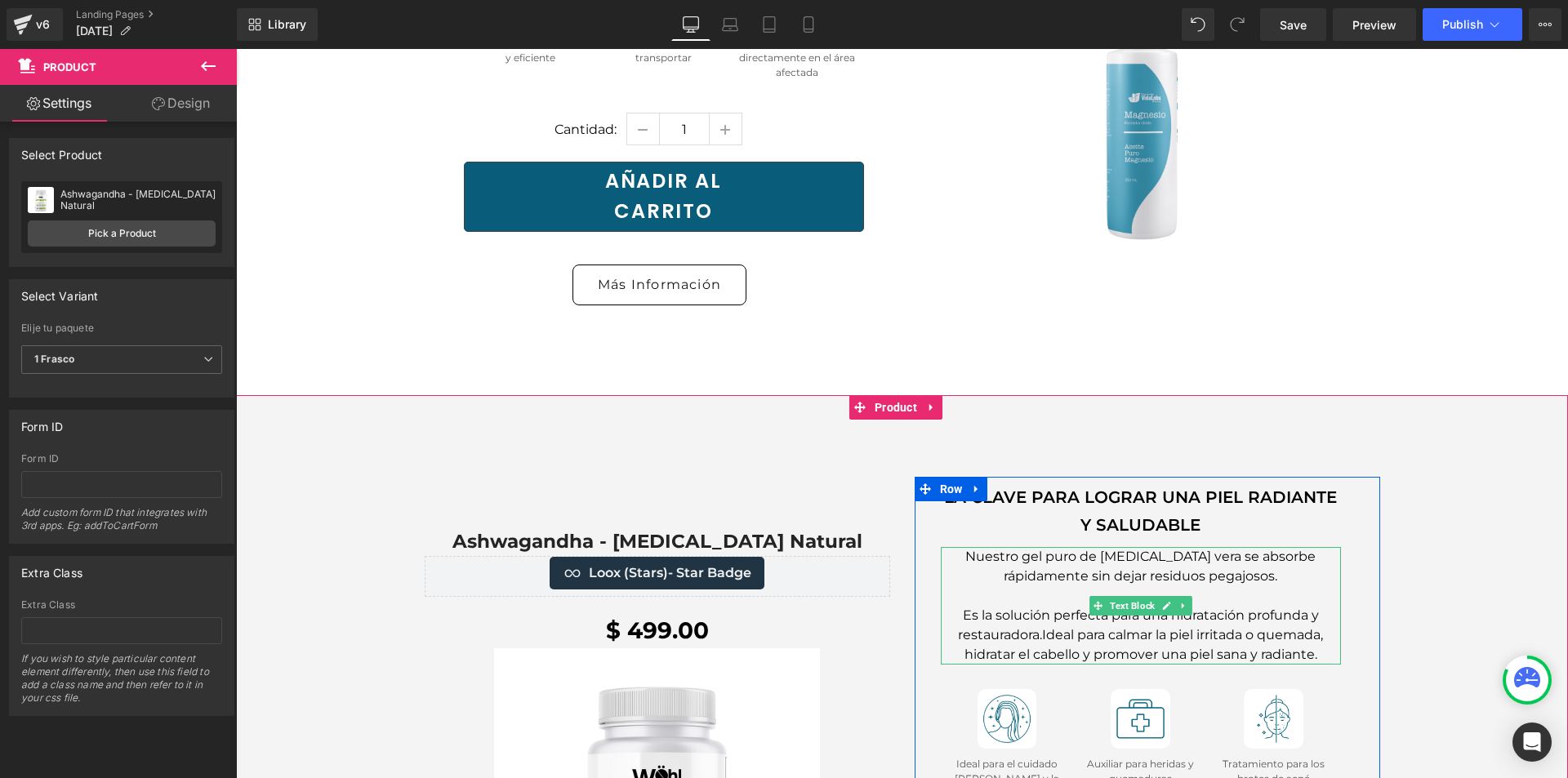
scroll to position [8509, 0]
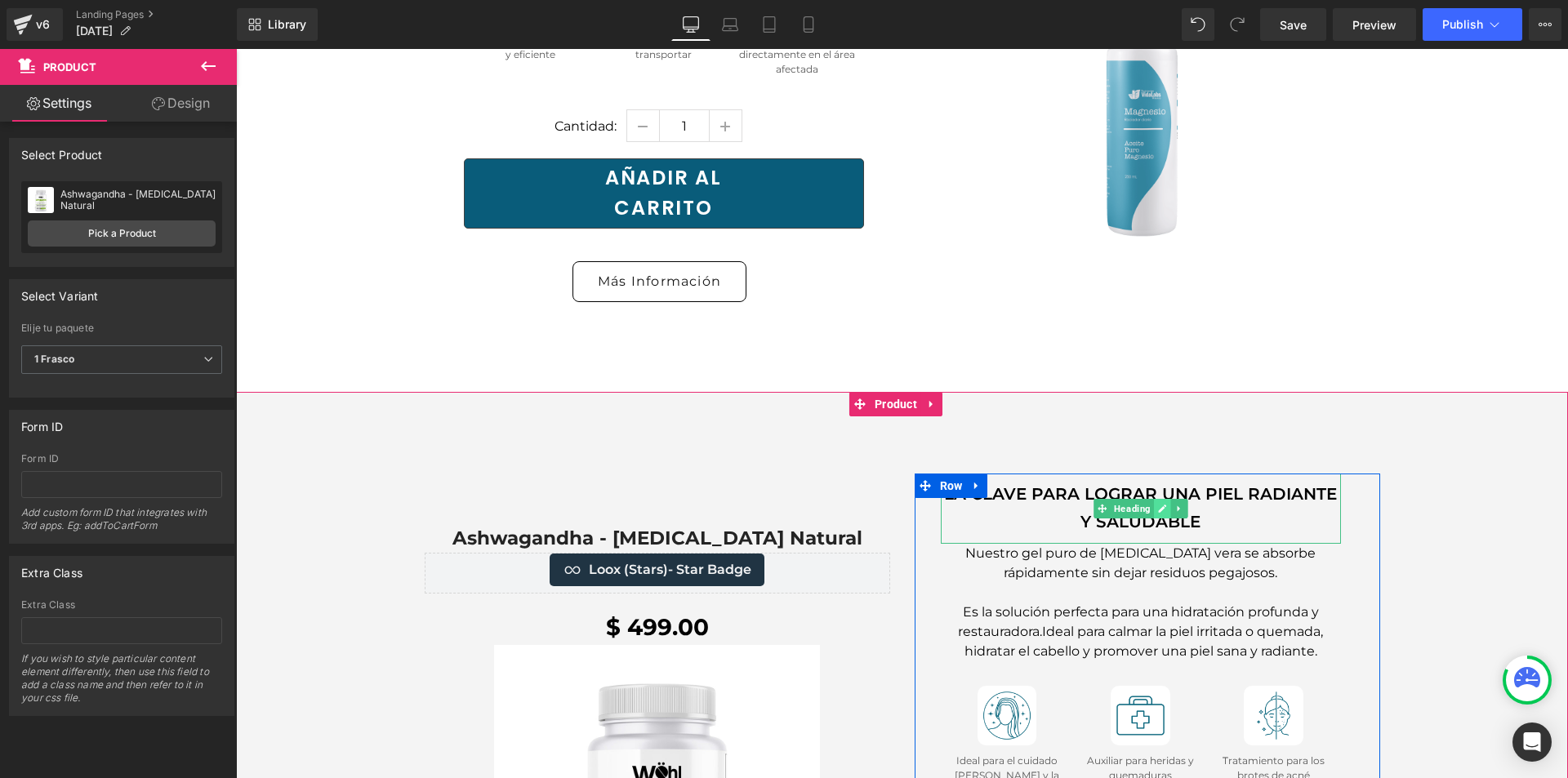
click at [1157, 504] on icon at bounding box center [1162, 509] width 9 height 10
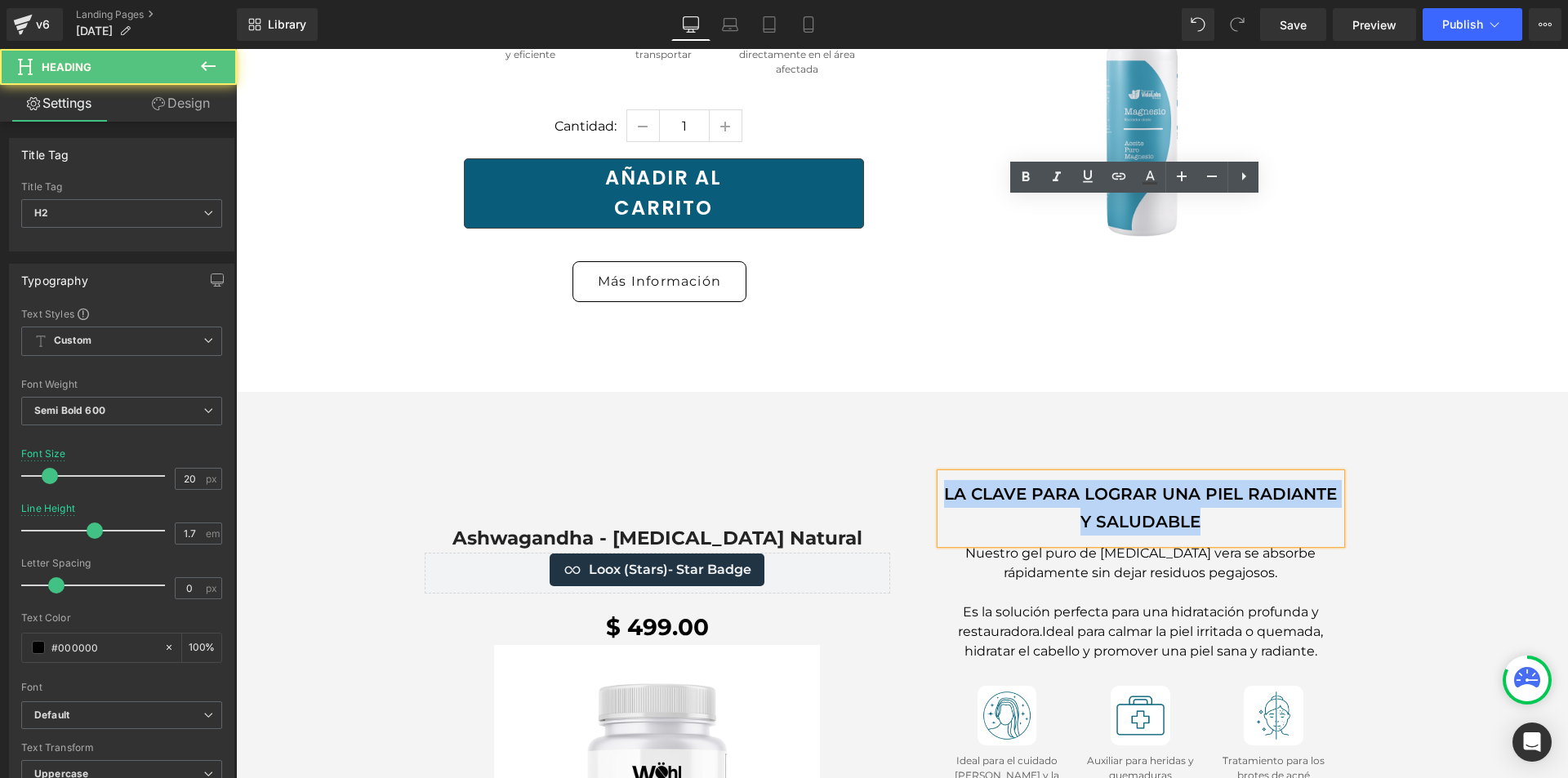
drag, startPoint x: 1202, startPoint y: 248, endPoint x: 930, endPoint y: 214, distance: 274.1
click at [930, 474] on div "LA CLAVE PARA LOGRAR UNA PIEL RADIANTE Y SALUDABLE Heading Nuestro gel puro de …" at bounding box center [1148, 748] width 465 height 550
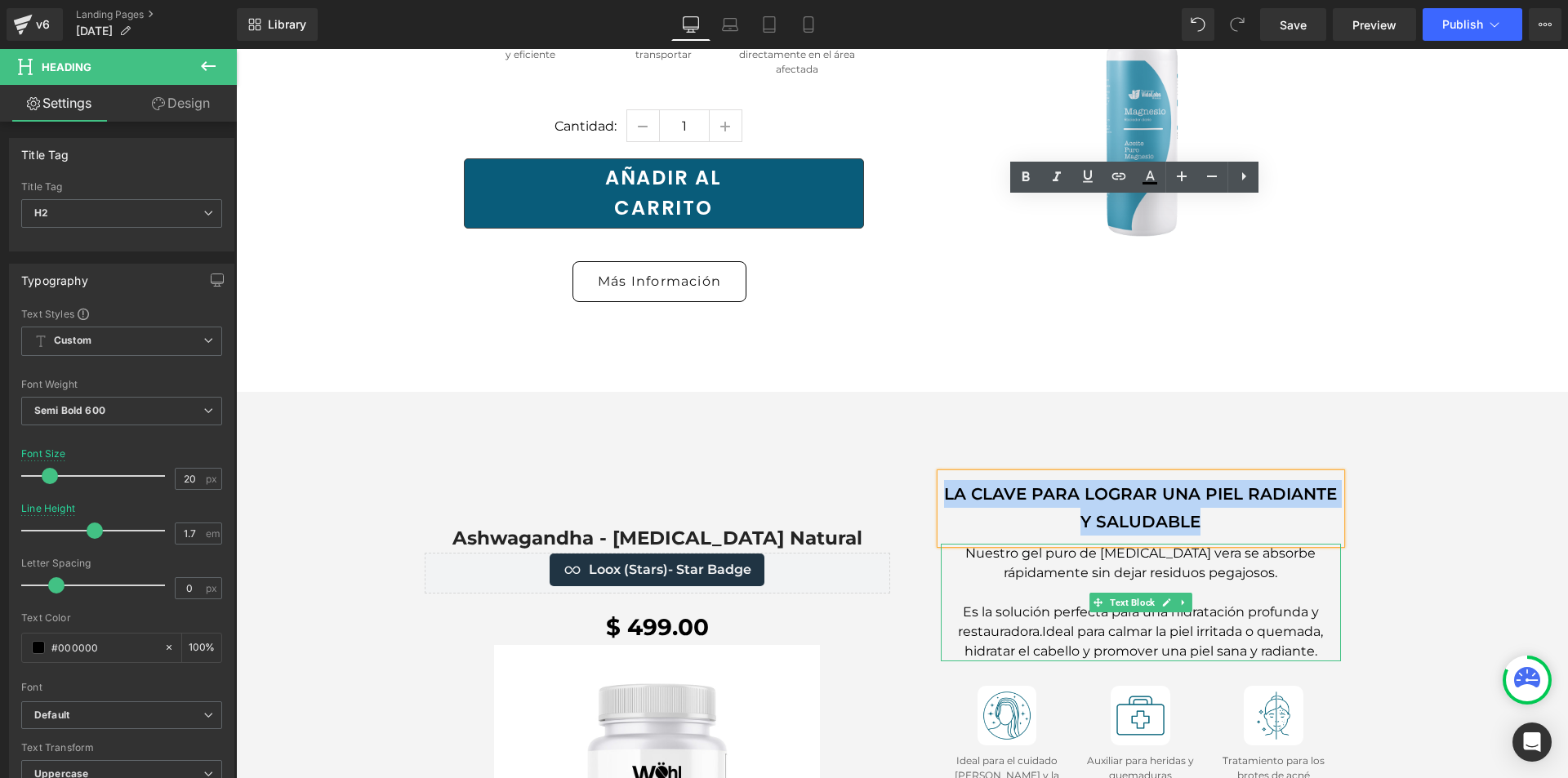
paste div
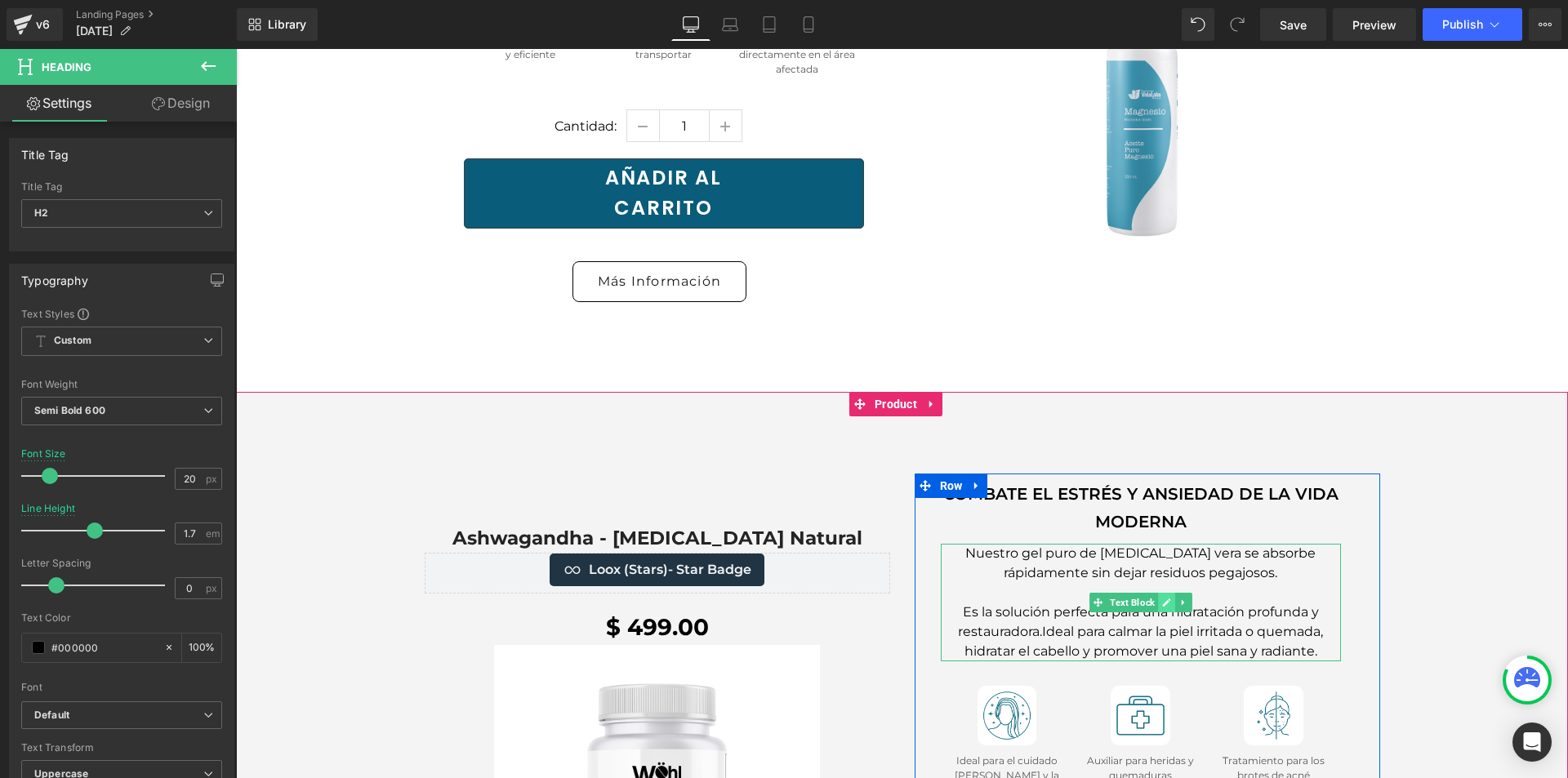
click at [1165, 600] on icon at bounding box center [1167, 604] width 9 height 9
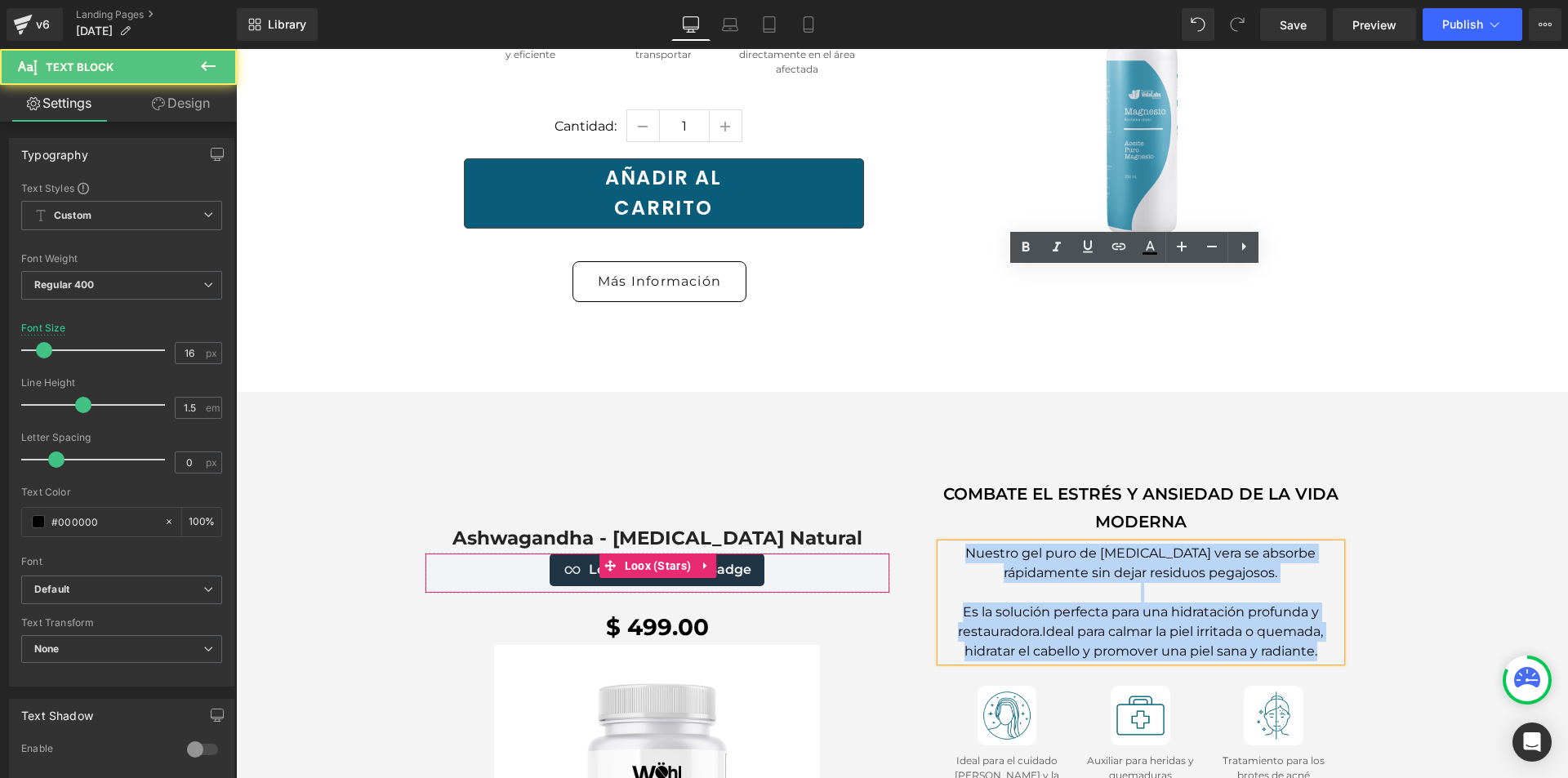
drag, startPoint x: 1244, startPoint y: 356, endPoint x: 869, endPoint y: 283, distance: 382.0
click at [869, 474] on div "Ashwagandha - Adaptógeno Natural (P) Title Loox (Stars) - Star Badge Loox (Star…" at bounding box center [902, 752] width 980 height 558
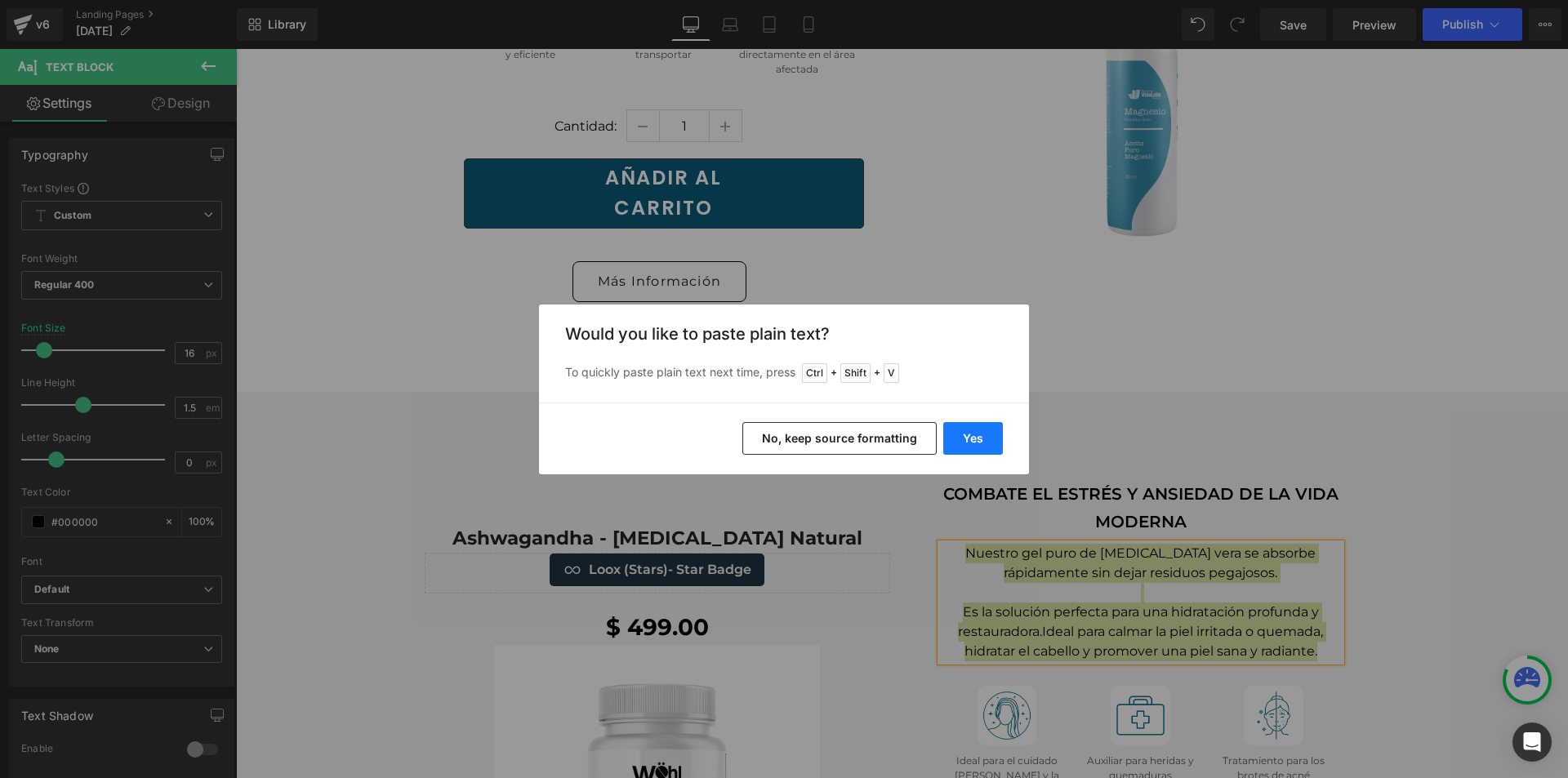
click at [959, 442] on button "Yes" at bounding box center [973, 439] width 60 height 32
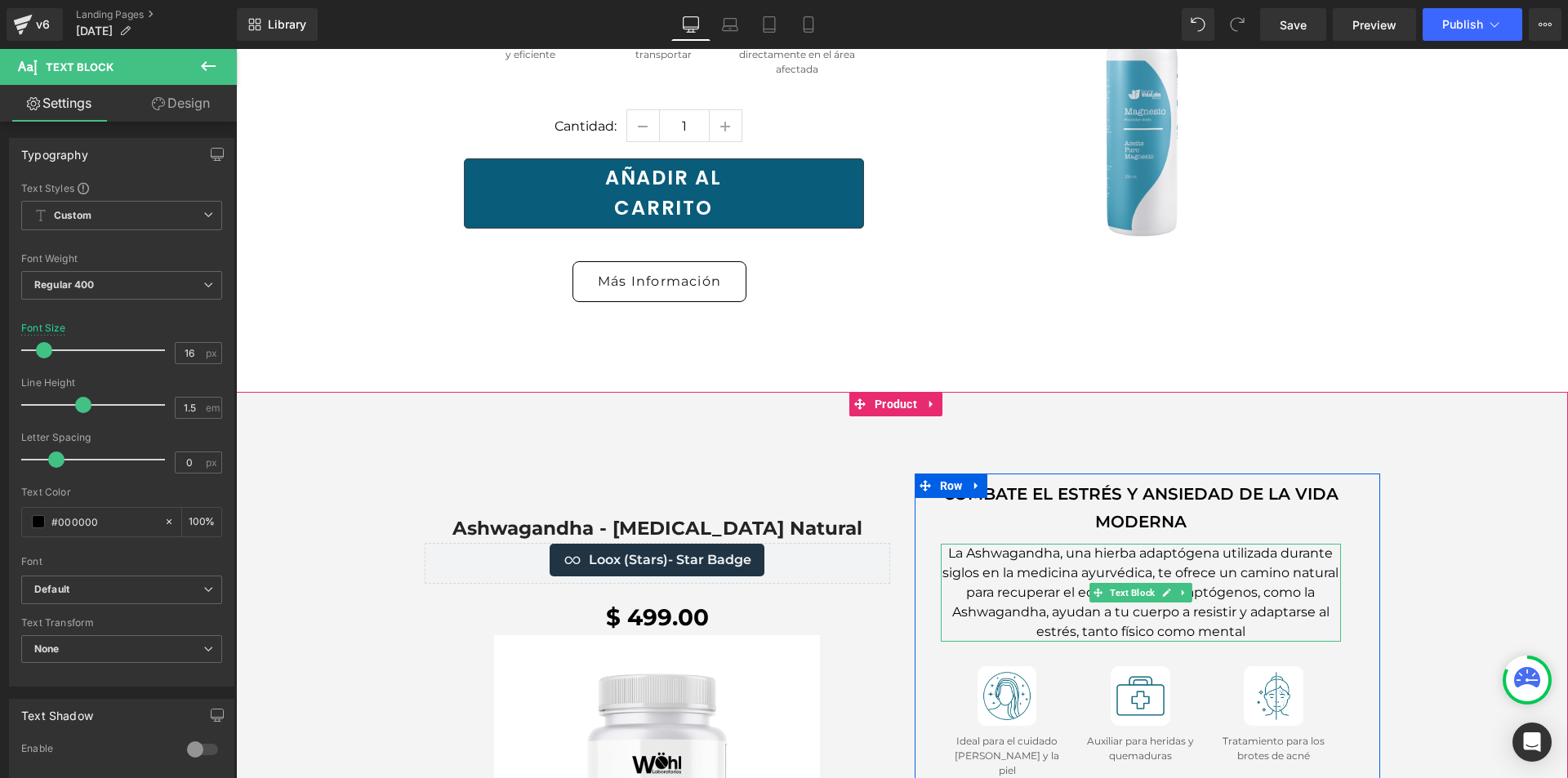
click at [1206, 544] on p "La Ashwagandha, una hierba adaptógena utilizada durante siglos en la medicina a…" at bounding box center [1141, 592] width 401 height 98
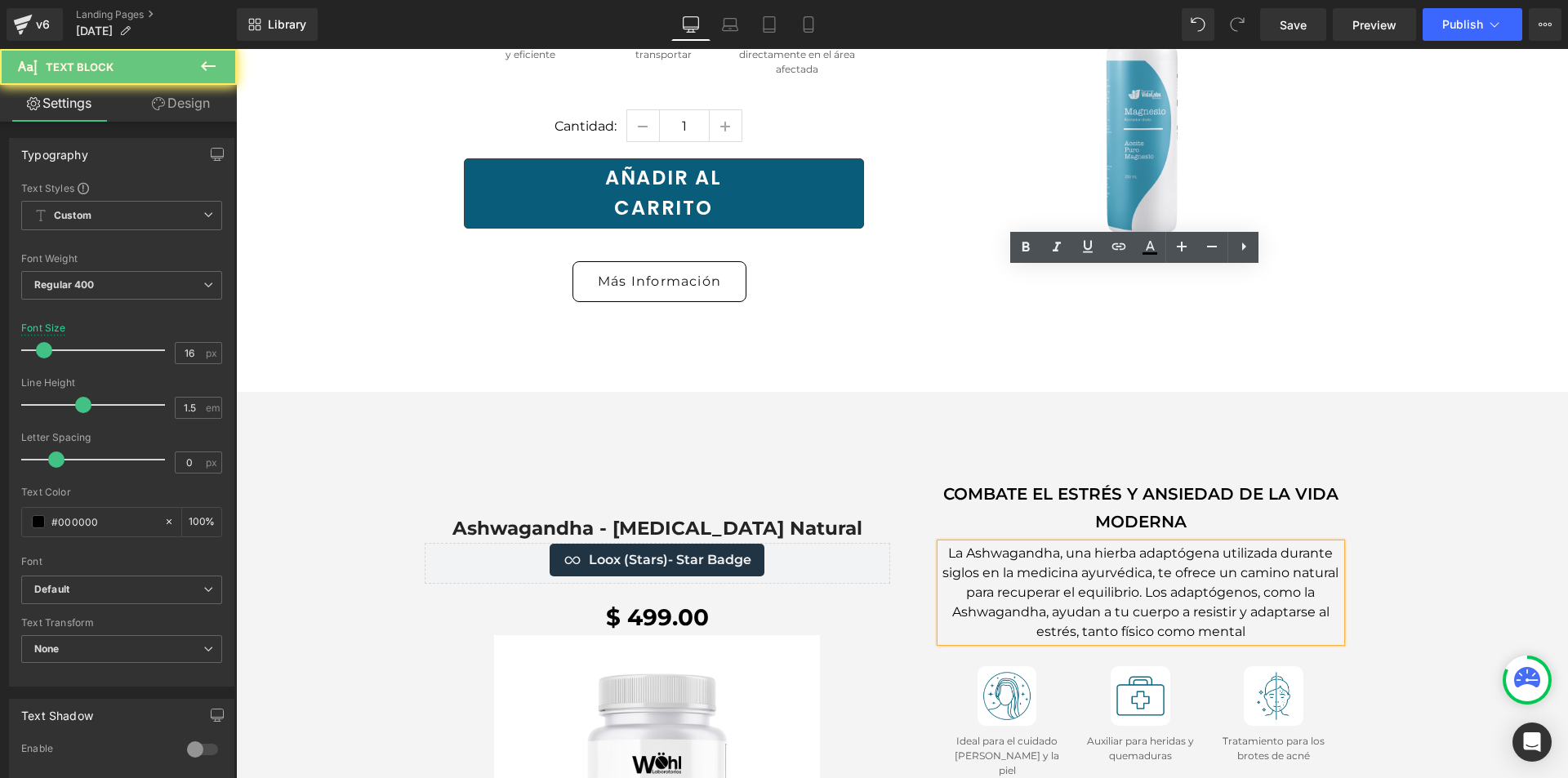
click at [1245, 544] on p "La Ashwagandha, una hierba adaptógena utilizada durante siglos en la medicina a…" at bounding box center [1141, 592] width 401 height 98
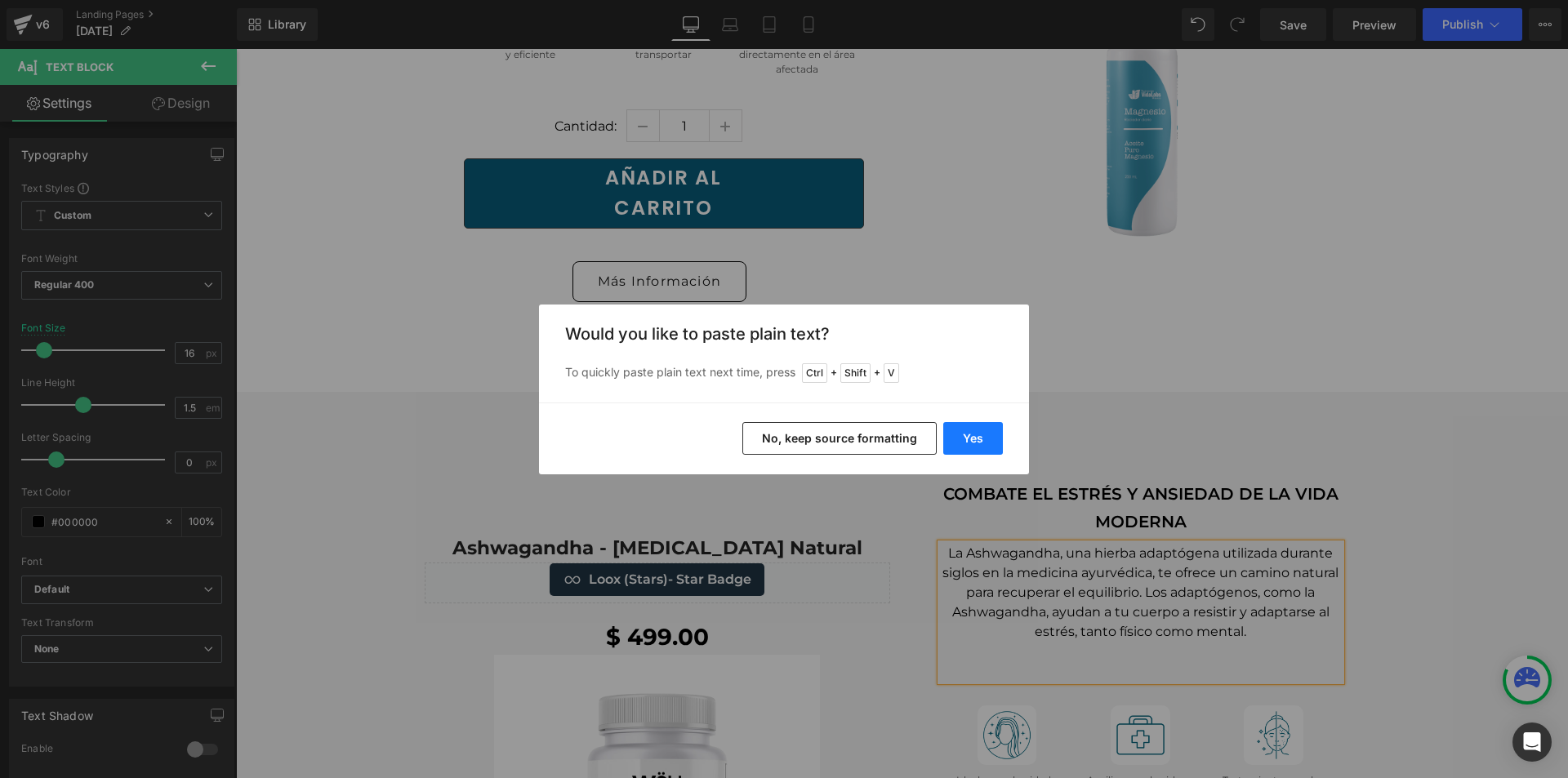
click at [979, 441] on button "Yes" at bounding box center [973, 439] width 60 height 32
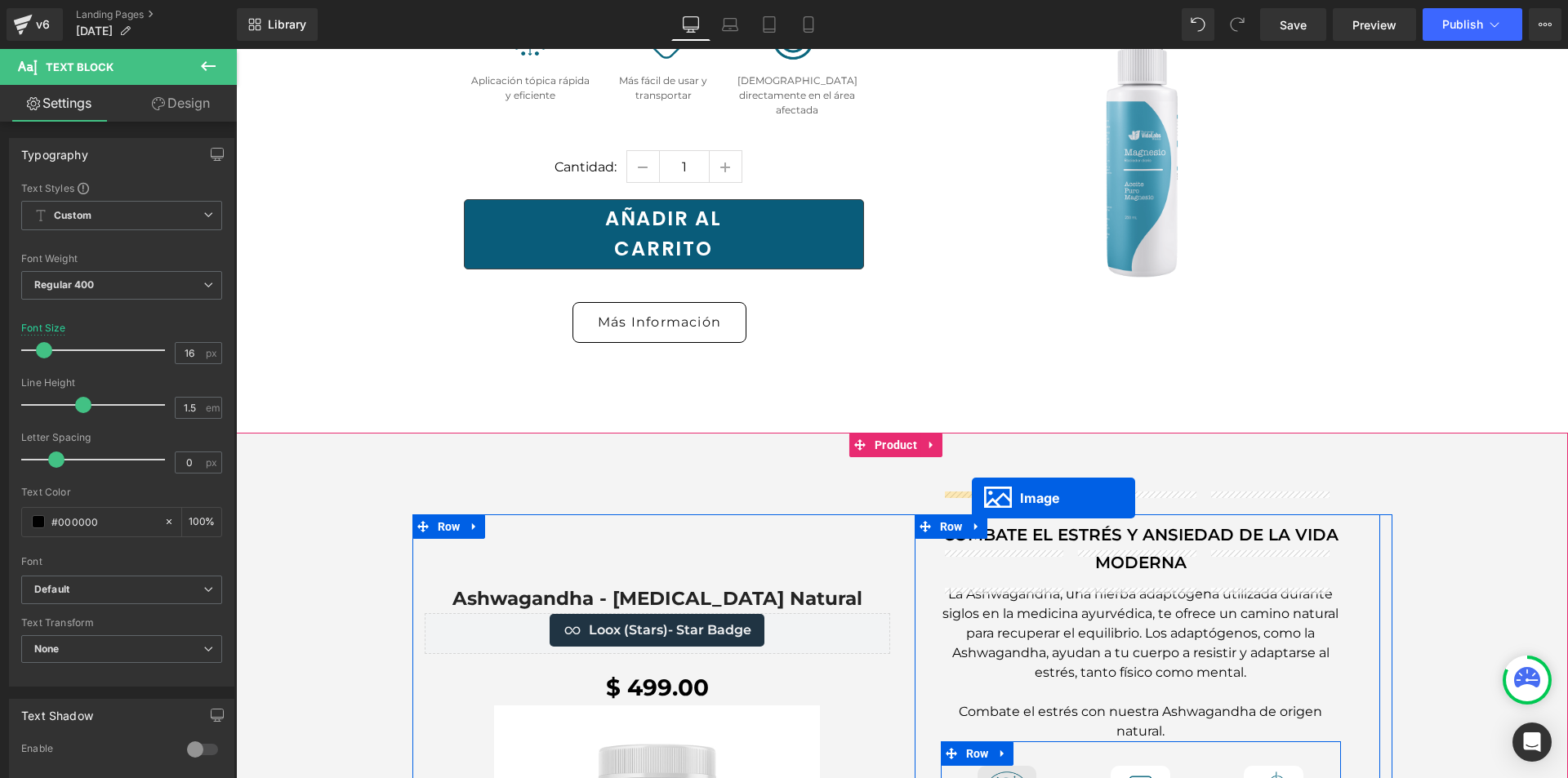
drag, startPoint x: 522, startPoint y: 407, endPoint x: 972, endPoint y: 498, distance: 459.1
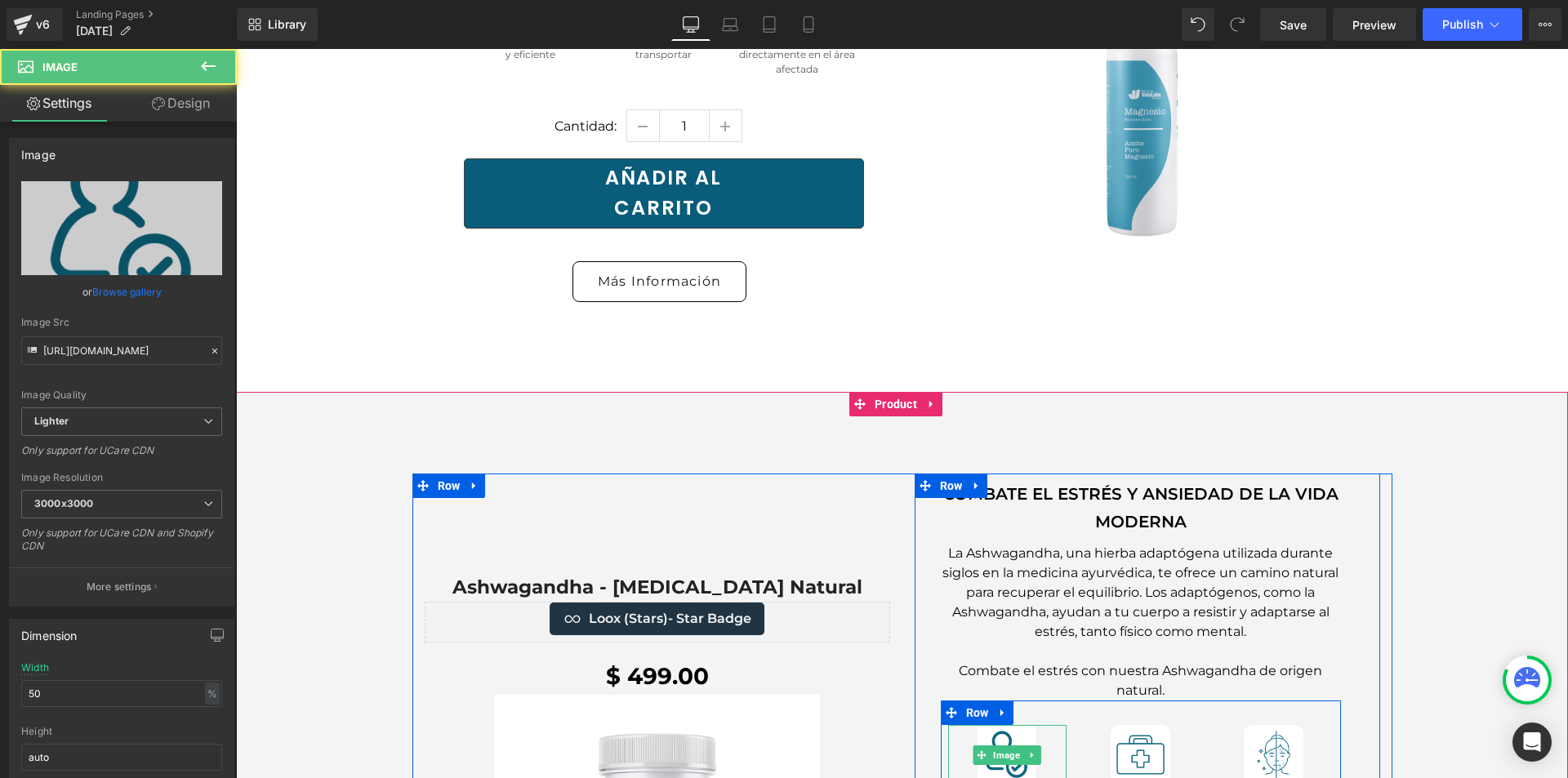
scroll to position [8469, 0]
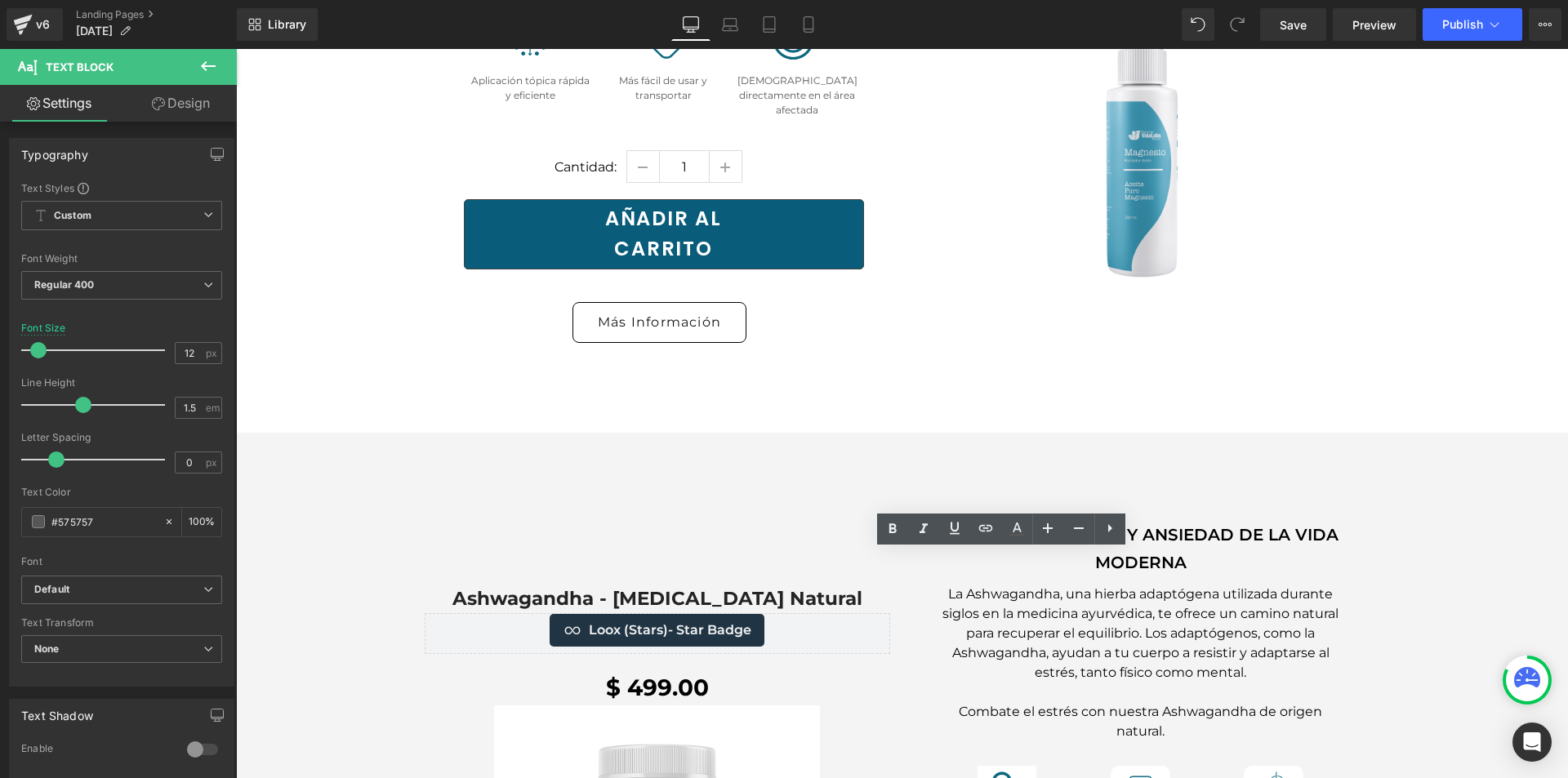
drag, startPoint x: 1049, startPoint y: 581, endPoint x: 943, endPoint y: 555, distance: 109.1
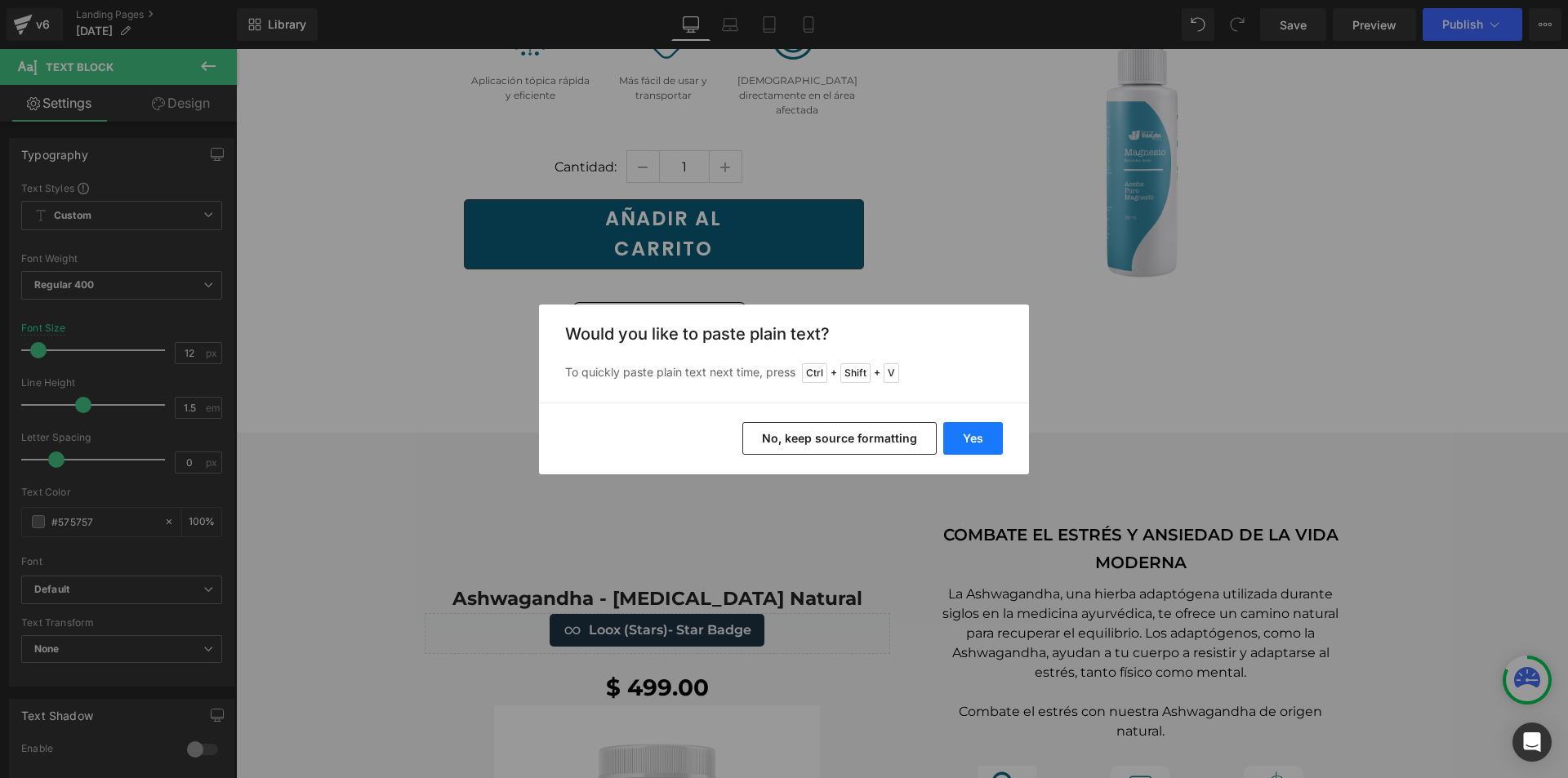
click at [963, 434] on button "Yes" at bounding box center [973, 439] width 60 height 32
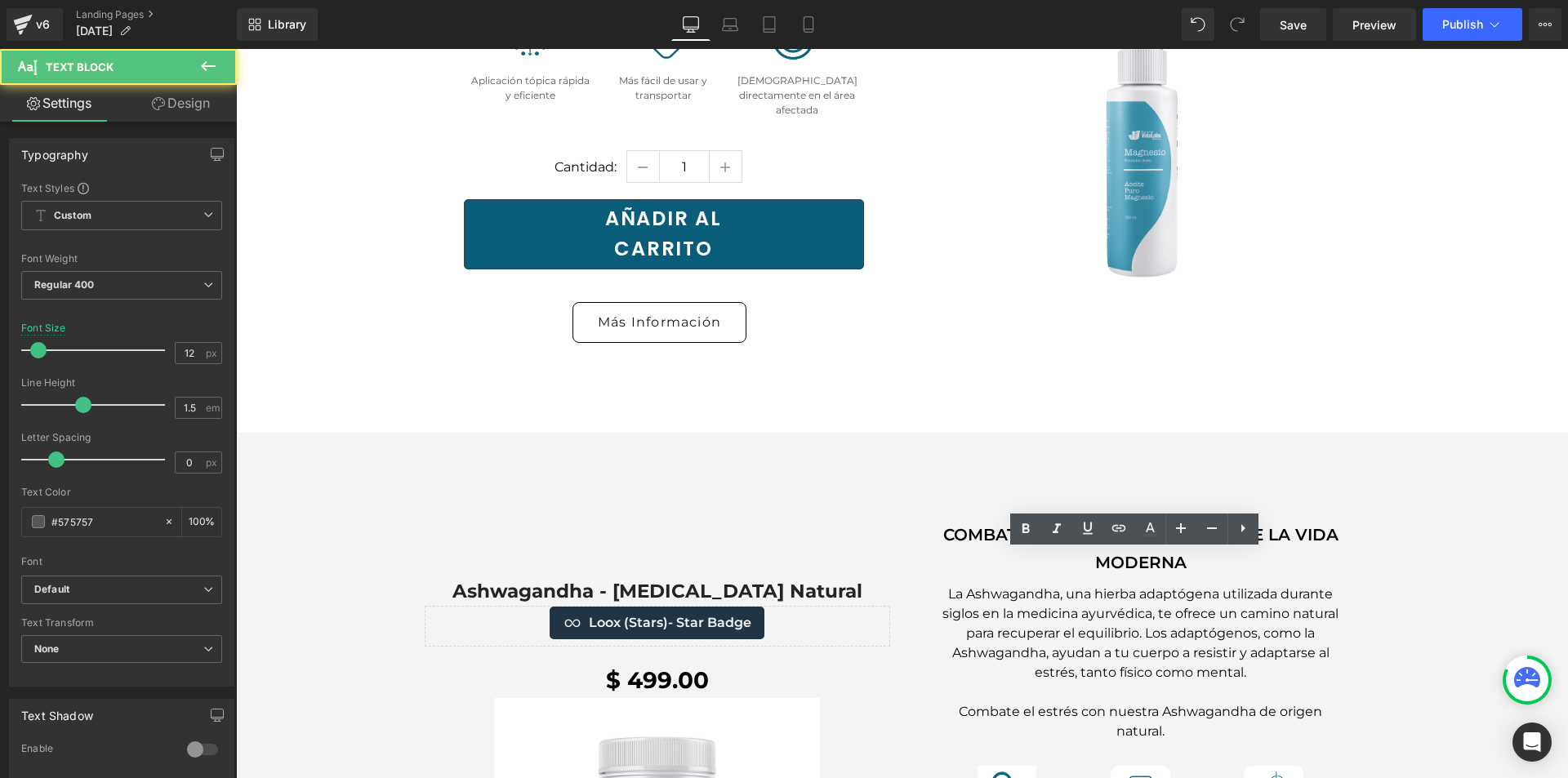
drag, startPoint x: 1171, startPoint y: 580, endPoint x: 1052, endPoint y: 560, distance: 120.7
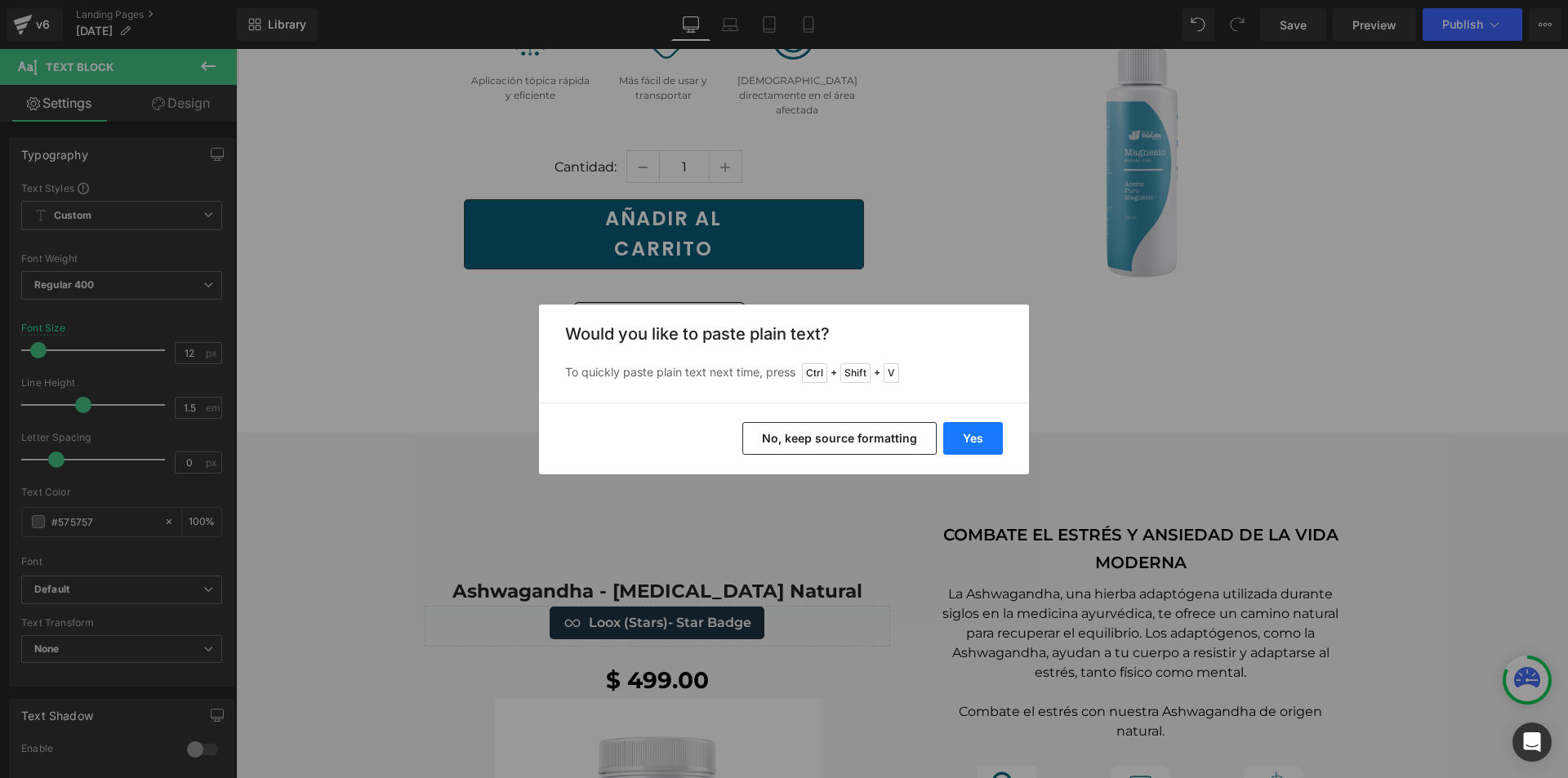
click at [970, 435] on button "Yes" at bounding box center [973, 439] width 60 height 32
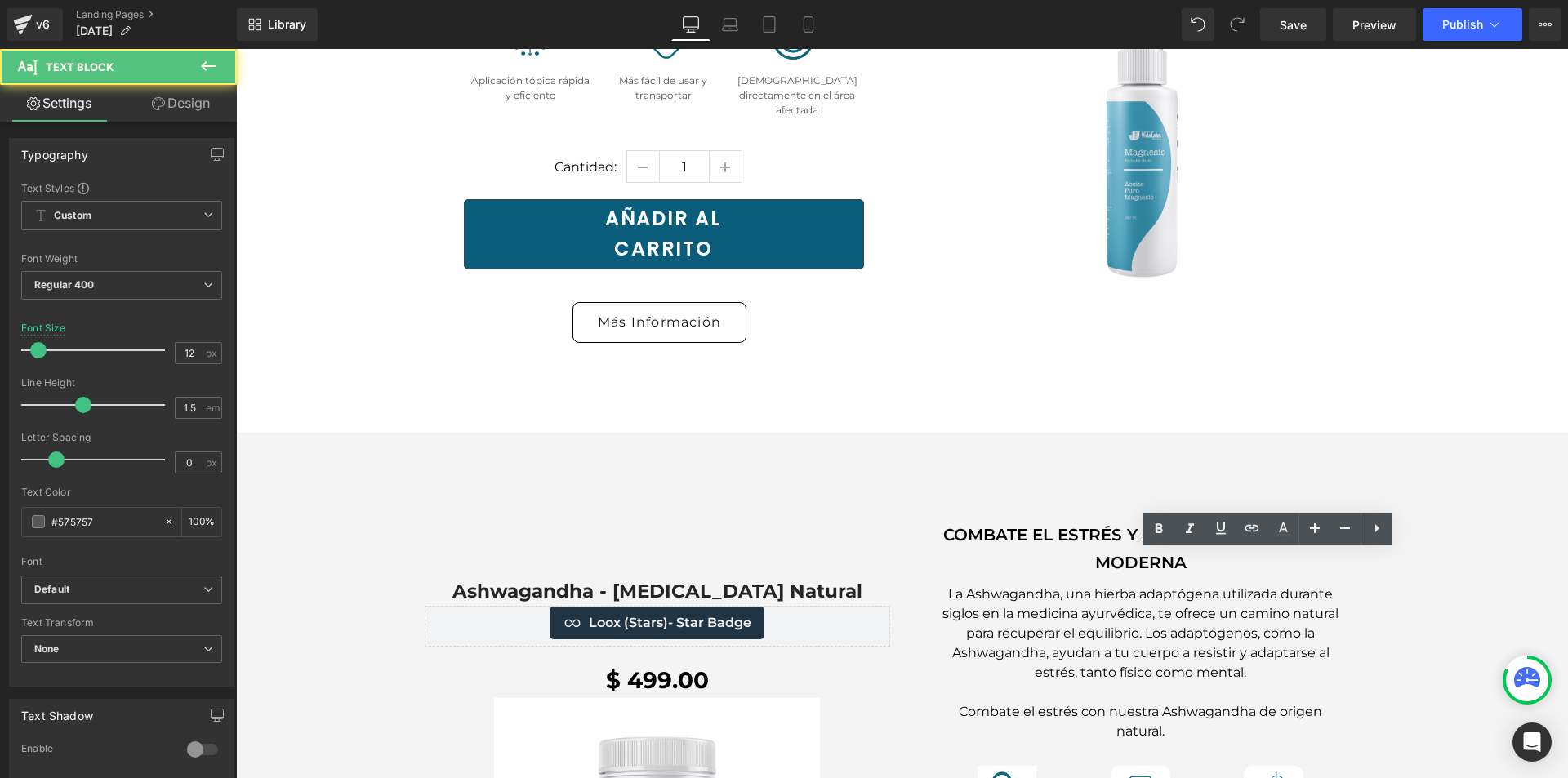
drag, startPoint x: 1302, startPoint y: 577, endPoint x: 1152, endPoint y: 562, distance: 150.7
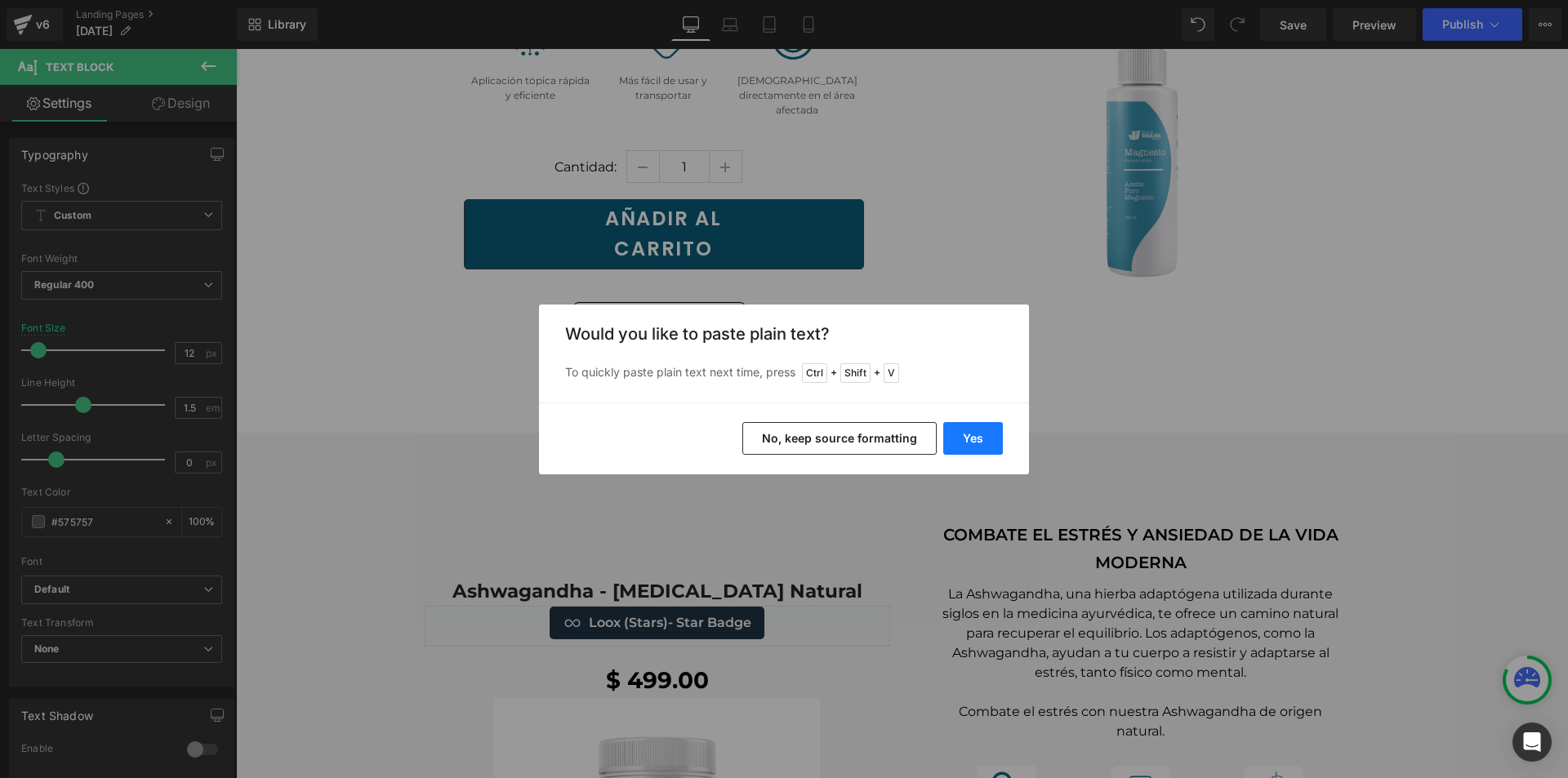
click at [987, 436] on button "Yes" at bounding box center [973, 439] width 60 height 32
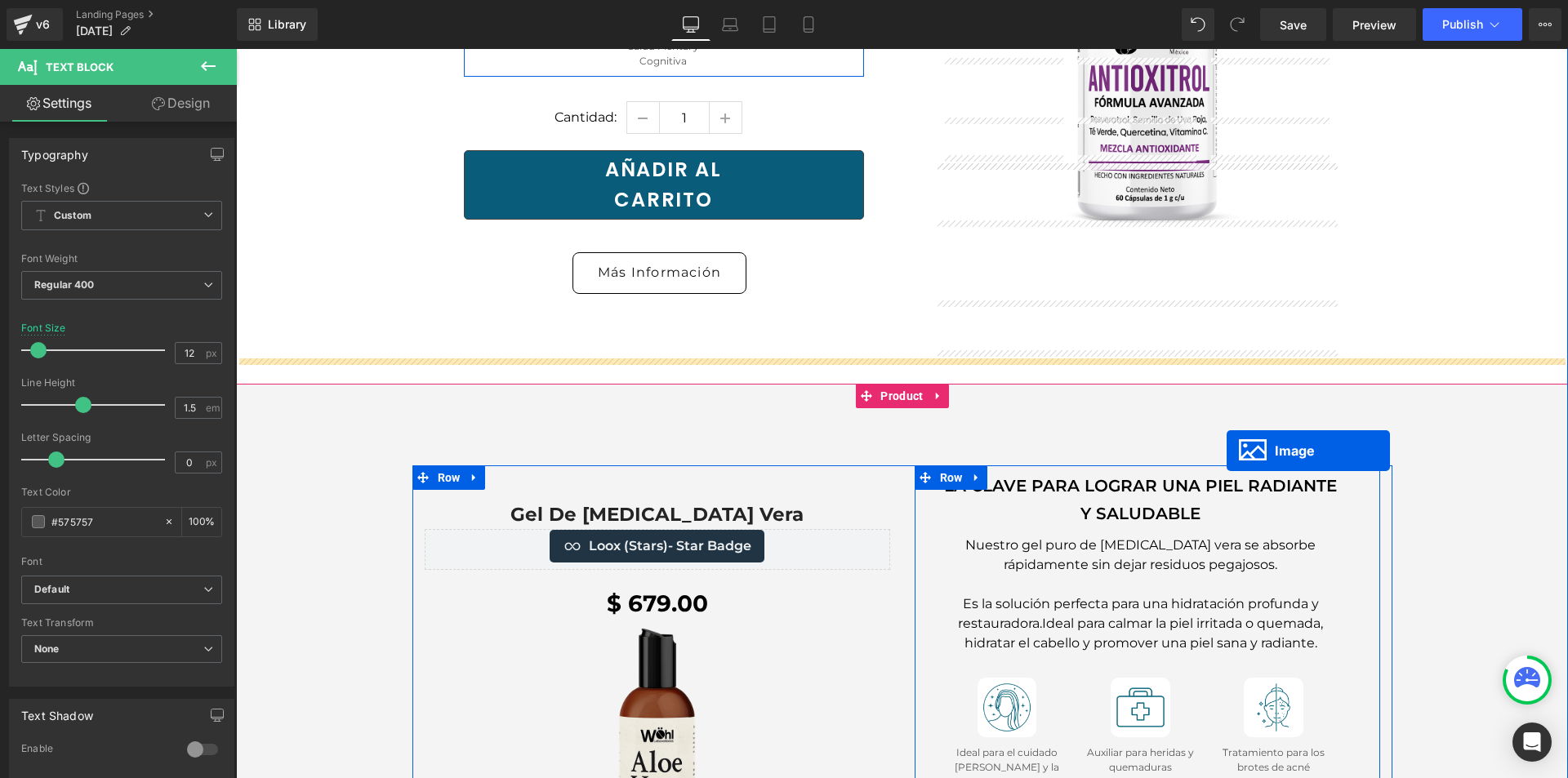
scroll to position [7428, 0]
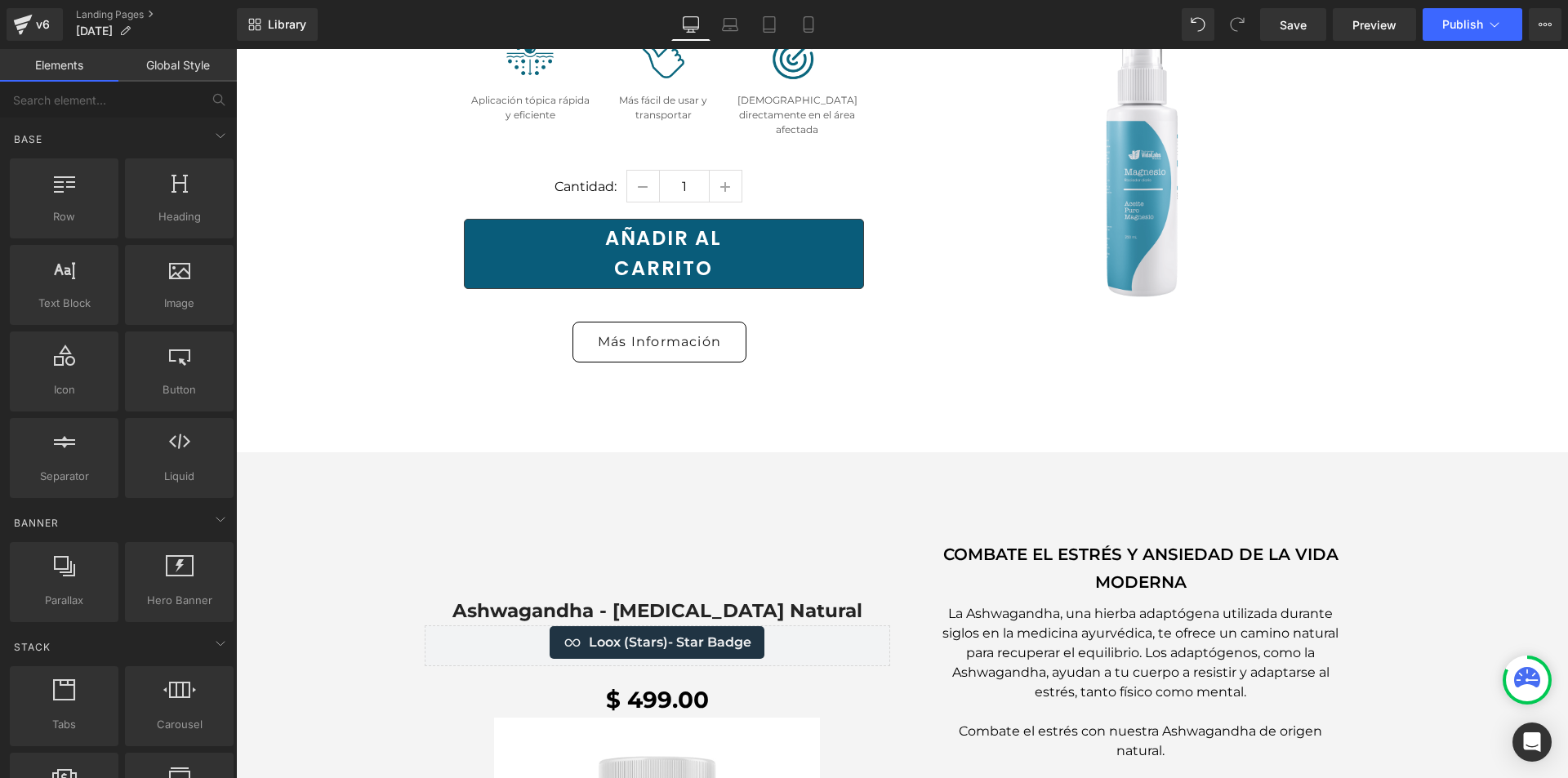
scroll to position [8591, 0]
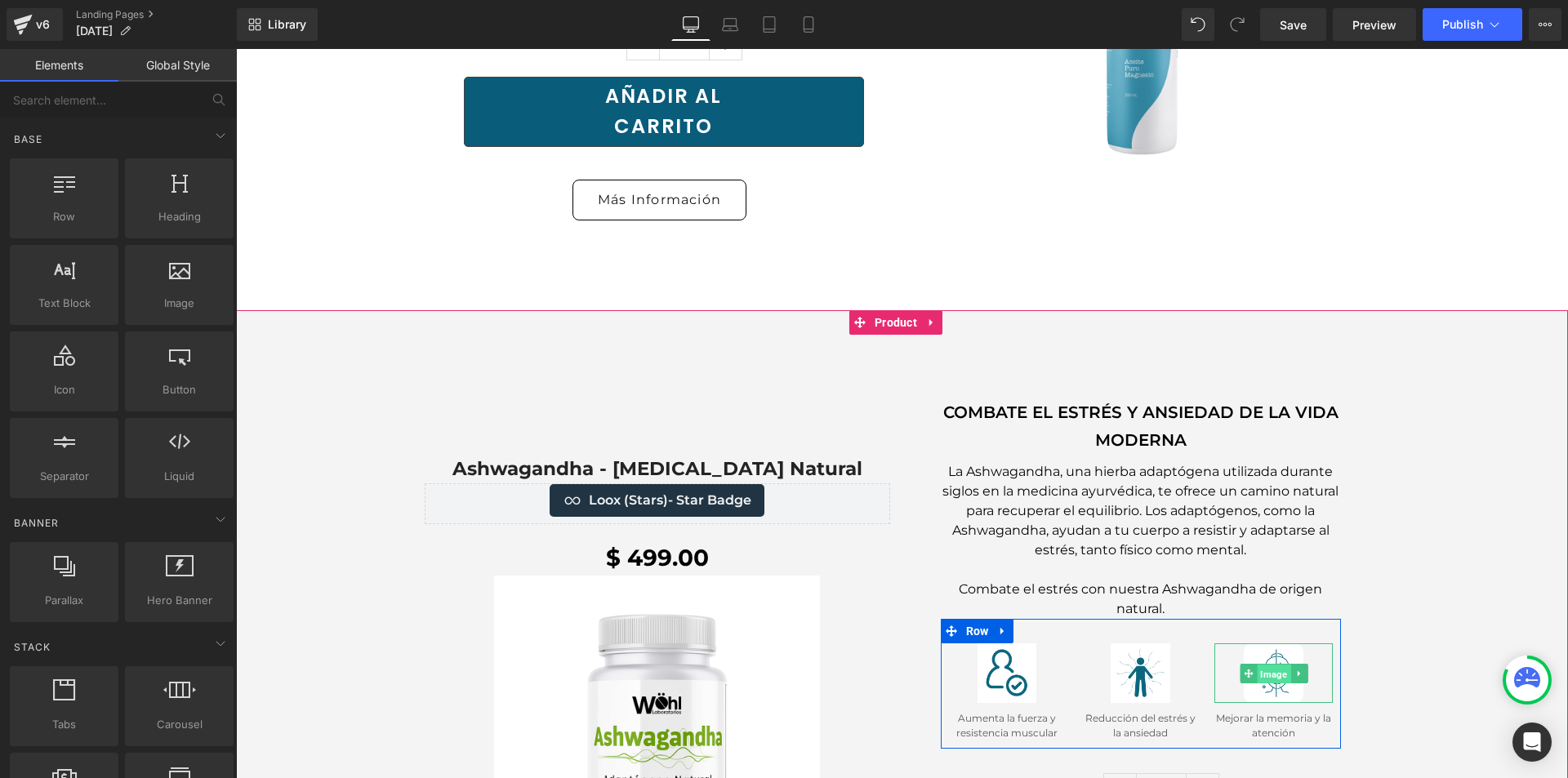
click at [1268, 664] on span "Image" at bounding box center [1273, 673] width 33 height 20
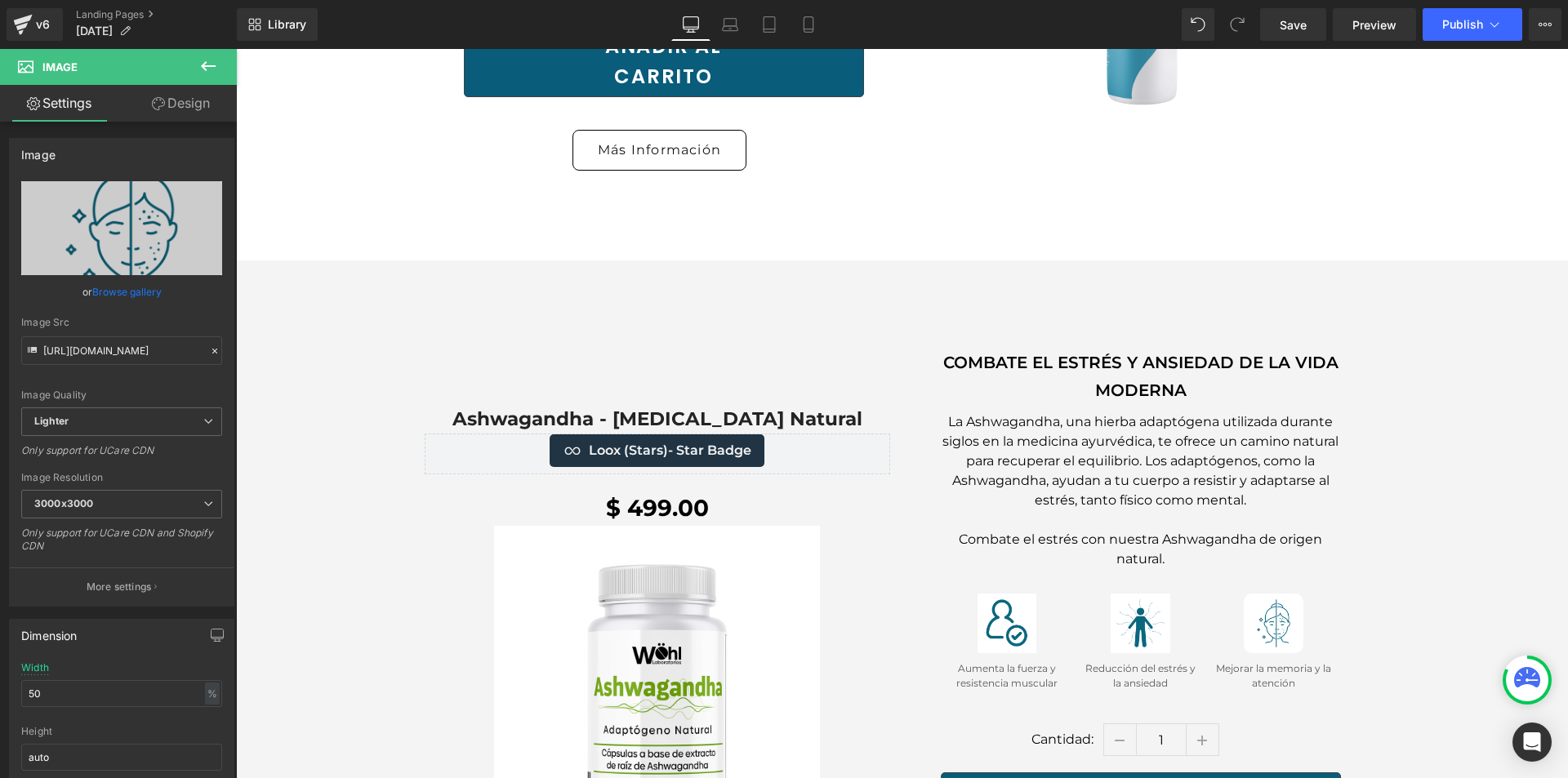
scroll to position [8755, 0]
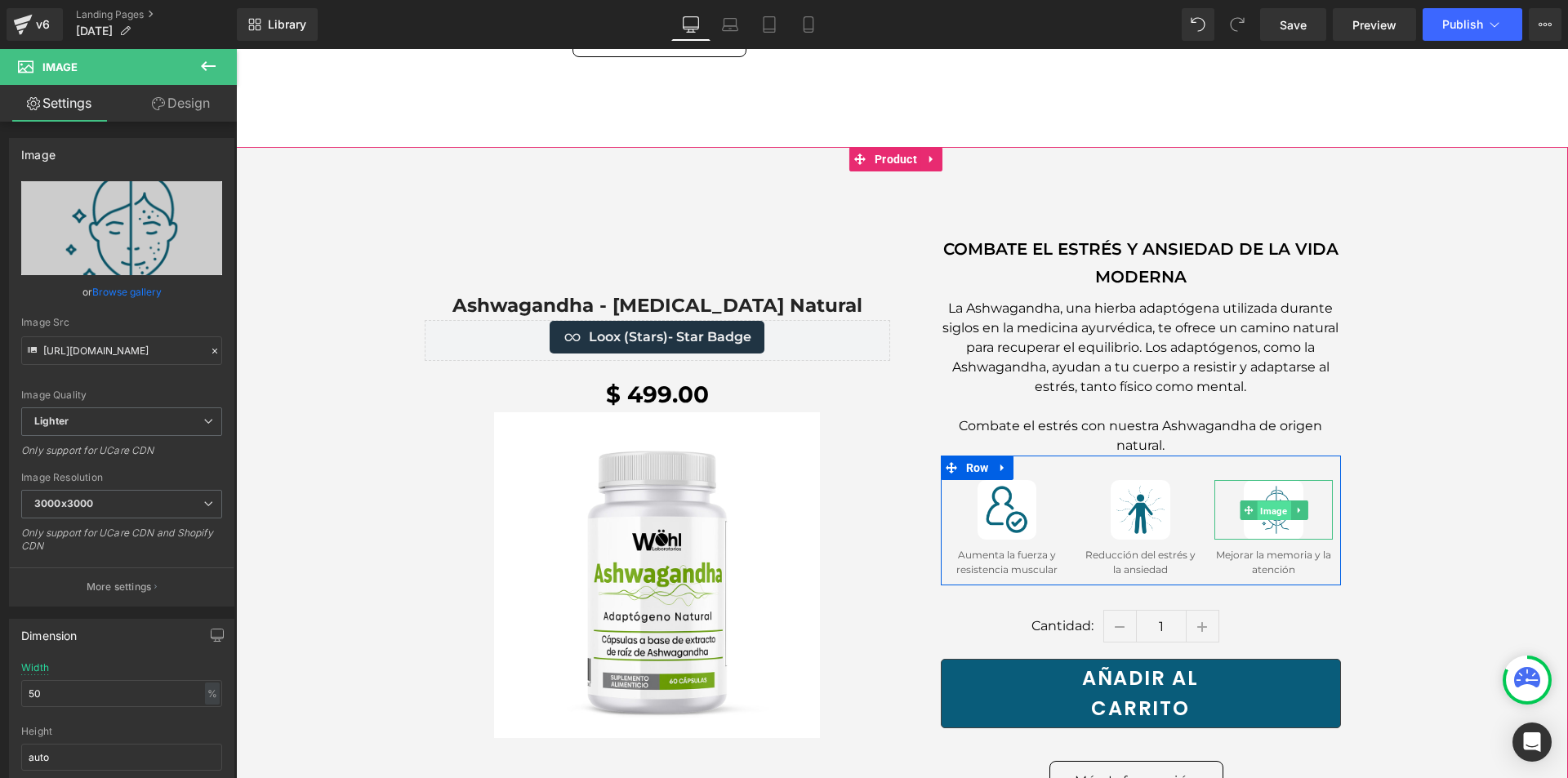
click at [1268, 501] on span "Image" at bounding box center [1273, 510] width 33 height 20
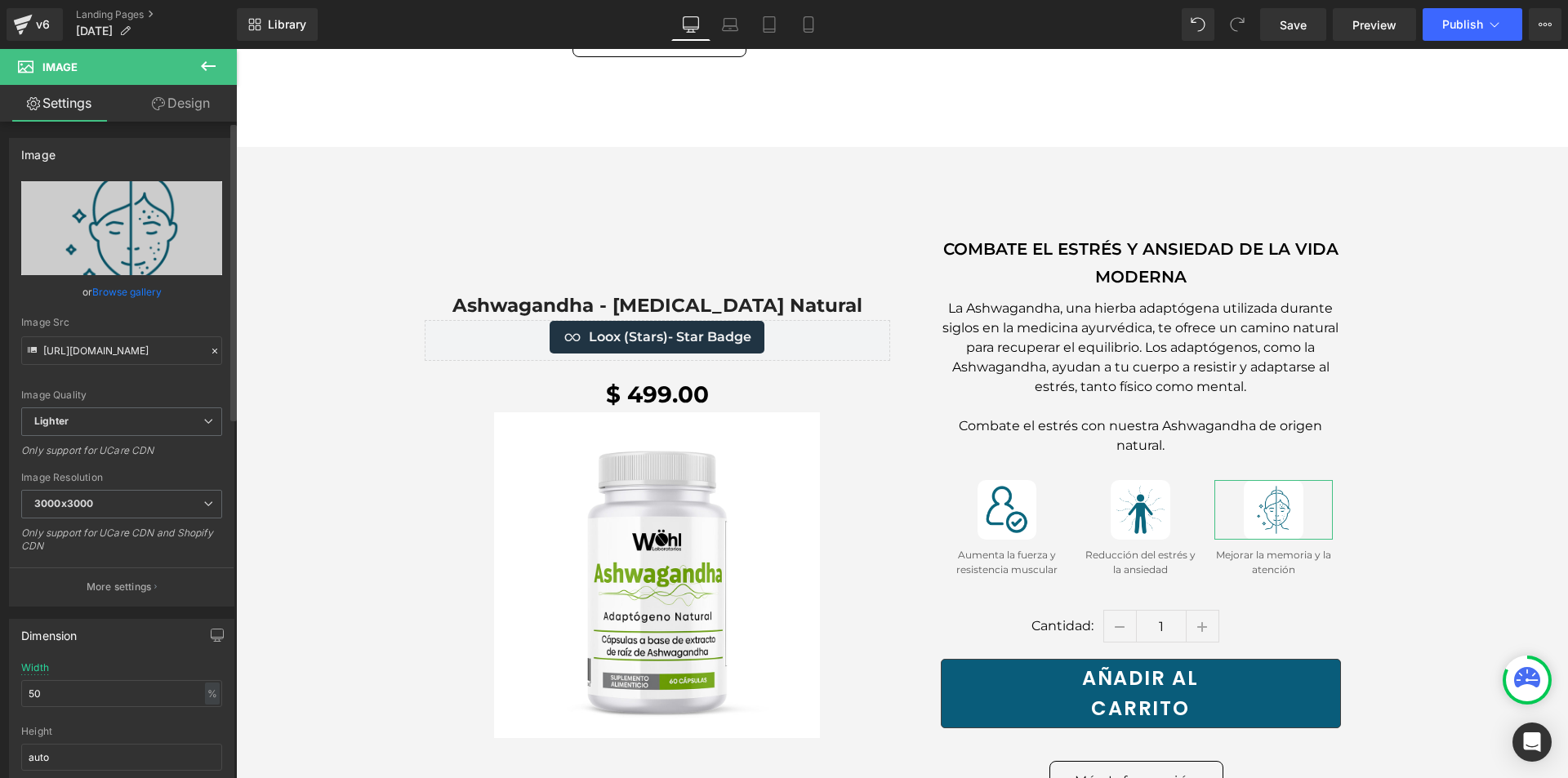
click at [120, 291] on link "Browse gallery" at bounding box center [126, 292] width 69 height 29
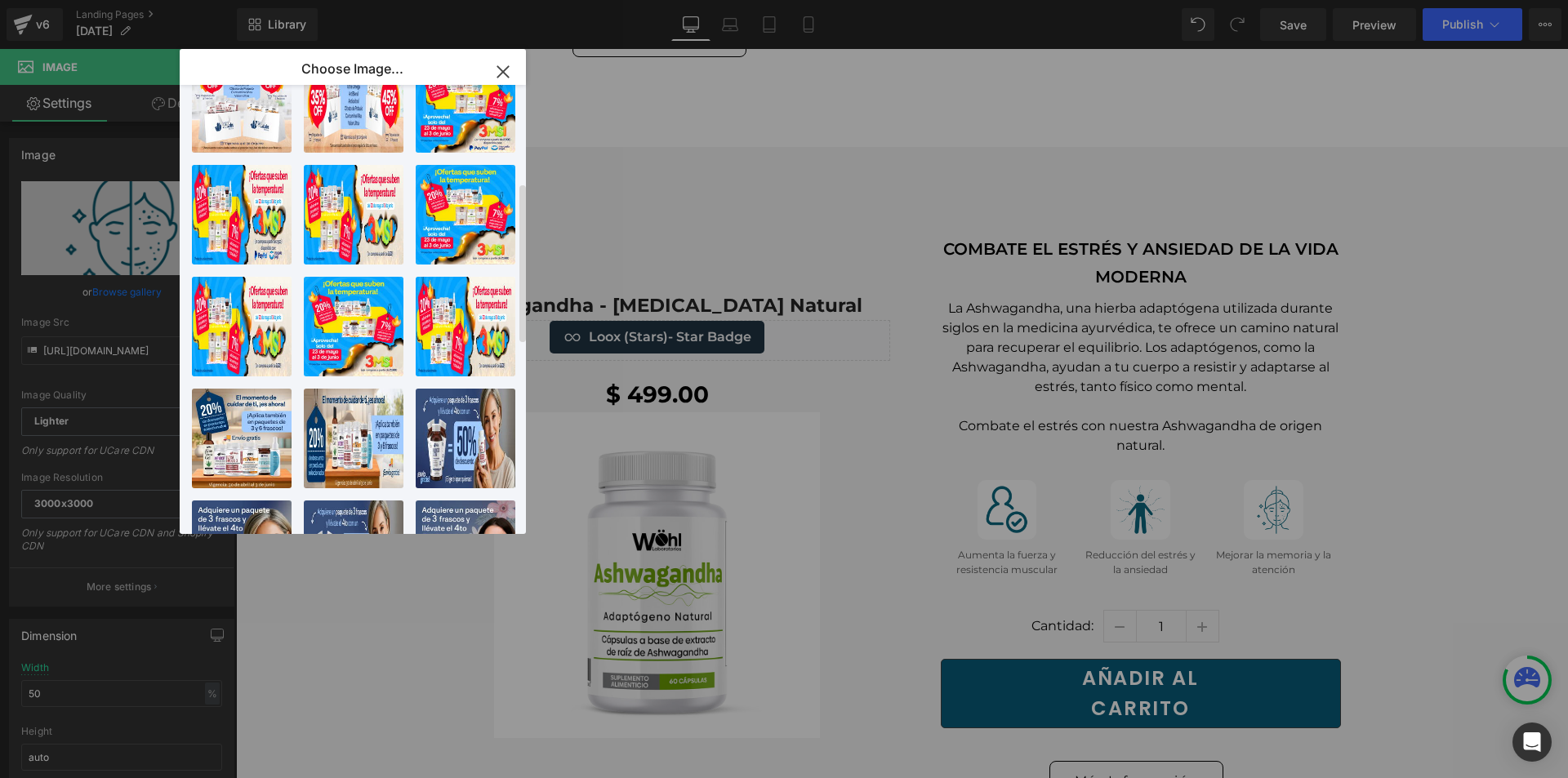
scroll to position [0, 0]
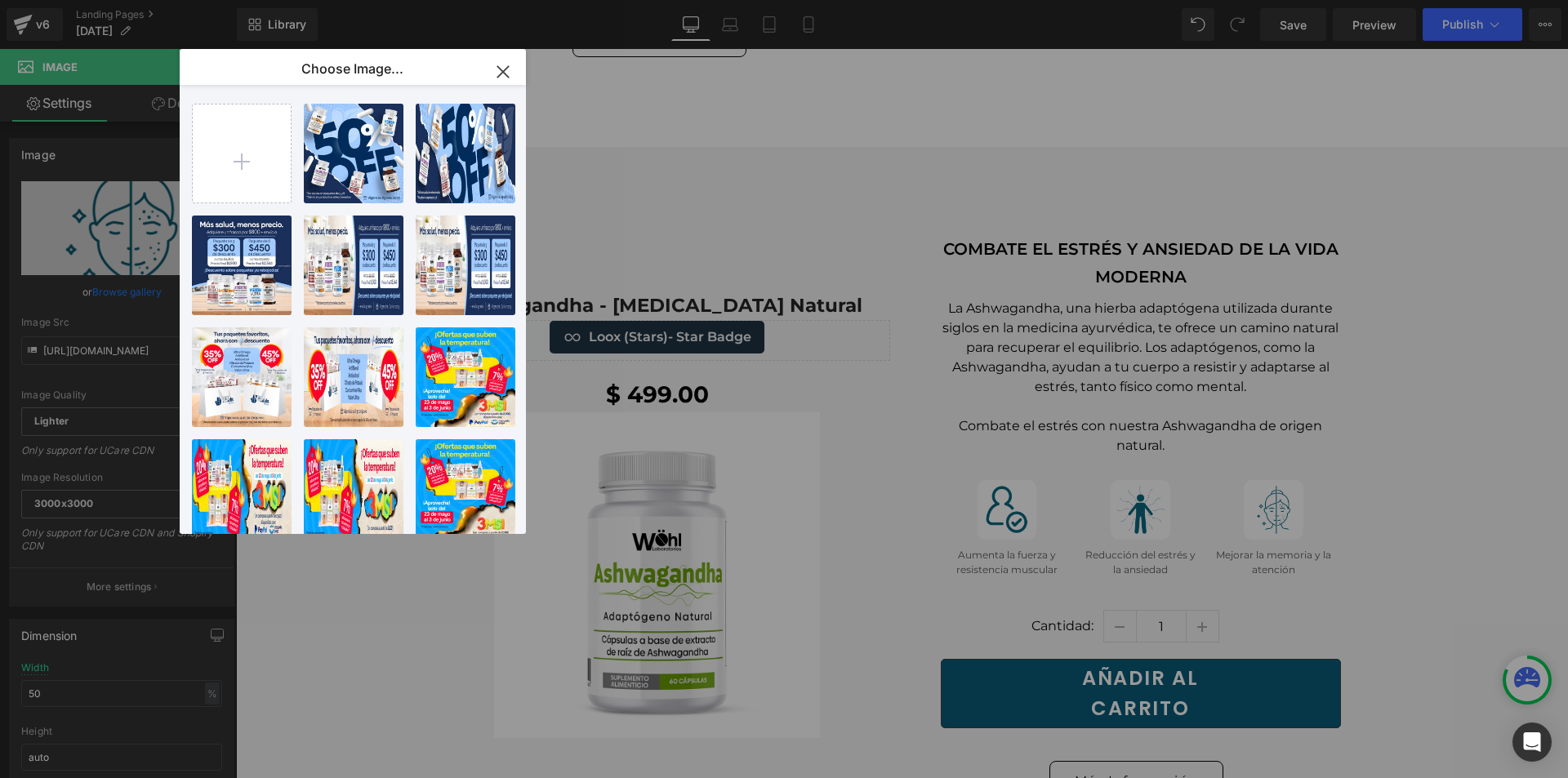
click at [504, 71] on icon "button" at bounding box center [503, 72] width 26 height 26
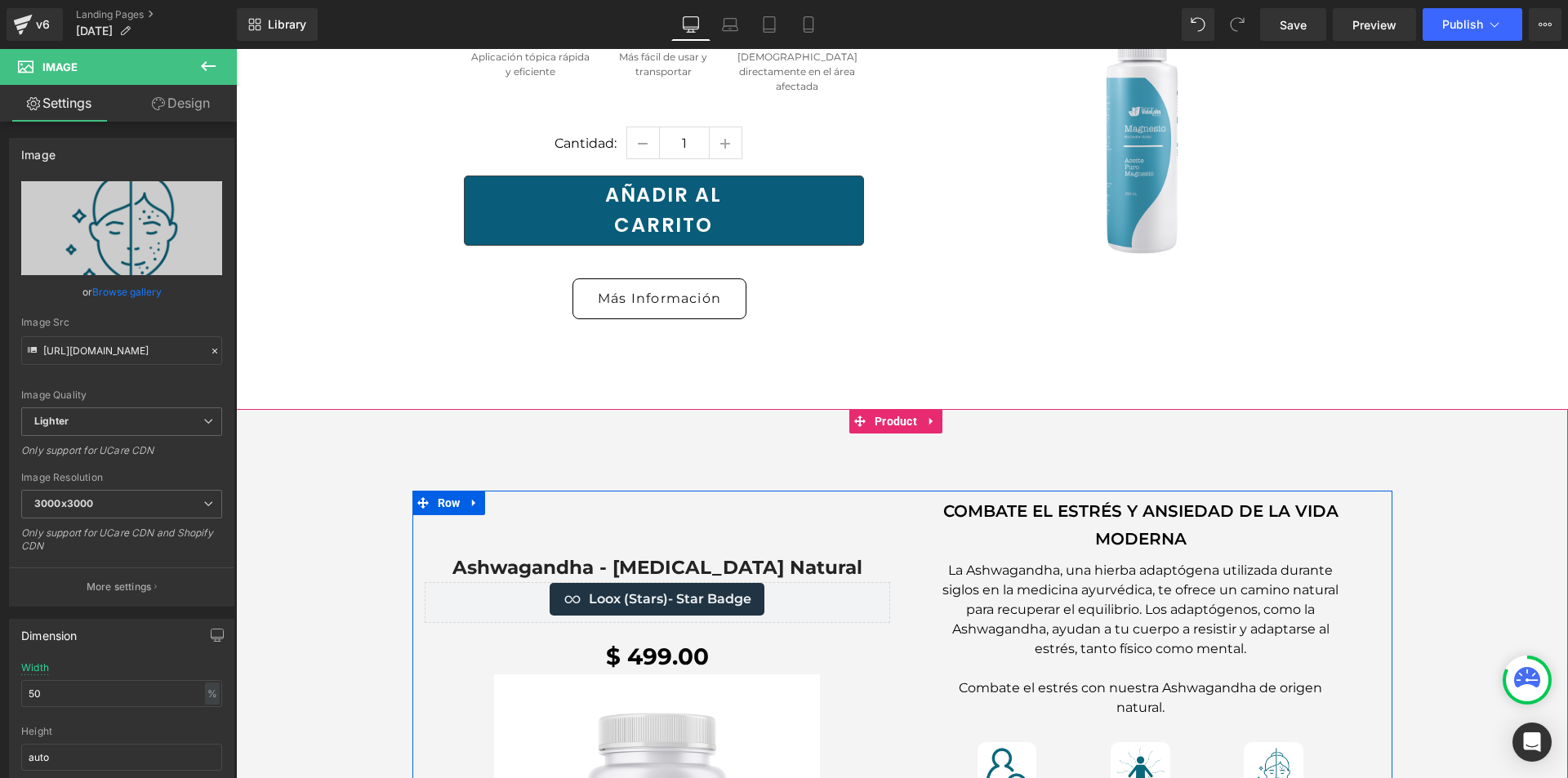
scroll to position [8428, 0]
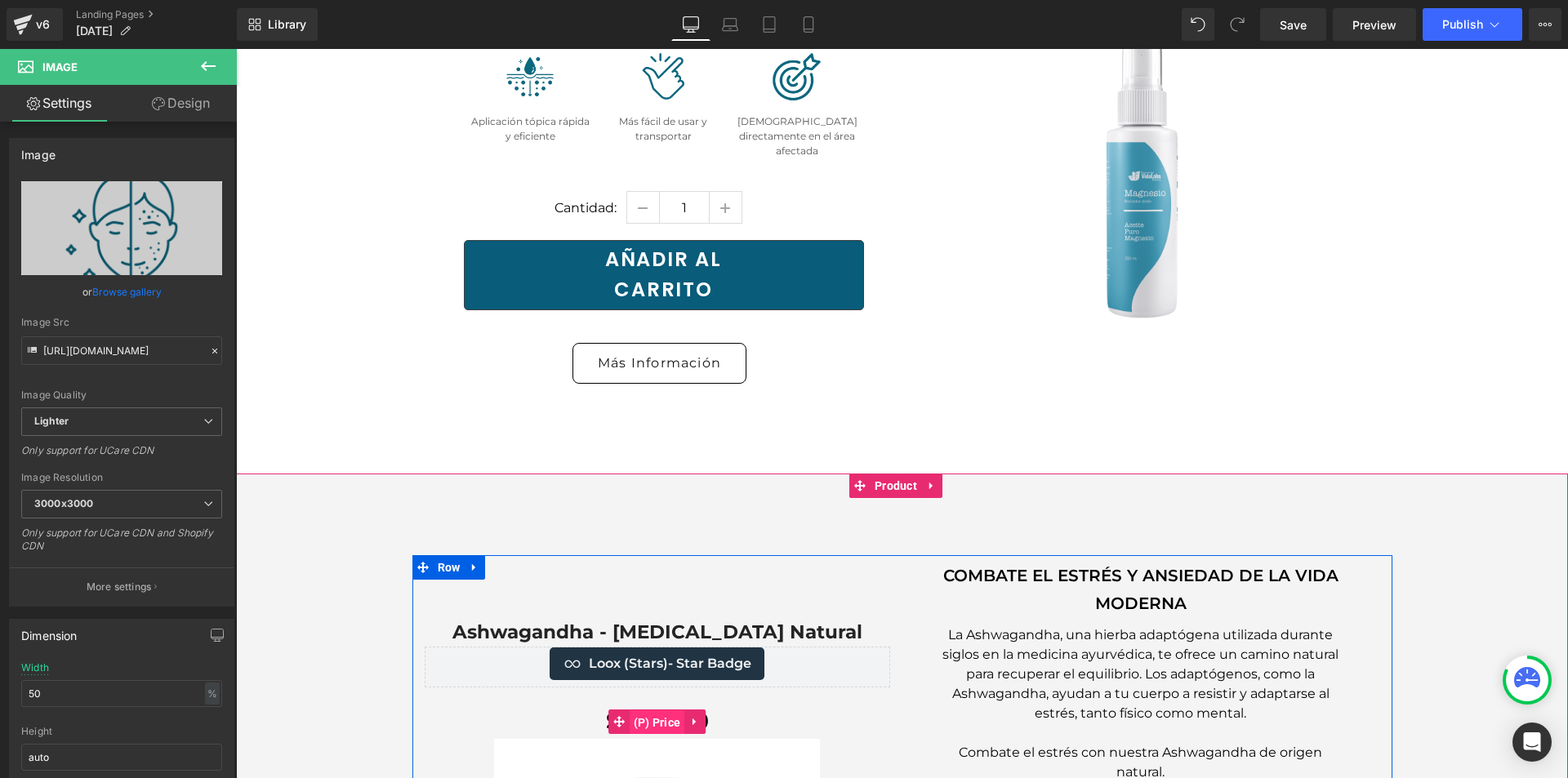
click at [650, 711] on span "(P) Price" at bounding box center [657, 723] width 55 height 25
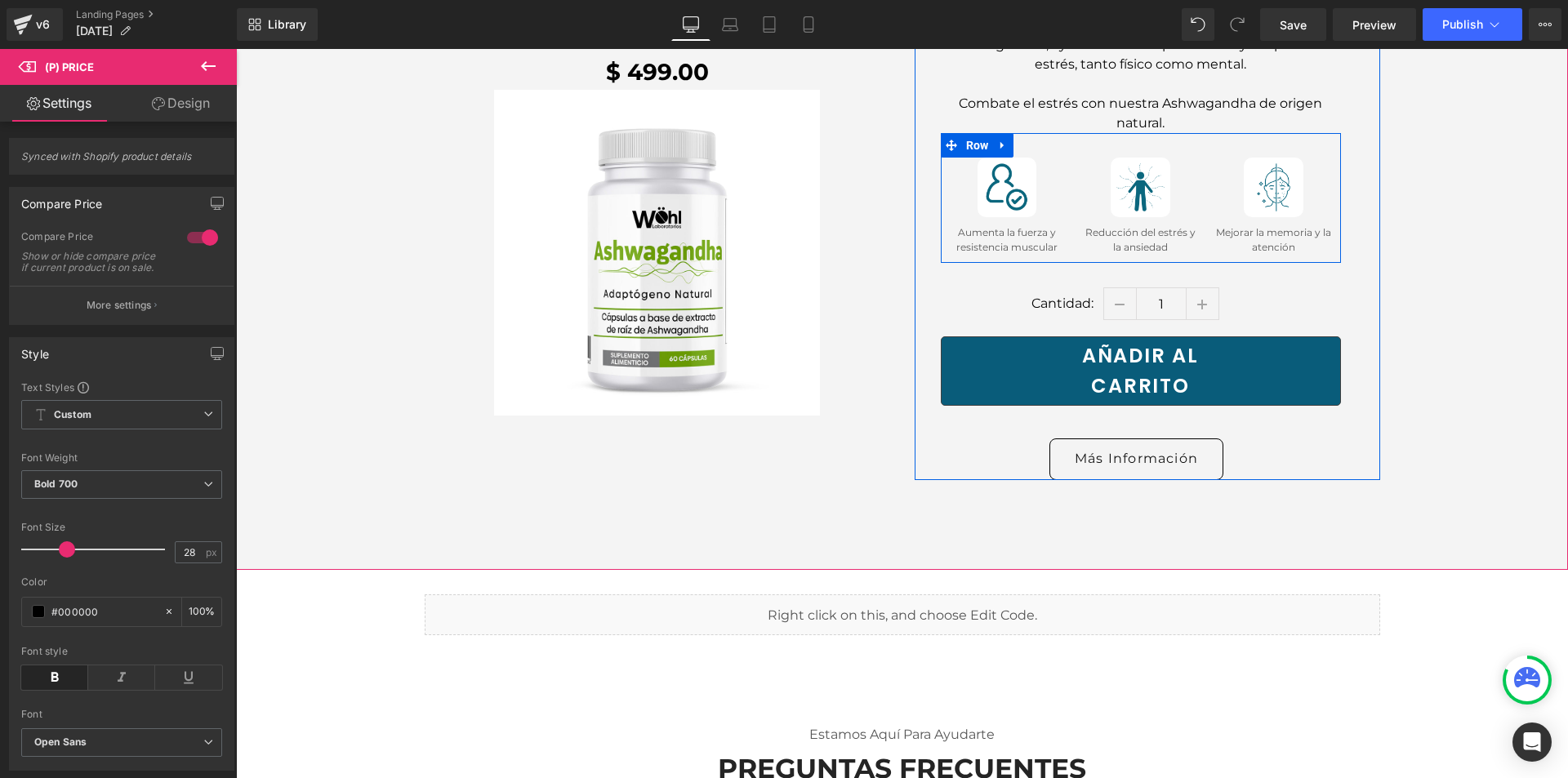
scroll to position [9081, 0]
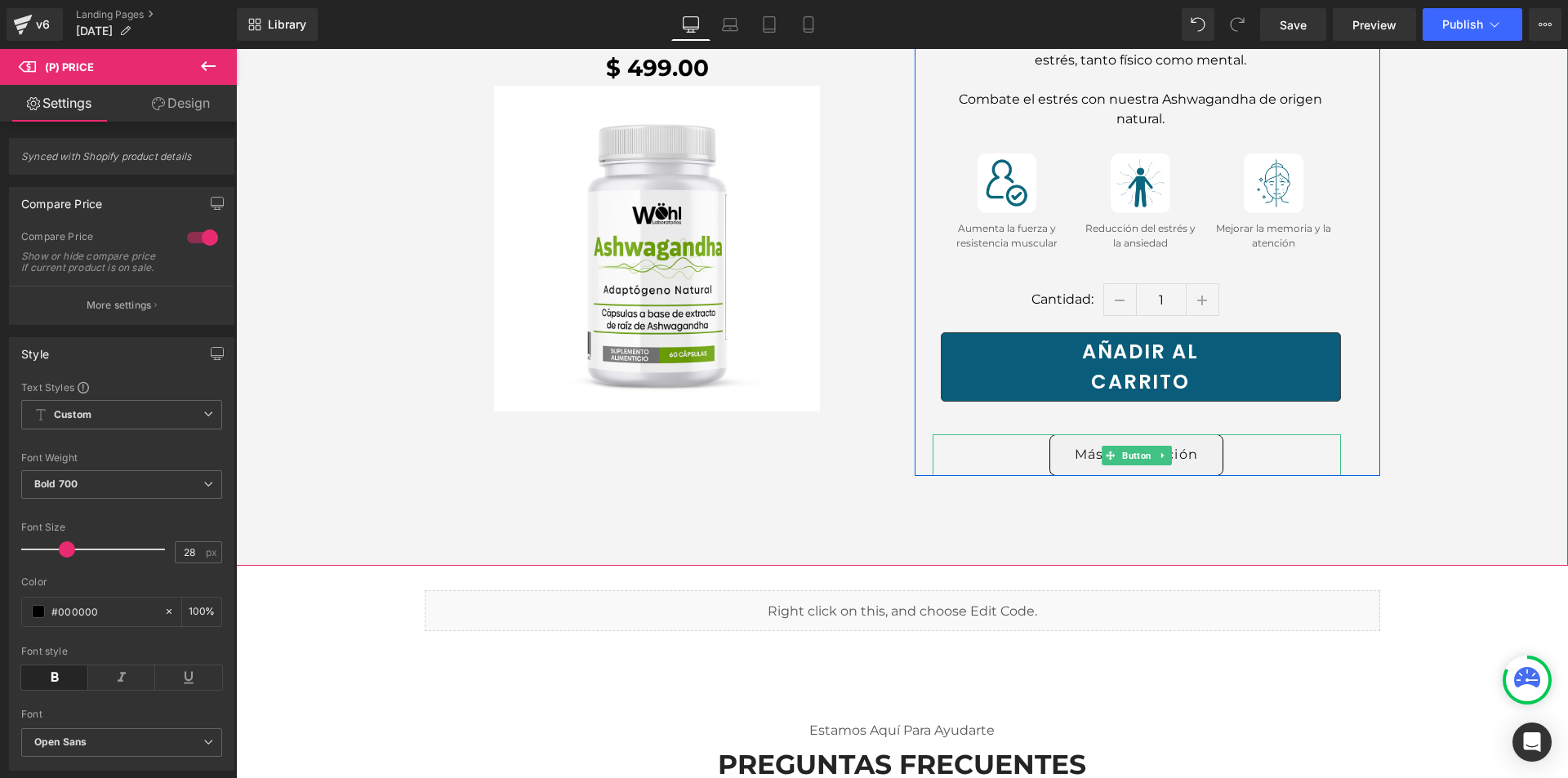
click at [1140, 445] on span "Más Información" at bounding box center [1136, 454] width 124 height 20
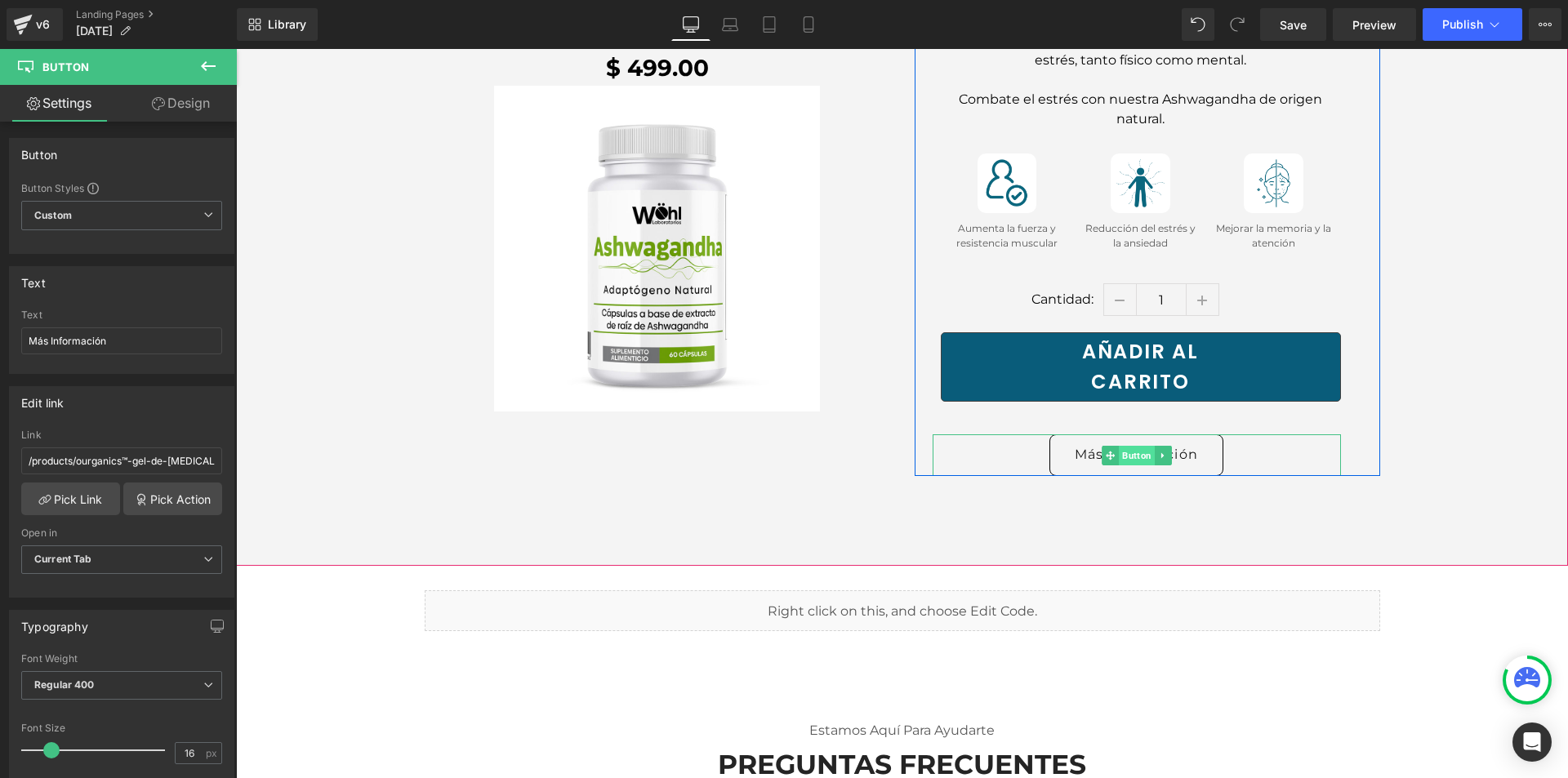
click at [1135, 446] on span "Button" at bounding box center [1137, 455] width 36 height 20
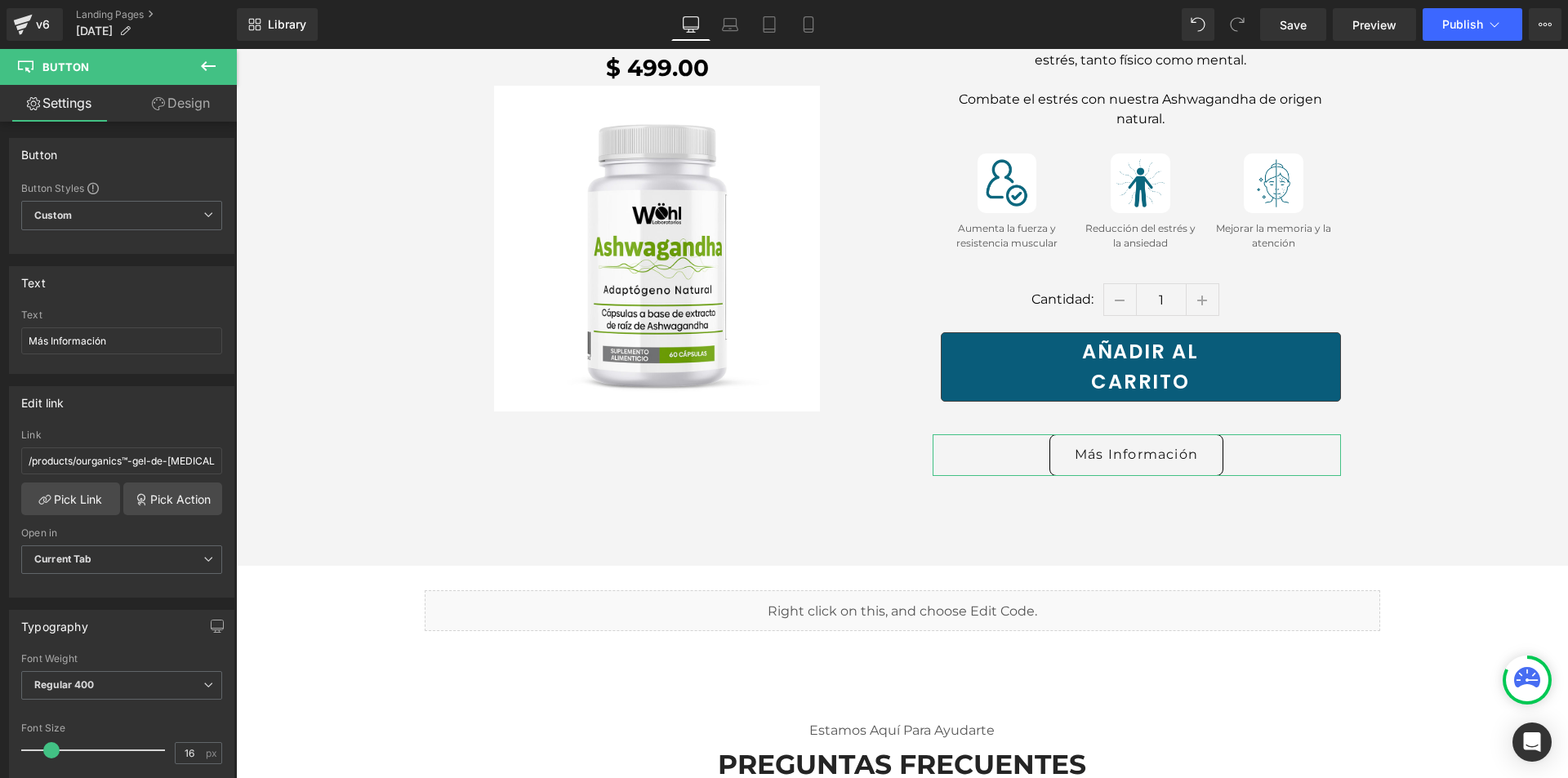
scroll to position [0, 46]
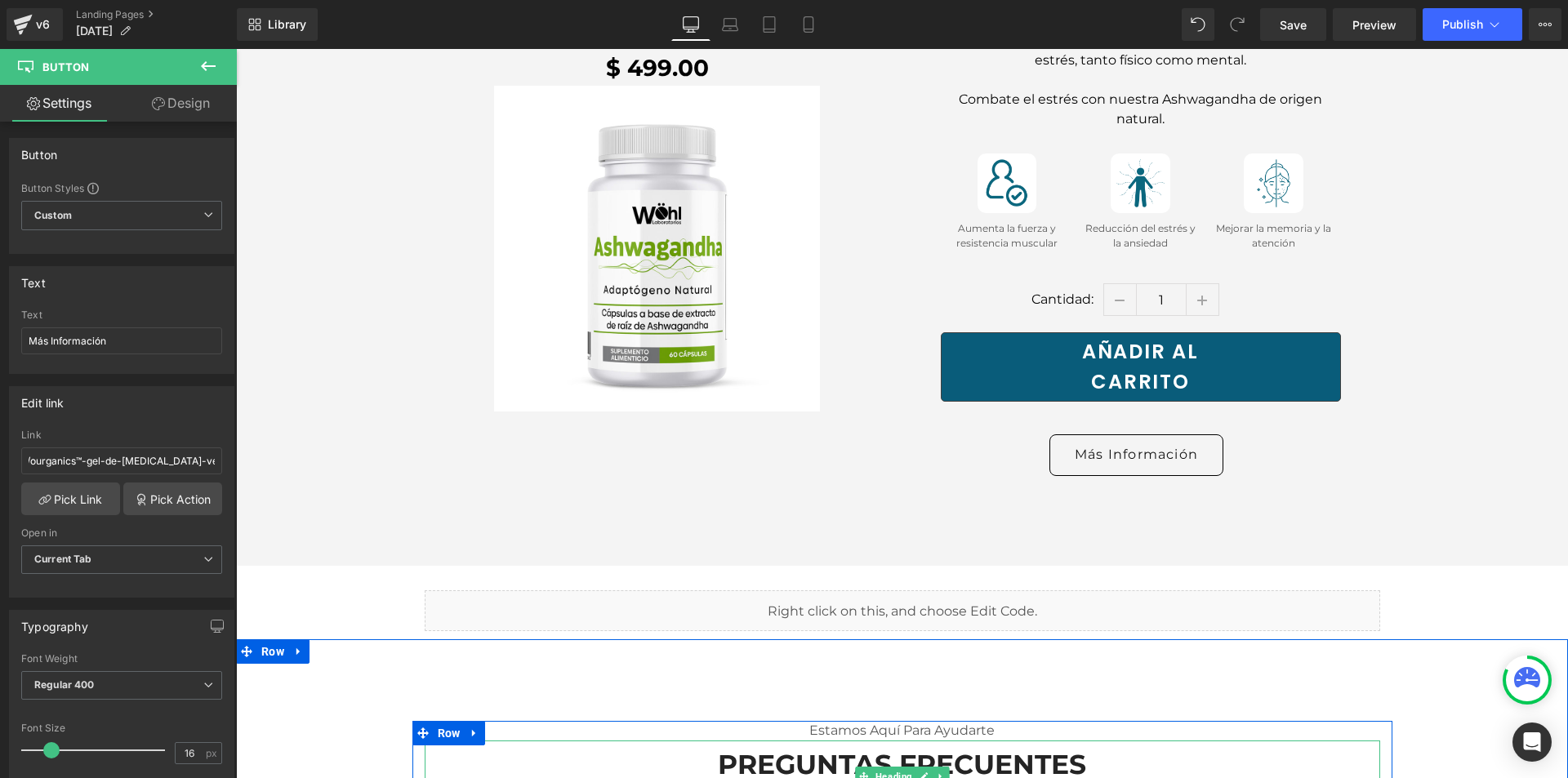
drag, startPoint x: 313, startPoint y: 508, endPoint x: 659, endPoint y: 490, distance: 346.5
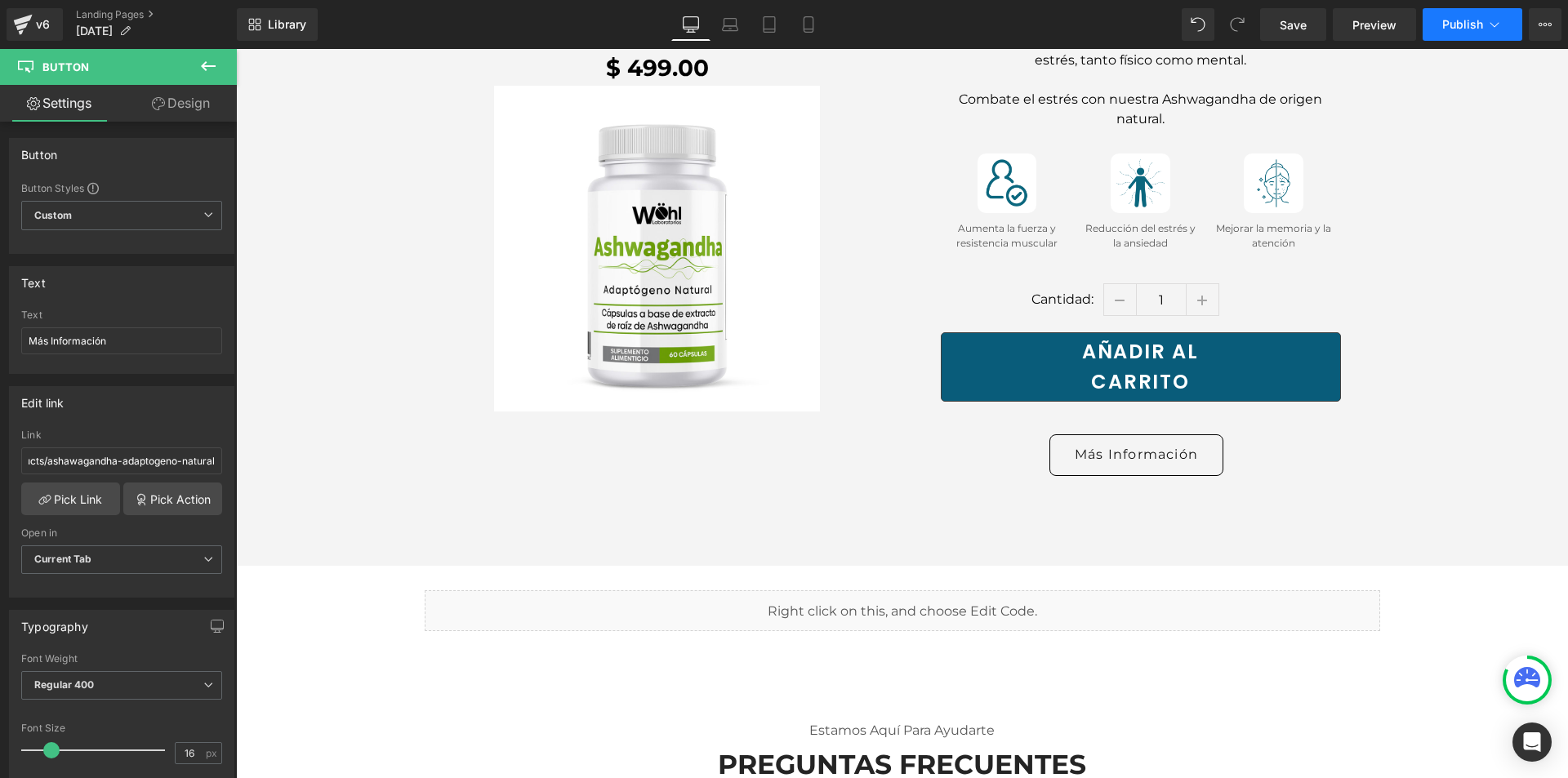
type input "/products/ashawagandha-adaptogeno-natural"
click at [1470, 9] on button "Publish" at bounding box center [1473, 25] width 100 height 32
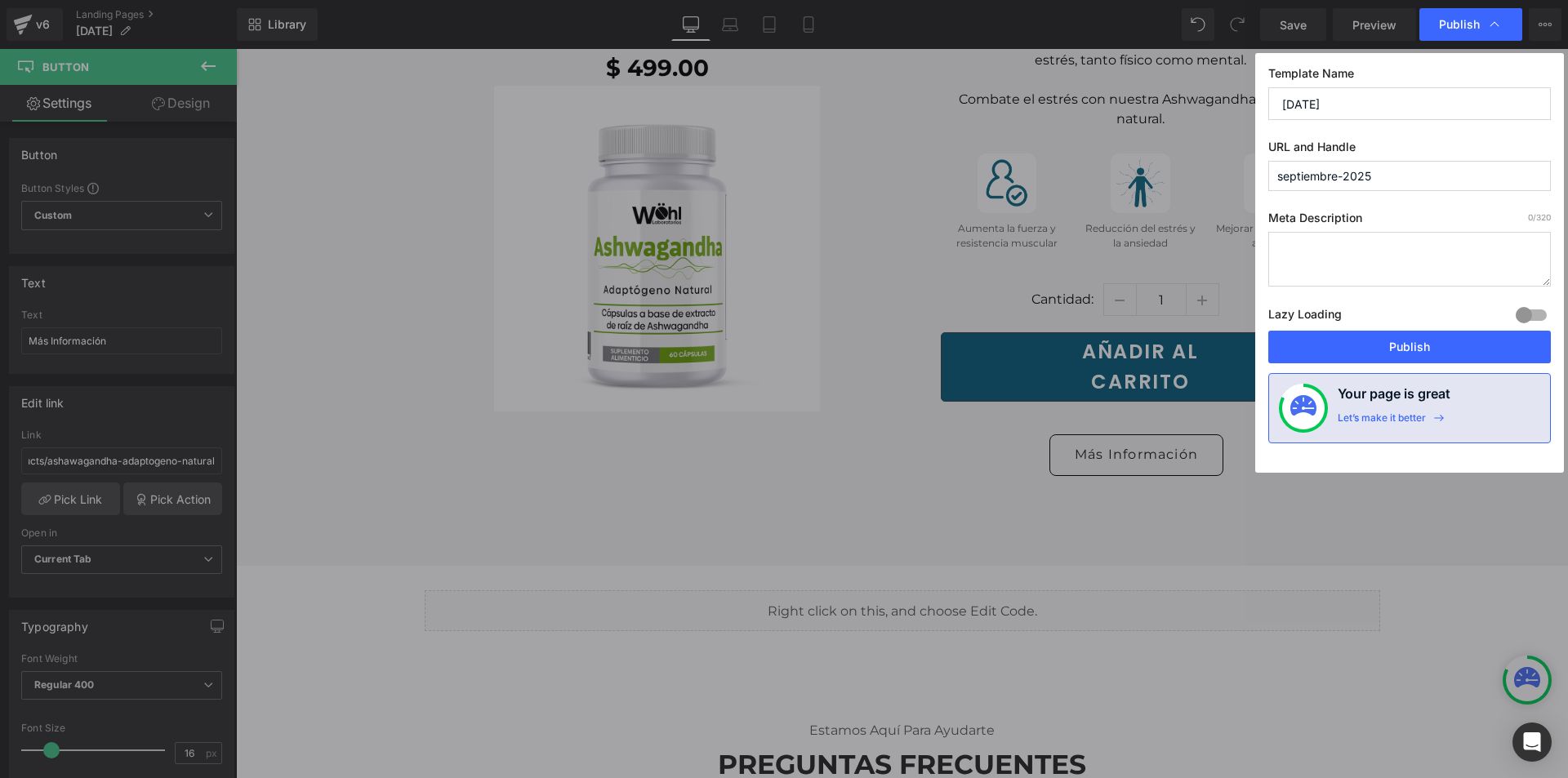
scroll to position [0, 0]
click at [1409, 343] on button "Publish" at bounding box center [1410, 347] width 283 height 32
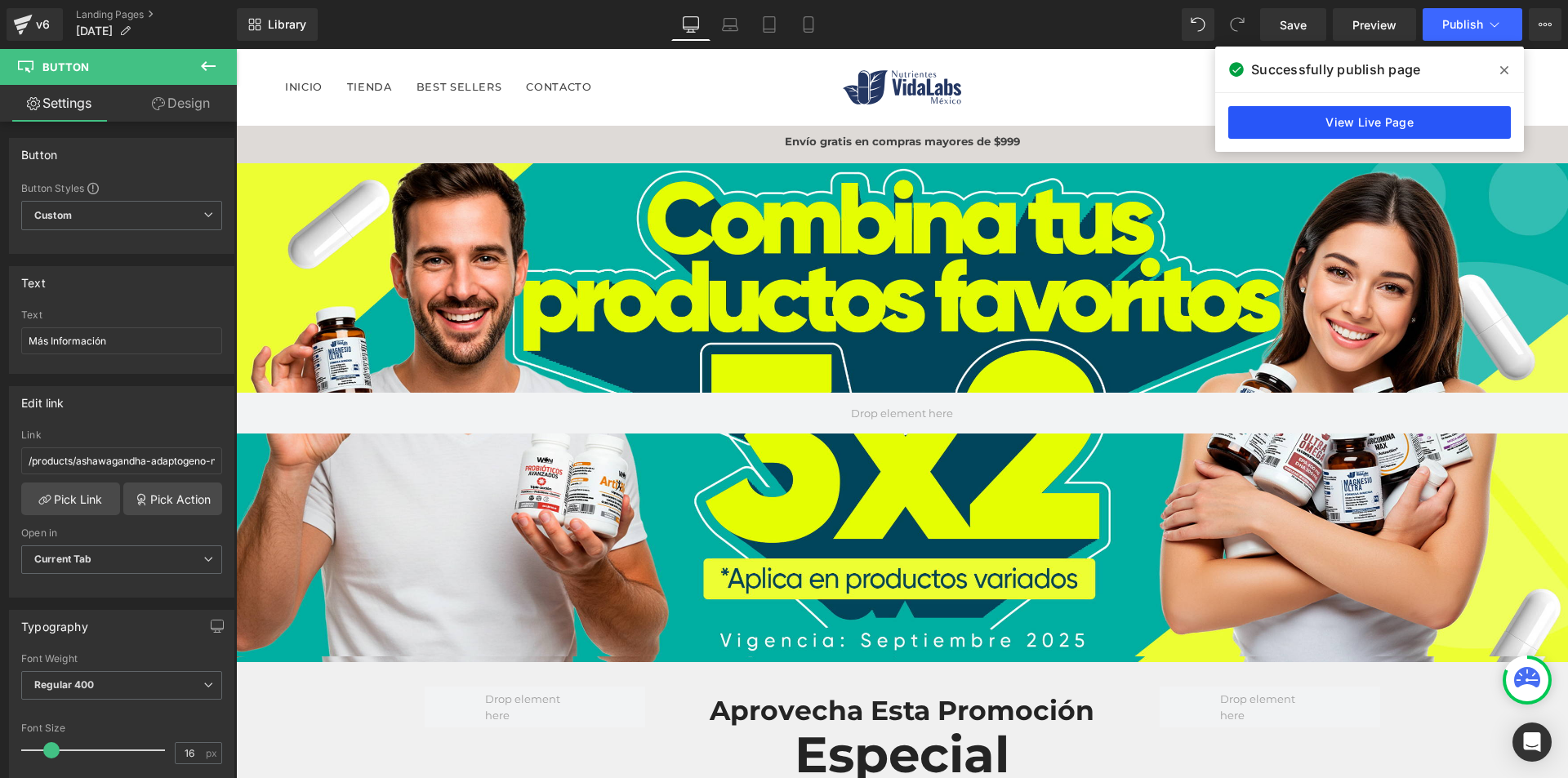
click at [1304, 125] on link "View Live Page" at bounding box center [1370, 123] width 283 height 32
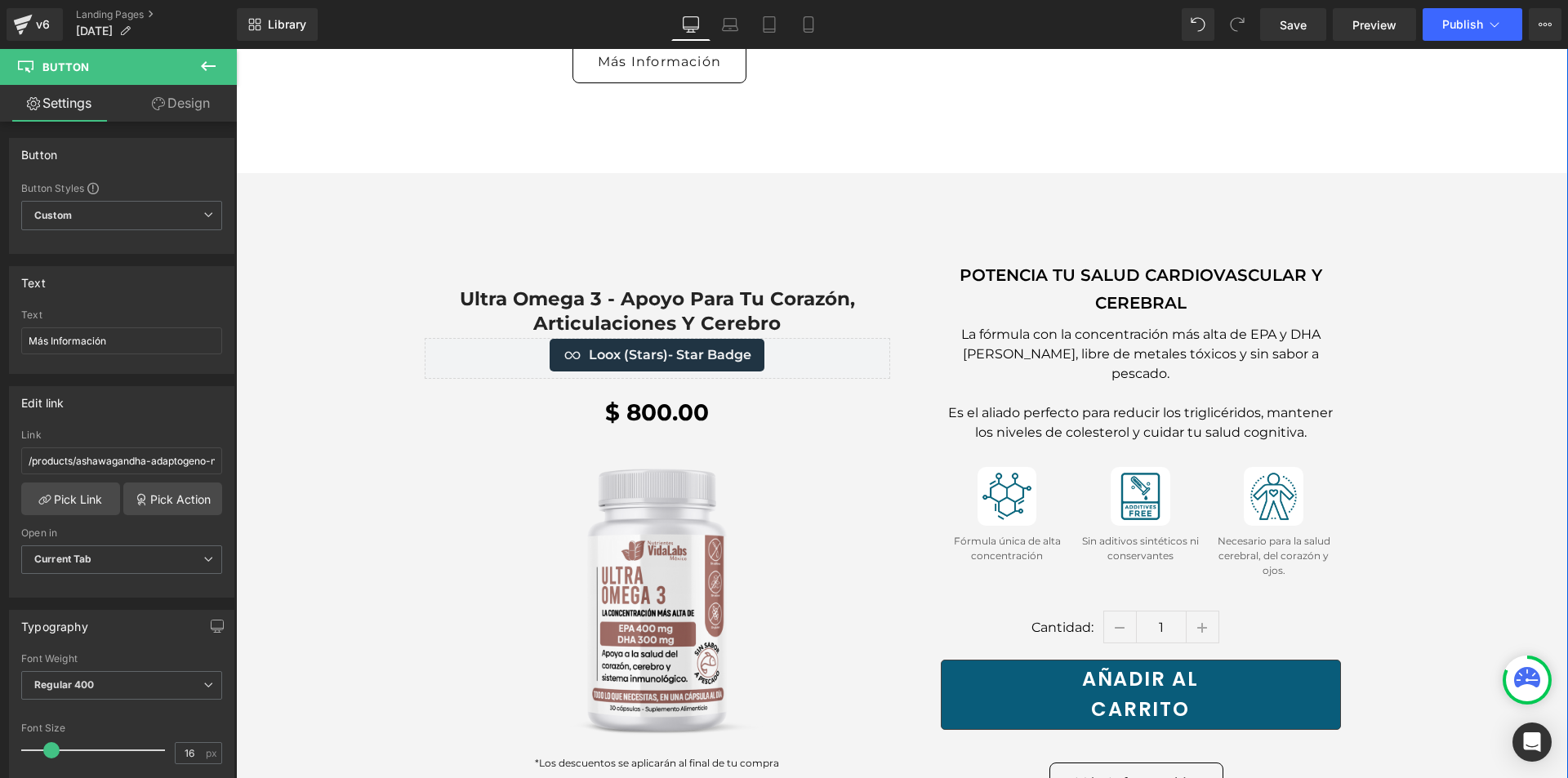
scroll to position [4574, 0]
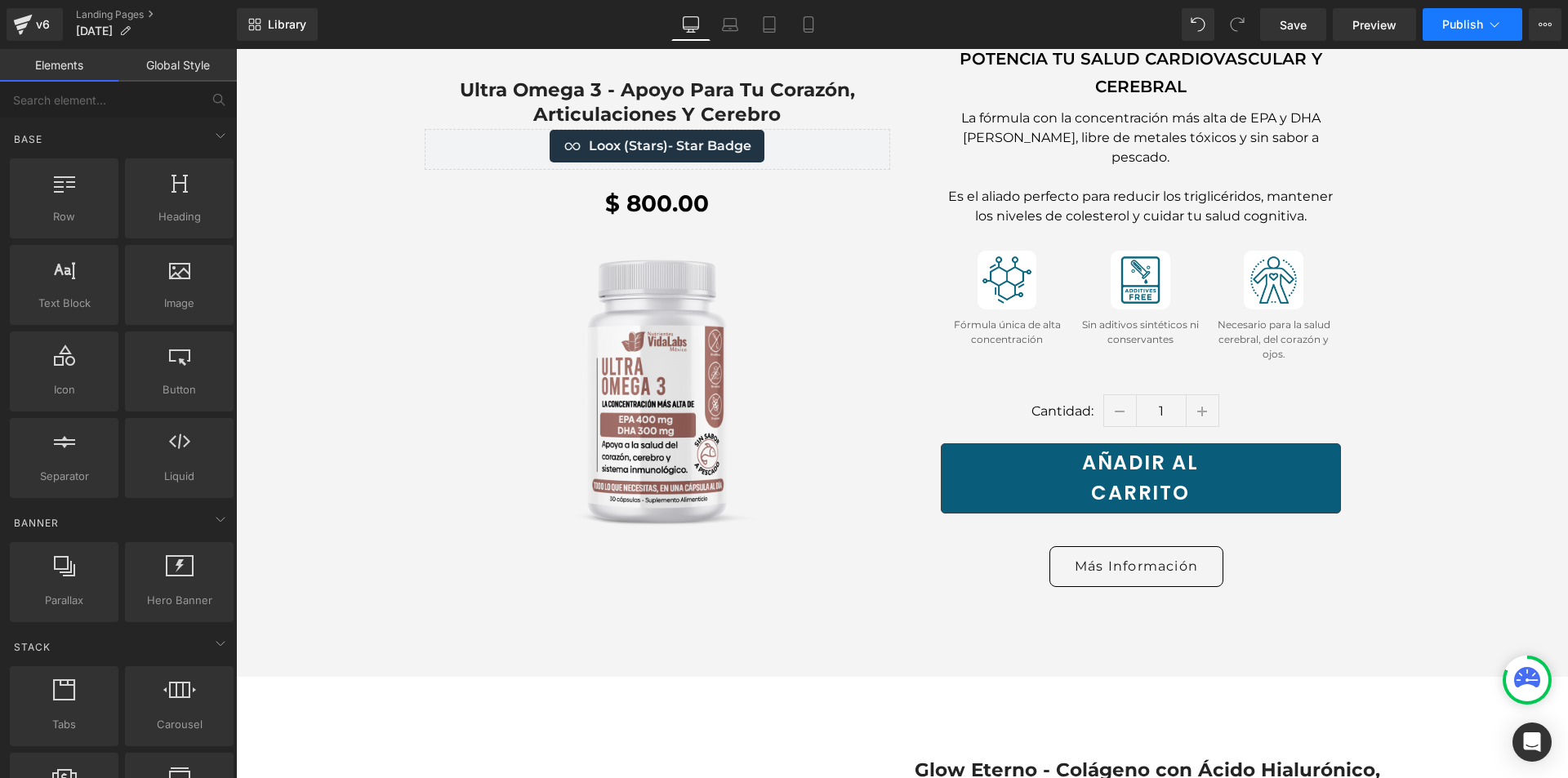
click at [1461, 28] on span "Publish" at bounding box center [1463, 24] width 41 height 13
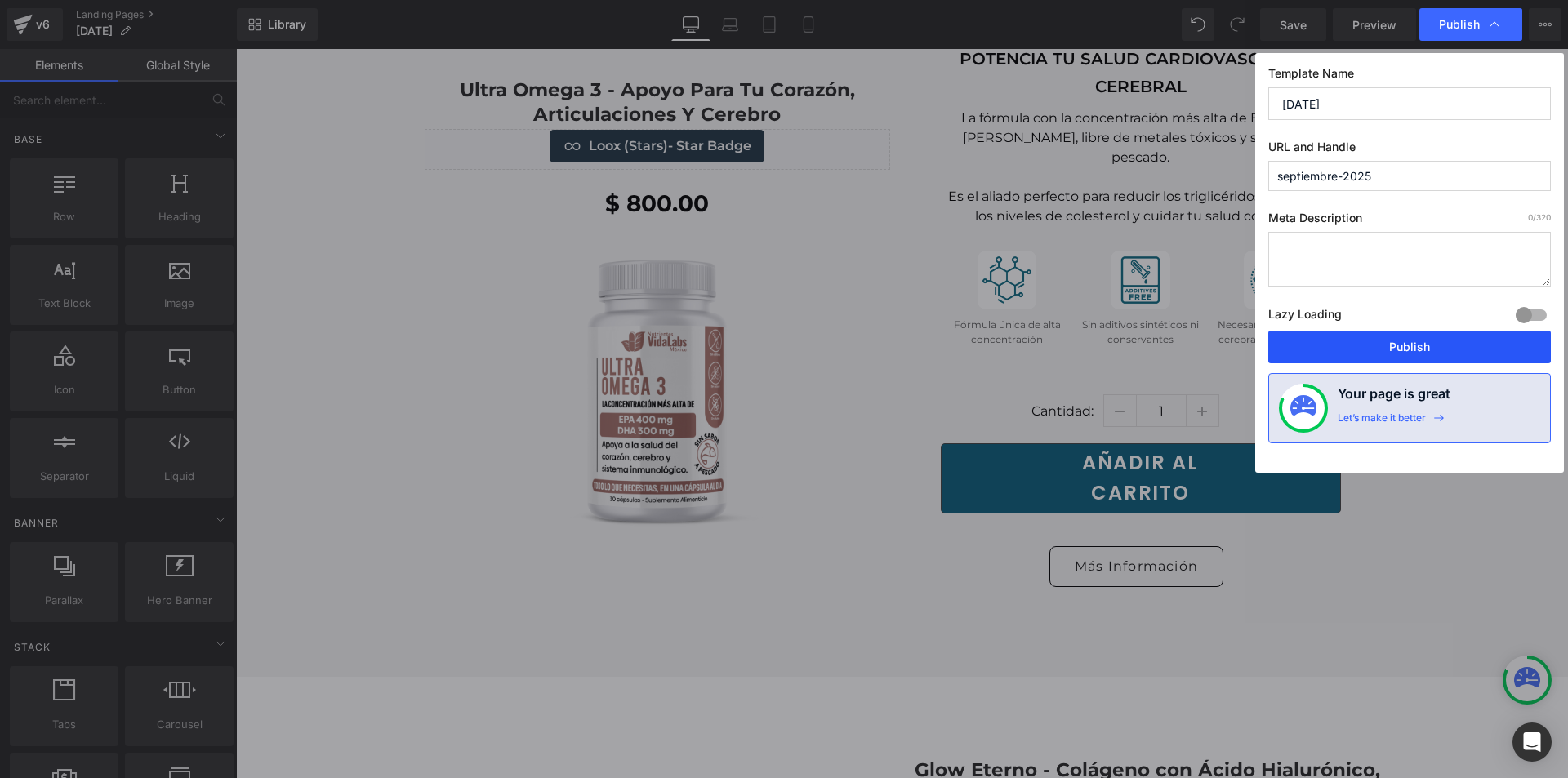
drag, startPoint x: 1384, startPoint y: 338, endPoint x: 1159, endPoint y: 280, distance: 232.4
click at [1384, 338] on button "Publish" at bounding box center [1410, 347] width 283 height 32
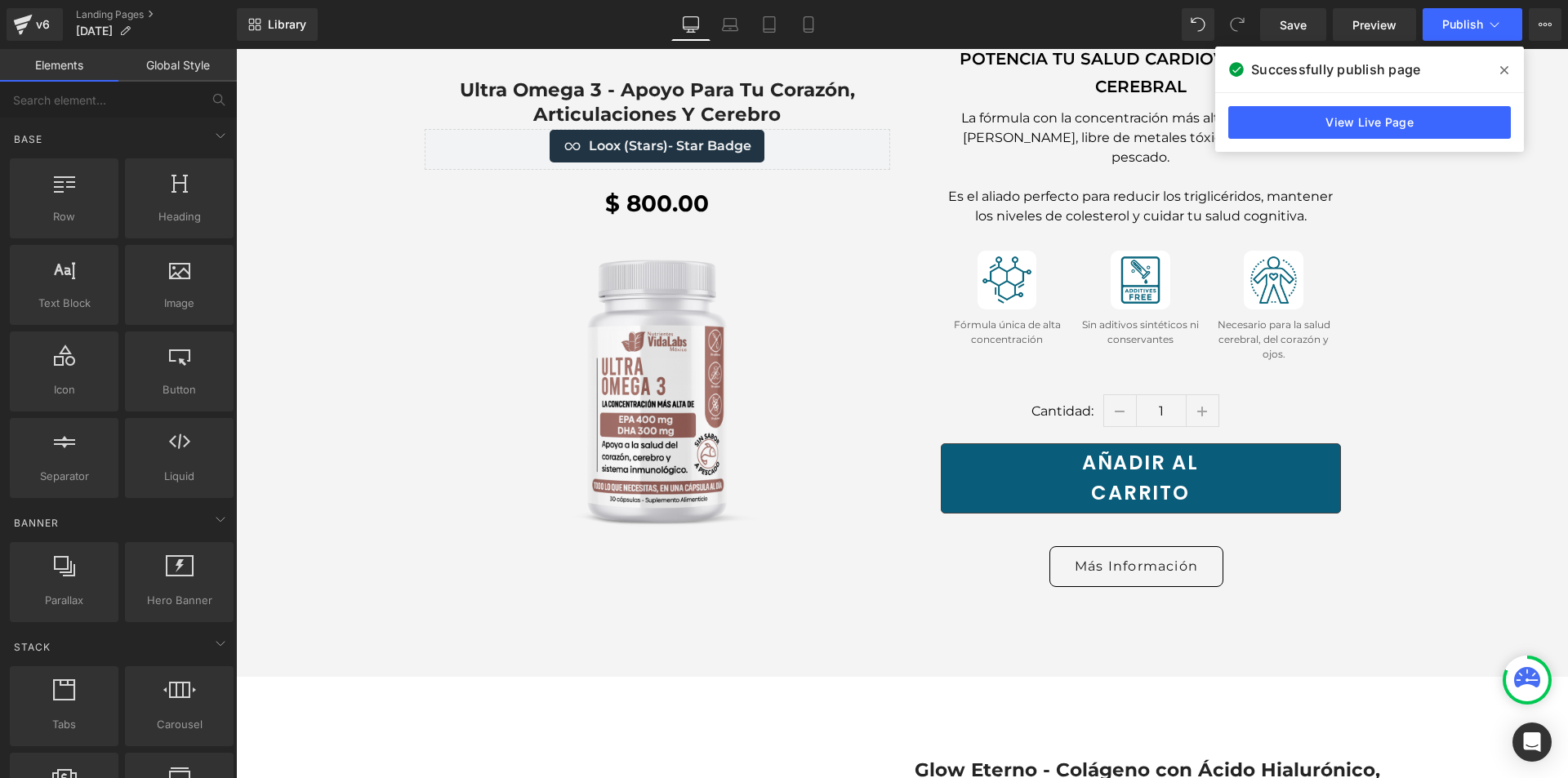
click at [1502, 78] on span at bounding box center [1504, 70] width 26 height 26
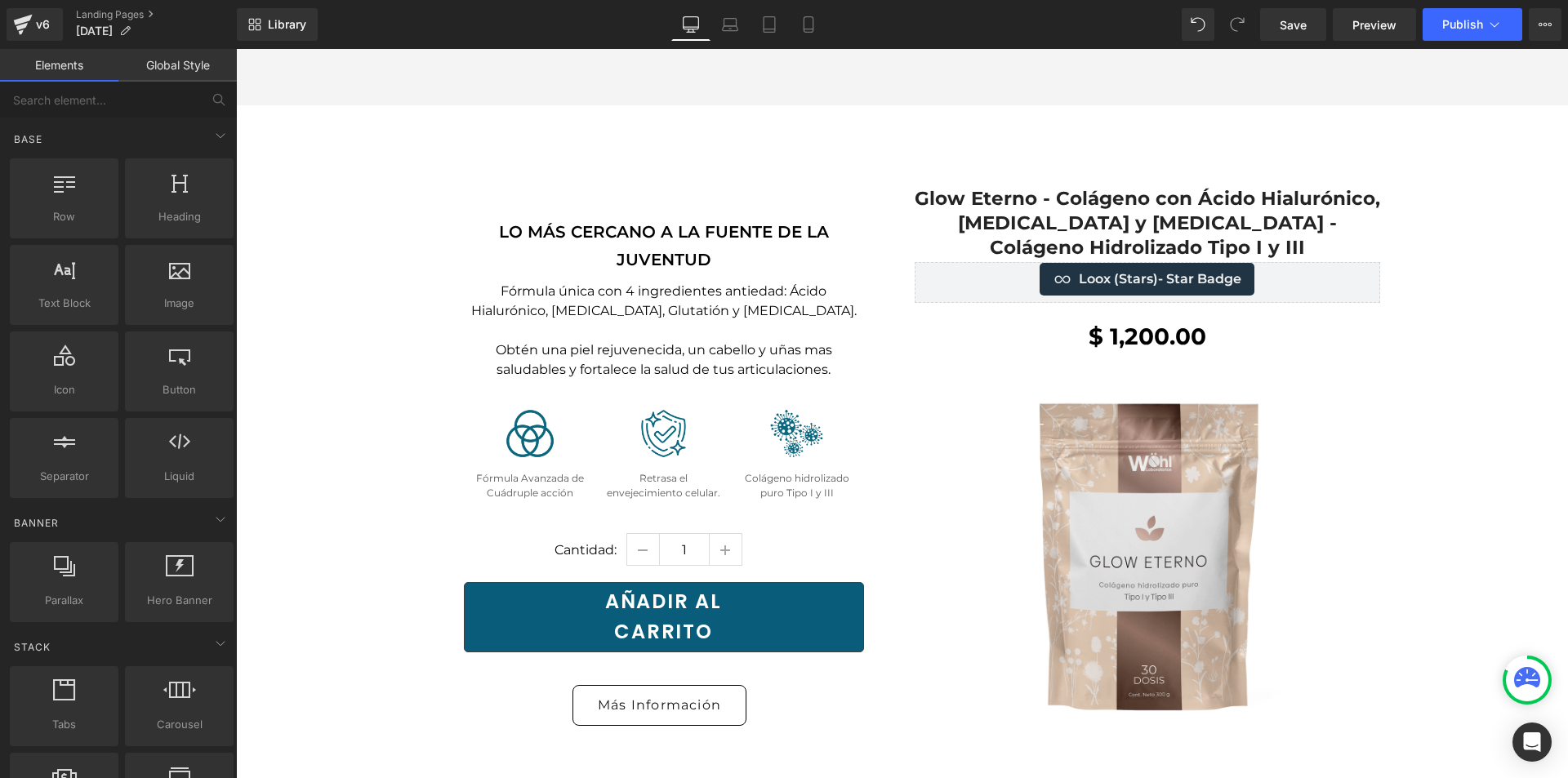
scroll to position [5186, 0]
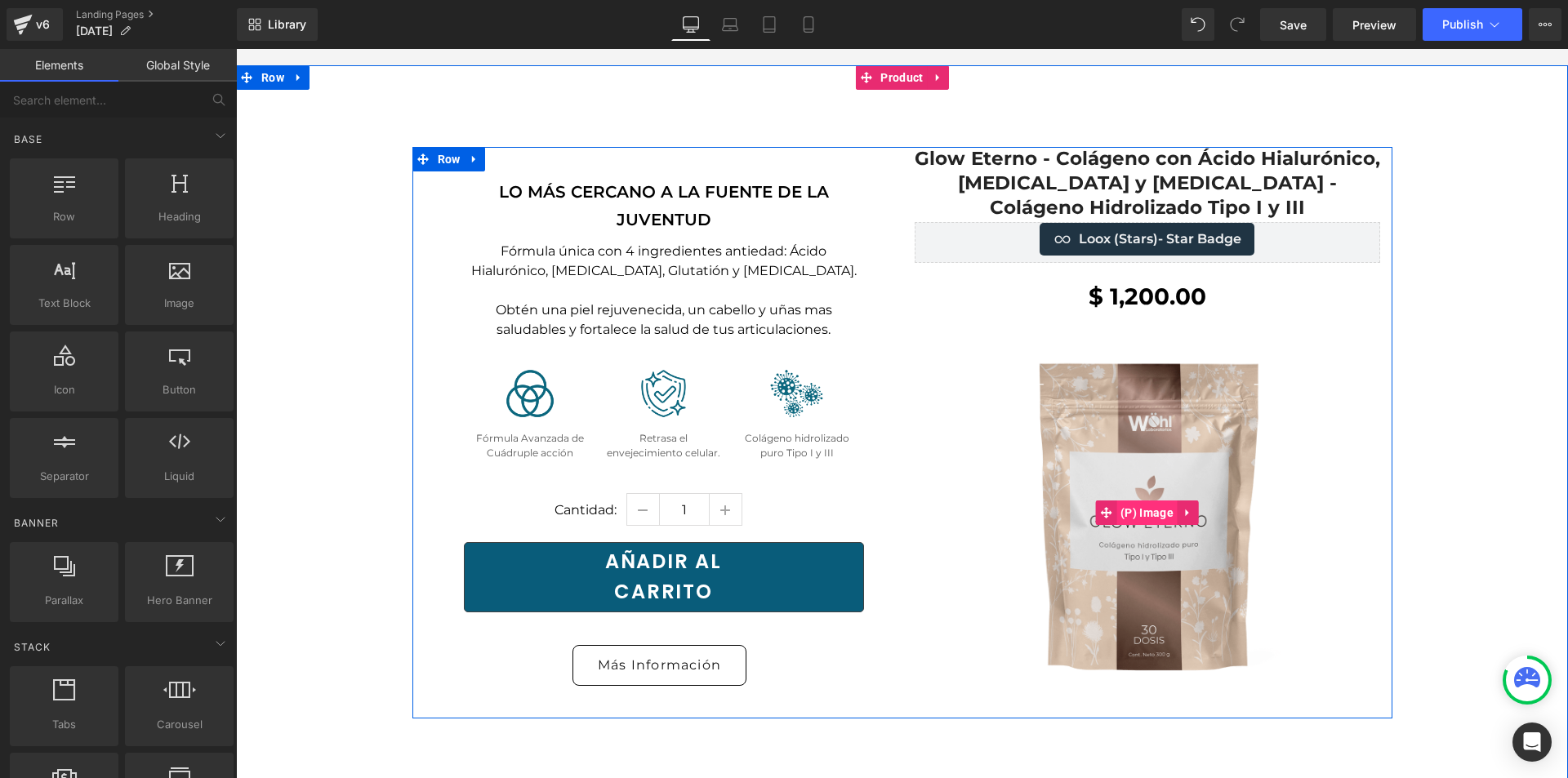
click at [1127, 501] on span "(P) Image" at bounding box center [1147, 513] width 61 height 25
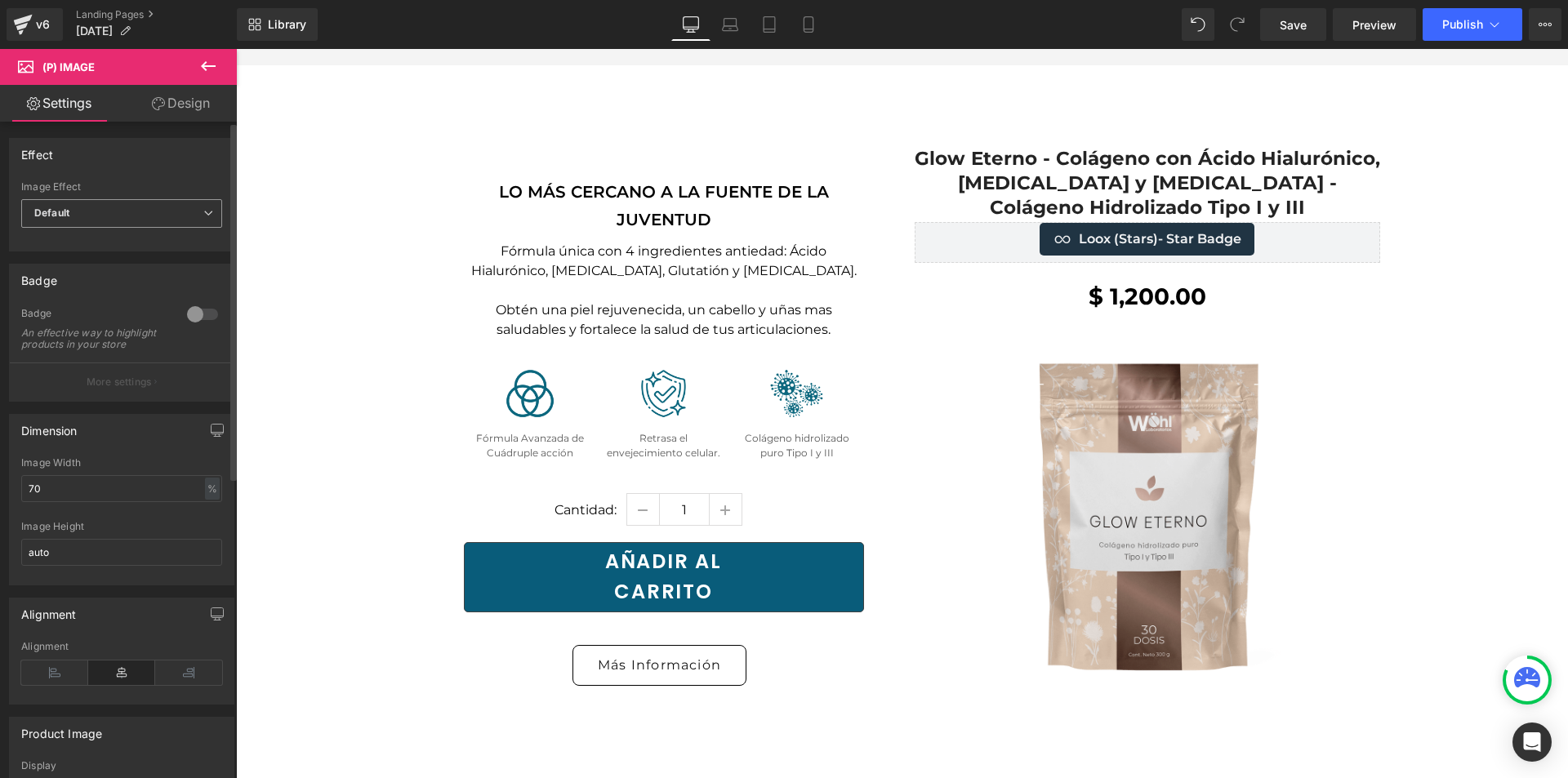
click at [112, 226] on span "Default" at bounding box center [122, 214] width 201 height 29
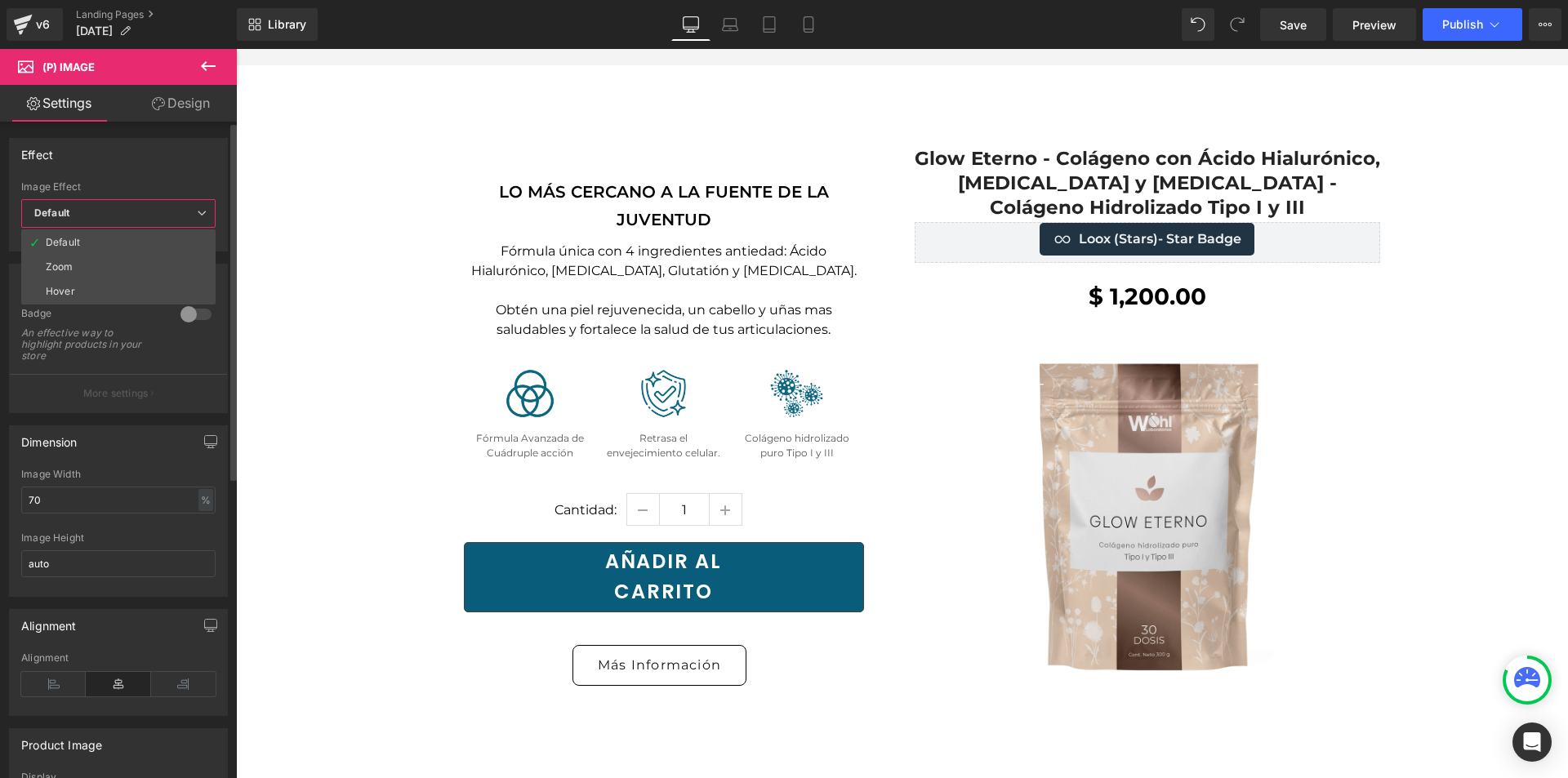
click at [112, 226] on span "Default" at bounding box center [118, 214] width 194 height 29
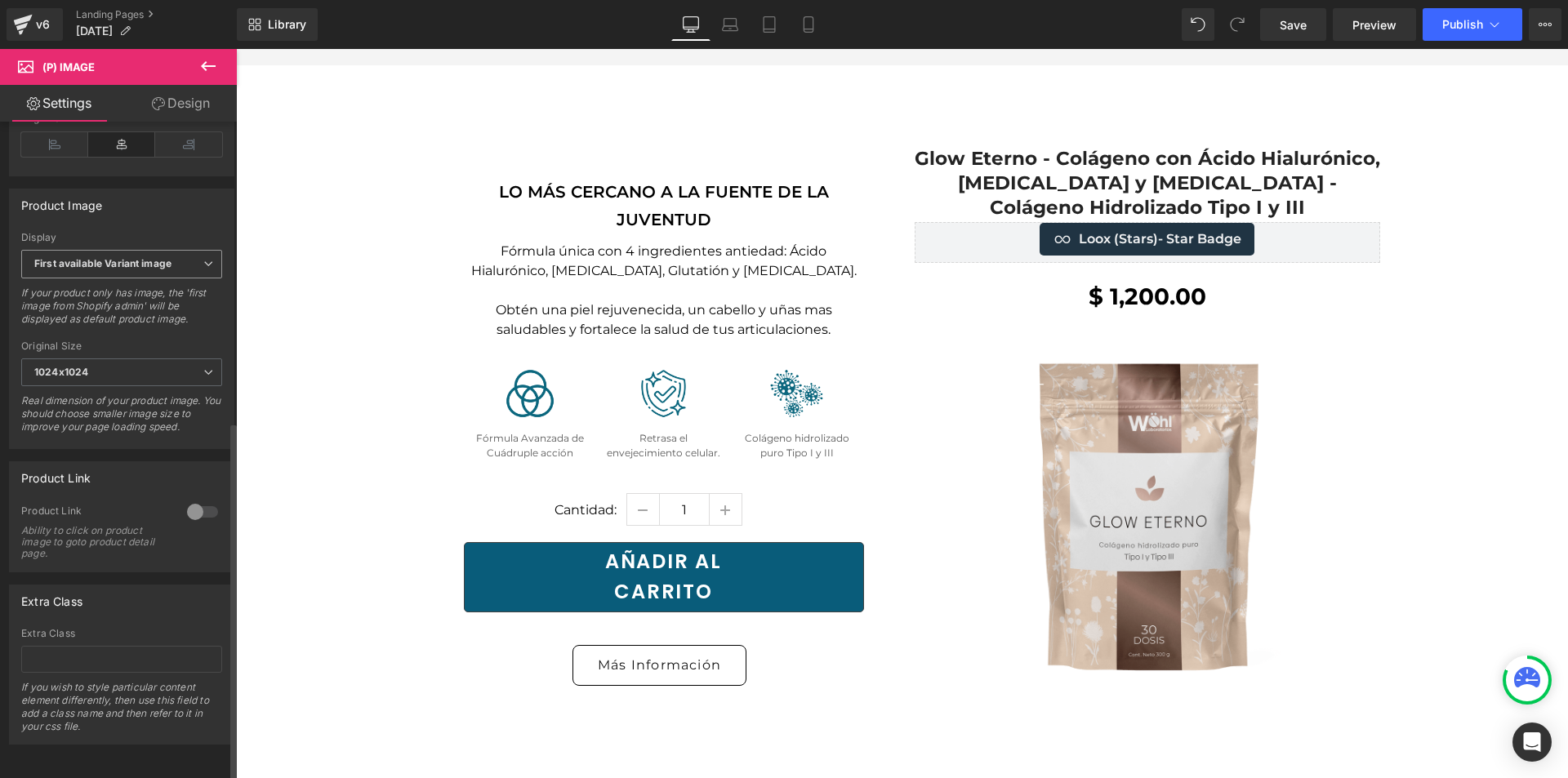
scroll to position [552, 0]
click at [200, 499] on div at bounding box center [203, 512] width 39 height 26
click at [192, 499] on div at bounding box center [203, 512] width 39 height 26
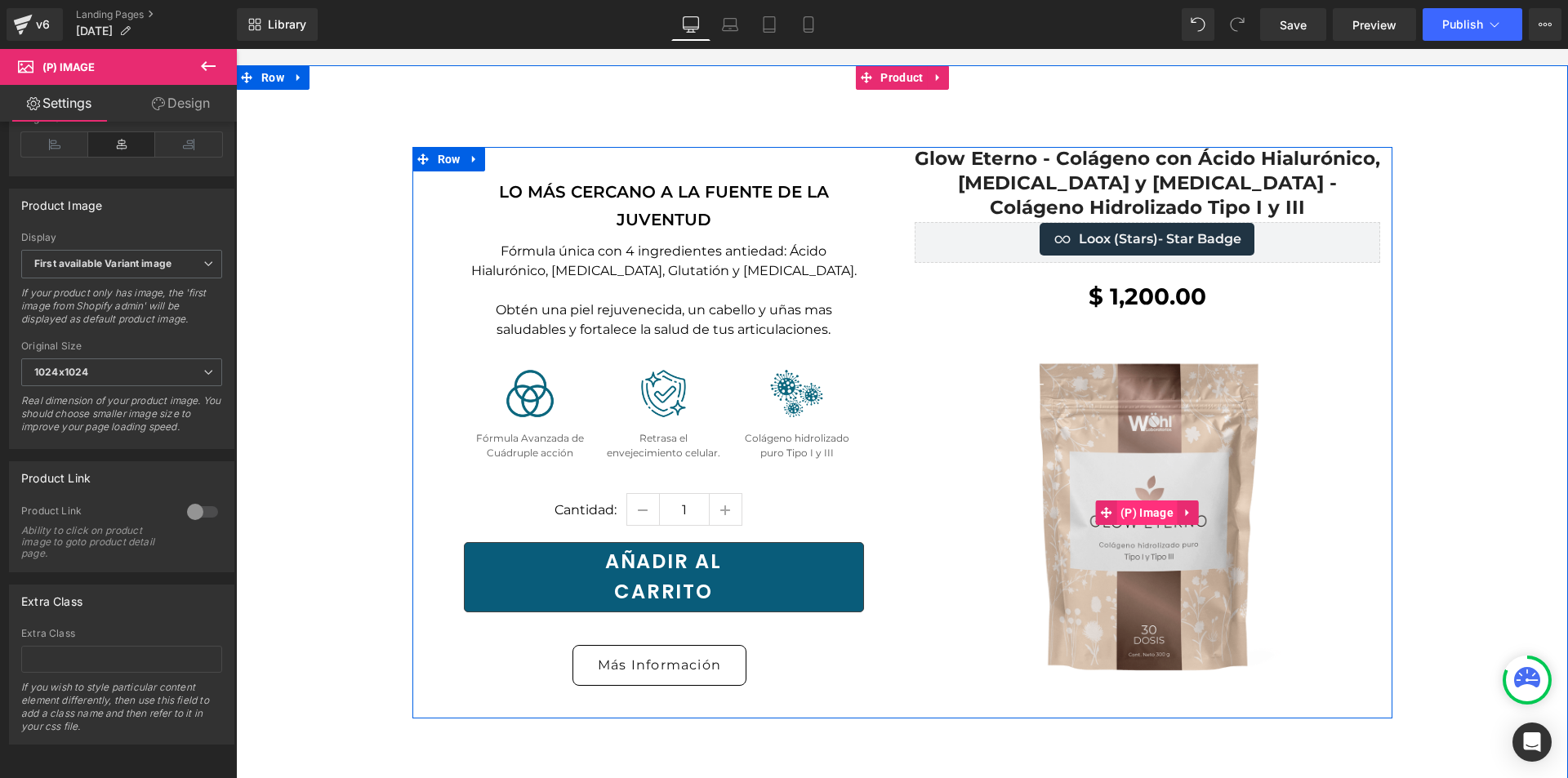
click at [1144, 501] on span "(P) Image" at bounding box center [1147, 513] width 61 height 25
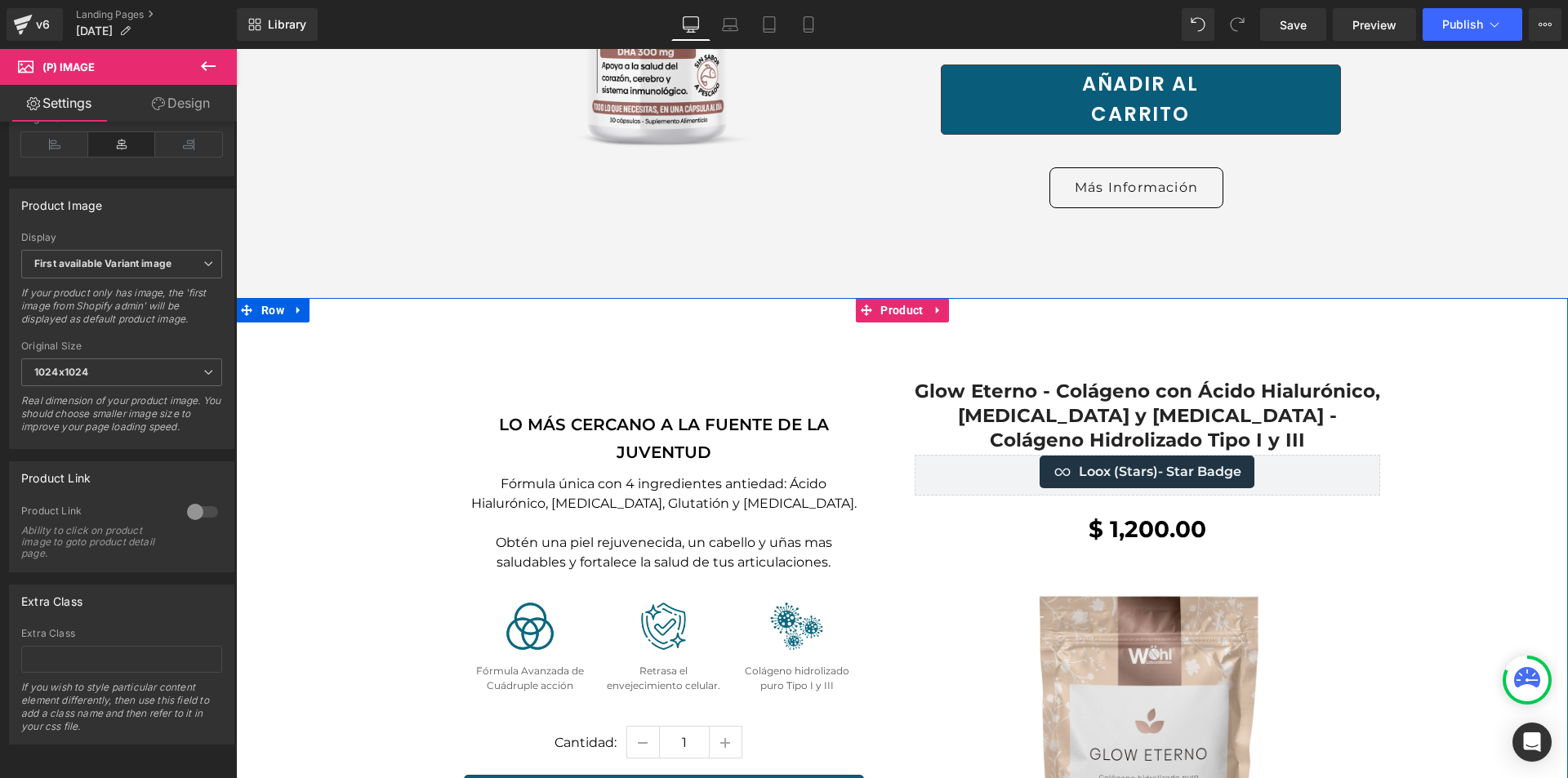
scroll to position [4941, 0]
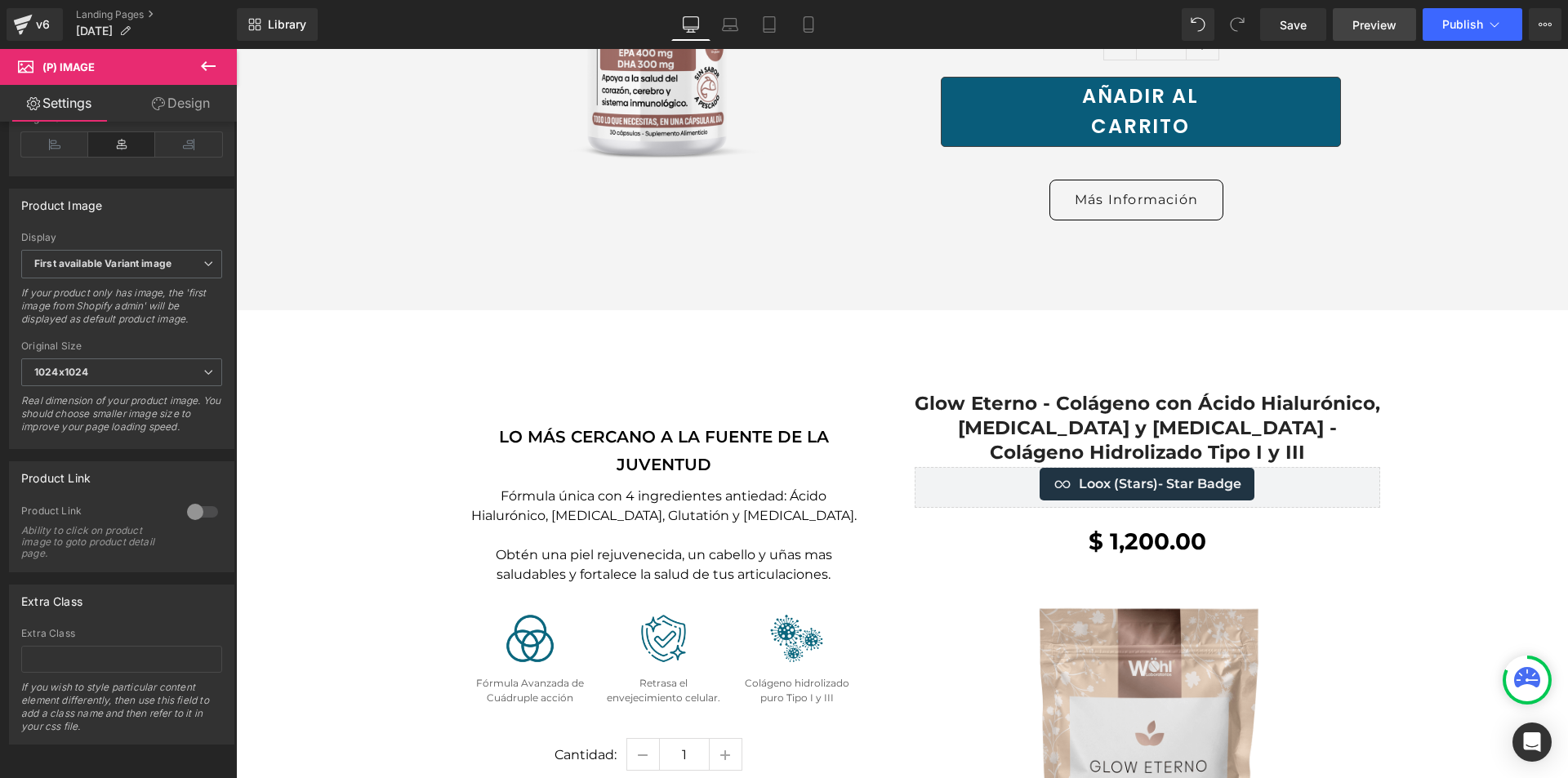
click at [1387, 31] on span "Preview" at bounding box center [1375, 25] width 44 height 17
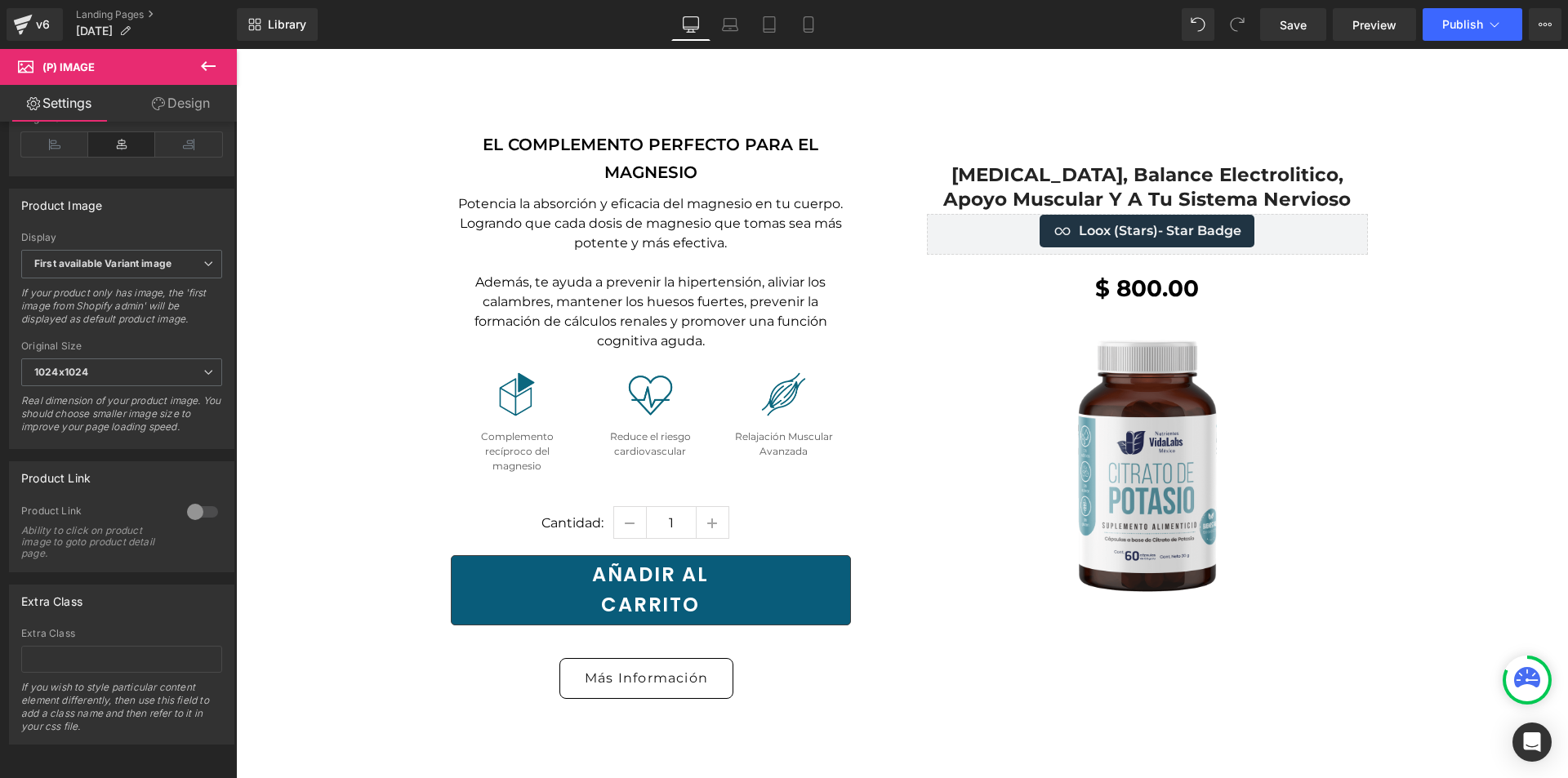
scroll to position [0, 0]
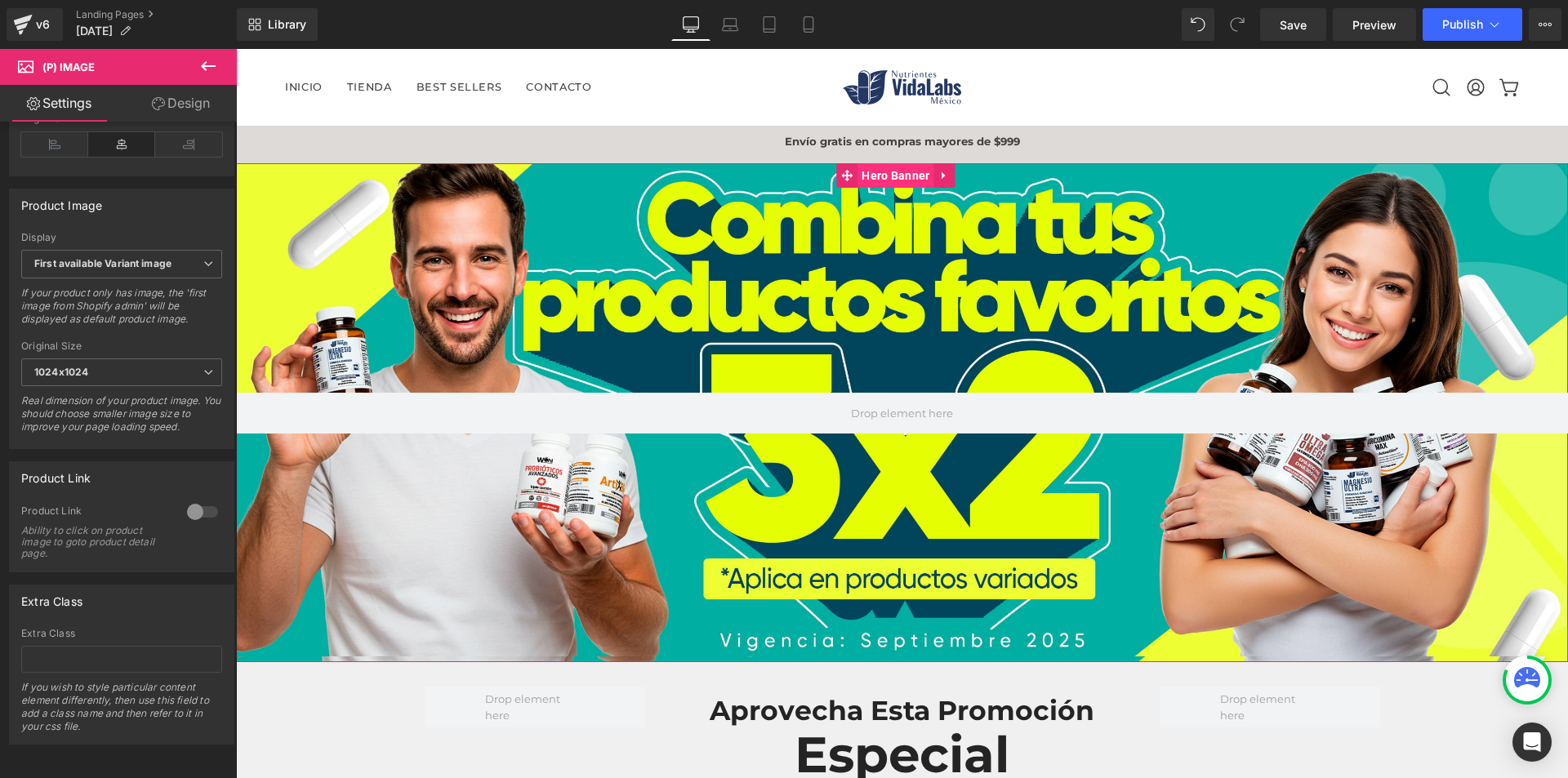
click at [896, 173] on span "Hero Banner" at bounding box center [895, 176] width 76 height 25
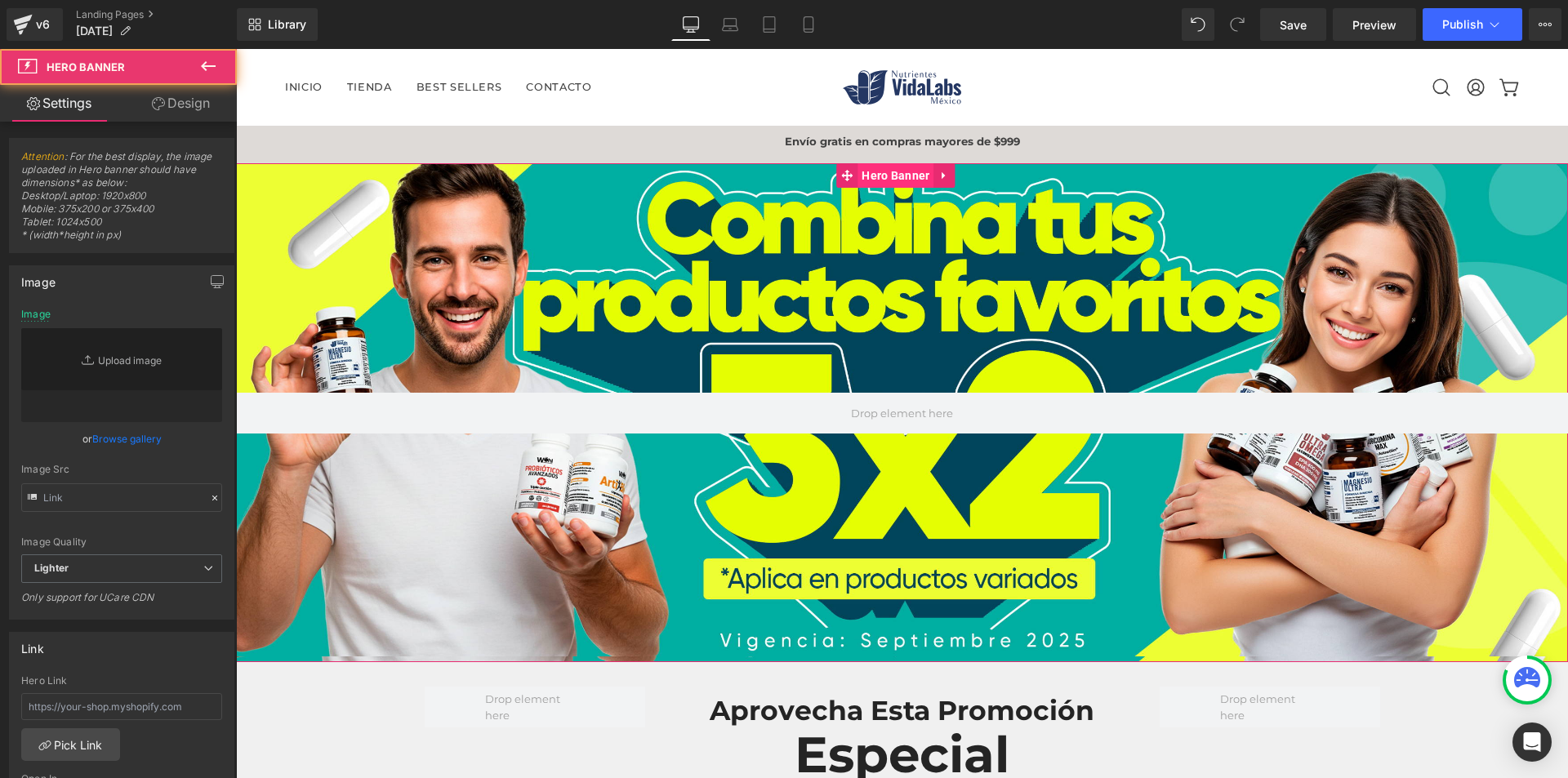
type input "[URL][DOMAIN_NAME]"
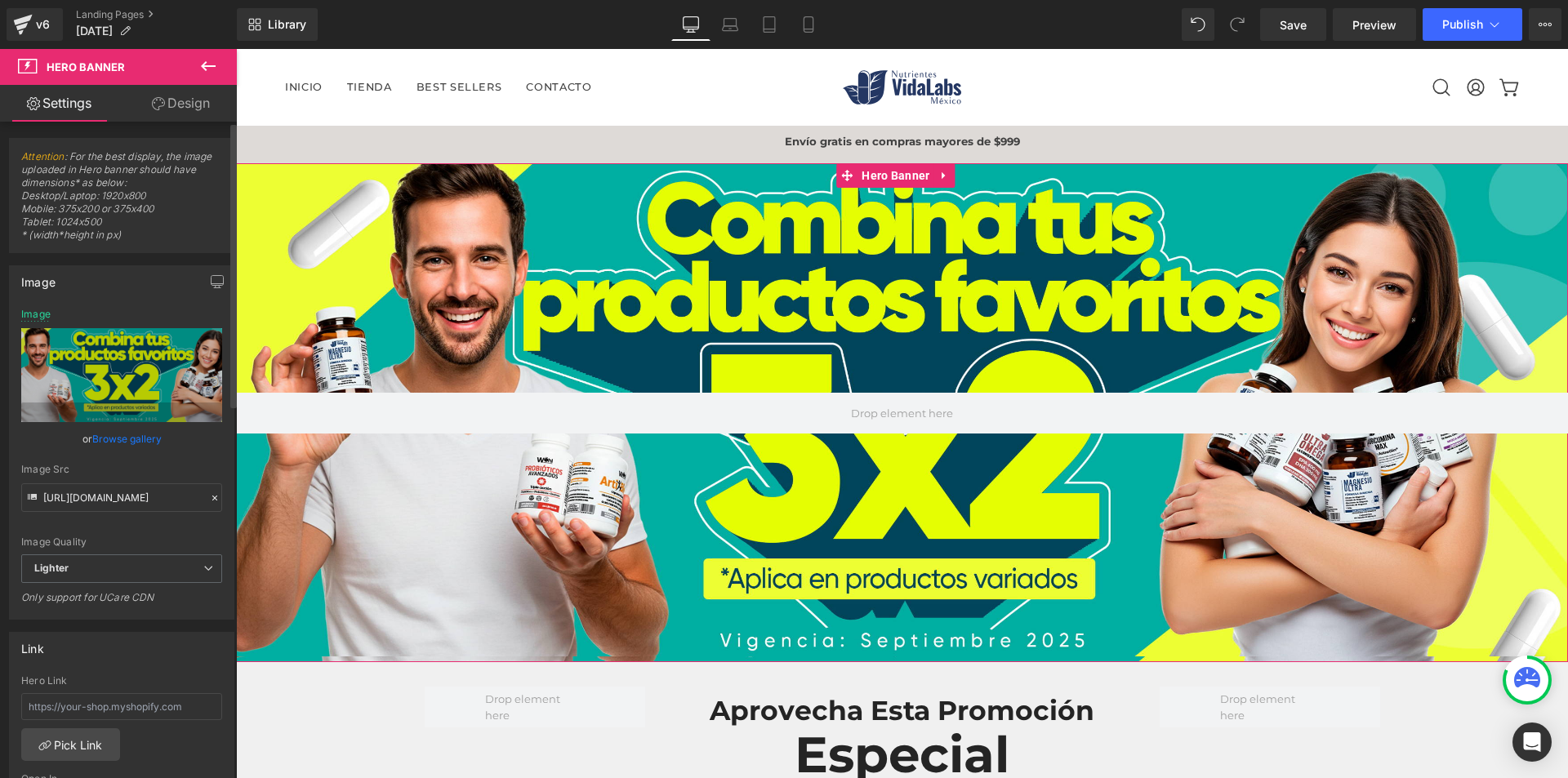
click at [117, 442] on link "Browse gallery" at bounding box center [126, 439] width 69 height 29
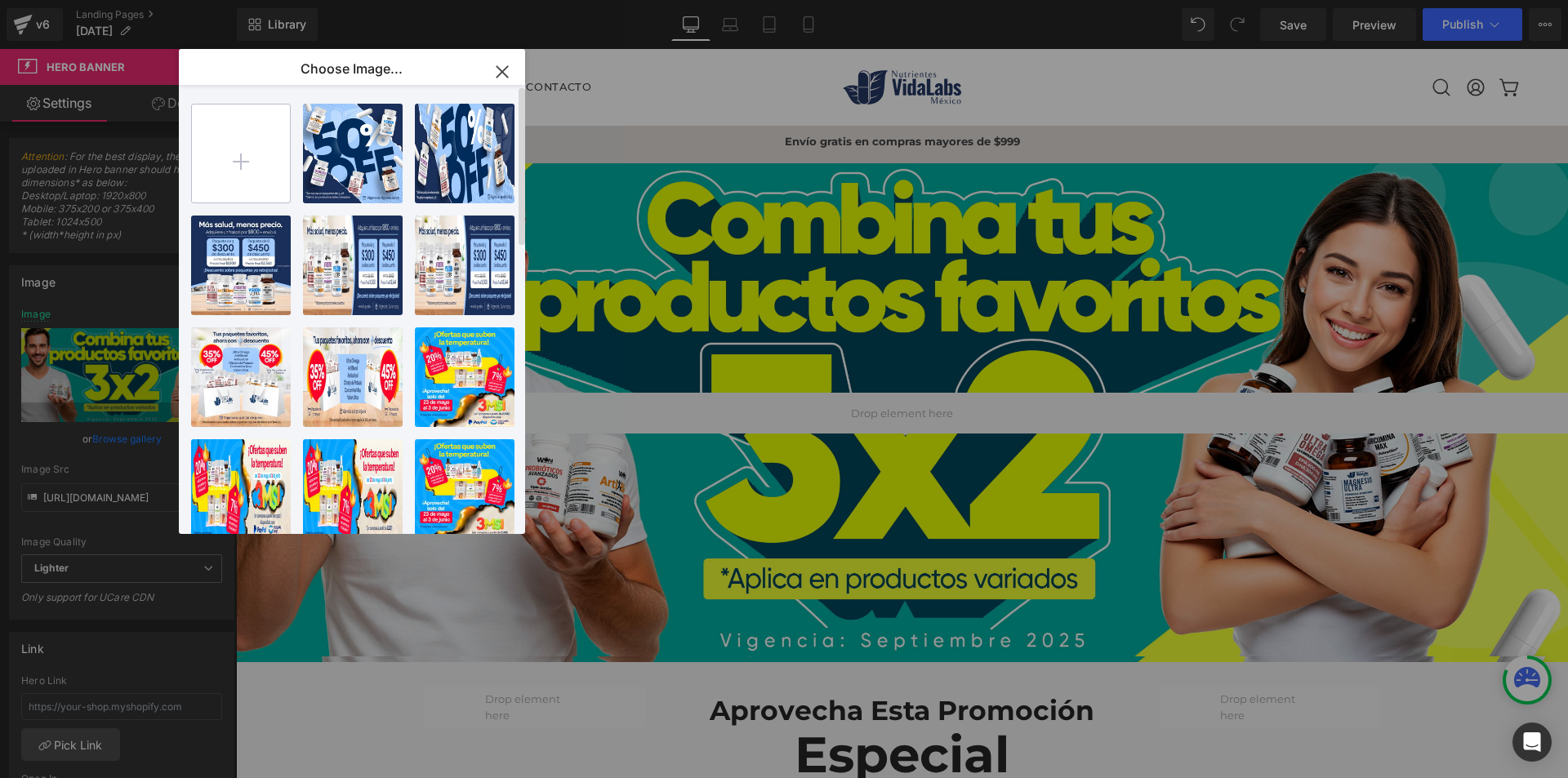
click at [226, 170] on input "file" at bounding box center [240, 153] width 98 height 98
type input "C:\fakepath\banner.jpg"
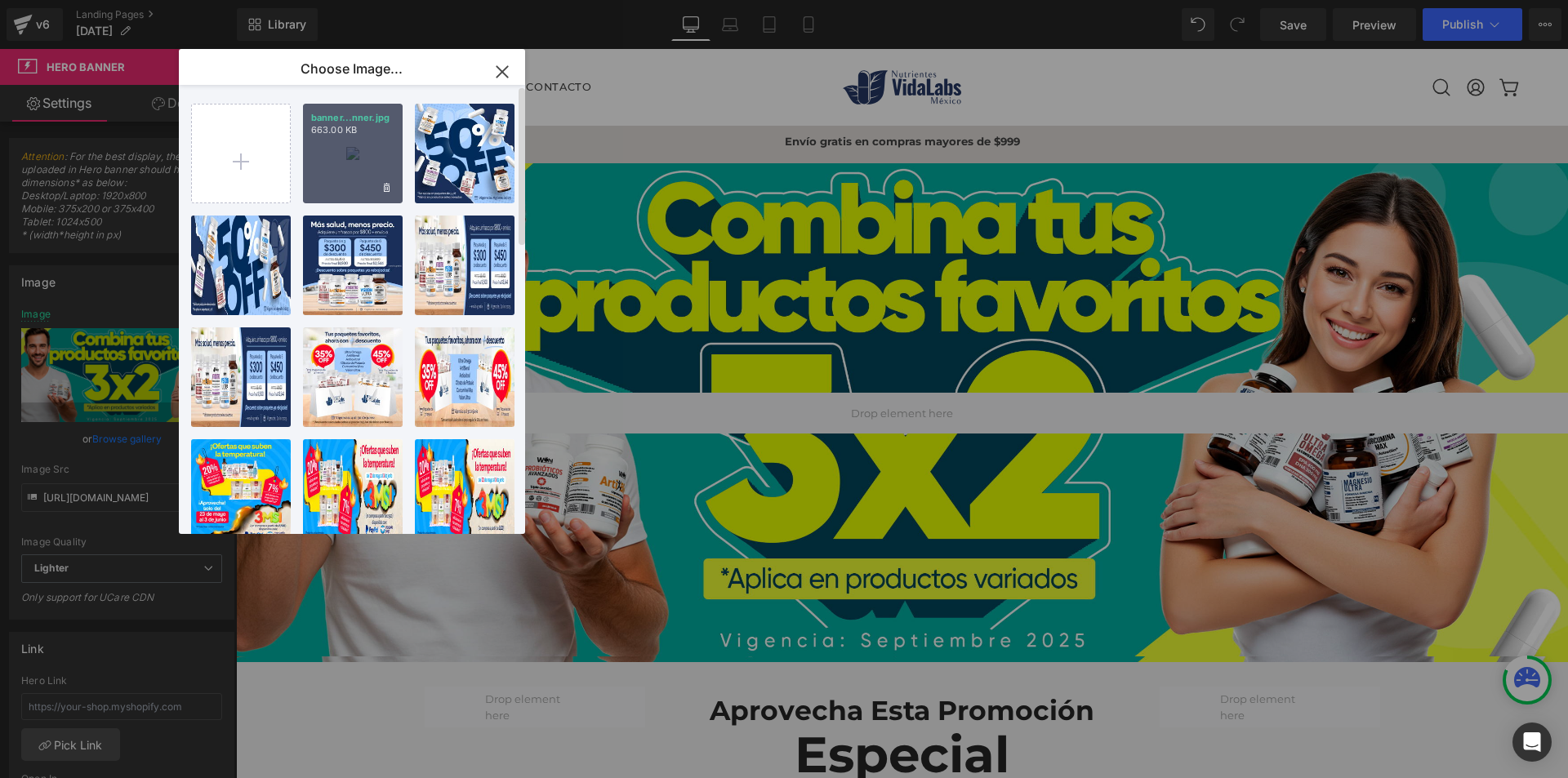
click at [354, 171] on div "banner...nner.jpg 663.00 KB" at bounding box center [353, 153] width 100 height 100
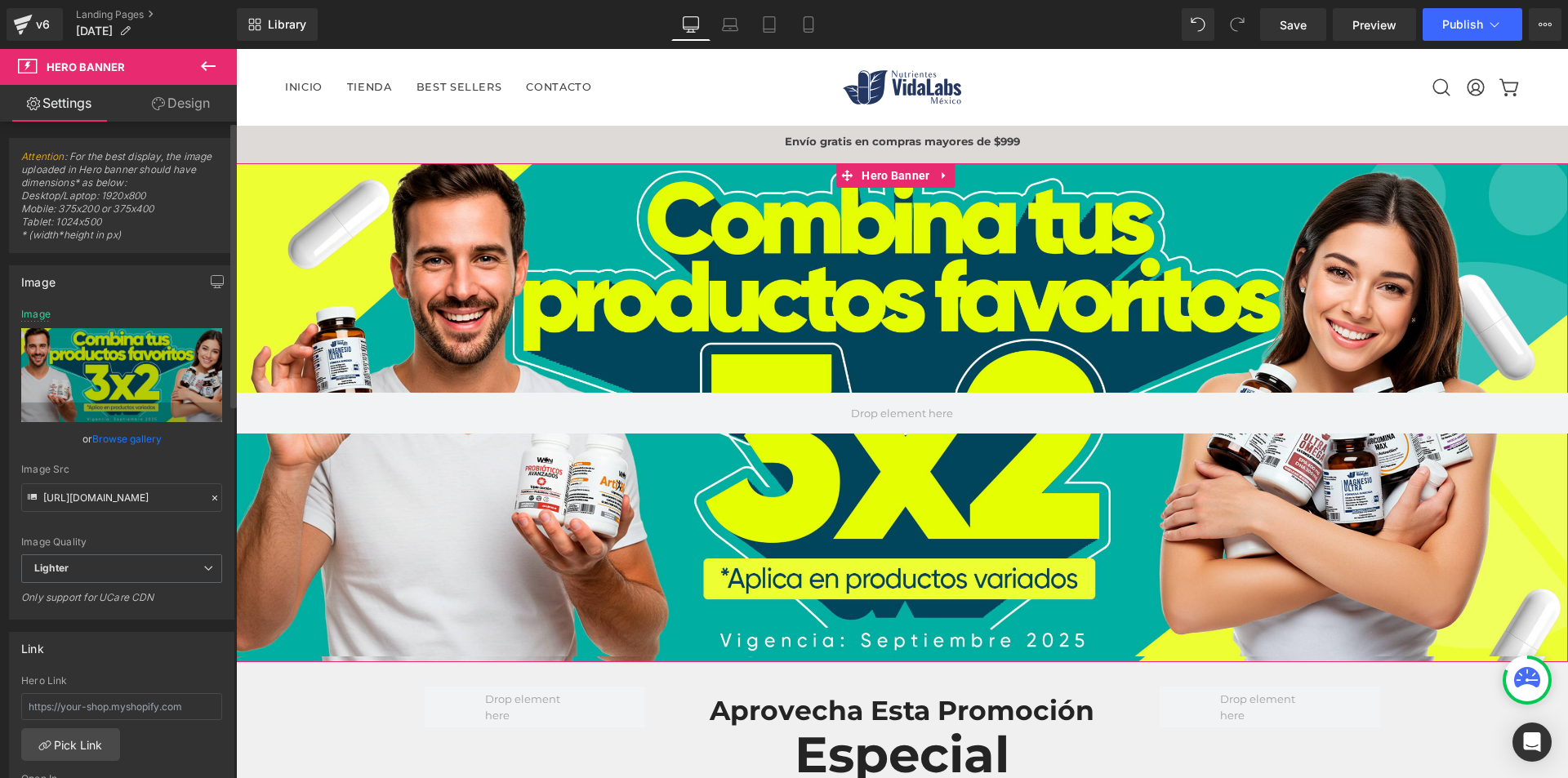
click at [135, 444] on link "Browse gallery" at bounding box center [126, 439] width 69 height 29
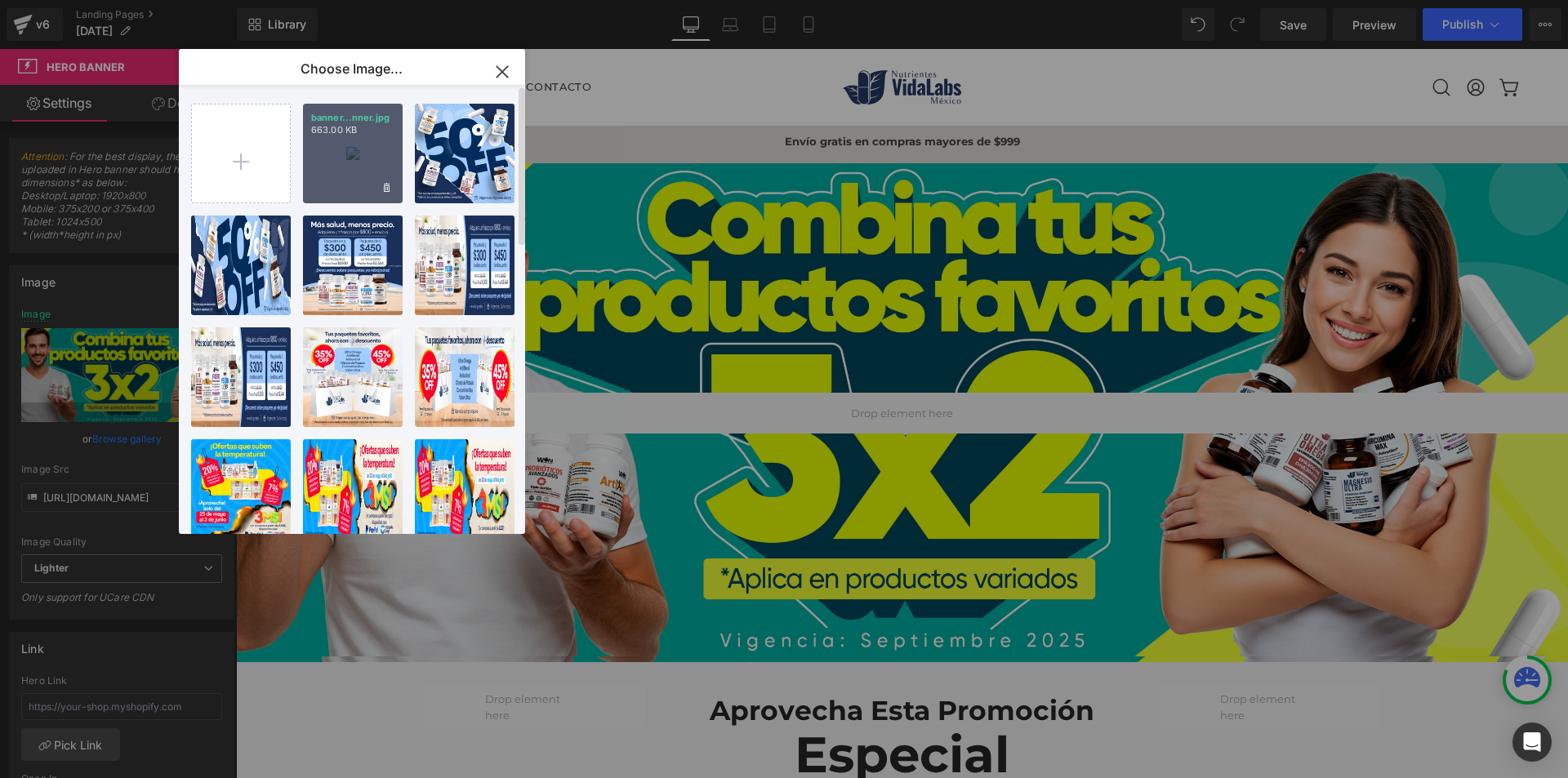
click at [349, 147] on div "banner...nner.jpg 663.00 KB" at bounding box center [353, 153] width 100 height 100
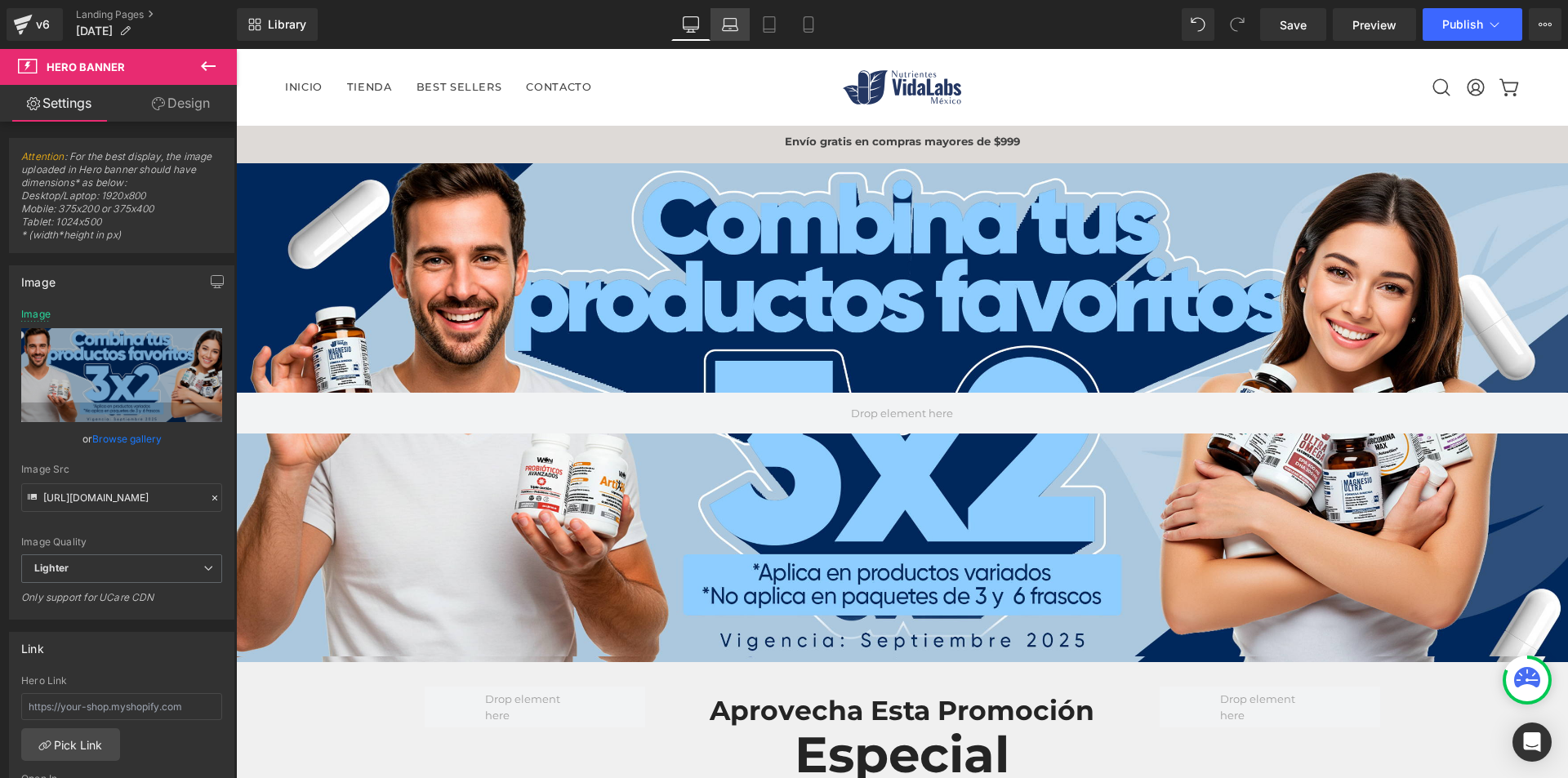
click at [735, 32] on icon at bounding box center [729, 24] width 16 height 16
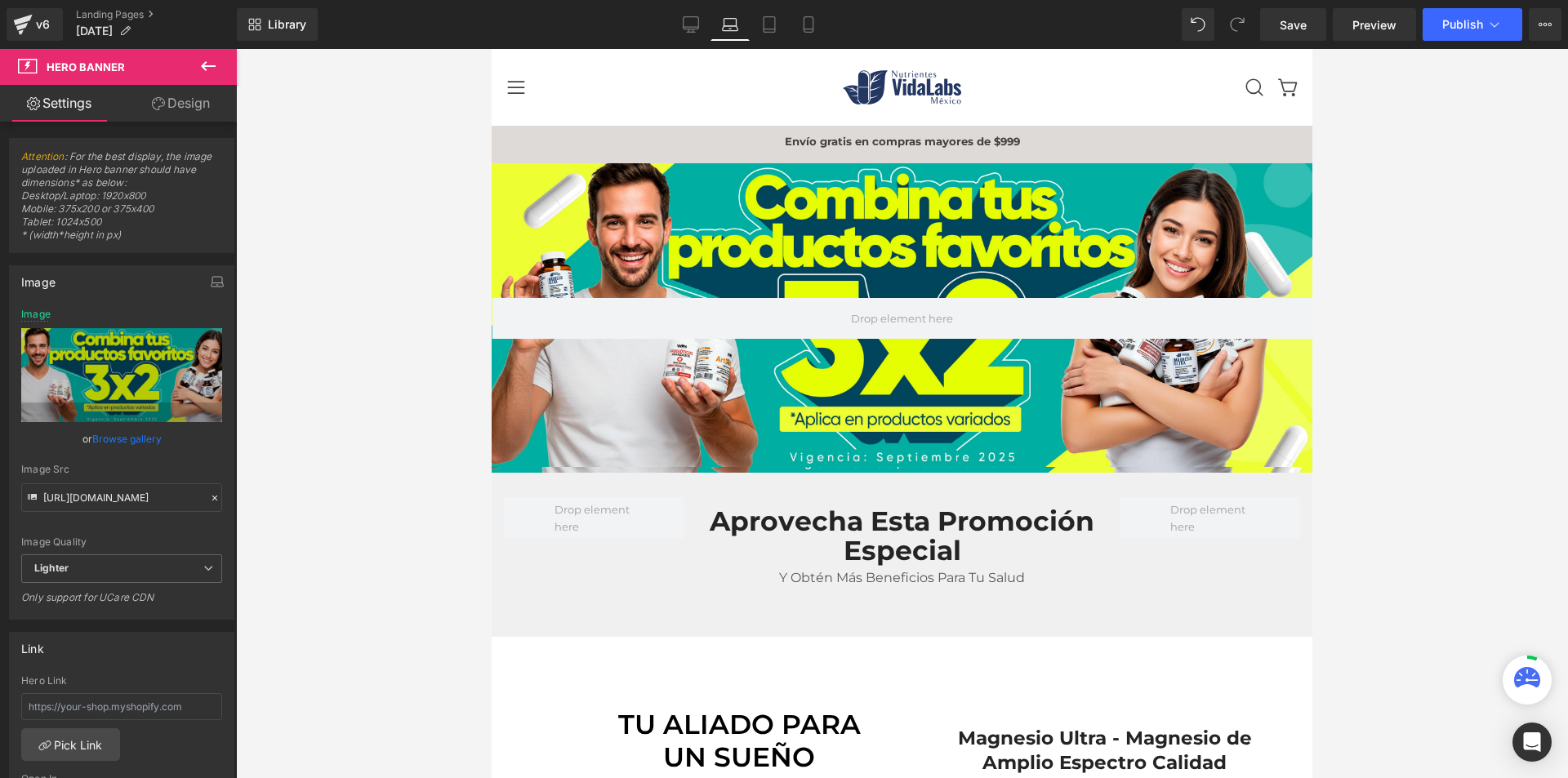
click at [135, 435] on link "Browse gallery" at bounding box center [126, 439] width 69 height 29
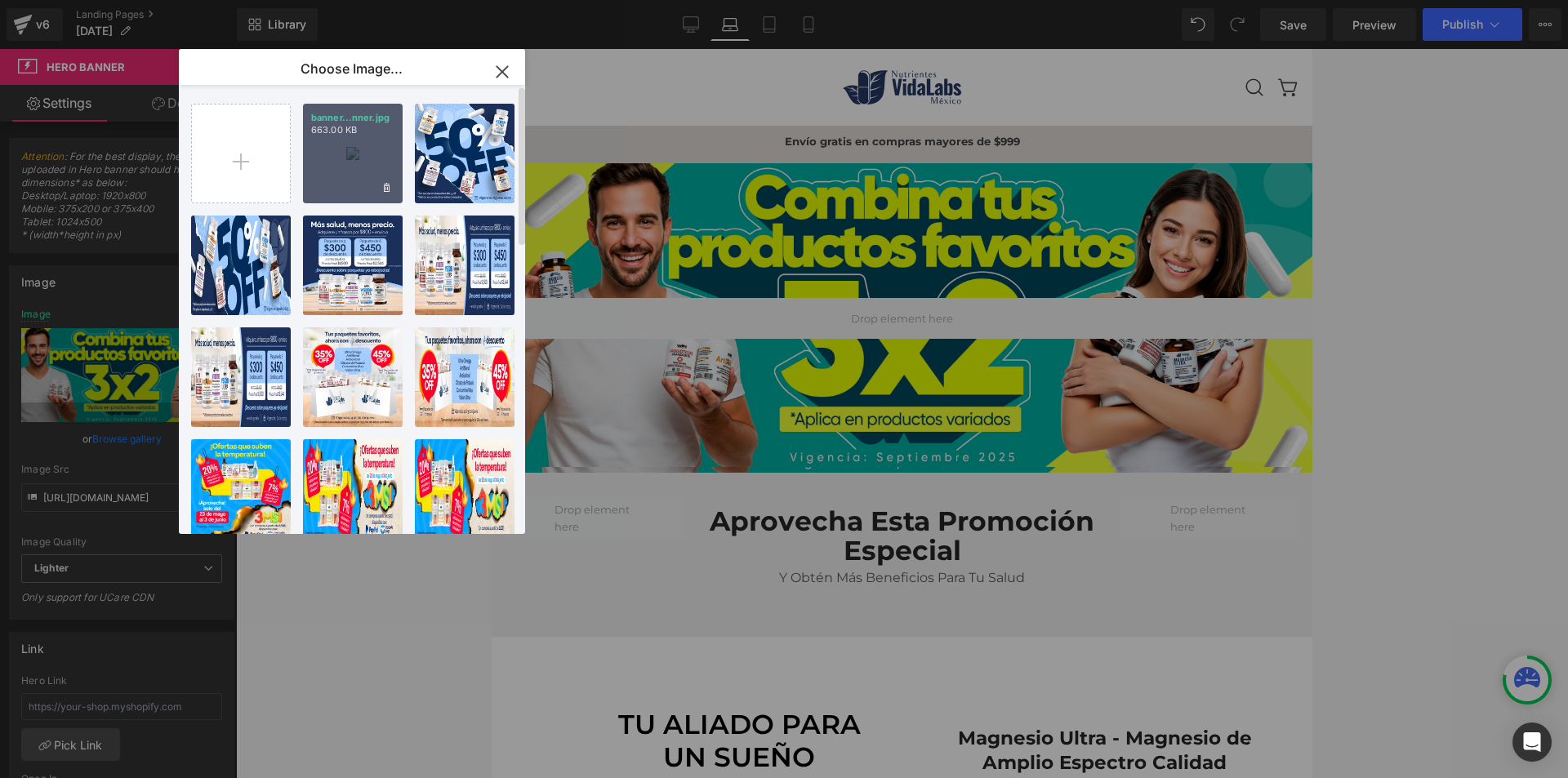
click at [352, 153] on div "banner...nner.jpg 663.00 KB" at bounding box center [353, 153] width 100 height 100
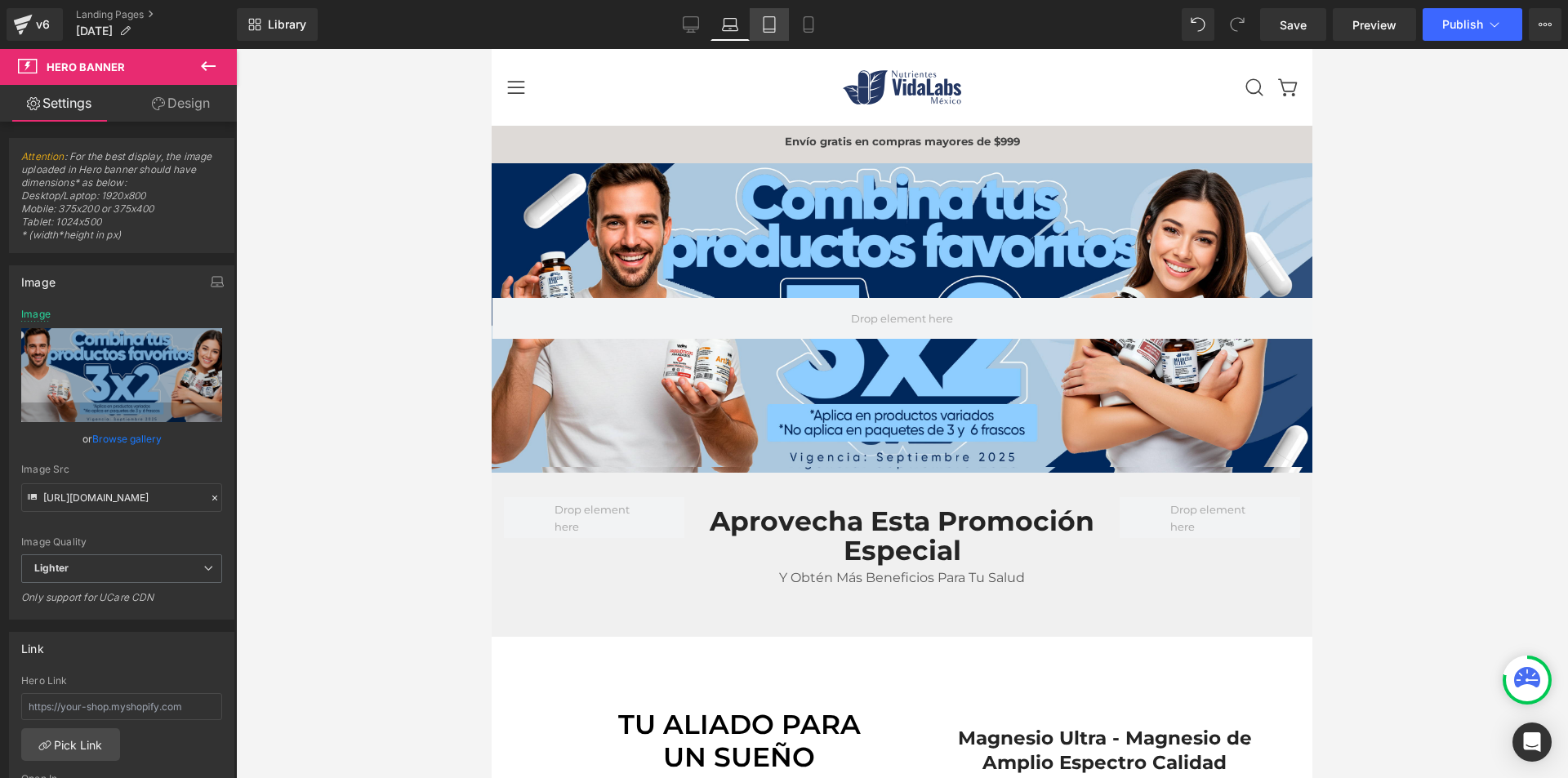
click at [766, 26] on icon at bounding box center [769, 24] width 16 height 16
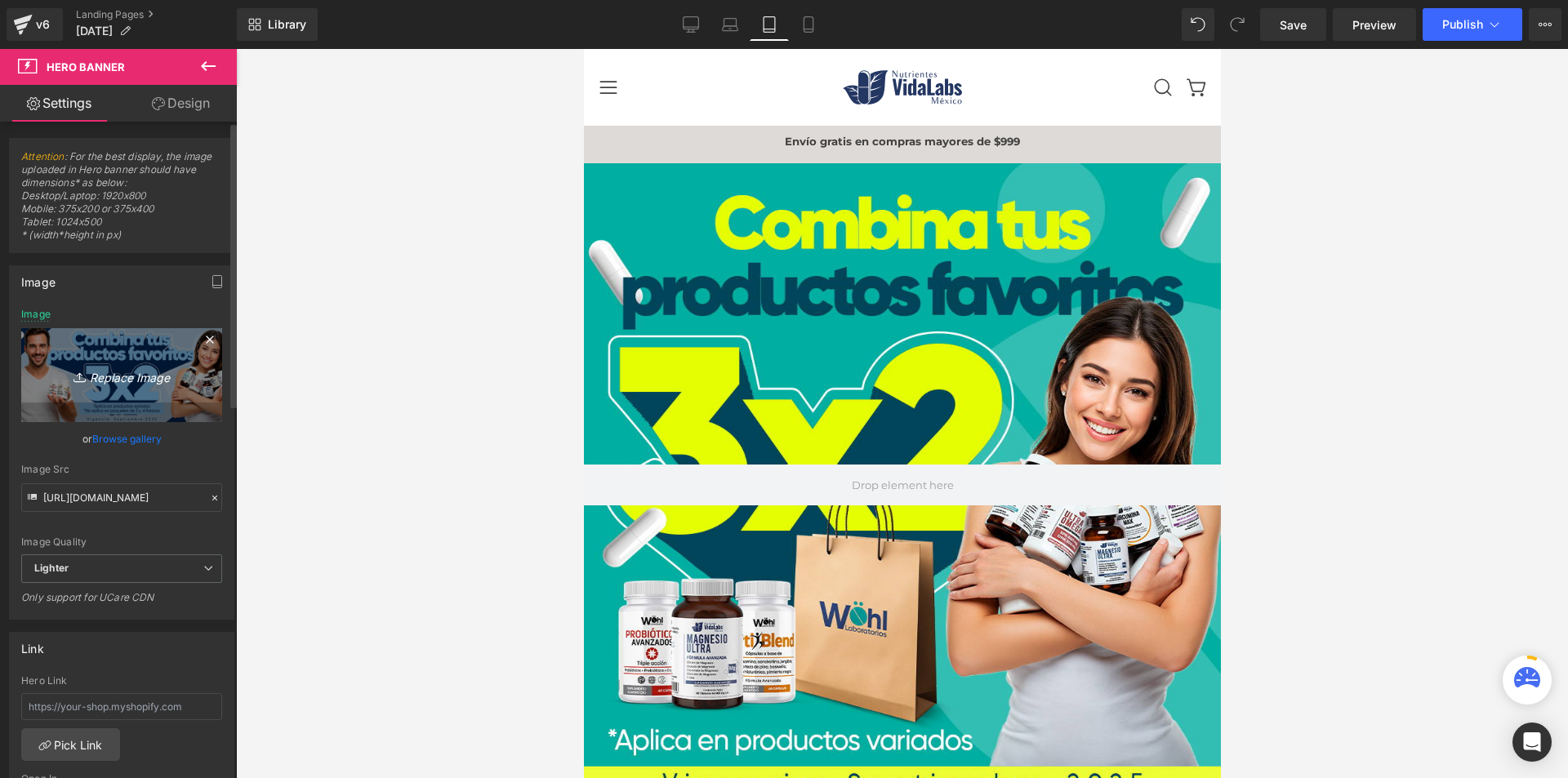
type input "[URL][DOMAIN_NAME]"
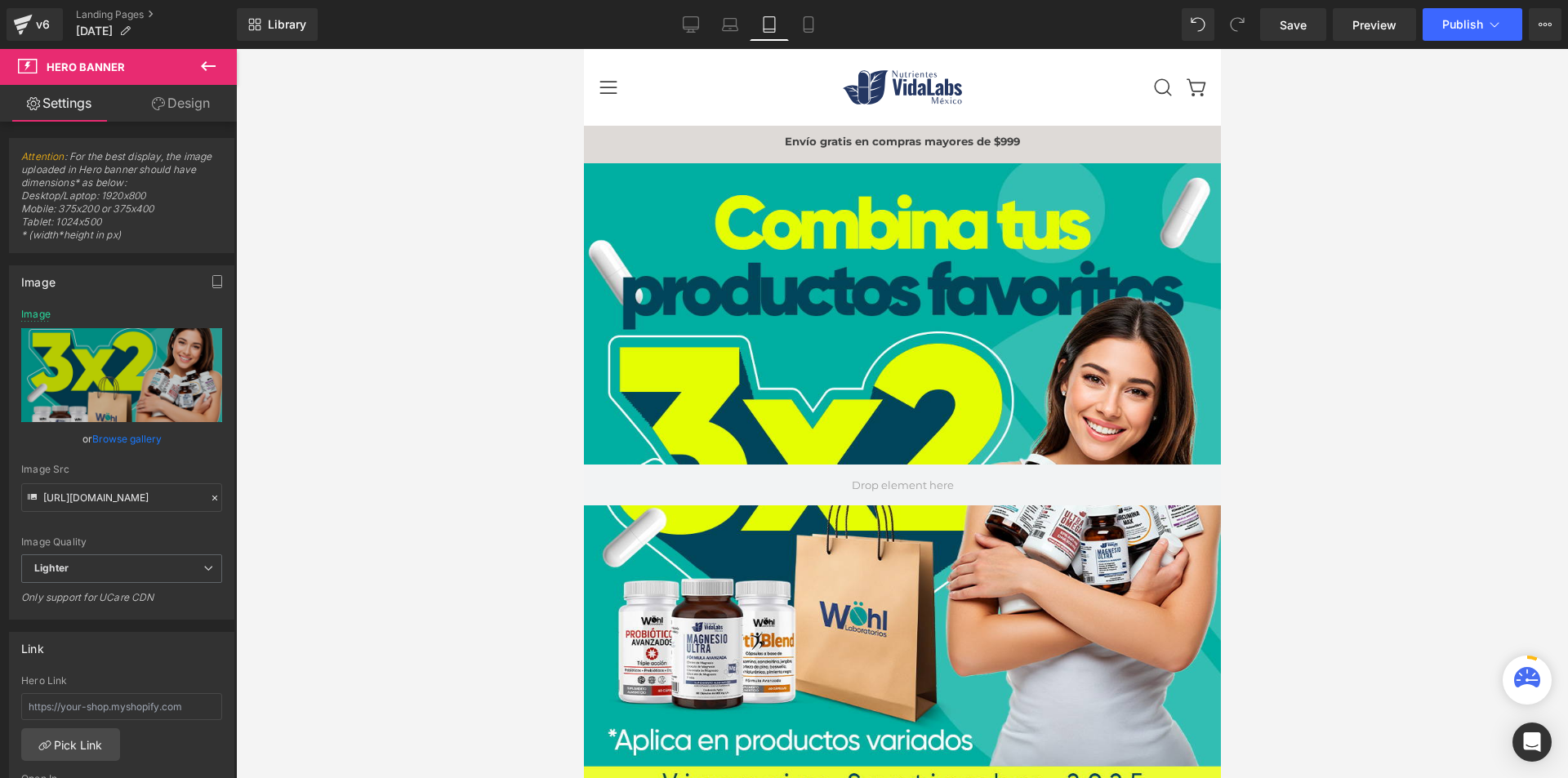
click at [144, 435] on link "Browse gallery" at bounding box center [126, 439] width 69 height 29
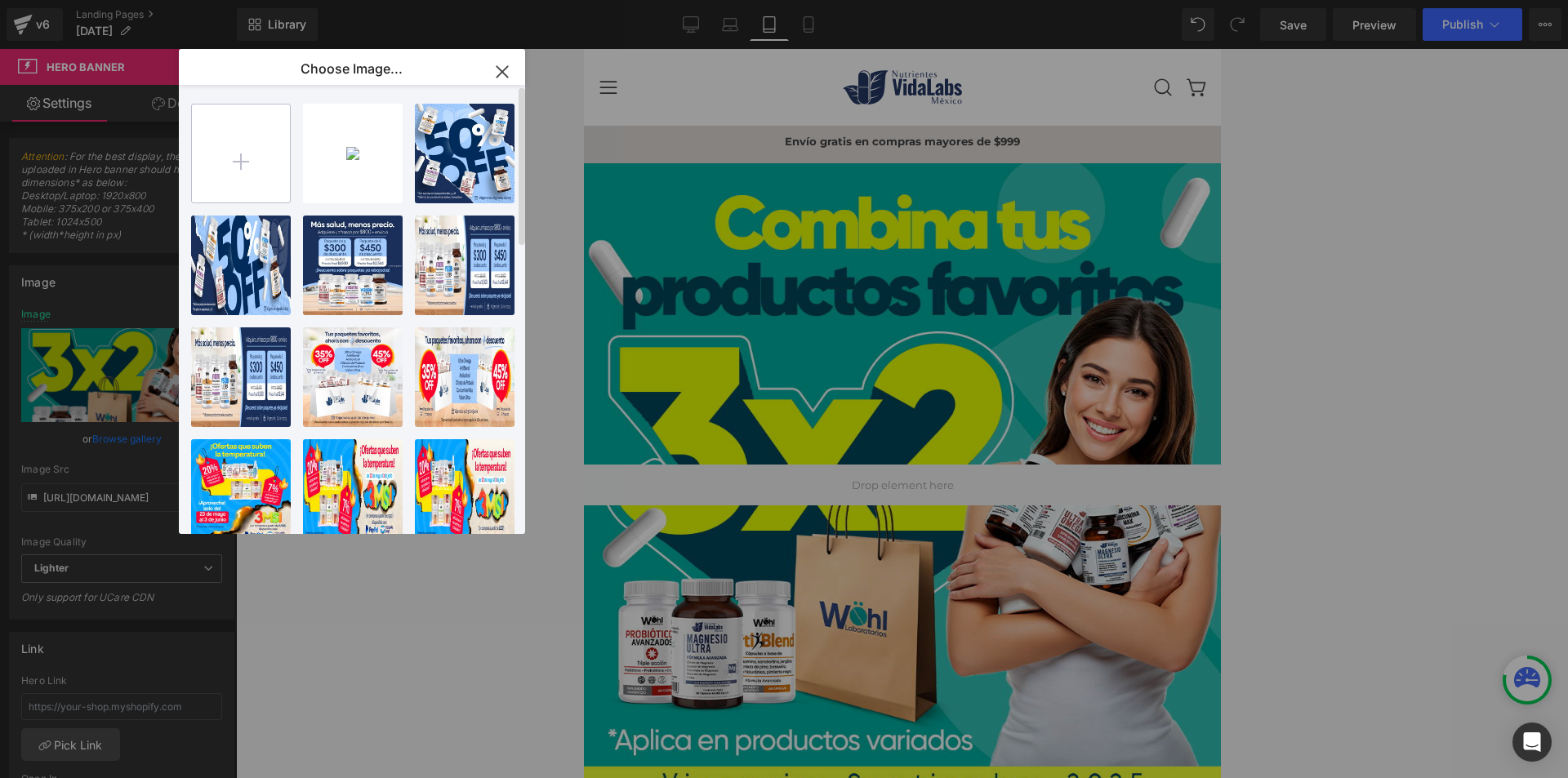
click at [249, 158] on input "file" at bounding box center [240, 153] width 98 height 98
type input "C:\fakepath\cuadrado.jpg"
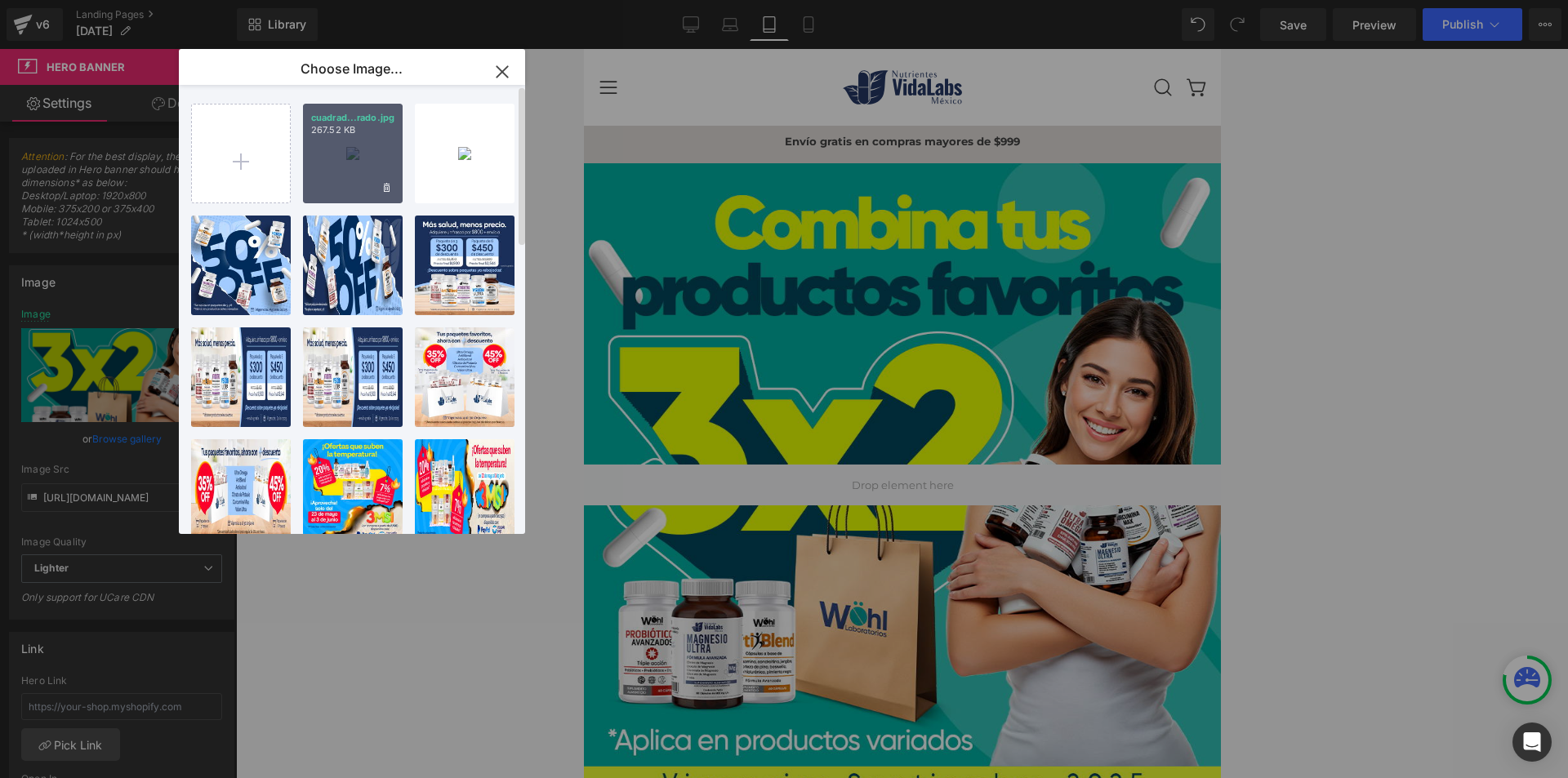
click at [357, 151] on div "cuadrad...rado.jpg 267.52 KB" at bounding box center [353, 153] width 100 height 100
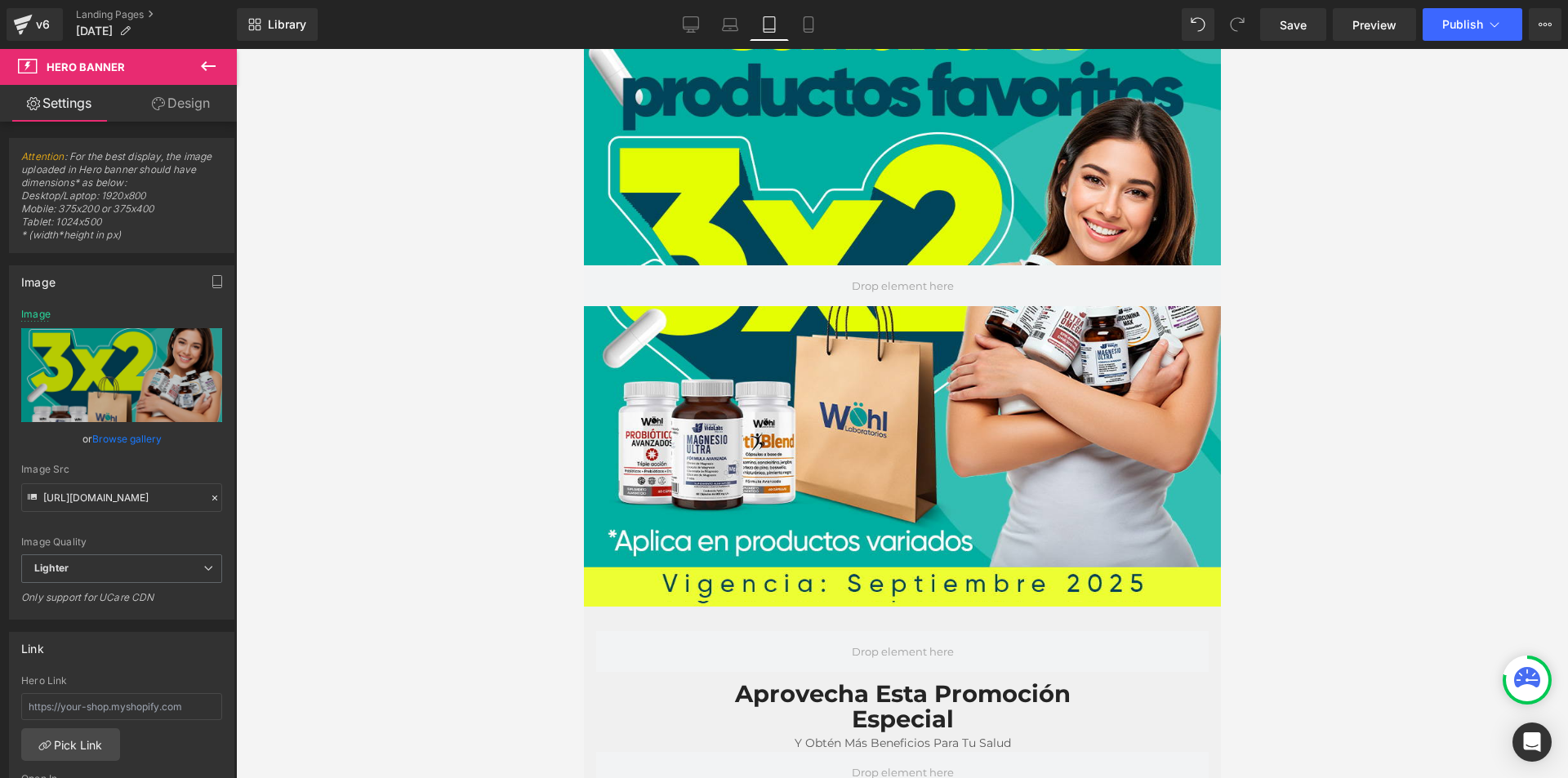
scroll to position [245, 0]
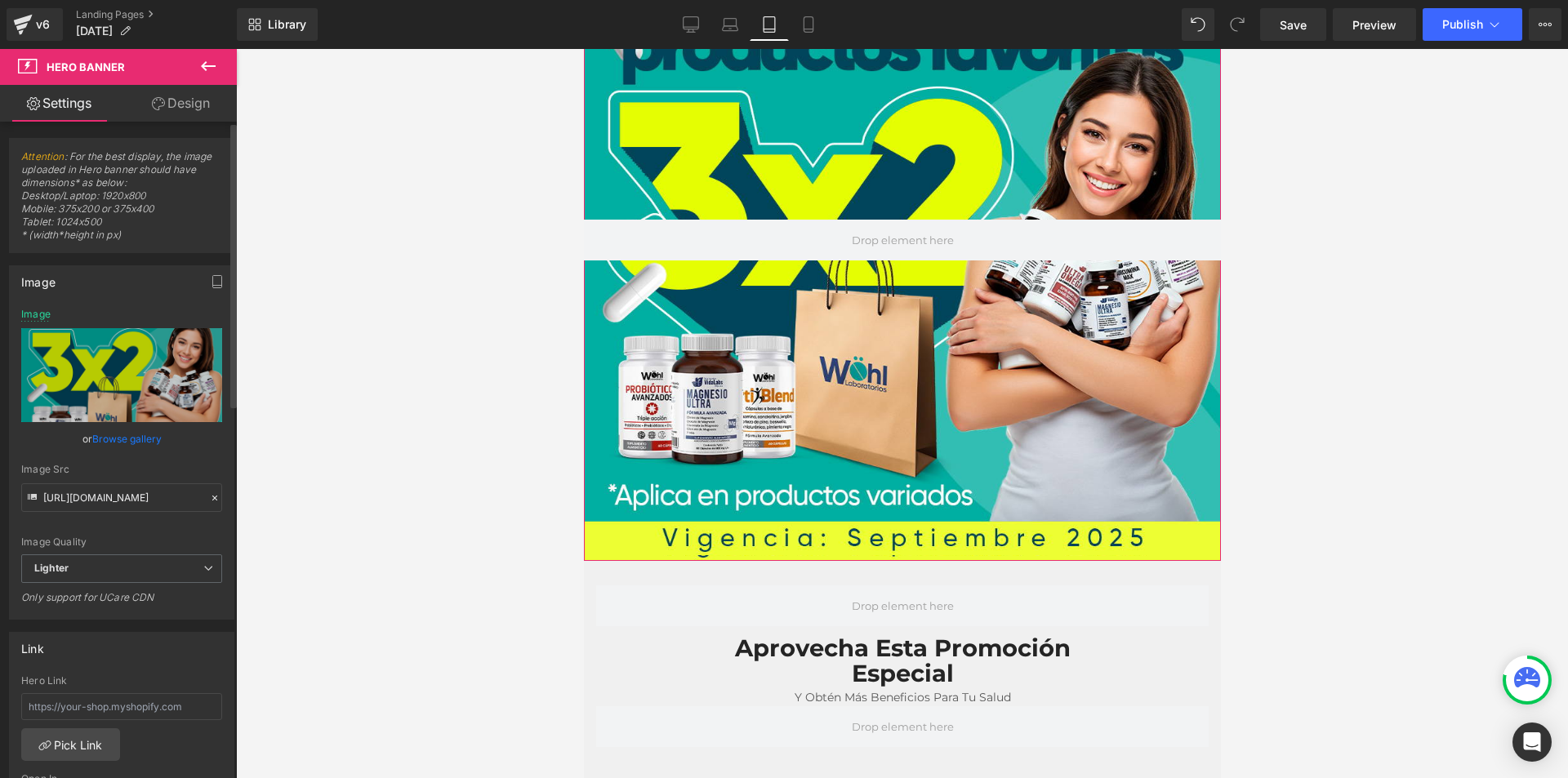
click at [135, 435] on link "Browse gallery" at bounding box center [126, 439] width 69 height 29
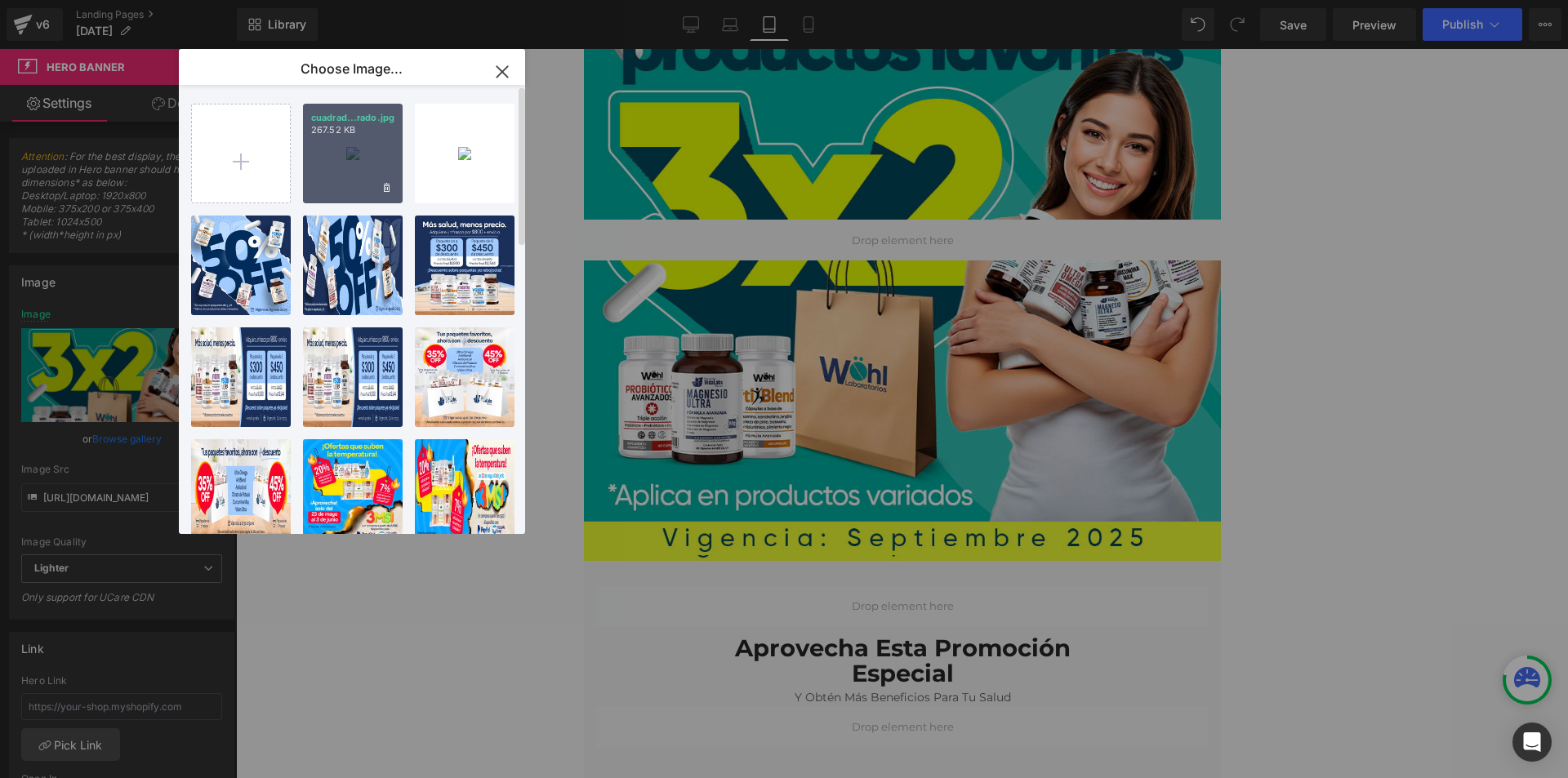
click at [355, 153] on div "cuadrad...rado.jpg 267.52 KB" at bounding box center [353, 153] width 100 height 100
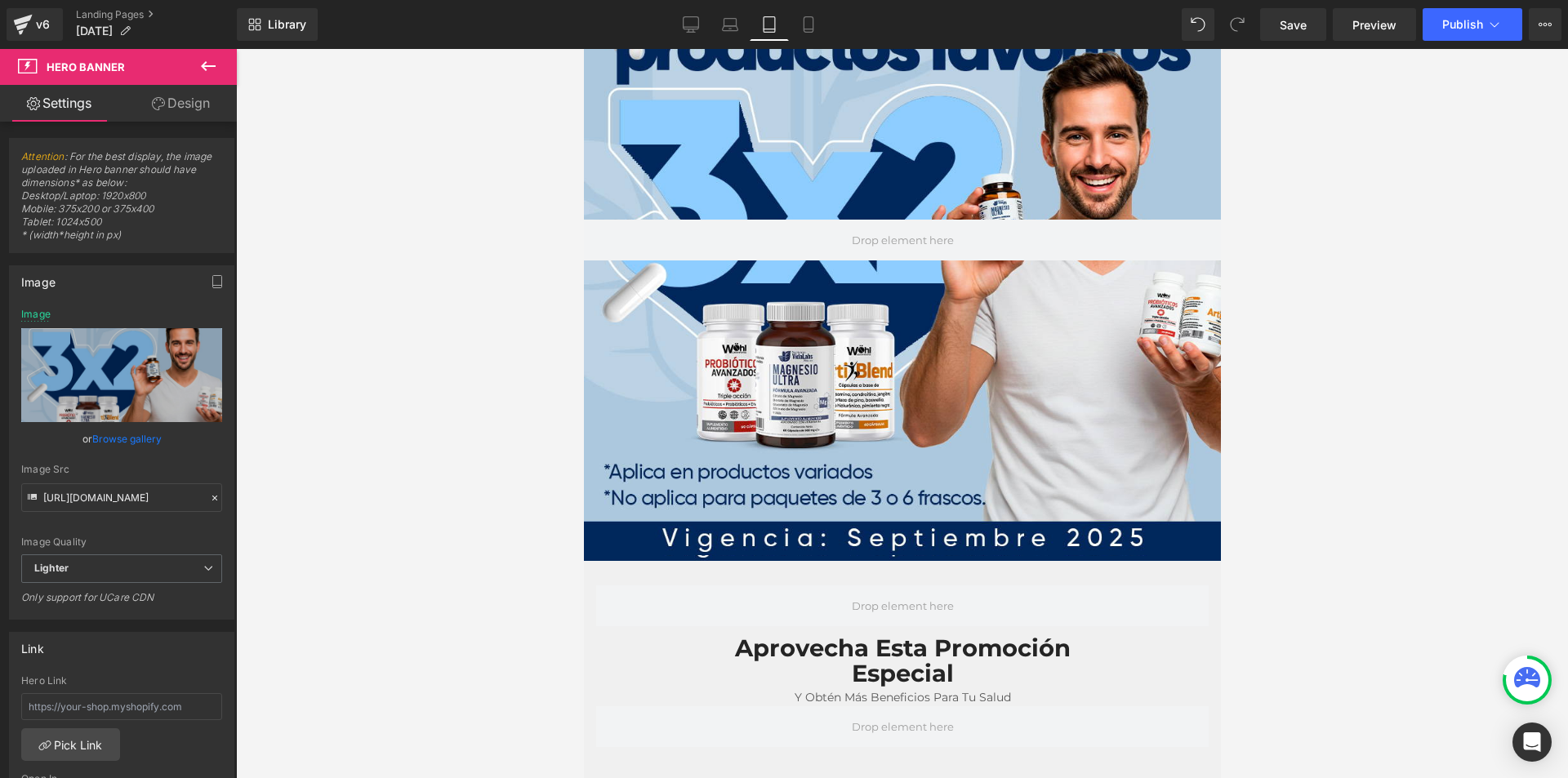
click at [813, 23] on icon at bounding box center [808, 25] width 9 height 15
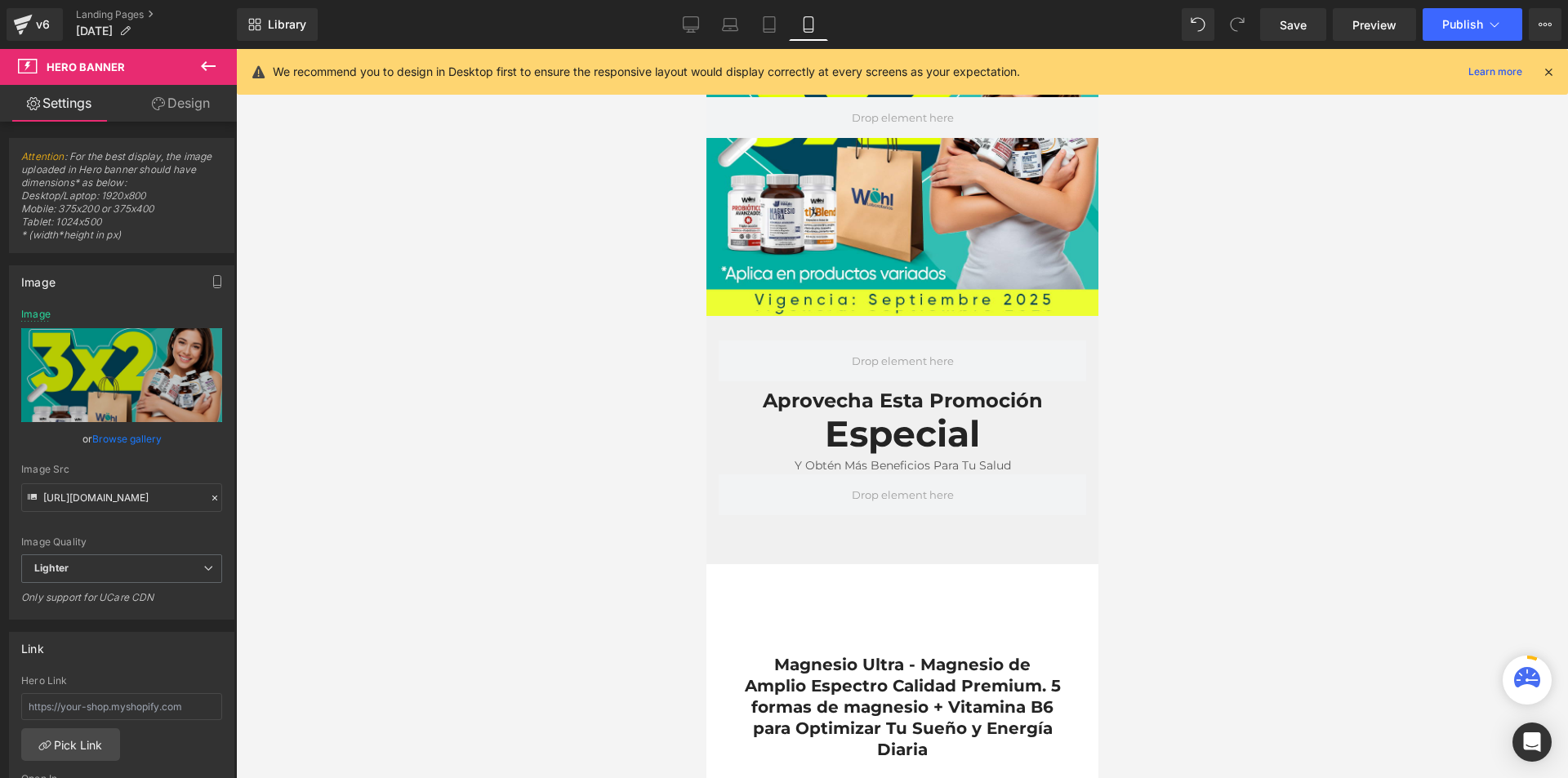
scroll to position [130, 0]
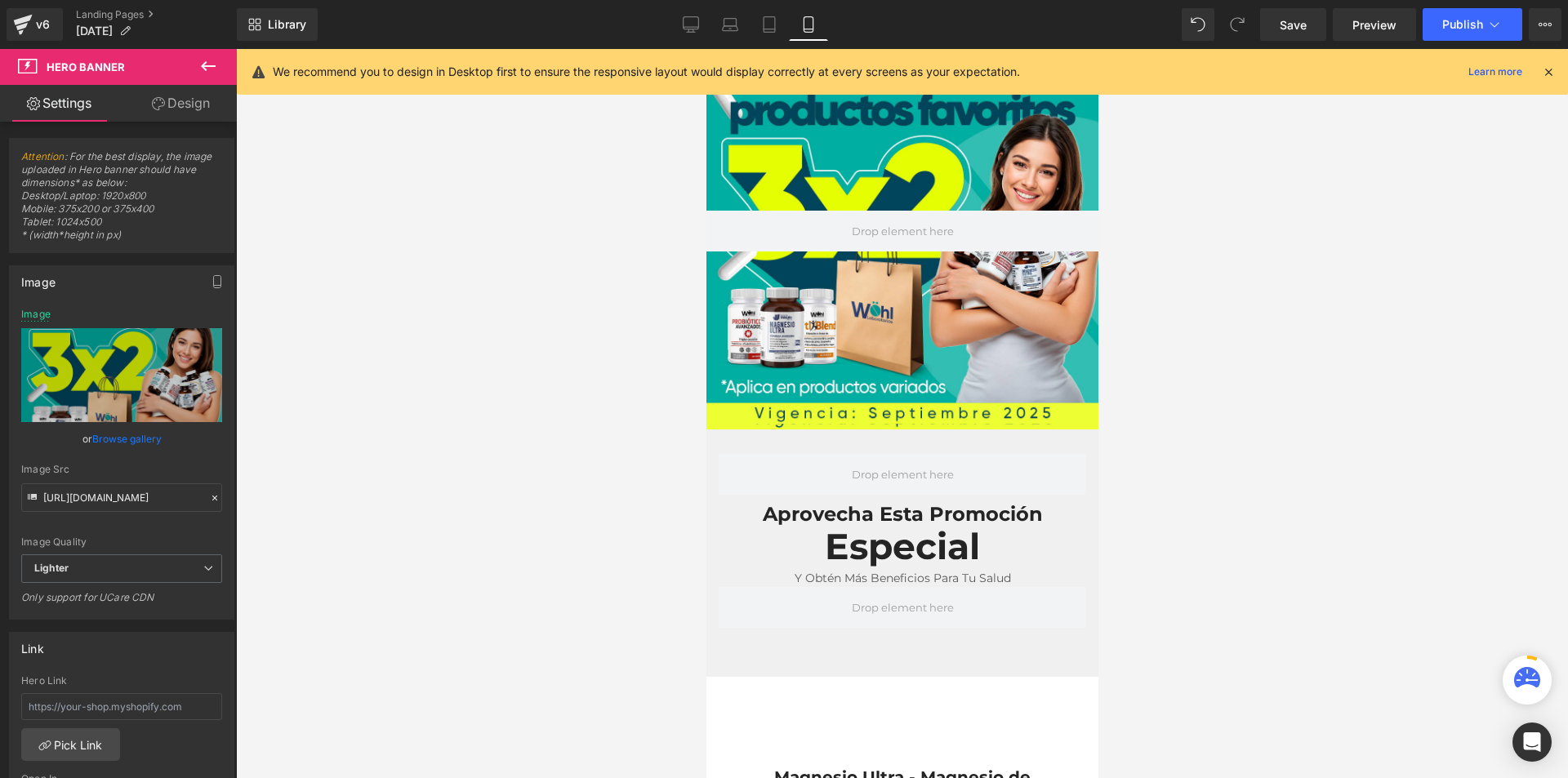
click at [145, 443] on link "Browse gallery" at bounding box center [126, 439] width 69 height 29
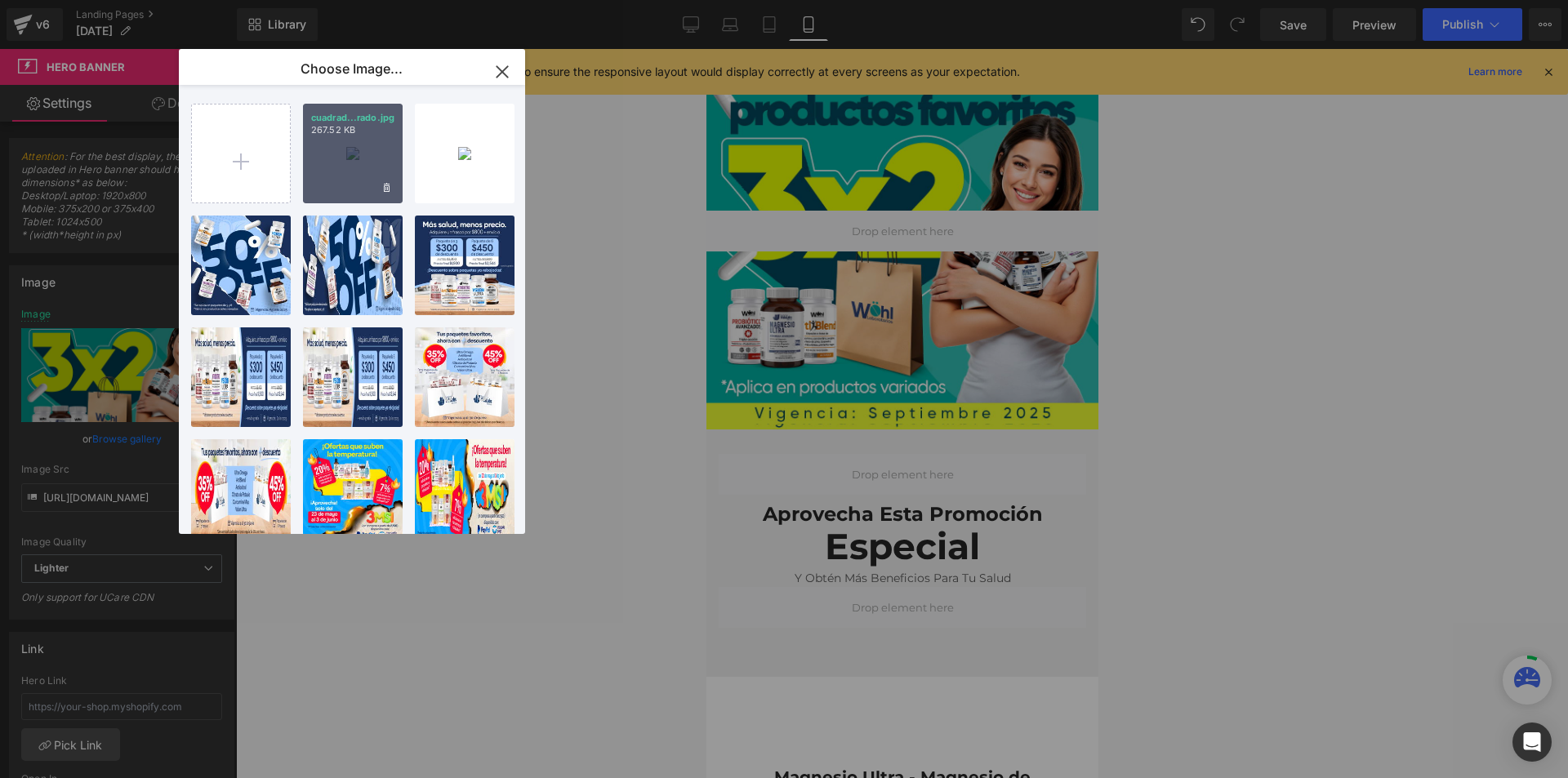
scroll to position [0, 0]
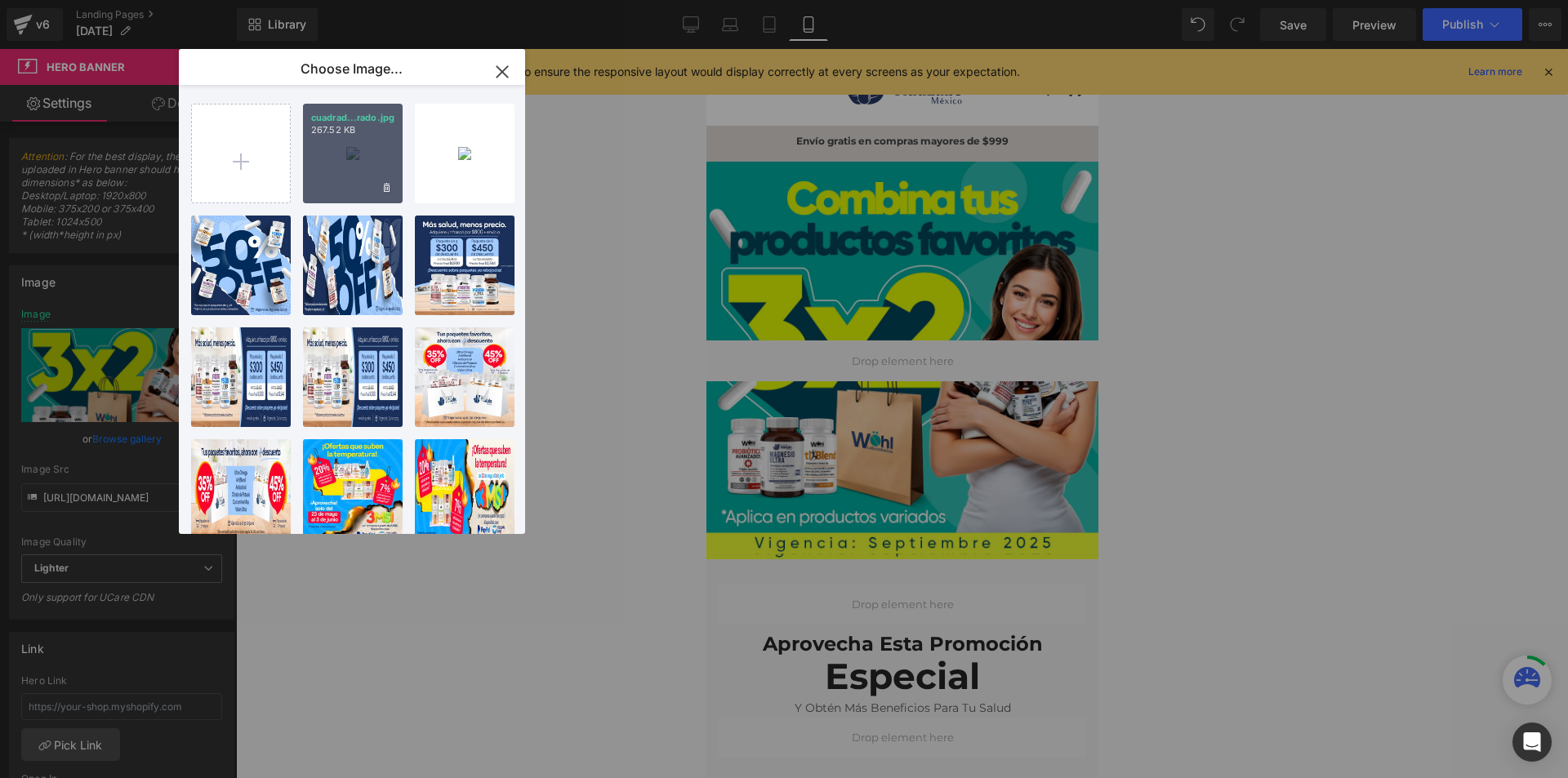
click at [385, 132] on p "267.52 KB" at bounding box center [353, 130] width 84 height 12
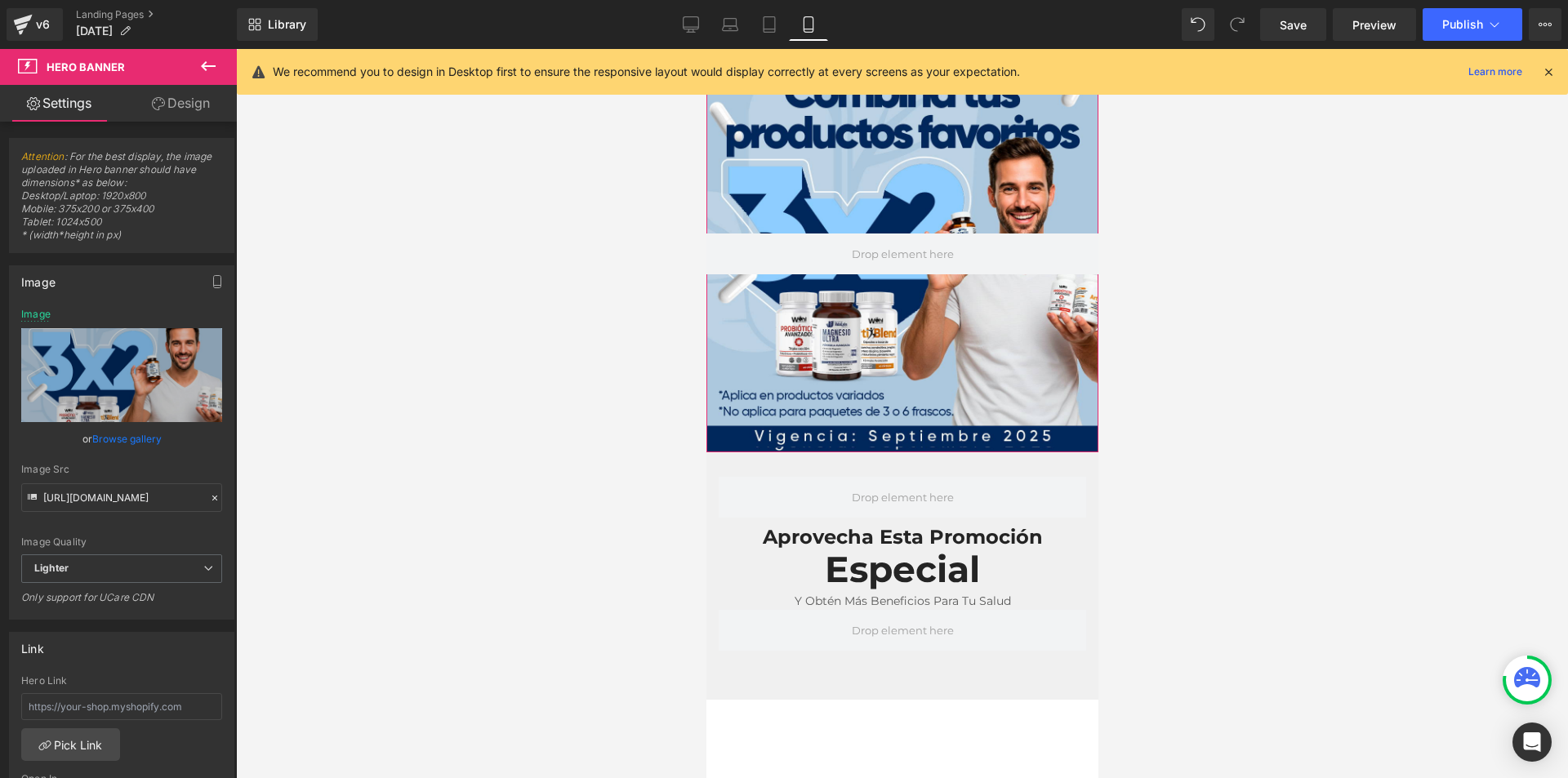
scroll to position [164, 0]
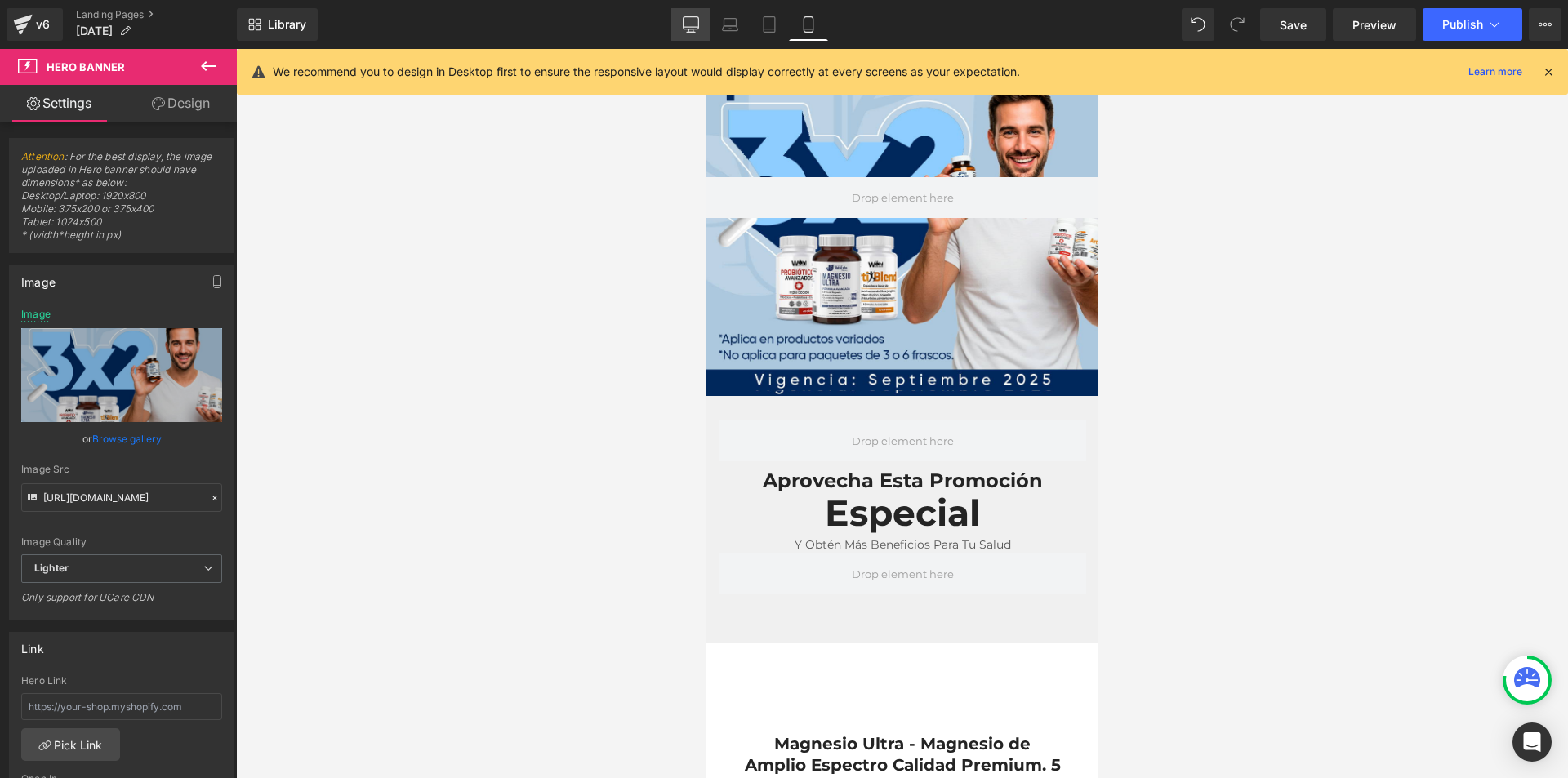
click at [692, 32] on link "Desktop" at bounding box center [691, 25] width 39 height 32
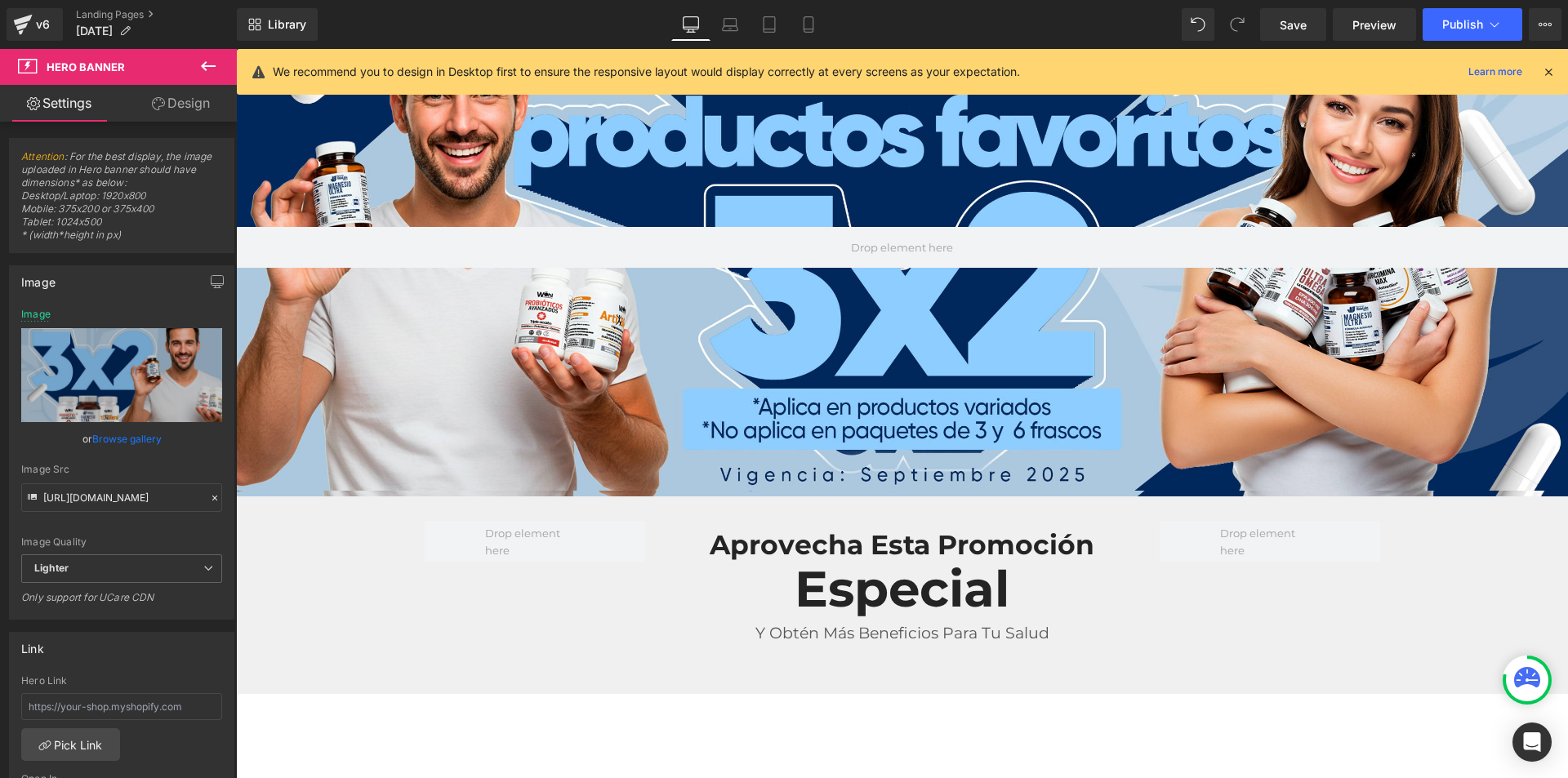
type input "[URL][DOMAIN_NAME]"
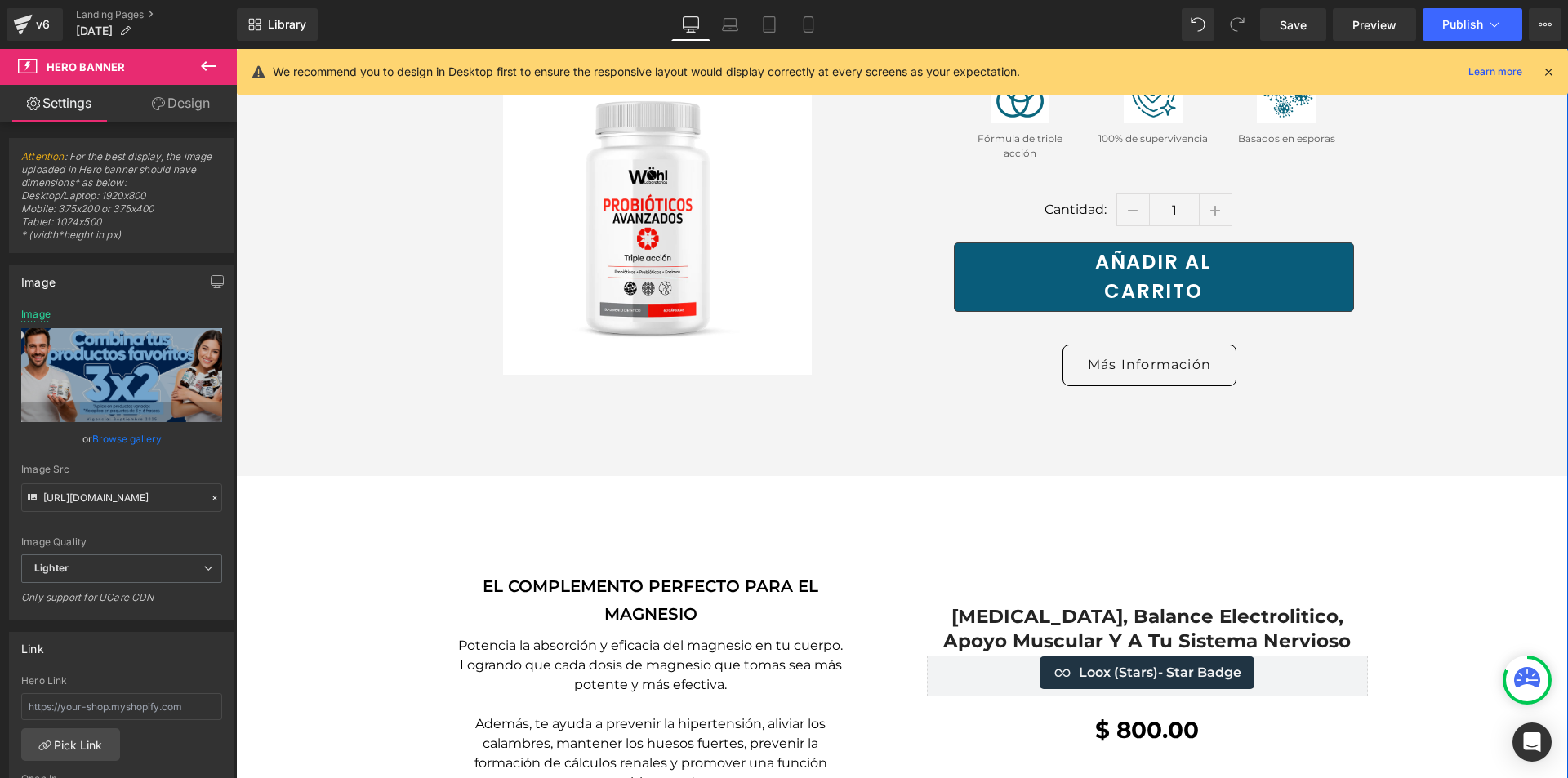
scroll to position [2126, 0]
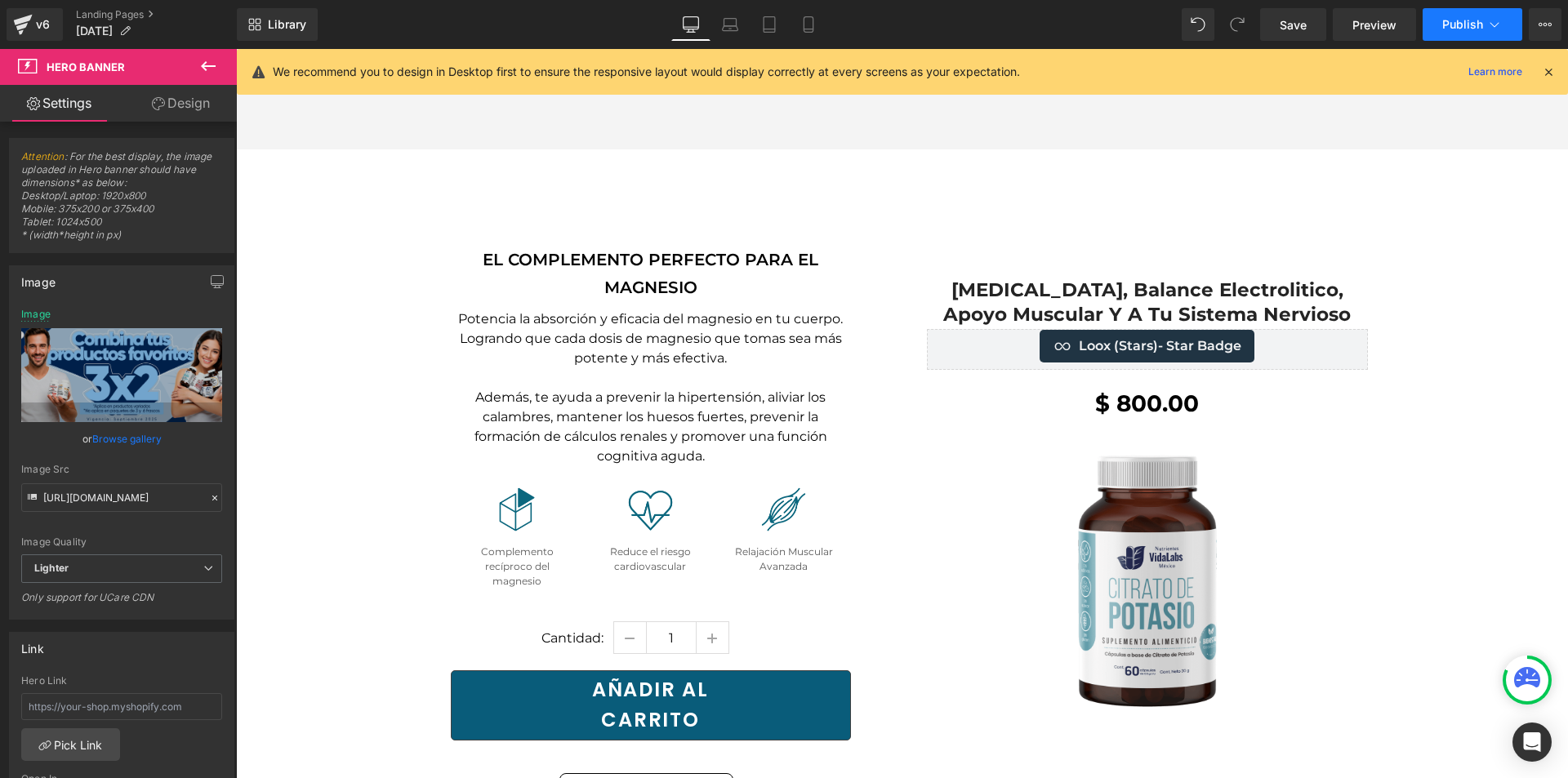
click at [1455, 28] on span "Publish" at bounding box center [1463, 24] width 41 height 13
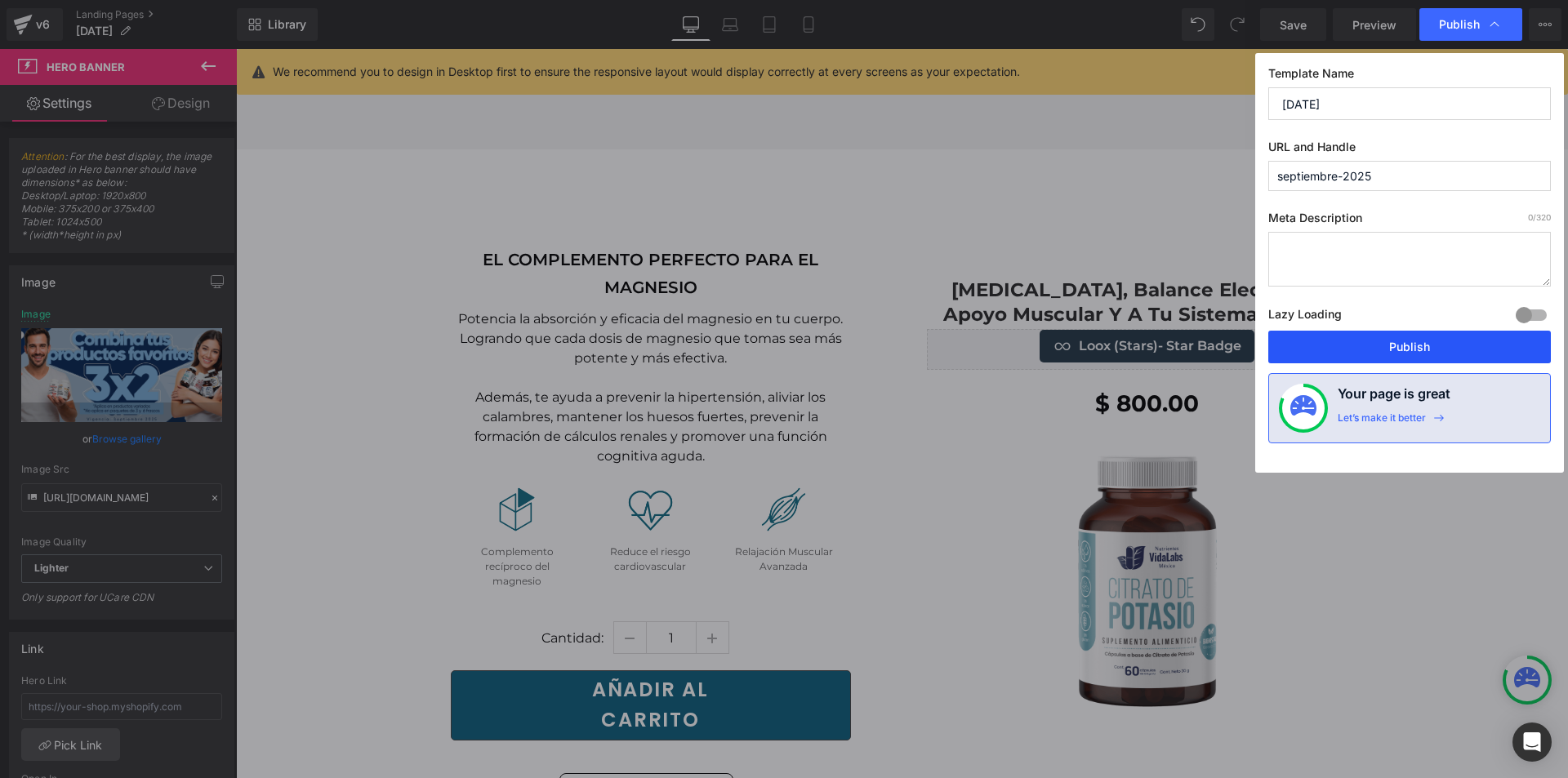
drag, startPoint x: 1377, startPoint y: 345, endPoint x: 1140, endPoint y: 296, distance: 242.0
click at [1377, 345] on button "Publish" at bounding box center [1410, 347] width 283 height 32
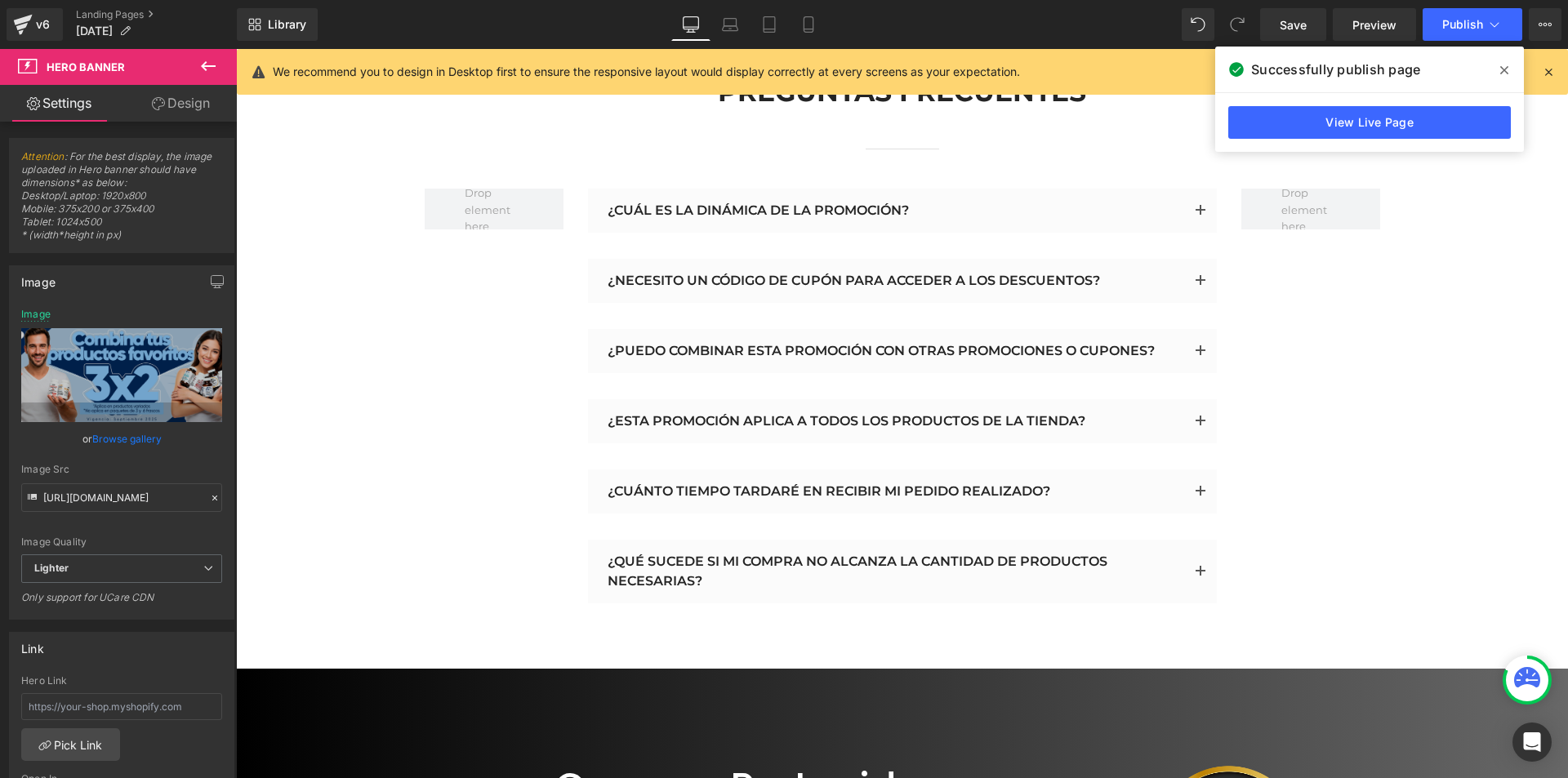
scroll to position [9311, 0]
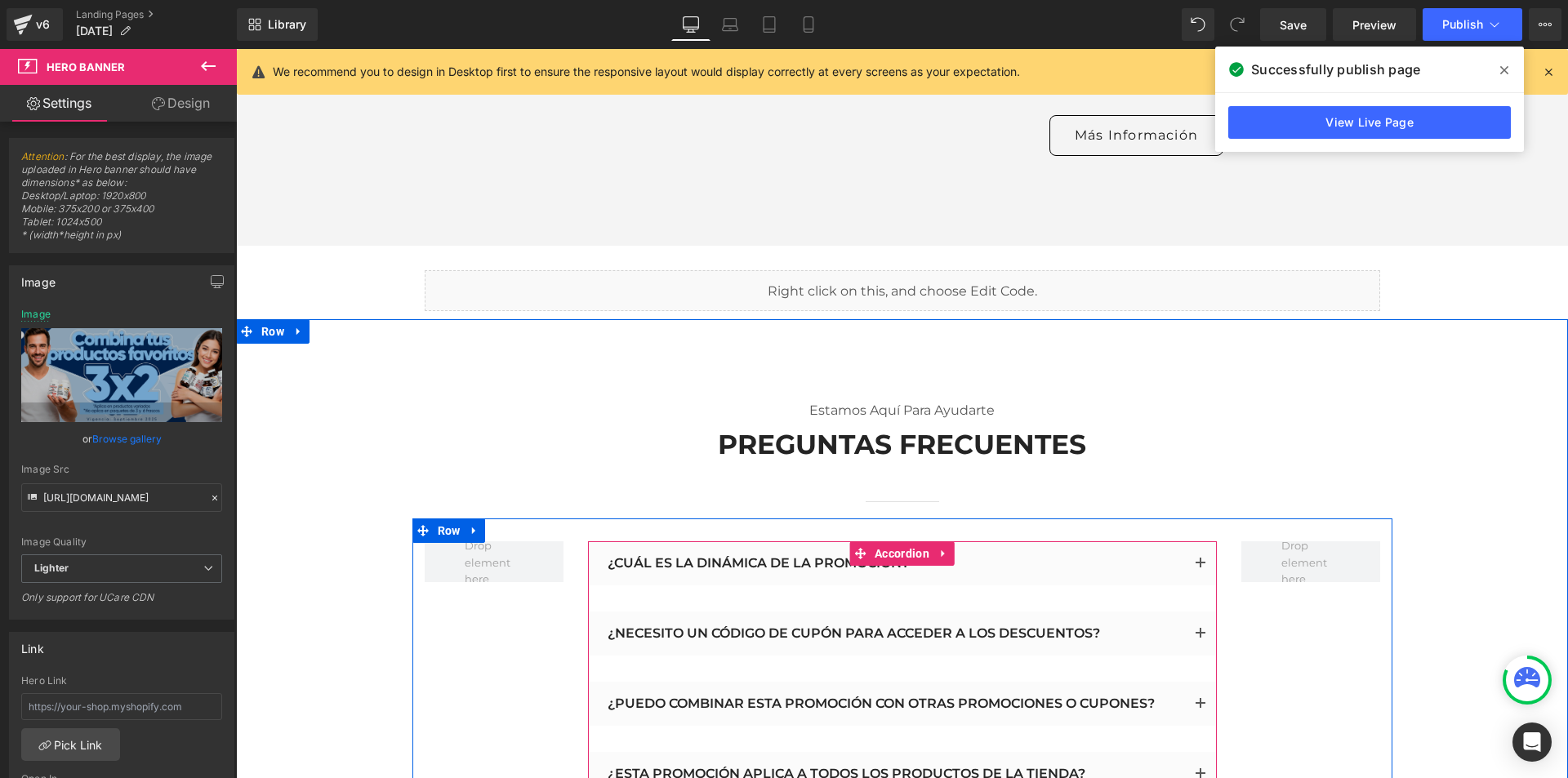
click at [1196, 542] on button "button" at bounding box center [1201, 564] width 32 height 44
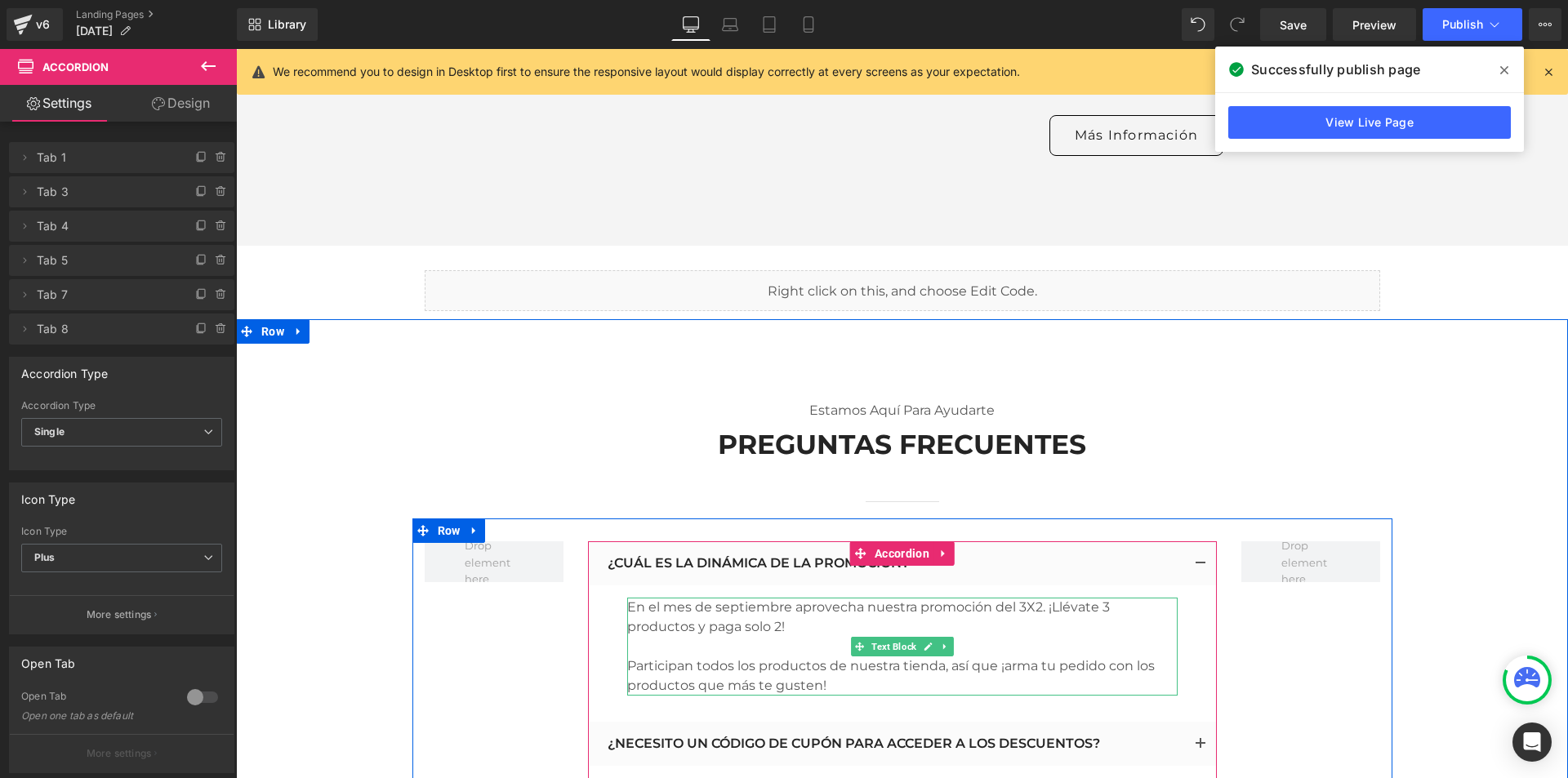
click at [685, 598] on p "En el mes de septiembre aprovecha nuestra promoción del 3X2. ¡Llévate 3 product…" at bounding box center [902, 647] width 551 height 98
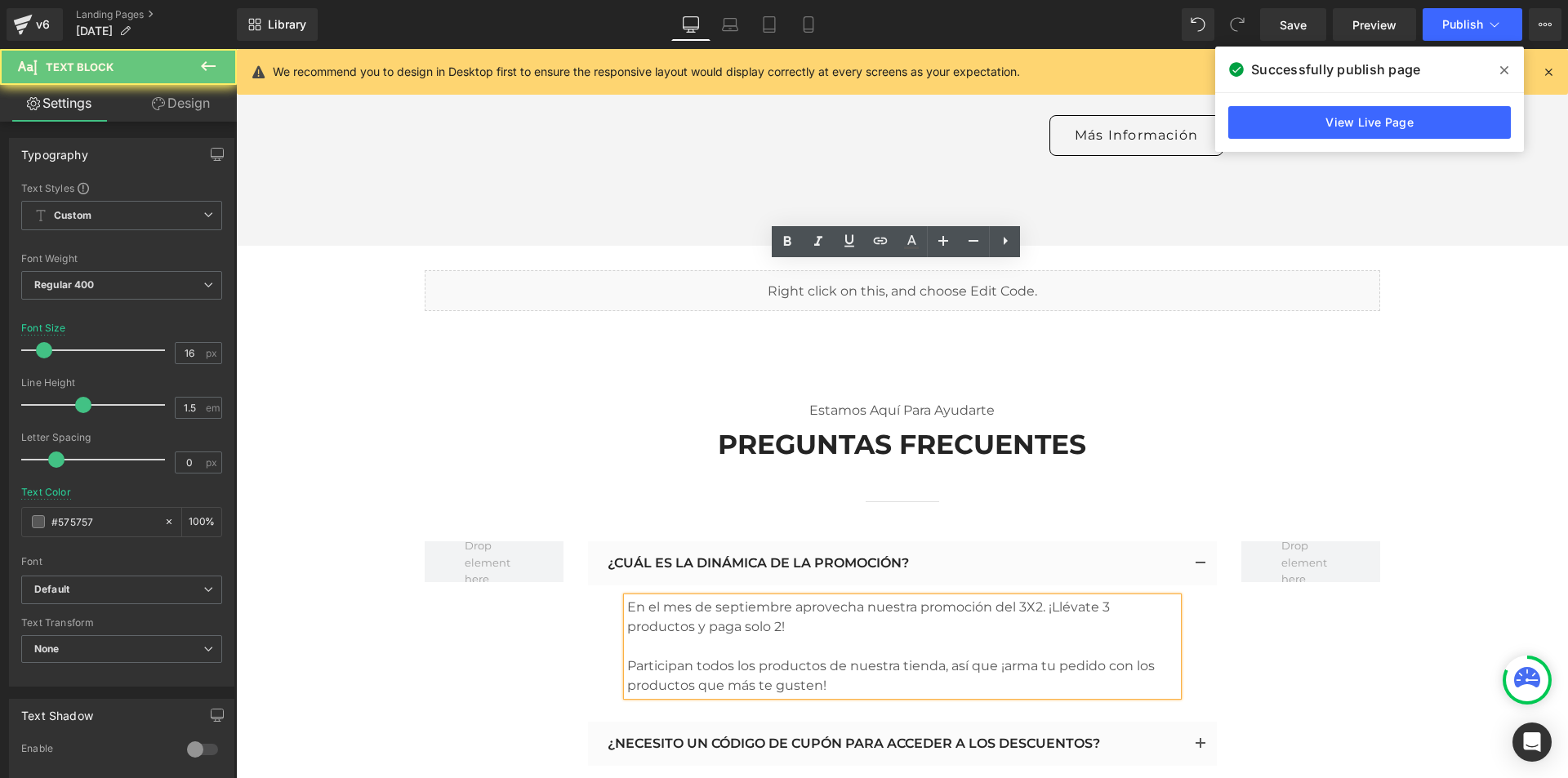
click at [689, 598] on p "En el mes de septiembre aprovecha nuestra promoción del 3X2. ¡Llévate 3 product…" at bounding box center [902, 647] width 551 height 98
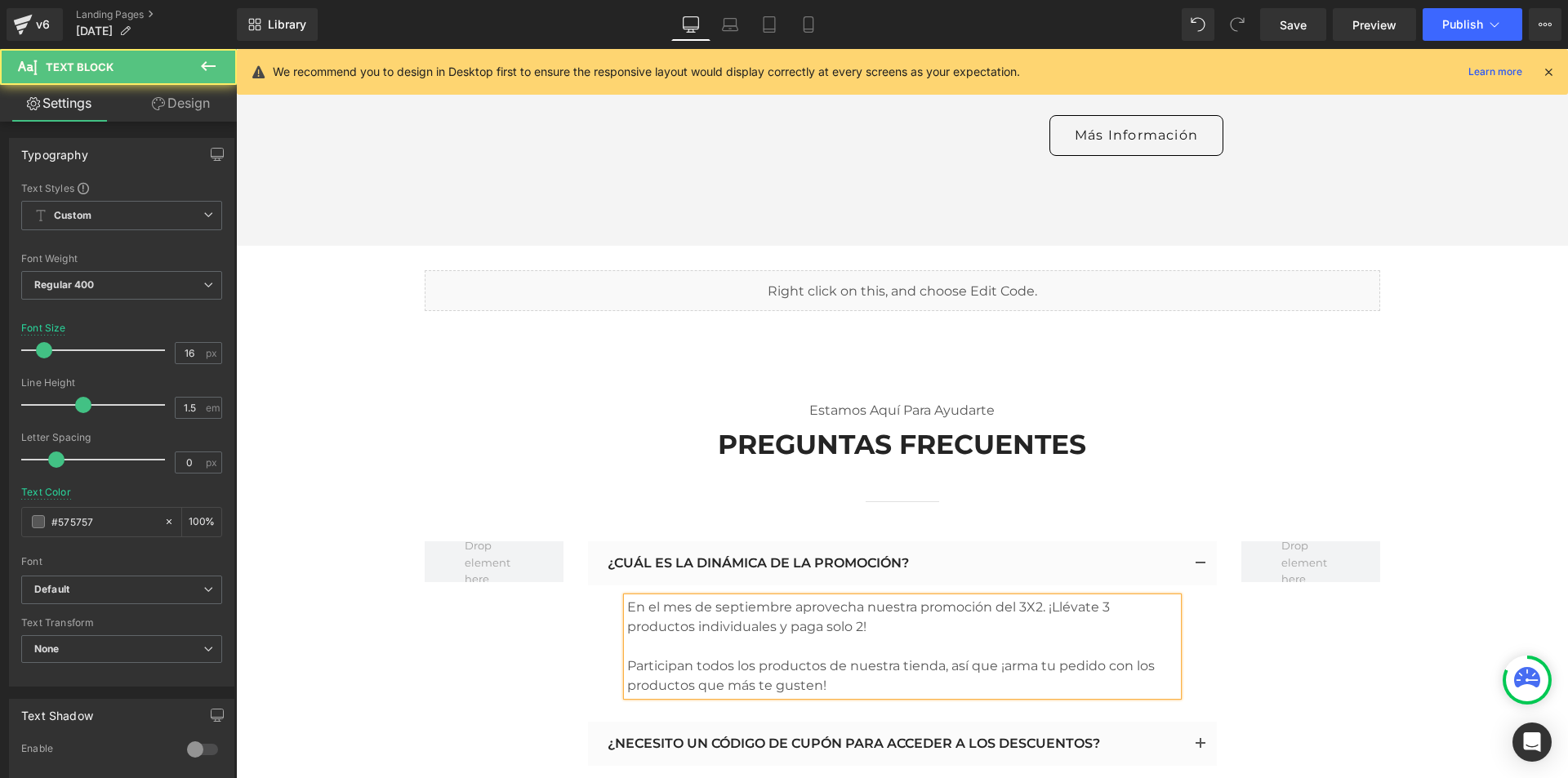
click at [945, 598] on p "En el mes de septiembre aprovecha nuestra promoción del 3X2. ¡Llévate 3 product…" at bounding box center [902, 647] width 551 height 98
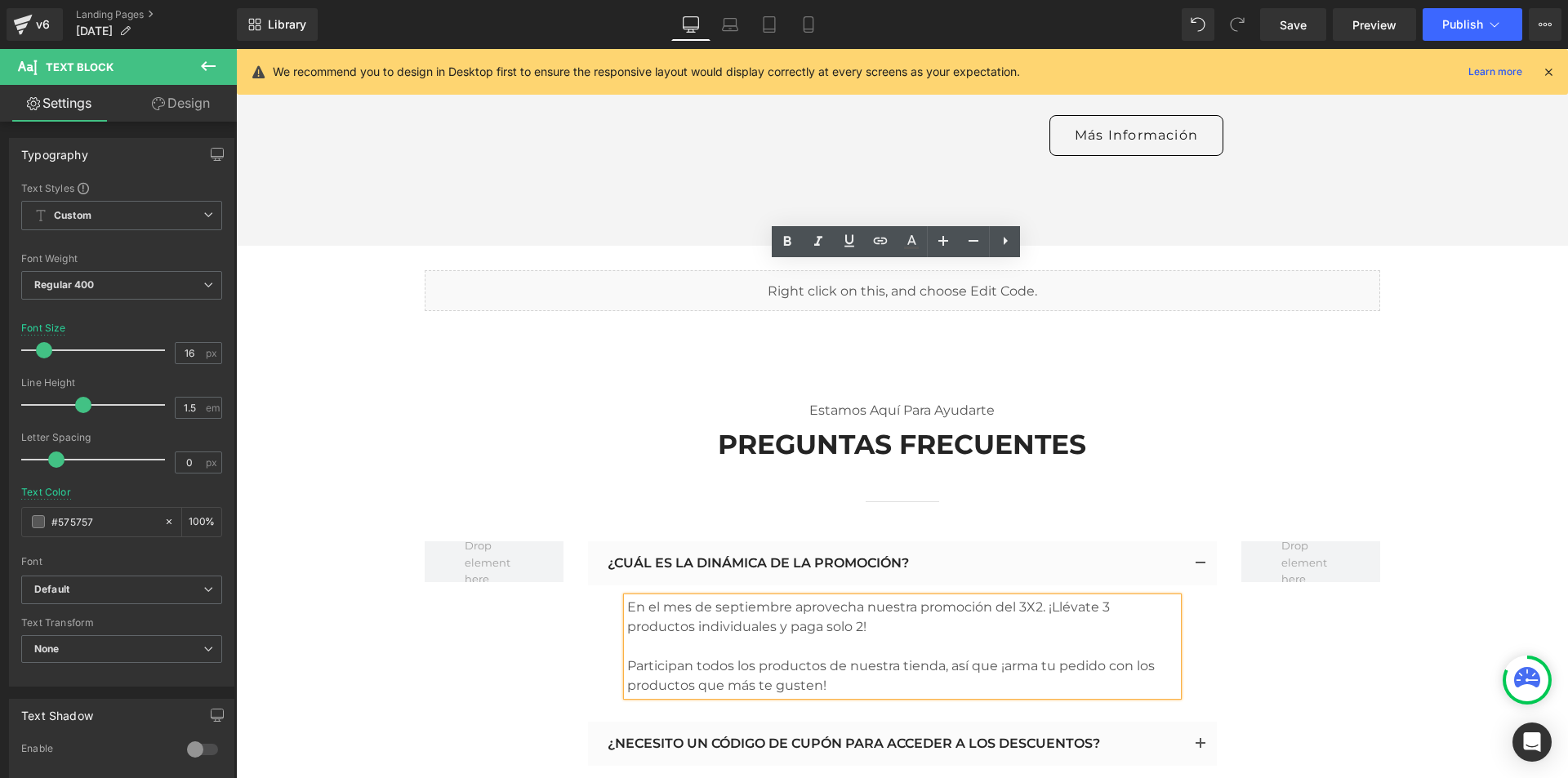
click at [939, 598] on p "En el mes de septiembre aprovecha nuestra promoción del 3X2. ¡Llévate 3 product…" at bounding box center [902, 647] width 551 height 98
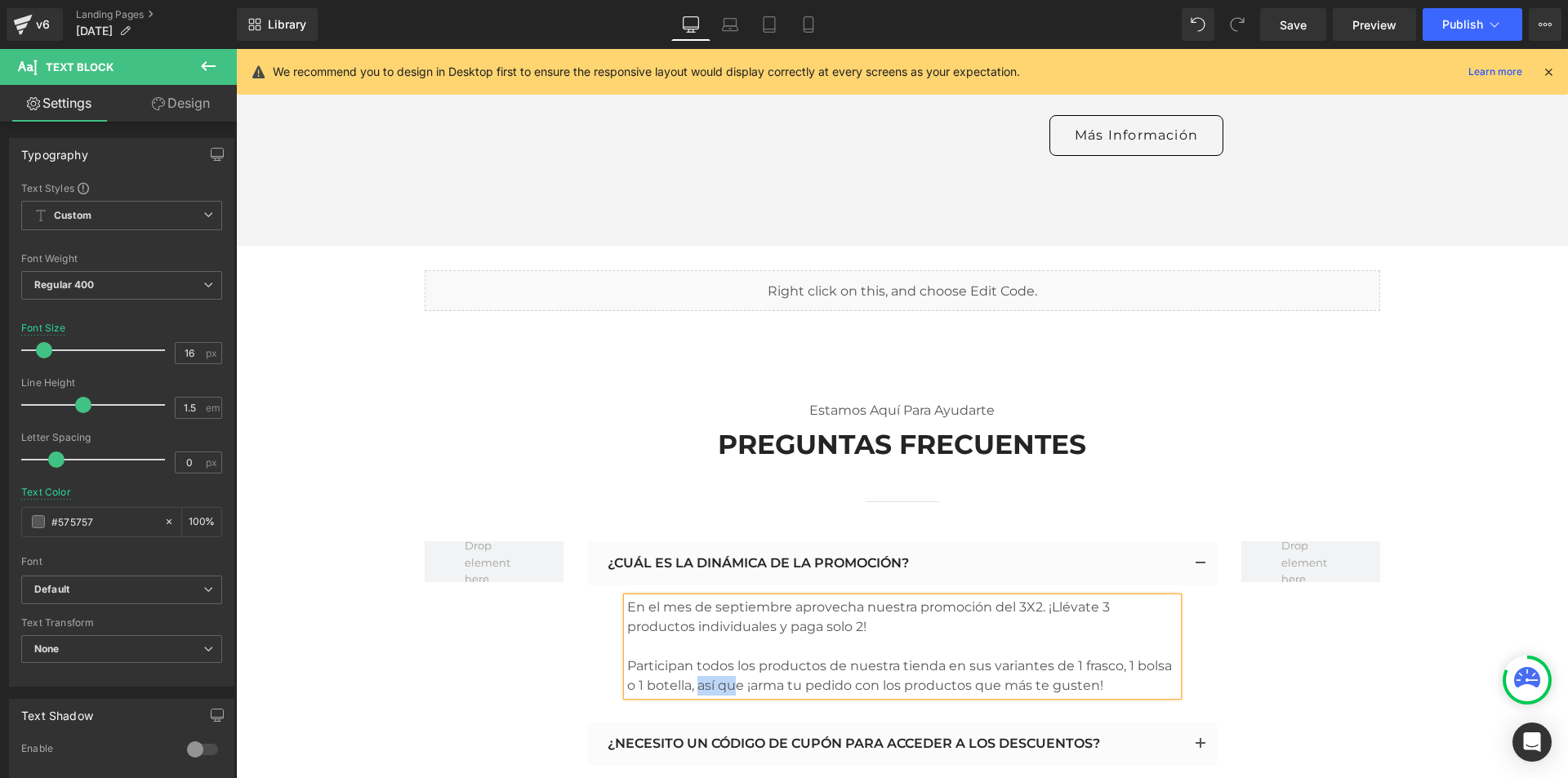
drag, startPoint x: 692, startPoint y: 352, endPoint x: 734, endPoint y: 352, distance: 42.0
click at [734, 598] on p "En el mes de septiembre aprovecha nuestra promoción del 3X2. ¡Llévate 3 product…" at bounding box center [902, 647] width 551 height 98
drag, startPoint x: 740, startPoint y: 354, endPoint x: 690, endPoint y: 354, distance: 50.0
click at [690, 598] on p "En el mes de septiembre aprovecha nuestra promoción del 3X2. ¡Llévate 3 product…" at bounding box center [902, 647] width 551 height 98
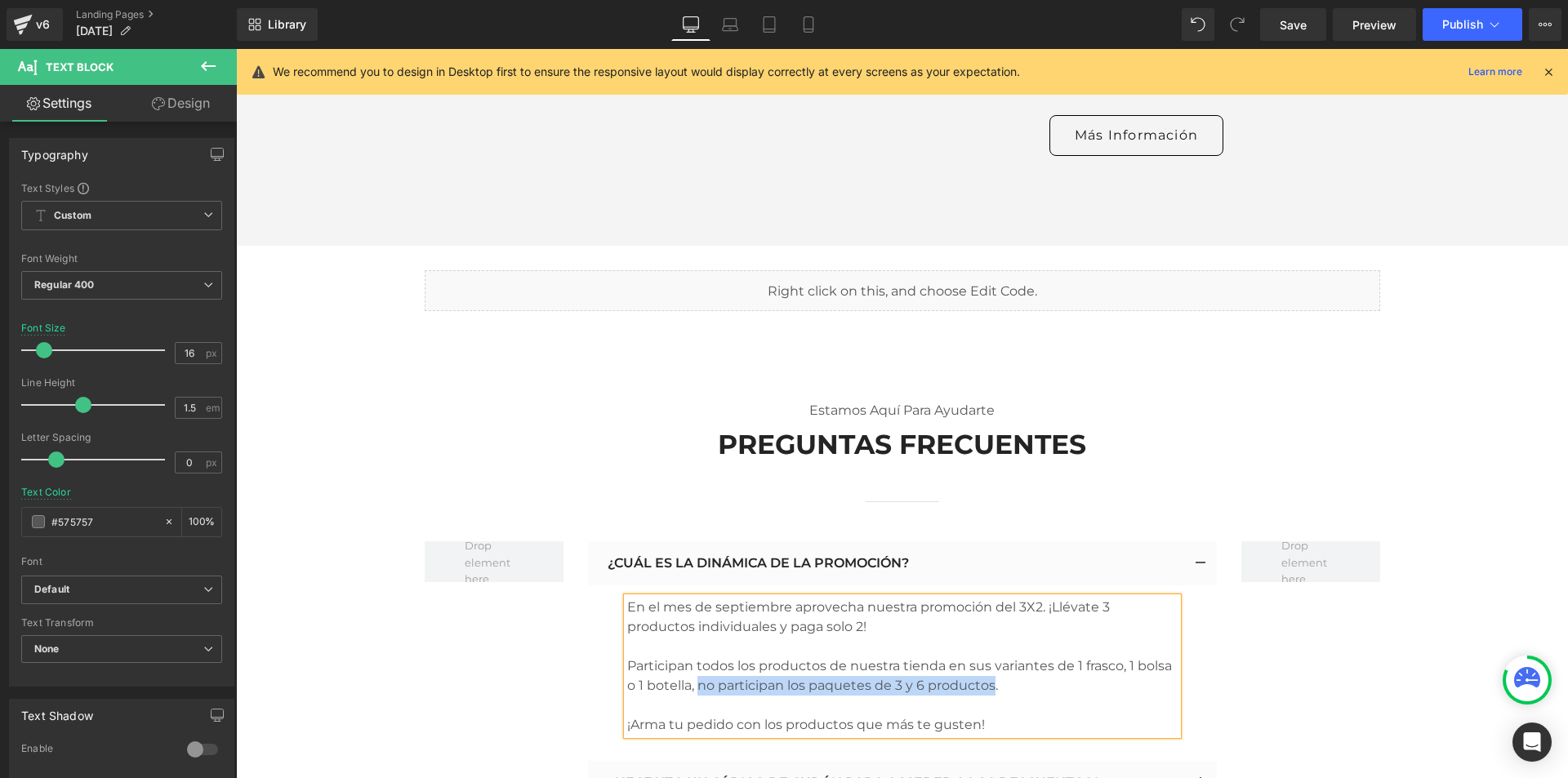
drag, startPoint x: 693, startPoint y: 354, endPoint x: 987, endPoint y: 353, distance: 294.0
click at [987, 598] on p "En el mes de septiembre aprovecha nuestra promoción del 3X2. ¡Llévate 3 product…" at bounding box center [902, 666] width 551 height 137
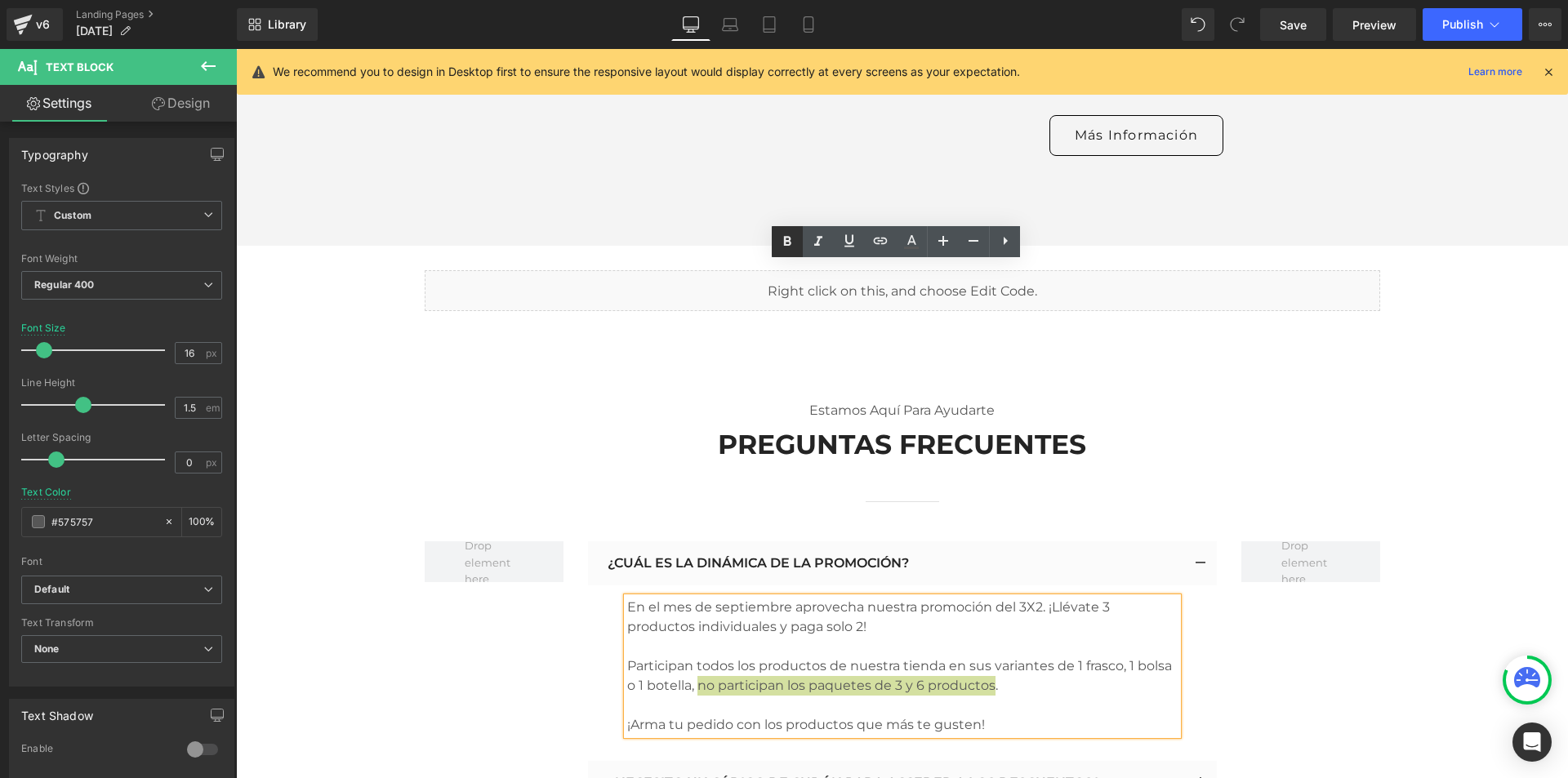
click at [784, 239] on icon at bounding box center [787, 241] width 8 height 10
drag, startPoint x: 693, startPoint y: 353, endPoint x: 990, endPoint y: 352, distance: 297.0
click at [990, 678] on strong "no participan los paquetes de 3 y 6 productos" at bounding box center [845, 686] width 303 height 15
click at [853, 244] on icon at bounding box center [849, 240] width 20 height 20
click at [995, 598] on p "En el mes de septiembre aprovecha nuestra promoción del 3X2. ¡Llévate 3 product…" at bounding box center [902, 666] width 551 height 137
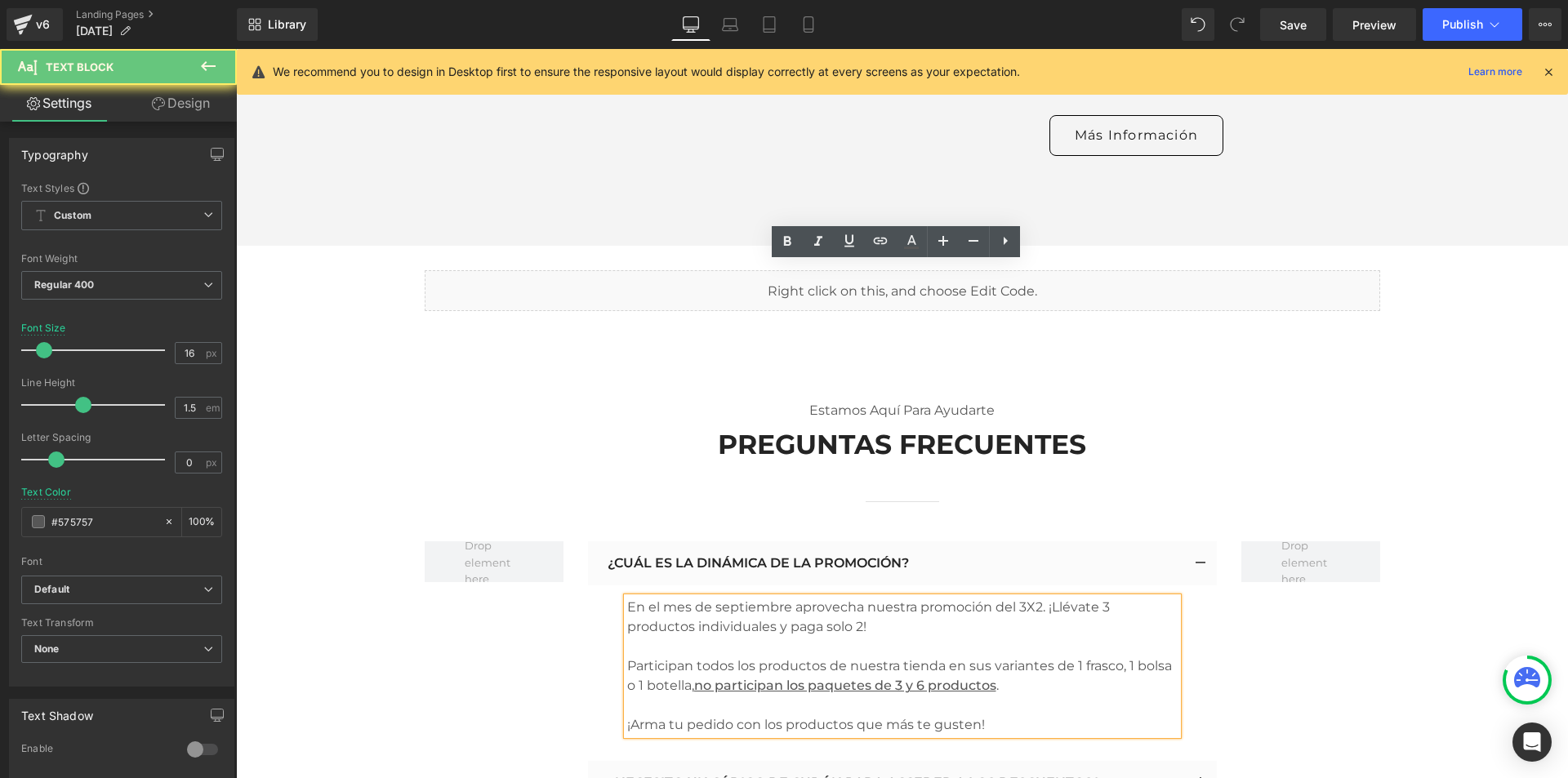
click at [1035, 598] on p "En el mes de septiembre aprovecha nuestra promoción del 3X2. ¡Llévate 3 product…" at bounding box center [902, 666] width 551 height 137
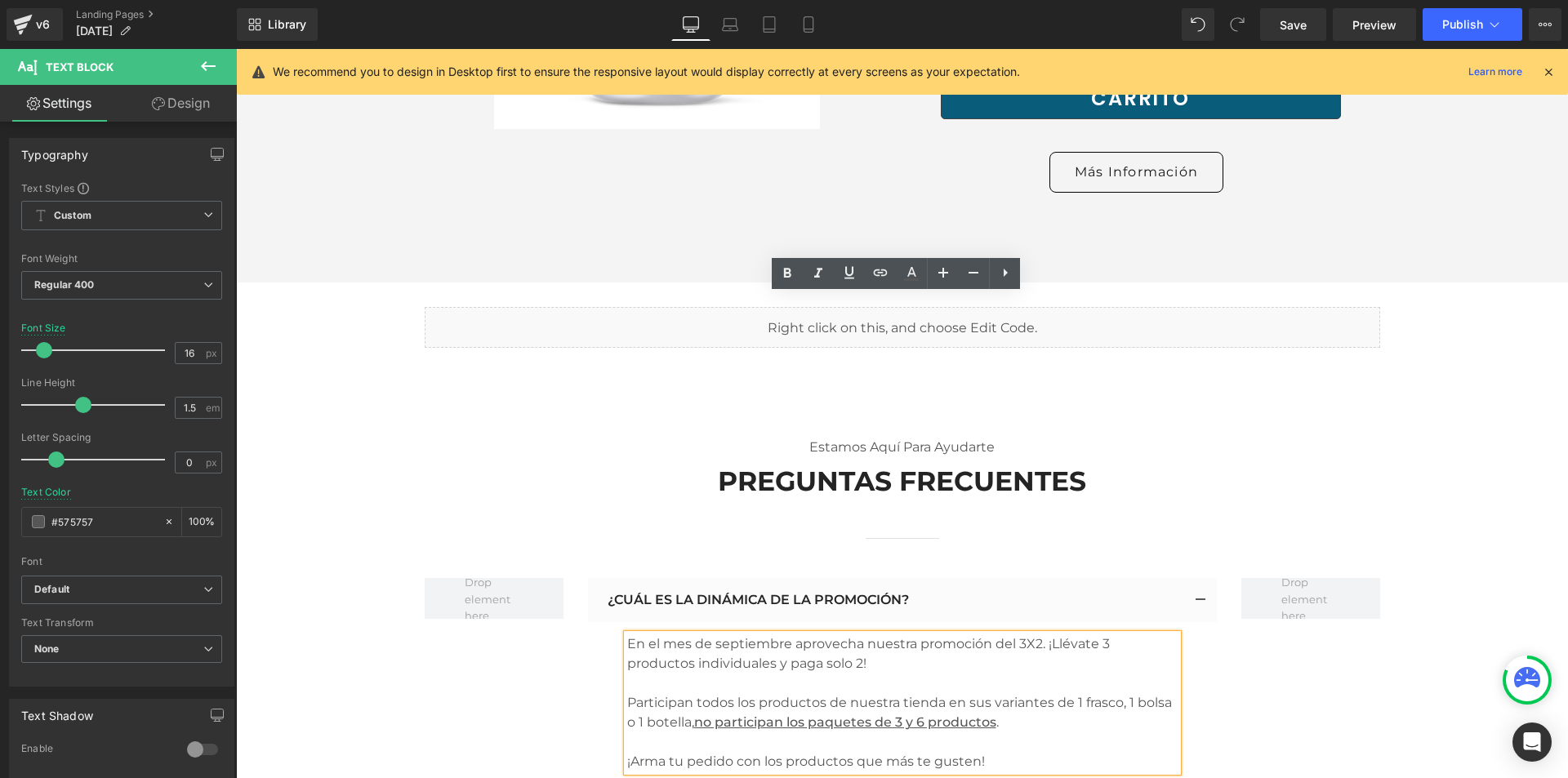
scroll to position [9280, 0]
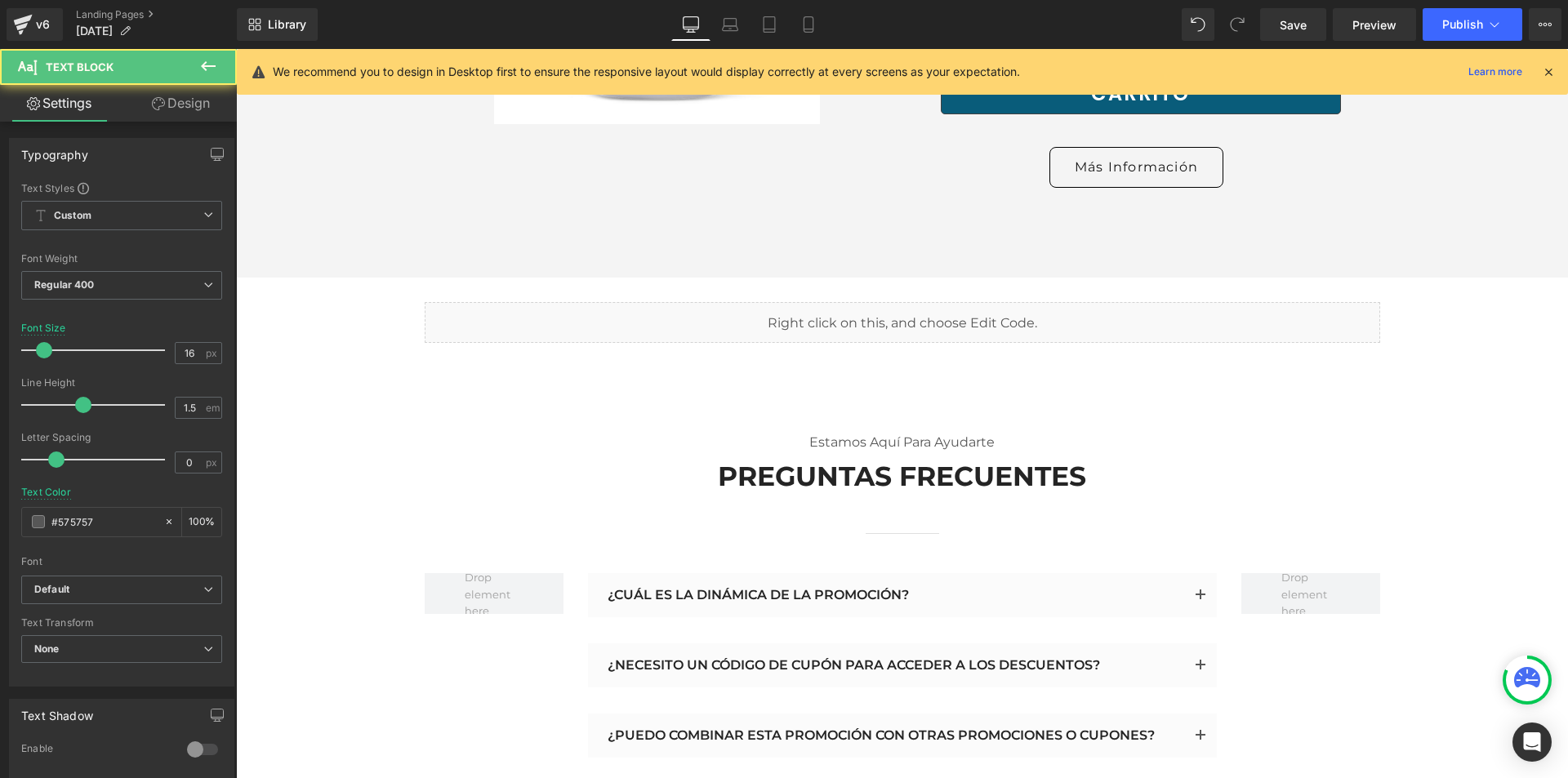
drag, startPoint x: 782, startPoint y: 538, endPoint x: 774, endPoint y: 561, distance: 24.4
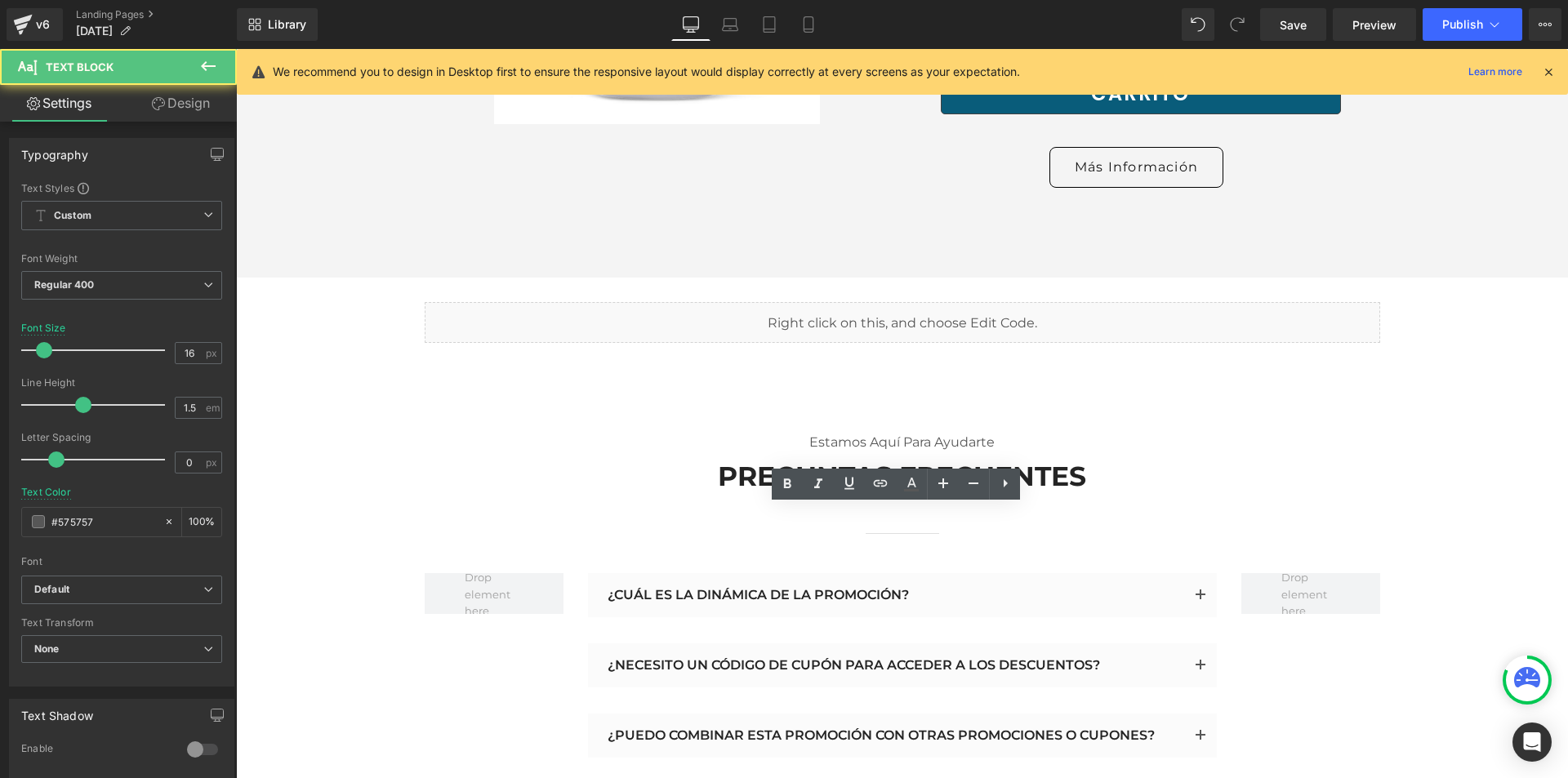
drag, startPoint x: 784, startPoint y: 536, endPoint x: 784, endPoint y: 550, distance: 14.0
click at [791, 484] on icon at bounding box center [787, 484] width 8 height 10
click at [850, 481] on icon at bounding box center [849, 483] width 20 height 20
drag, startPoint x: 783, startPoint y: 533, endPoint x: 793, endPoint y: 562, distance: 30.7
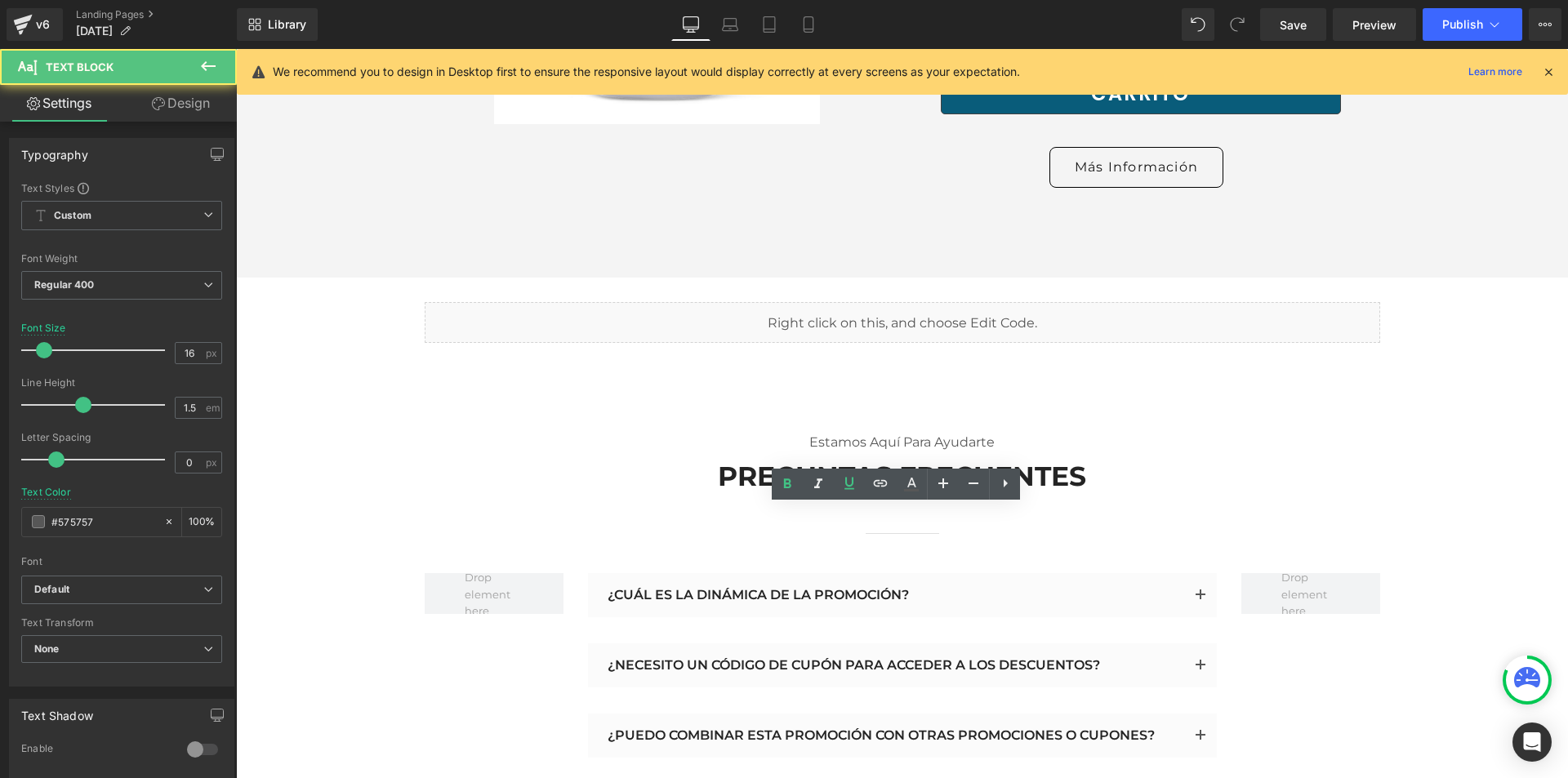
click at [847, 486] on icon at bounding box center [850, 483] width 10 height 12
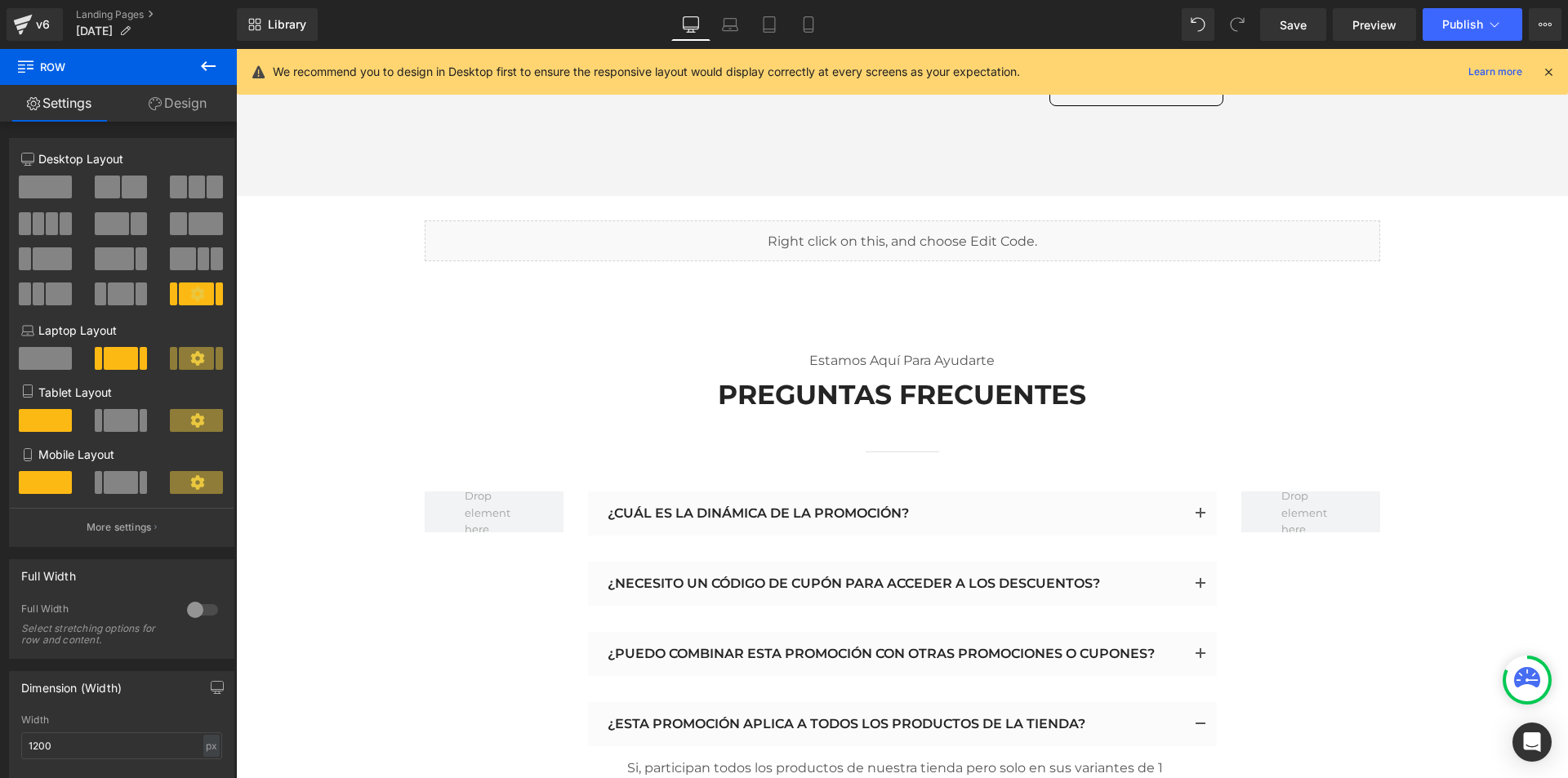
scroll to position [9443, 0]
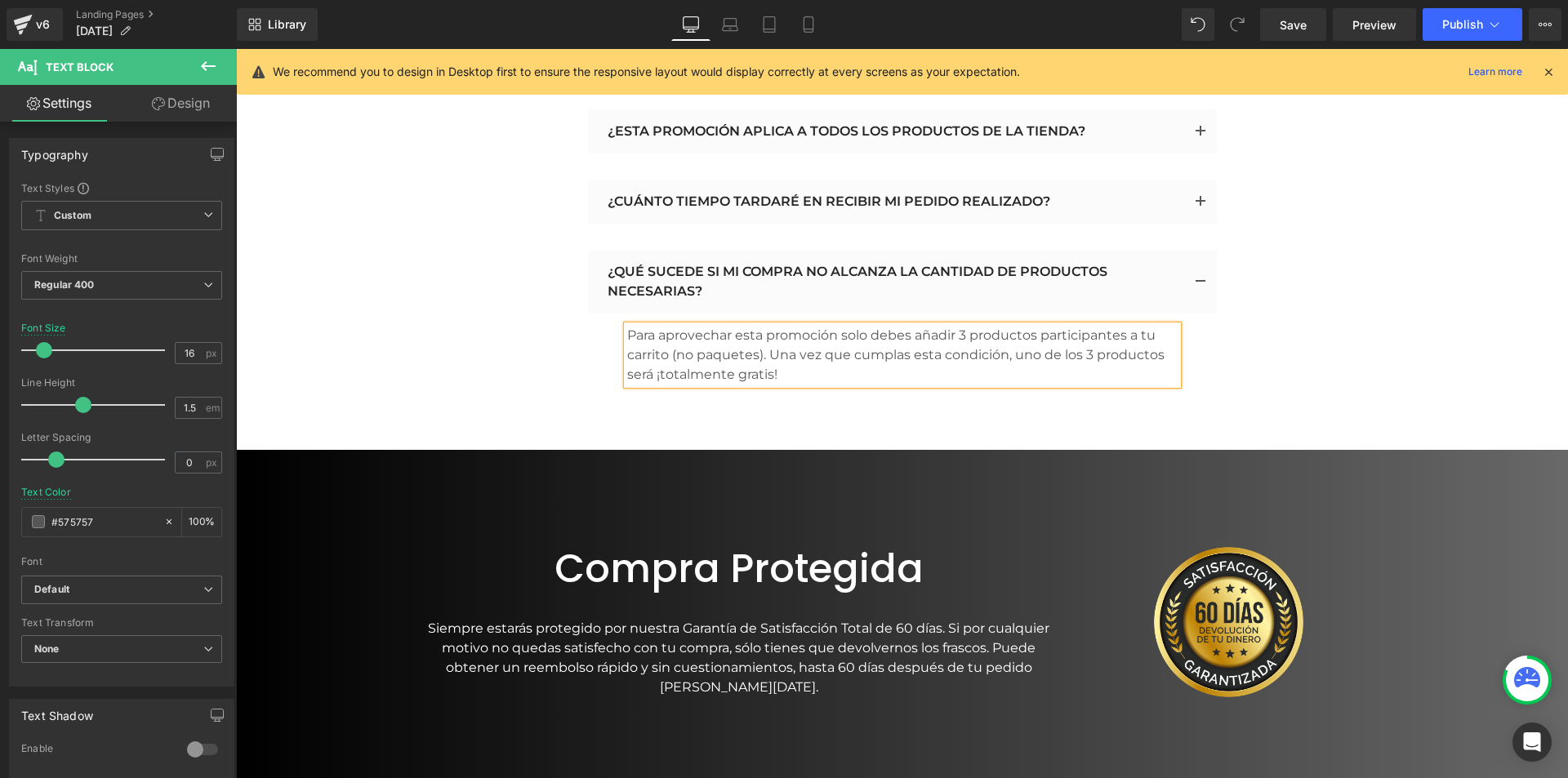
scroll to position [9980, 0]
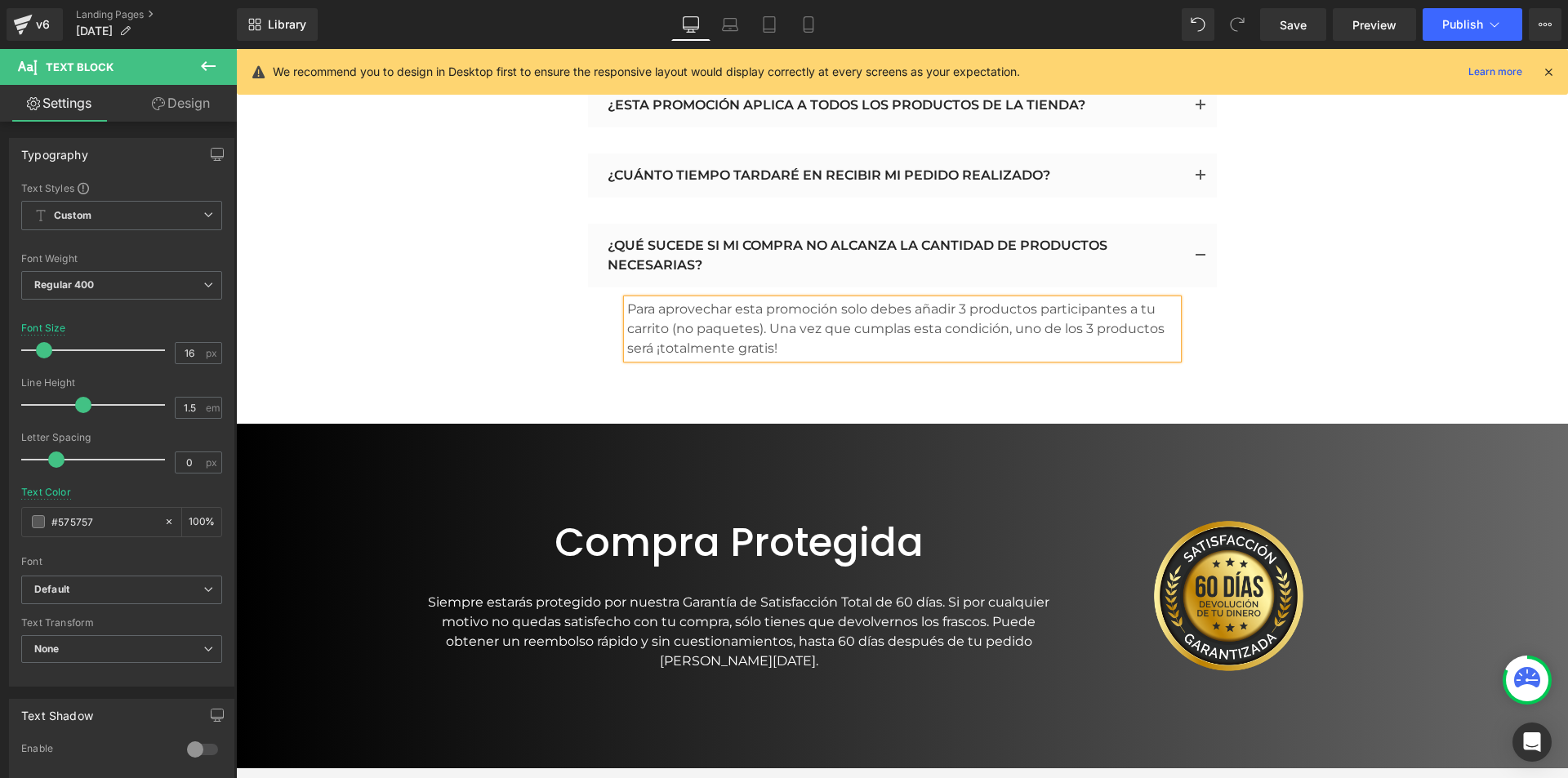
drag, startPoint x: 1562, startPoint y: 482, endPoint x: 1740, endPoint y: 735, distance: 309.3
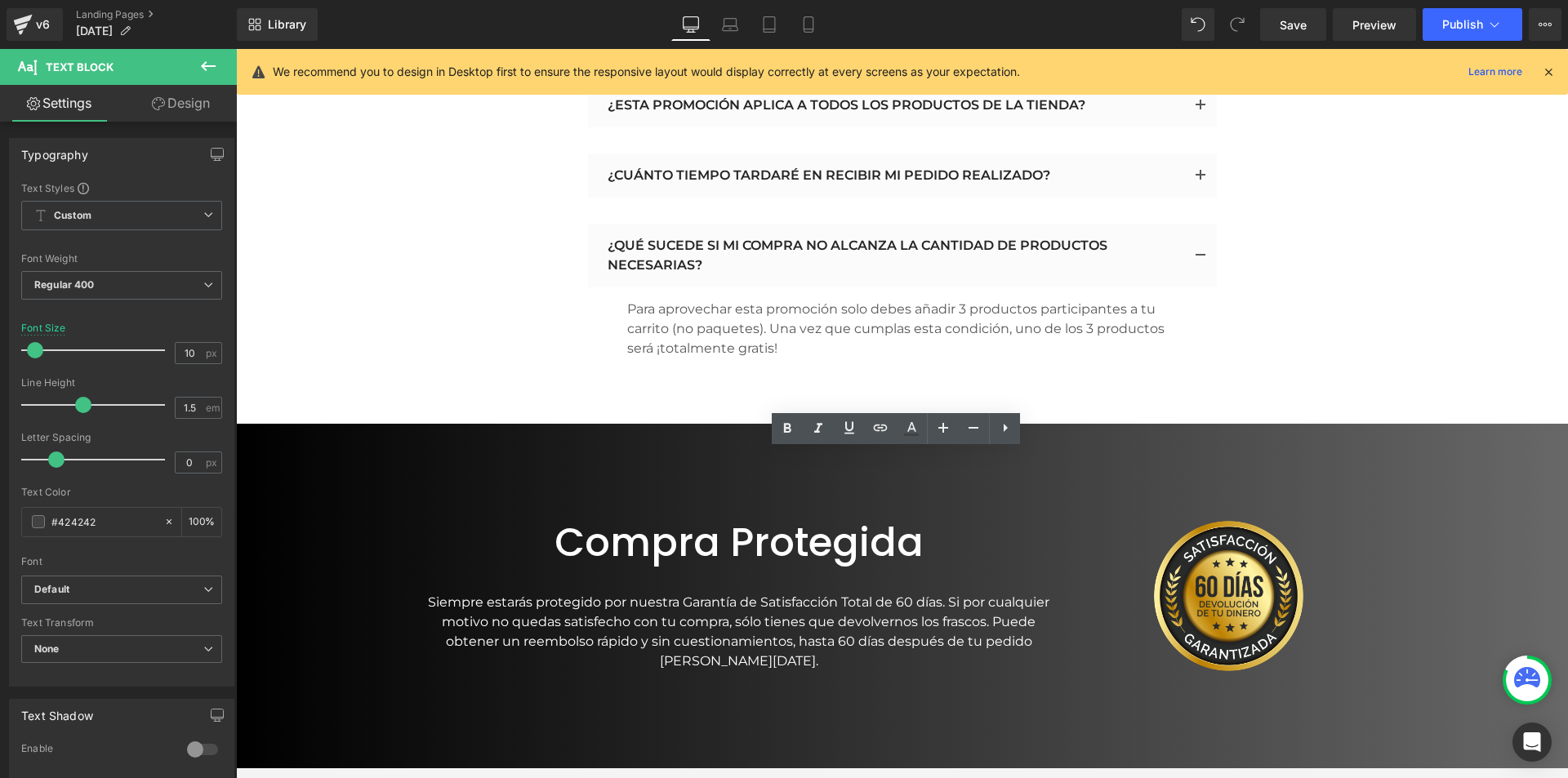
drag, startPoint x: 908, startPoint y: 593, endPoint x: 857, endPoint y: 593, distance: 51.0
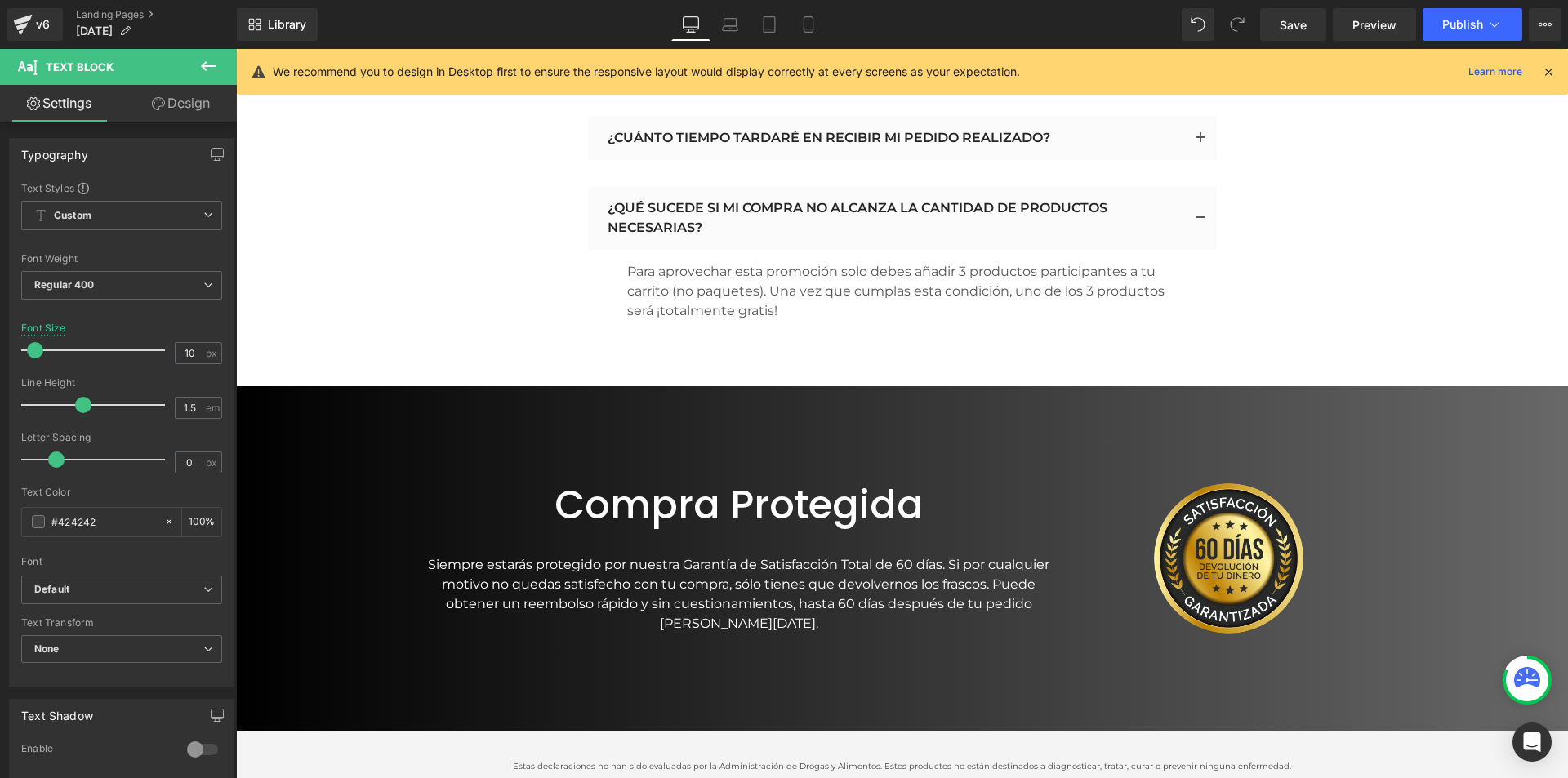
scroll to position [9995, 0]
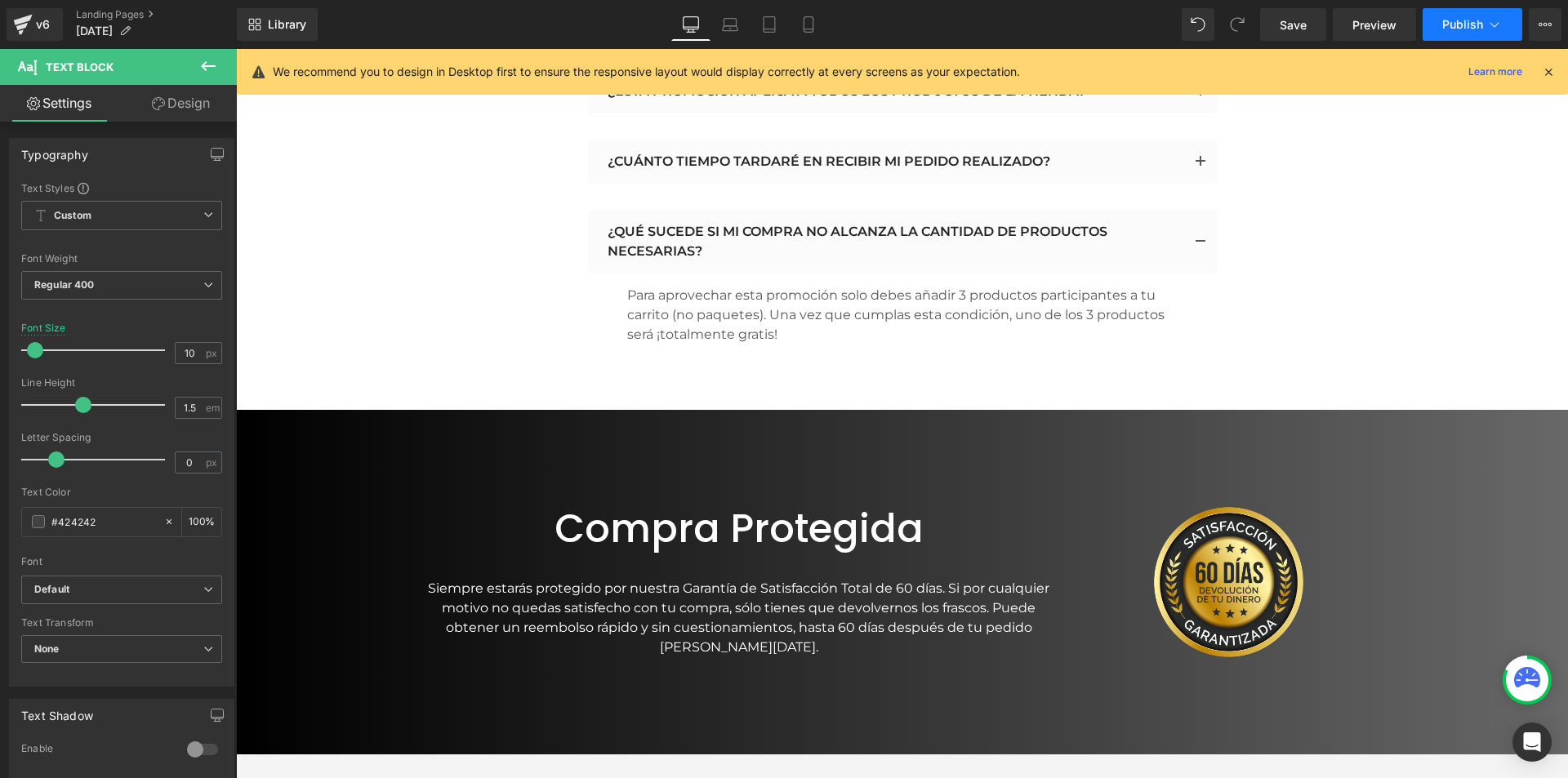
click at [1456, 27] on span "Publish" at bounding box center [1463, 24] width 41 height 13
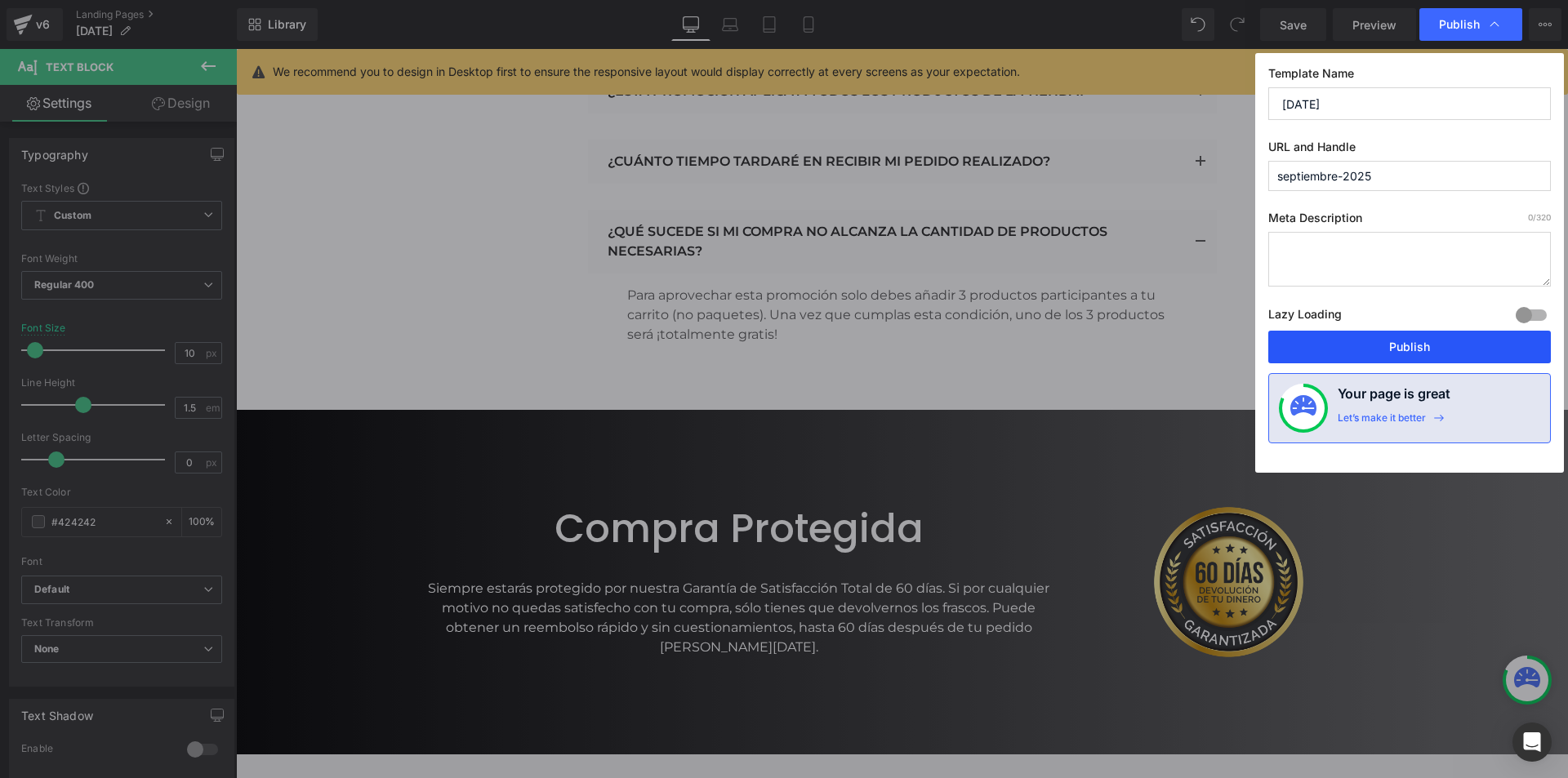
click at [1384, 352] on button "Publish" at bounding box center [1410, 347] width 283 height 32
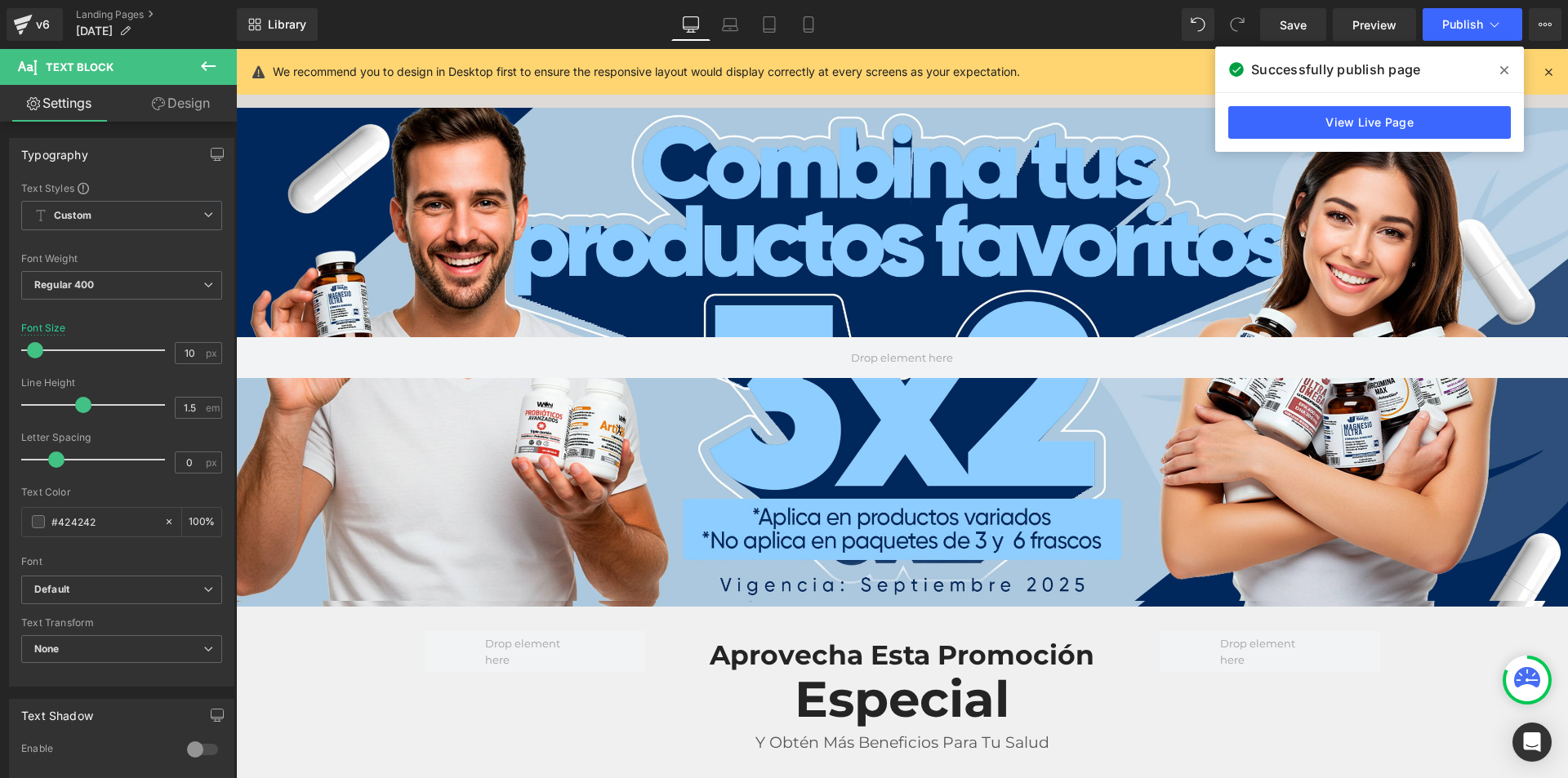
scroll to position [0, 0]
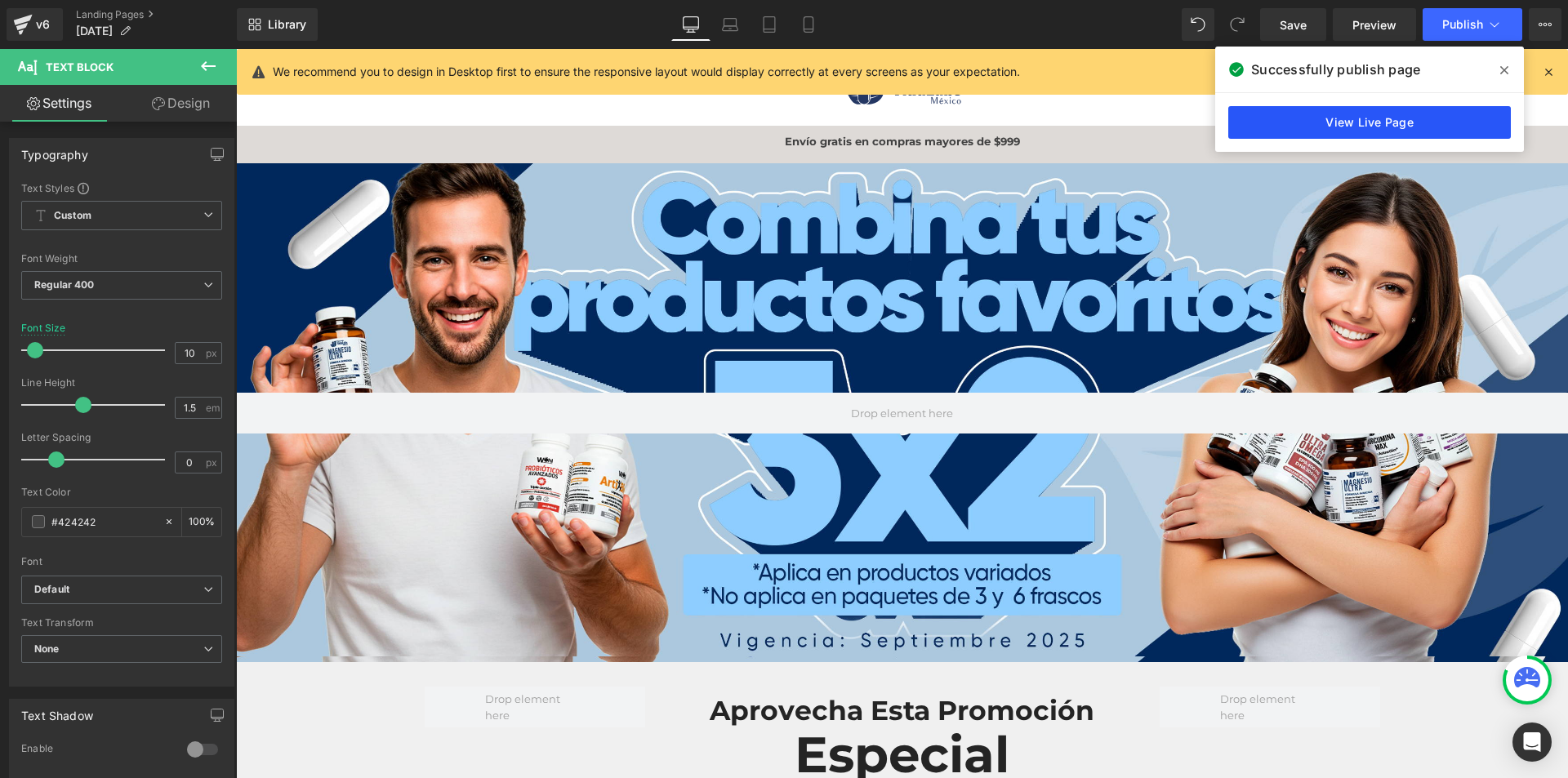
click at [1381, 115] on link "View Live Page" at bounding box center [1370, 123] width 283 height 32
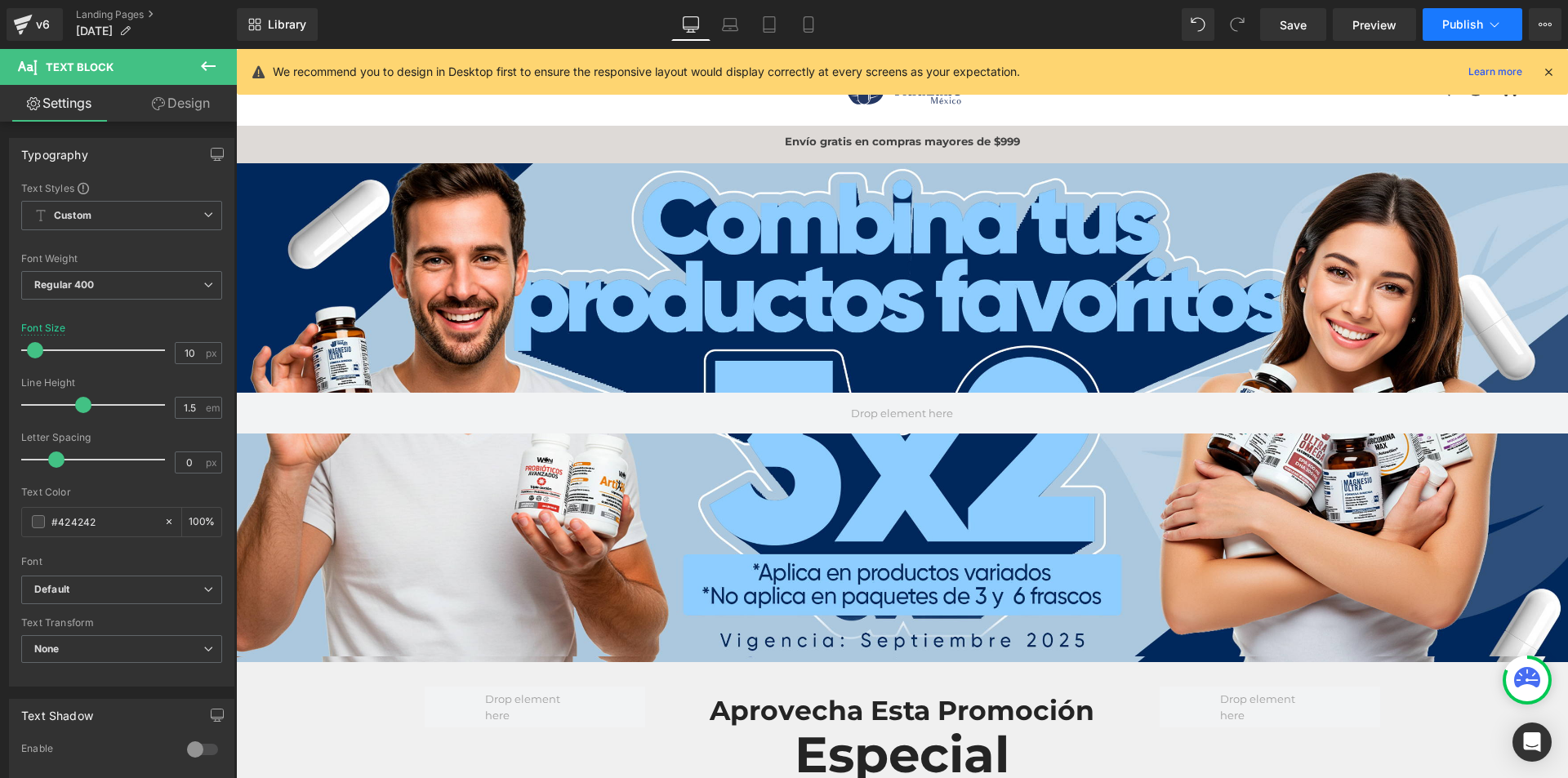
click at [1443, 30] on span "Publish" at bounding box center [1463, 24] width 41 height 13
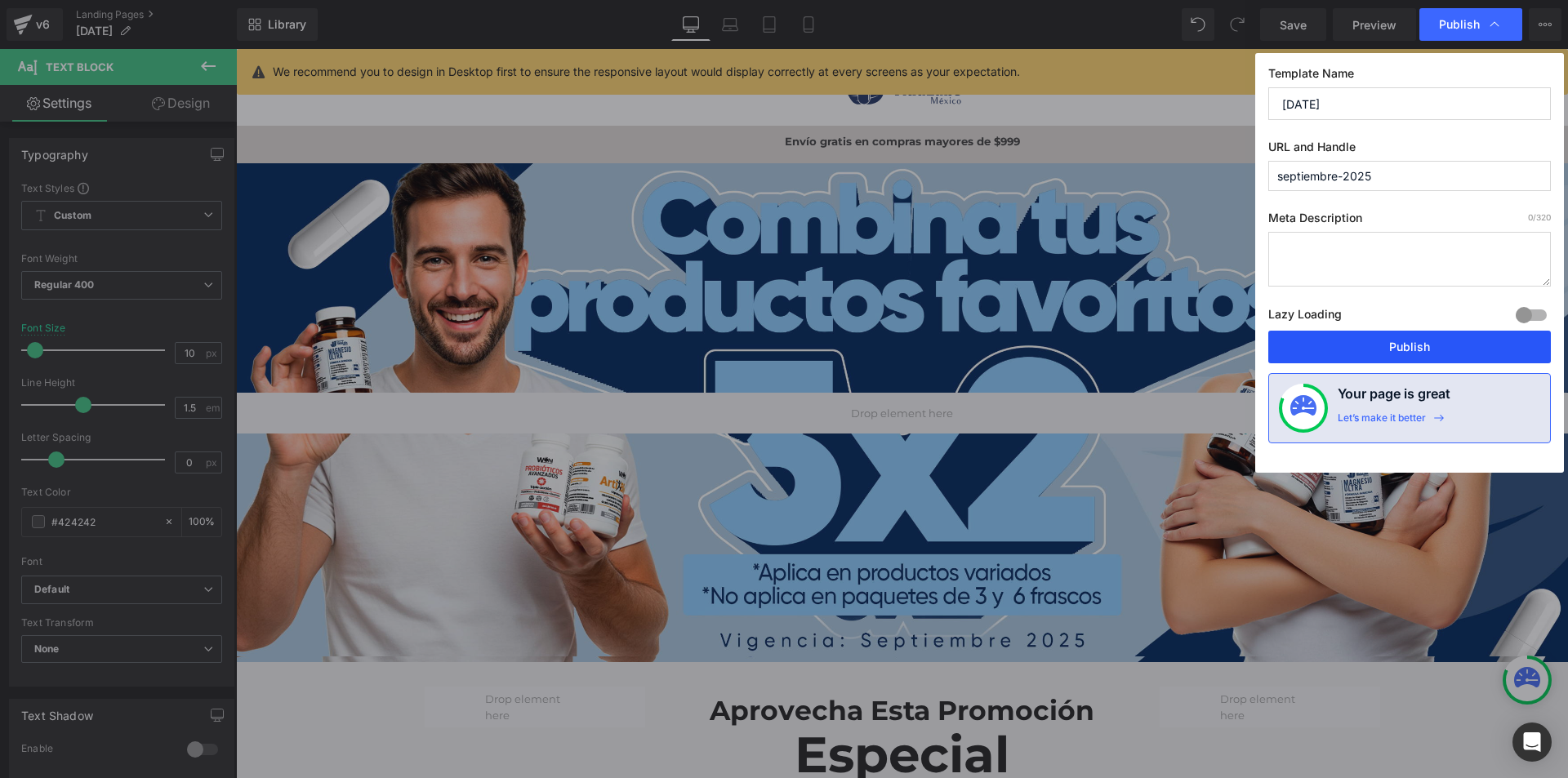
click at [1342, 341] on button "Publish" at bounding box center [1410, 347] width 283 height 32
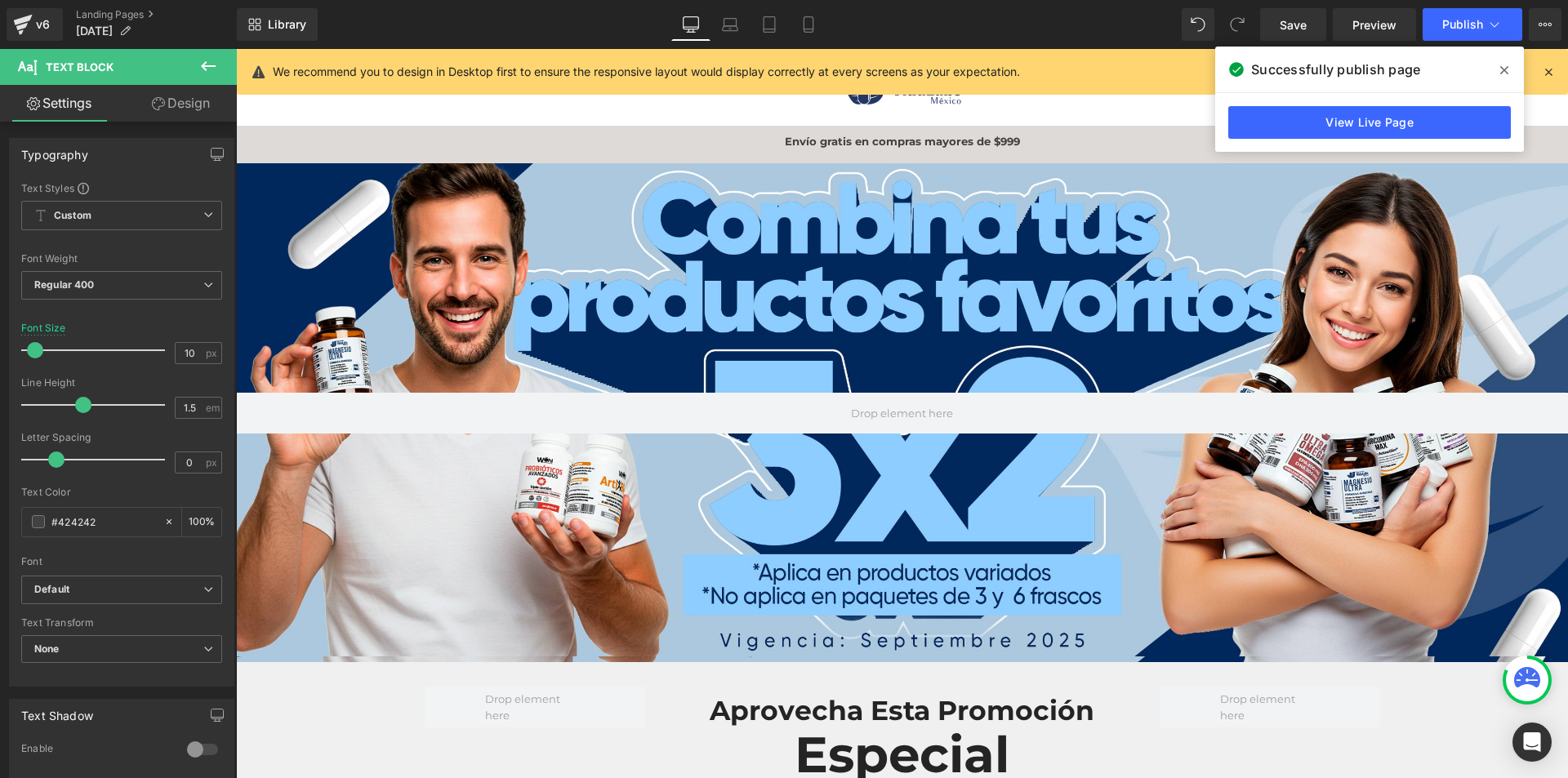
click at [1504, 67] on icon at bounding box center [1505, 70] width 9 height 13
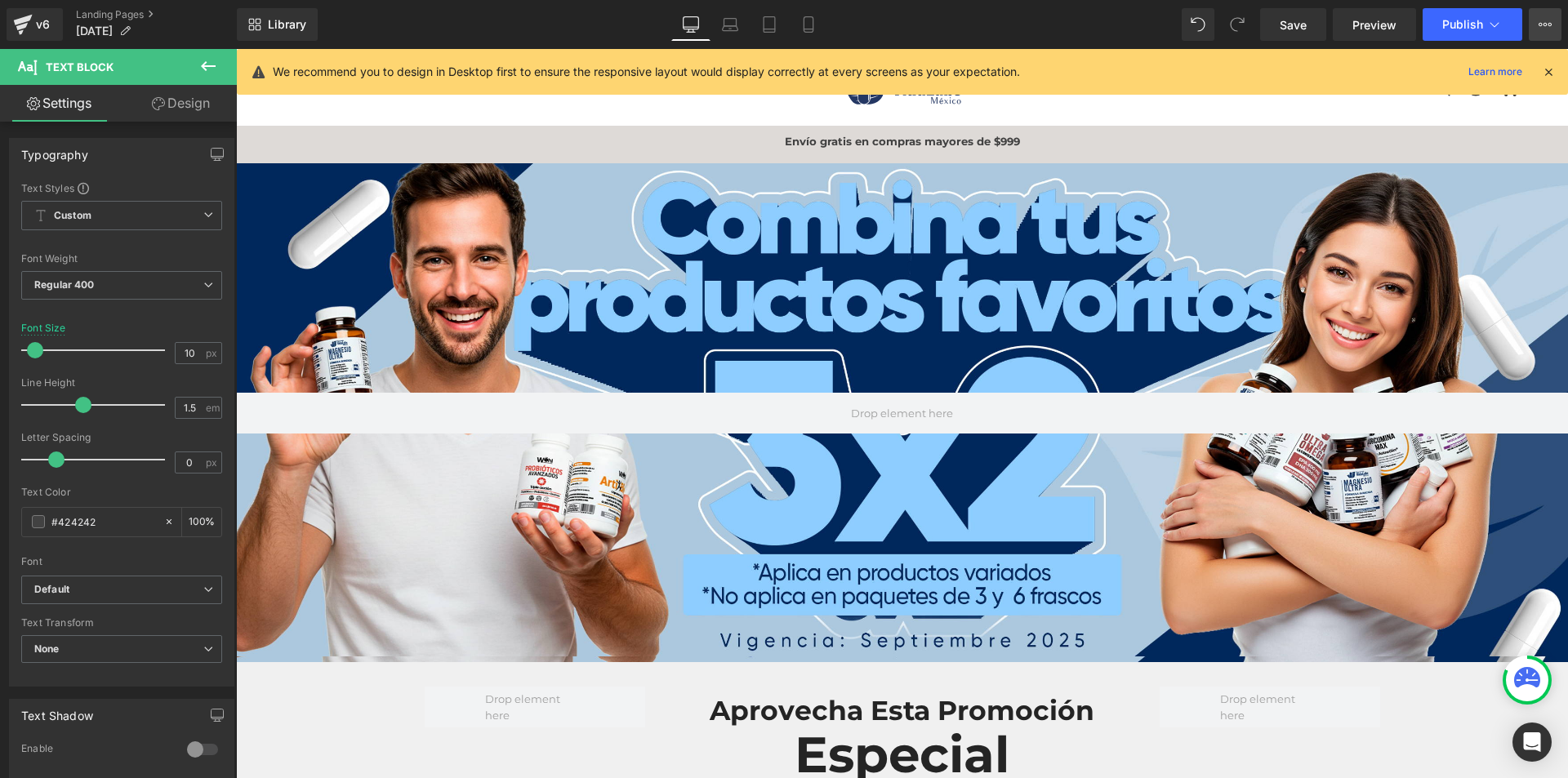
click at [1552, 26] on button "View Live Page View with current Template Save Template to Library Schedule Pub…" at bounding box center [1545, 25] width 32 height 32
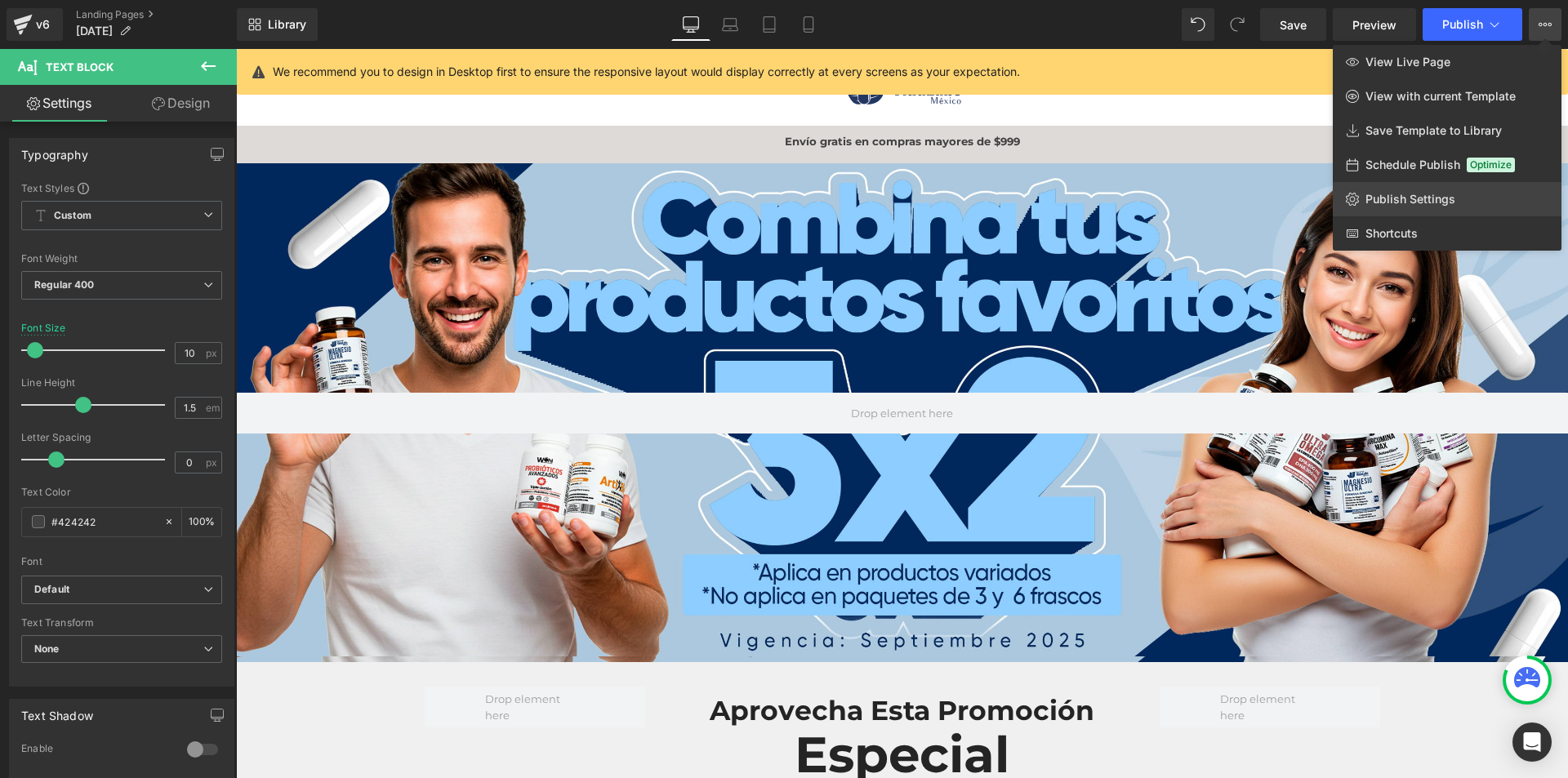
click at [1474, 191] on link "Publish Settings" at bounding box center [1447, 199] width 228 height 34
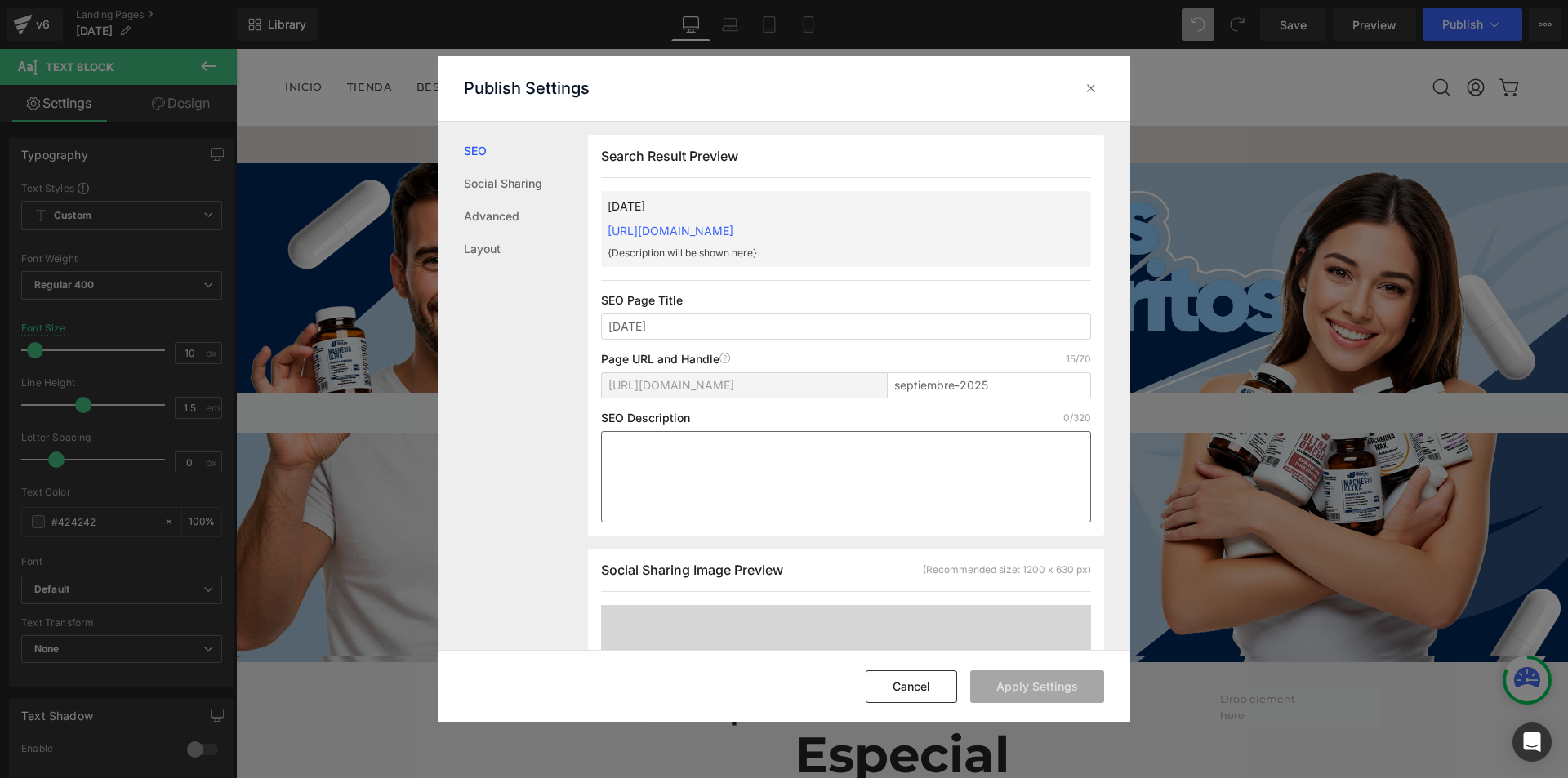
scroll to position [1, 0]
drag, startPoint x: 1009, startPoint y: 382, endPoint x: 781, endPoint y: 390, distance: 228.1
click at [781, 390] on div "[URL][DOMAIN_NAME] septiembre-2025" at bounding box center [845, 391] width 490 height 39
type input "promocion-especial"
click at [1070, 685] on button "Apply Settings" at bounding box center [1037, 687] width 134 height 32
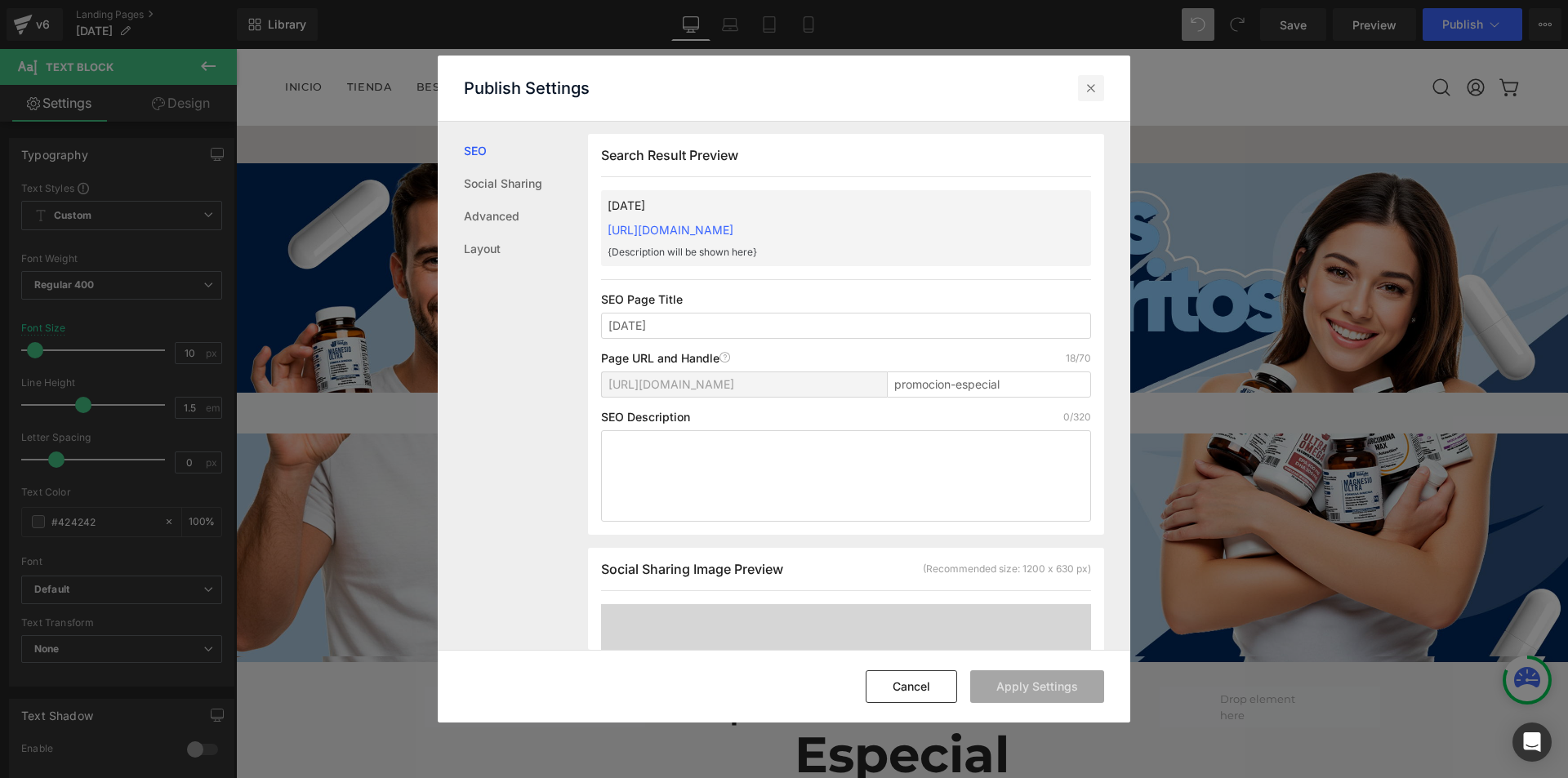
click at [1092, 86] on icon at bounding box center [1091, 88] width 16 height 16
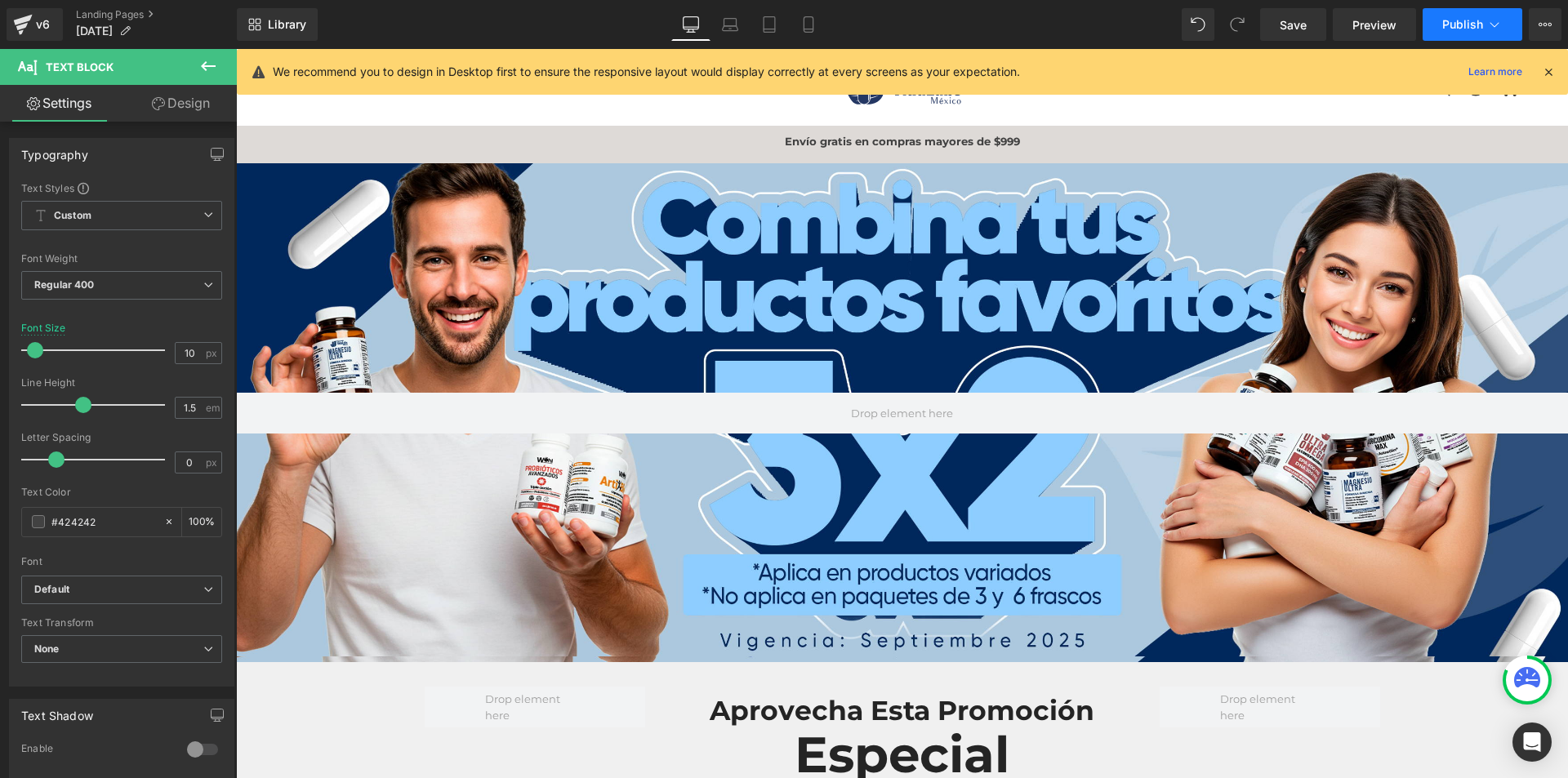
click at [1487, 20] on icon at bounding box center [1495, 24] width 16 height 16
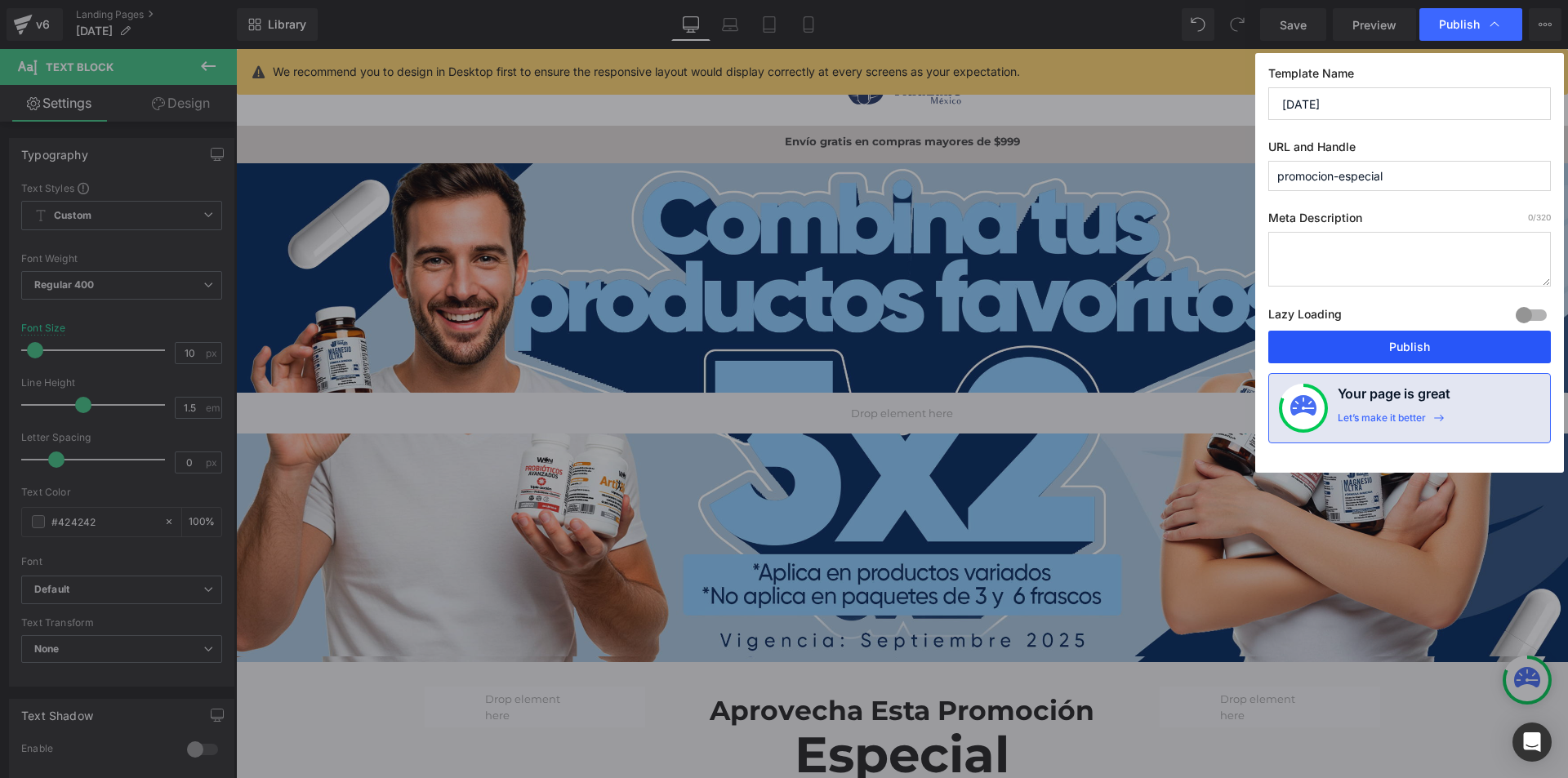
click at [1427, 348] on button "Publish" at bounding box center [1410, 347] width 283 height 32
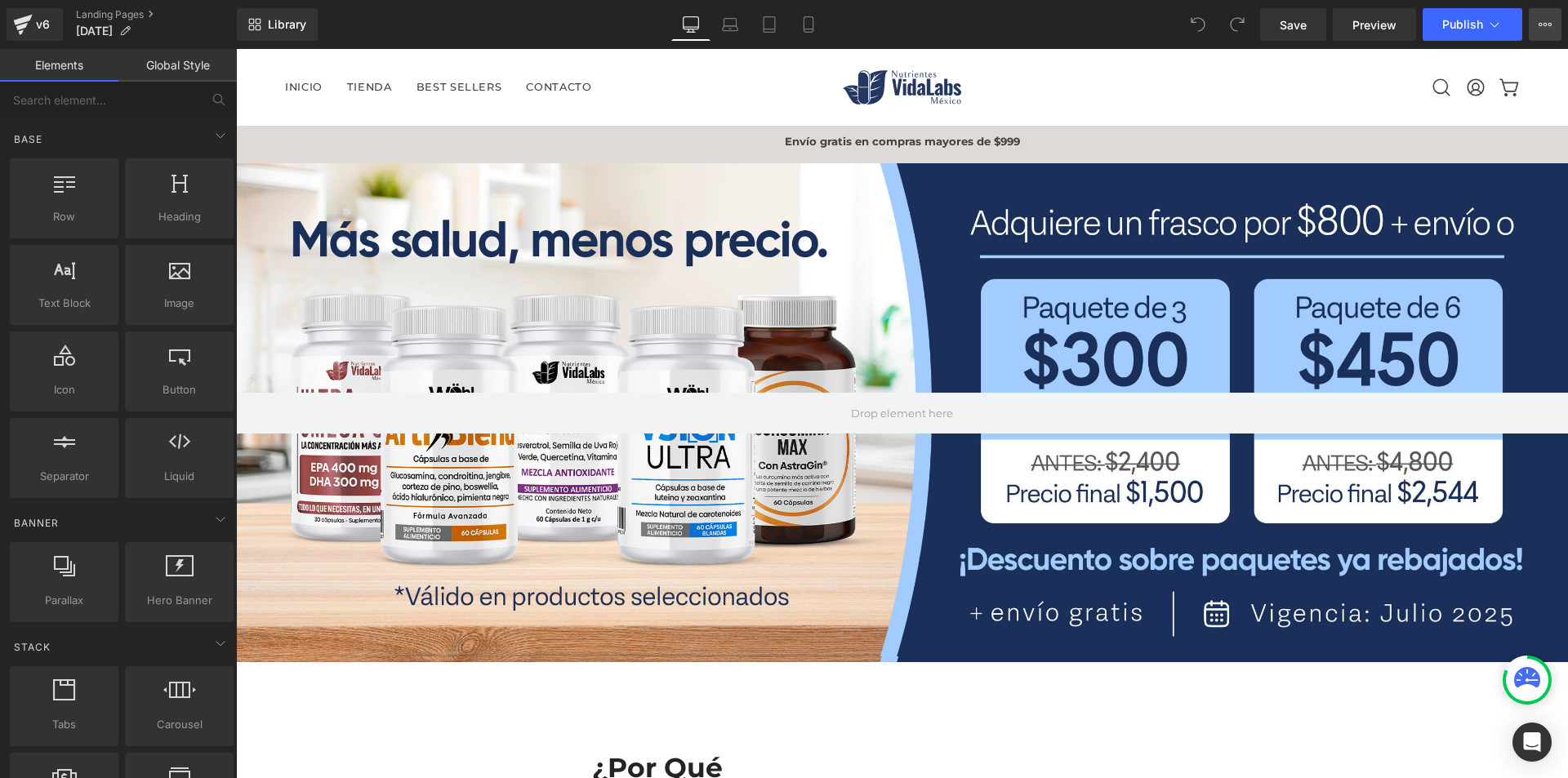
click at [1539, 33] on button "View Live Page View with current Template Save Template to Library Schedule Pub…" at bounding box center [1545, 25] width 32 height 32
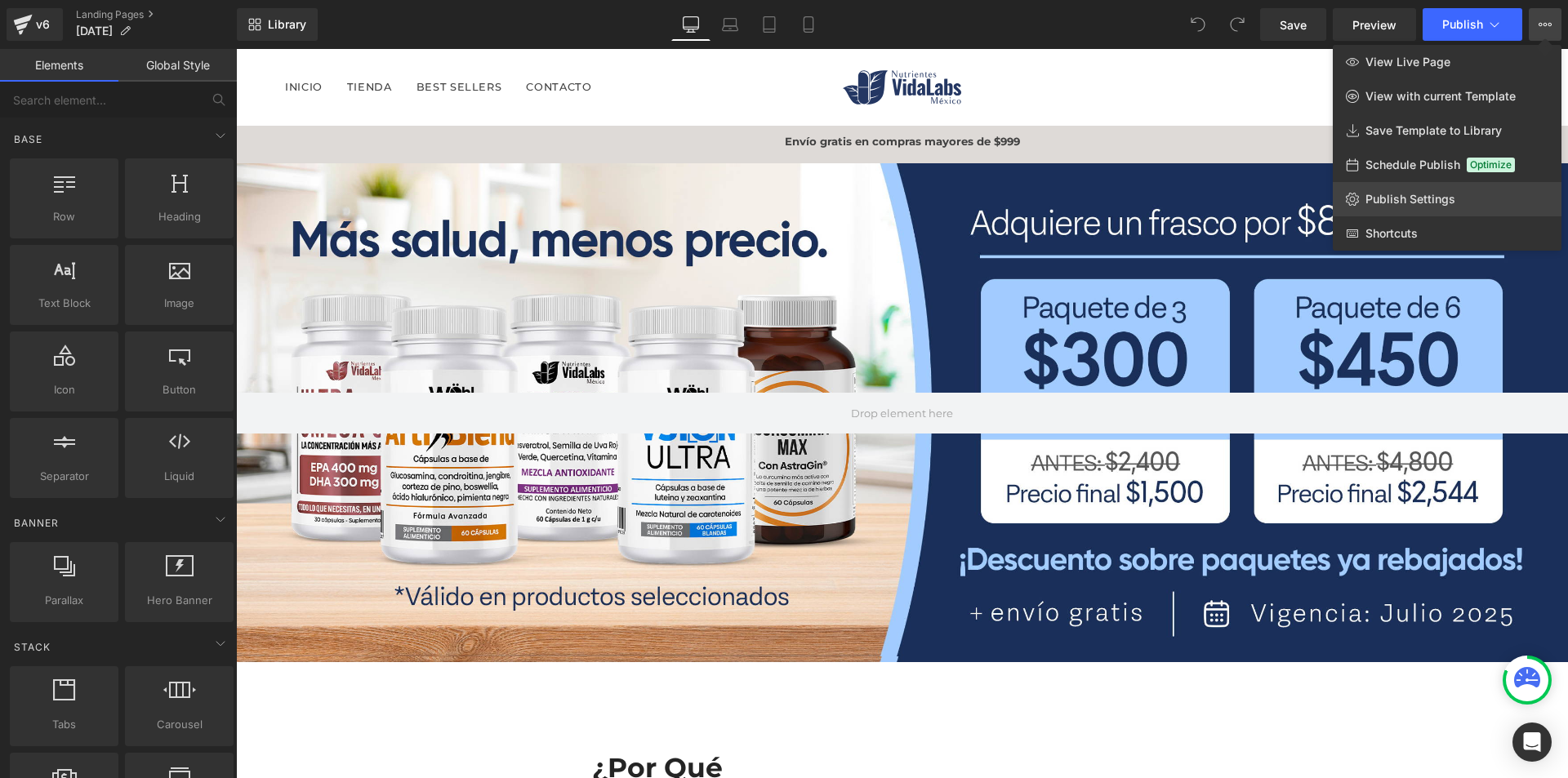
click at [1412, 204] on span "Publish Settings" at bounding box center [1410, 199] width 89 height 14
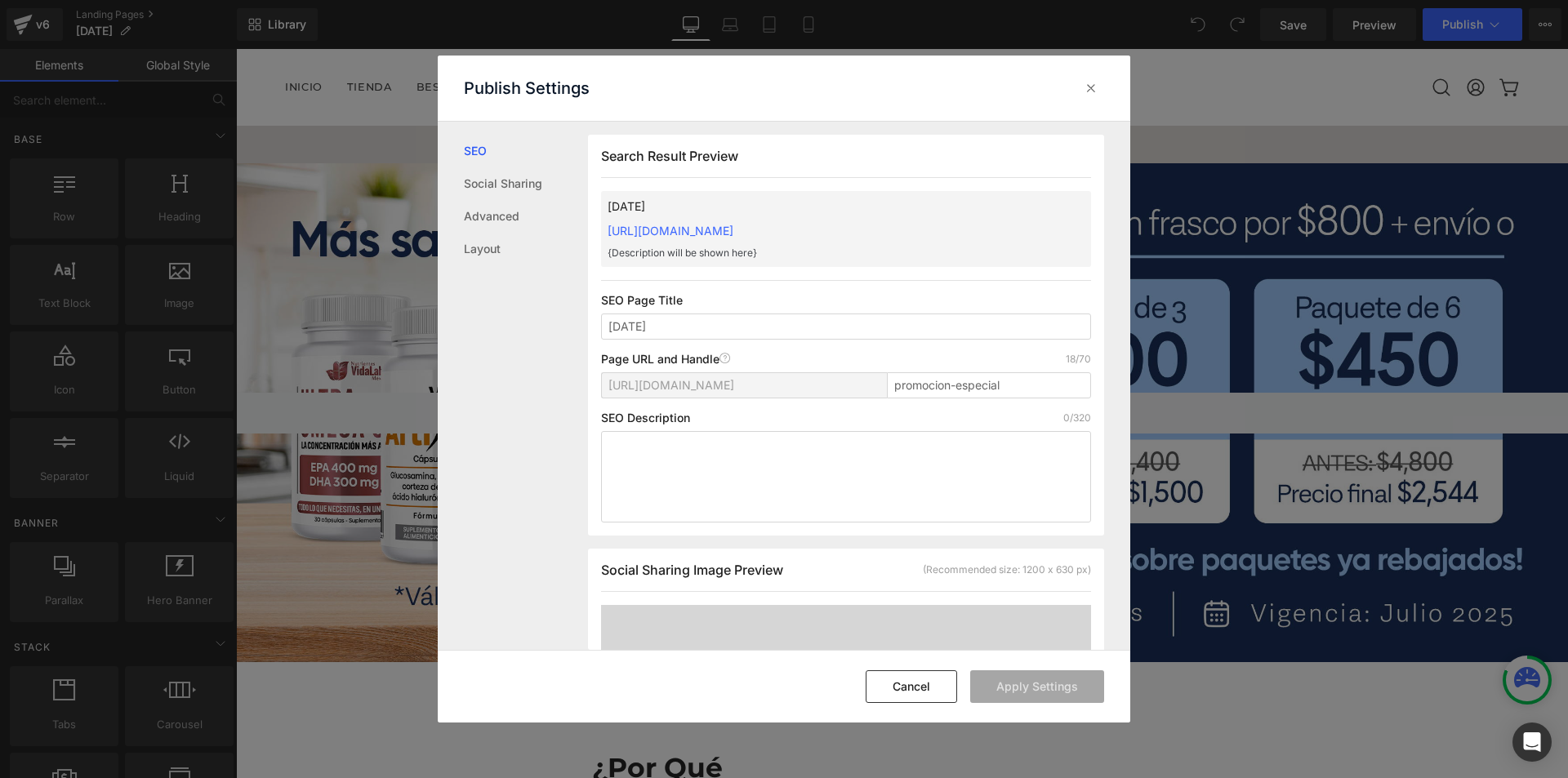
scroll to position [1, 0]
click at [1041, 380] on input "promocion-especial" at bounding box center [989, 384] width 205 height 26
type input "promocion-especial-ago25"
click at [1047, 674] on button "Apply Settings" at bounding box center [1037, 687] width 134 height 32
click at [944, 695] on button "Cancel" at bounding box center [911, 687] width 91 height 32
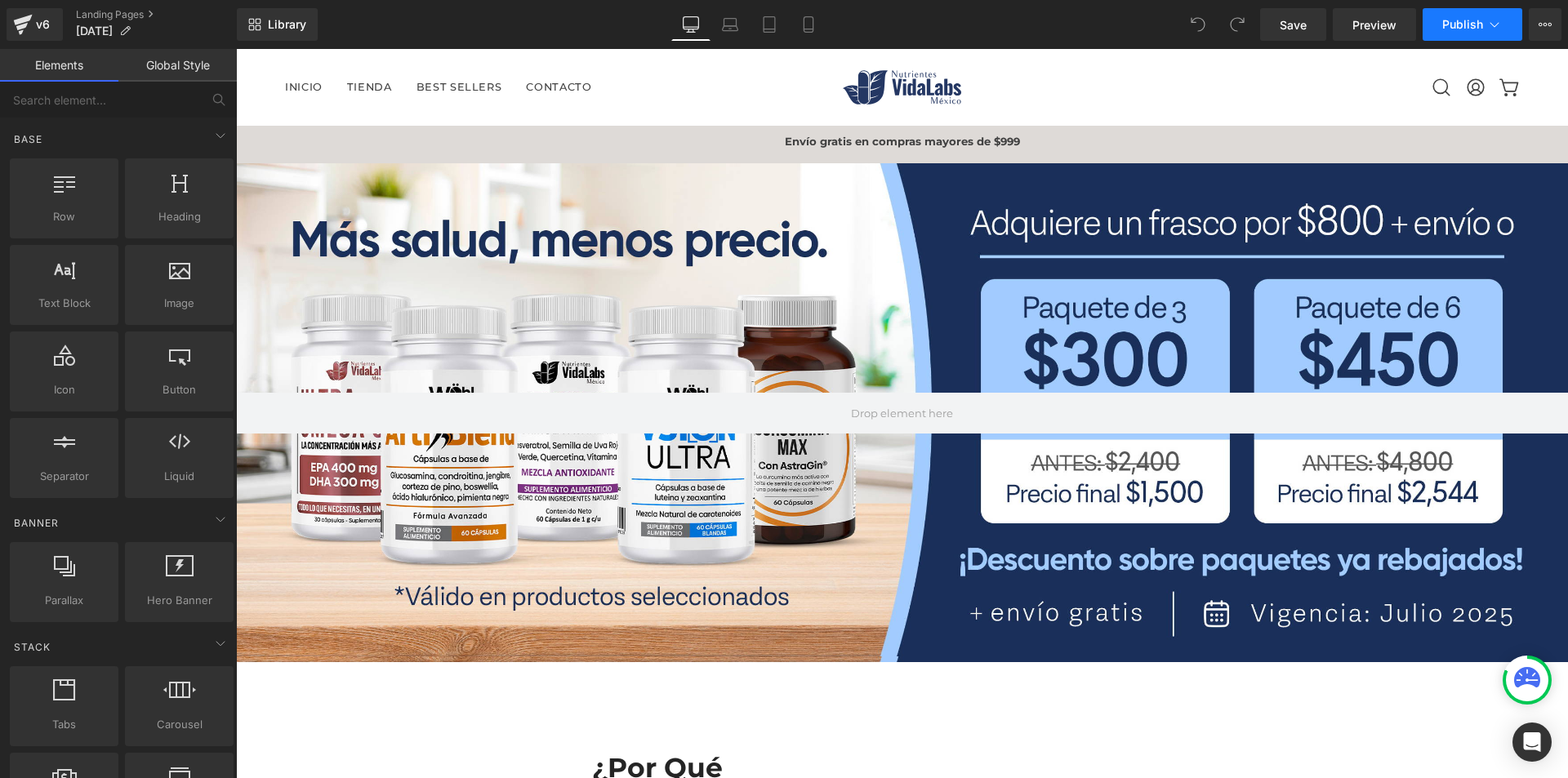
click at [1447, 18] on span "Publish" at bounding box center [1463, 24] width 41 height 13
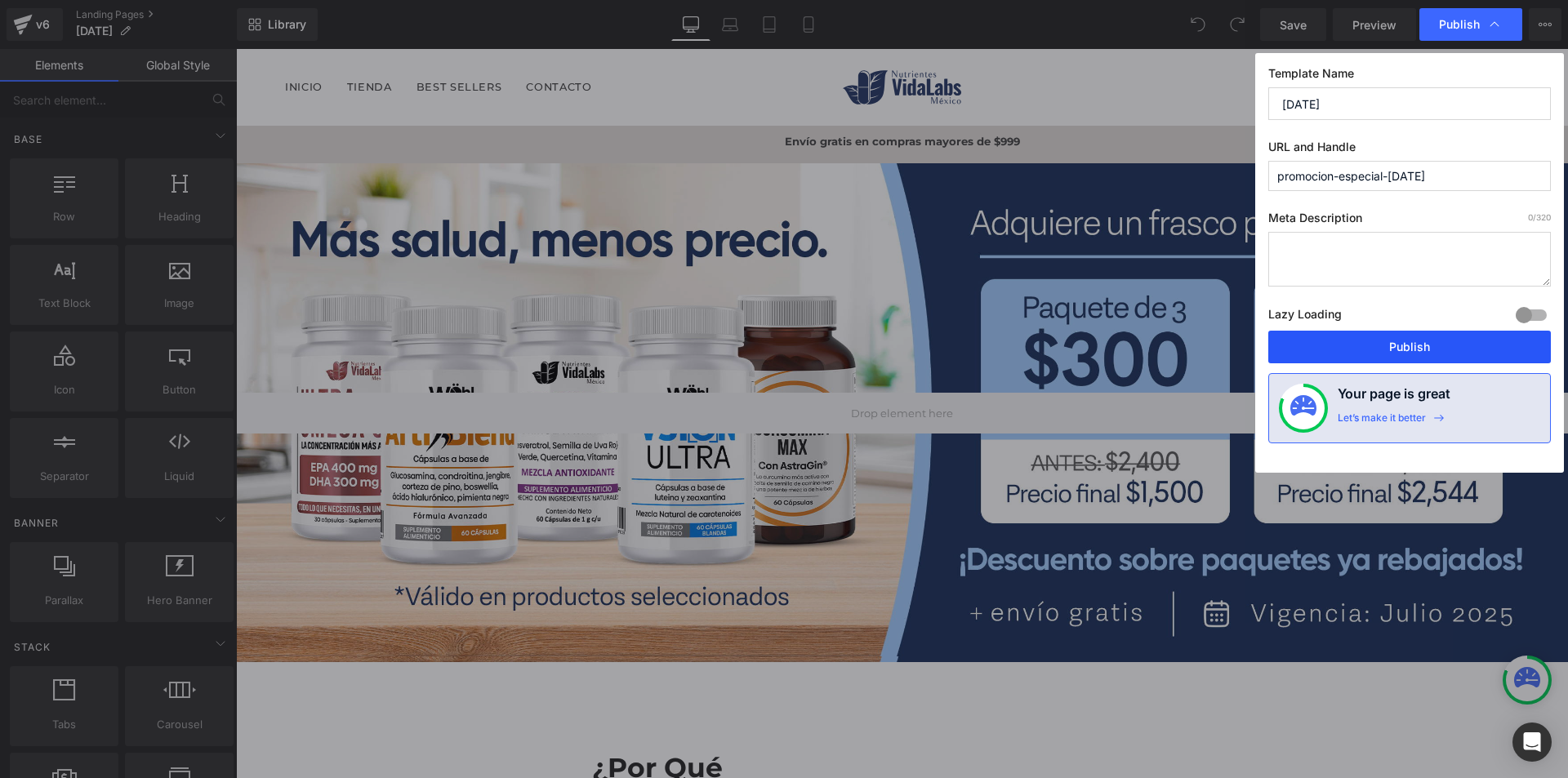
drag, startPoint x: 1436, startPoint y: 343, endPoint x: 1197, endPoint y: 288, distance: 245.2
click at [1436, 343] on button "Publish" at bounding box center [1410, 347] width 283 height 32
